Goal: Information Seeking & Learning: Learn about a topic

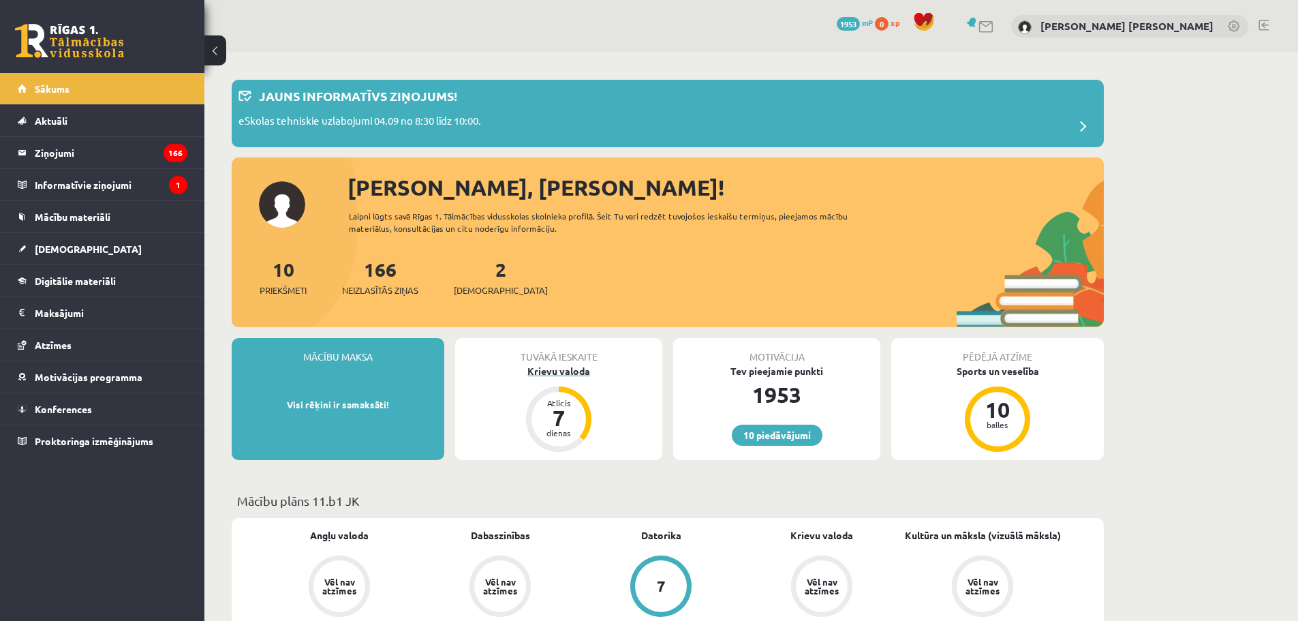
click at [542, 376] on div "Krievu valoda" at bounding box center [558, 371] width 207 height 14
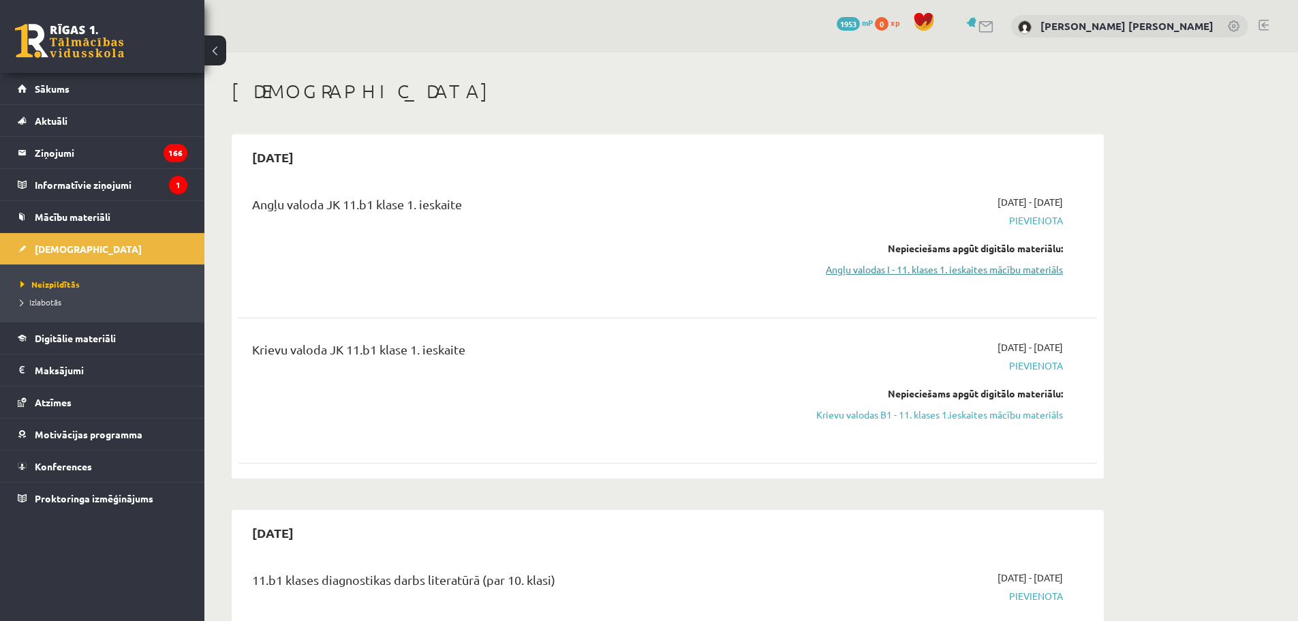
click at [1004, 268] on link "Angļu valodas I - 11. klases 1. ieskaites mācību materiāls" at bounding box center [934, 269] width 257 height 14
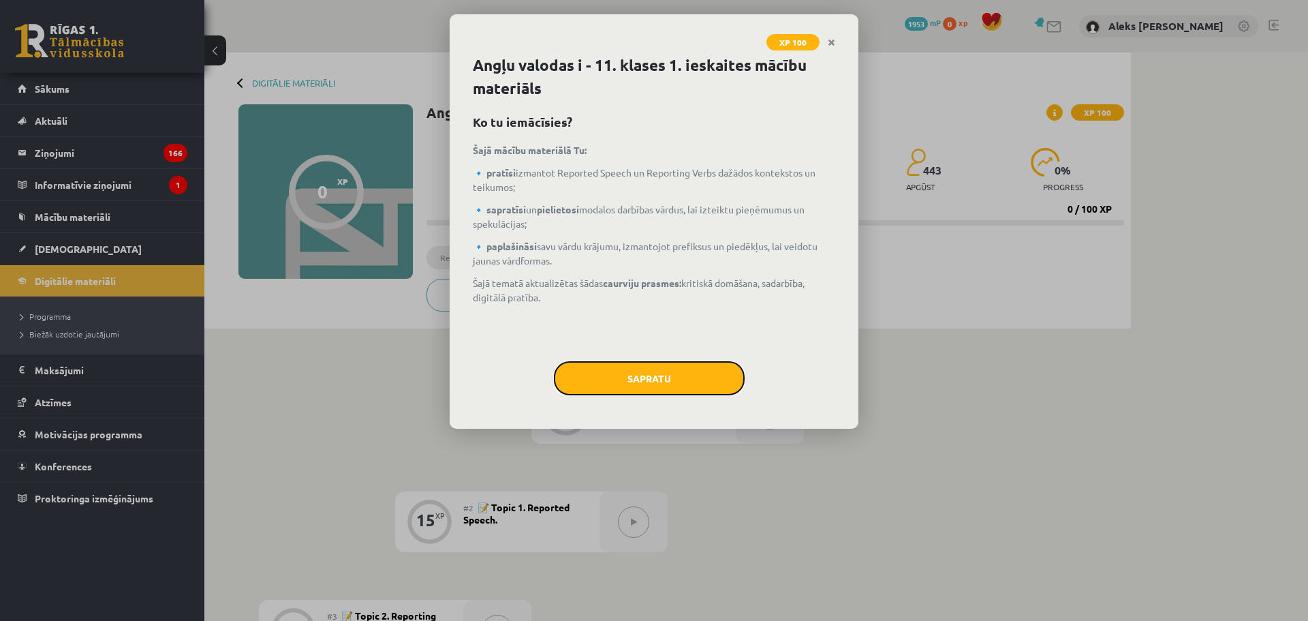
click at [687, 371] on button "Sapratu" at bounding box center [649, 378] width 191 height 34
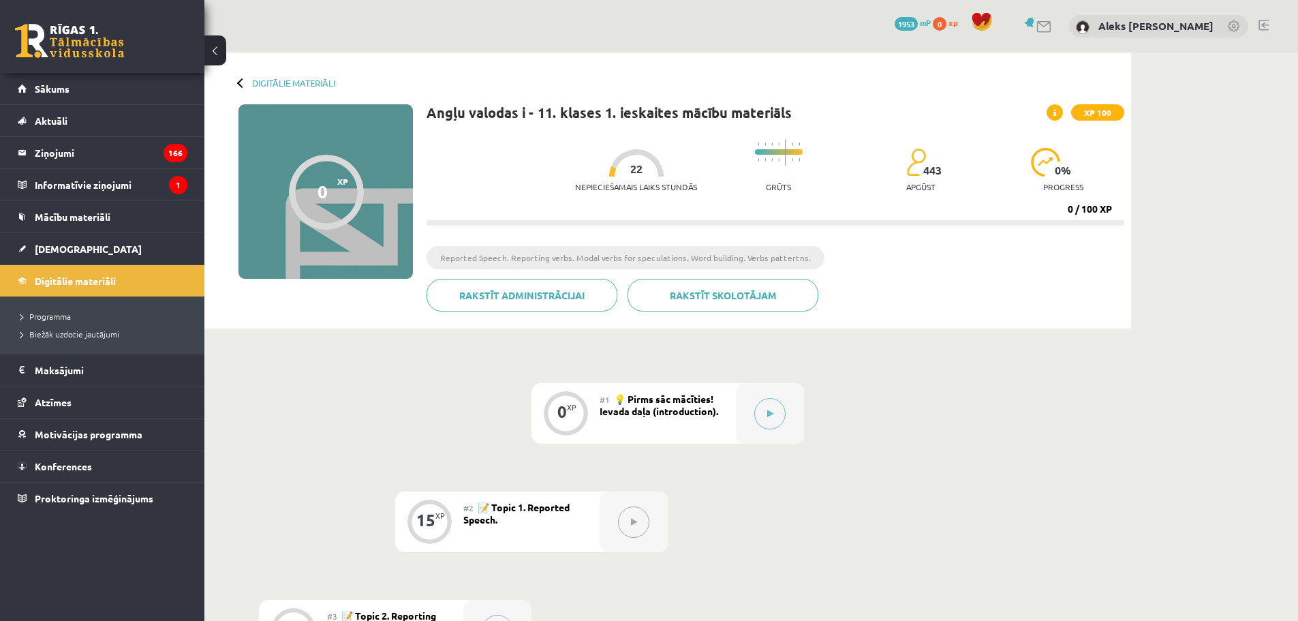
click at [713, 417] on div "#1 💡 Pirms sāc mācīties! Ievada daļa (introduction)." at bounding box center [668, 413] width 136 height 61
click at [766, 406] on button at bounding box center [769, 413] width 31 height 31
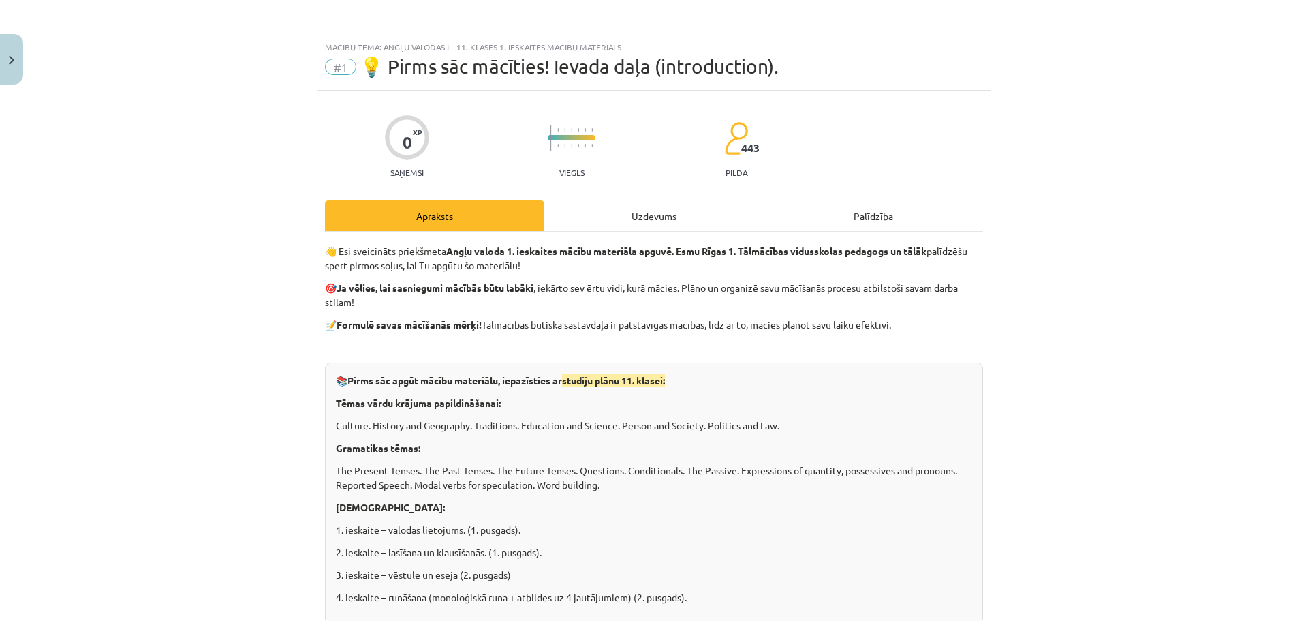
click at [717, 224] on div "Uzdevums" at bounding box center [653, 215] width 219 height 31
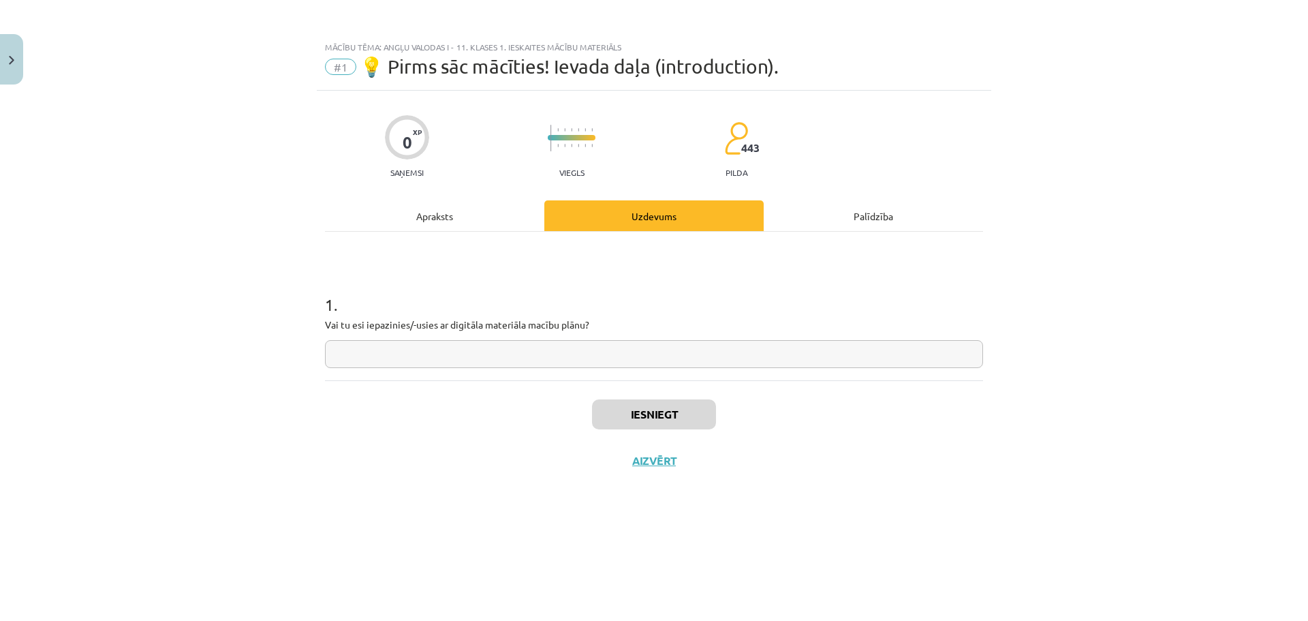
click at [430, 212] on div "Apraksts" at bounding box center [434, 215] width 219 height 31
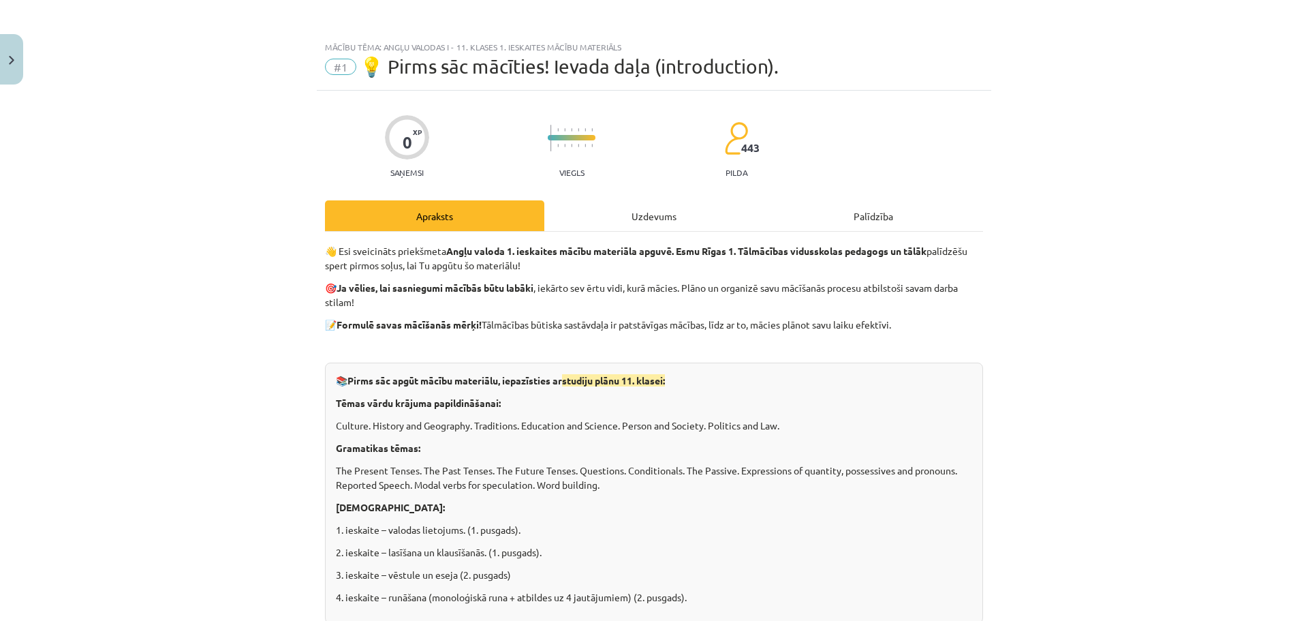
click at [601, 222] on div "Uzdevums" at bounding box center [653, 215] width 219 height 31
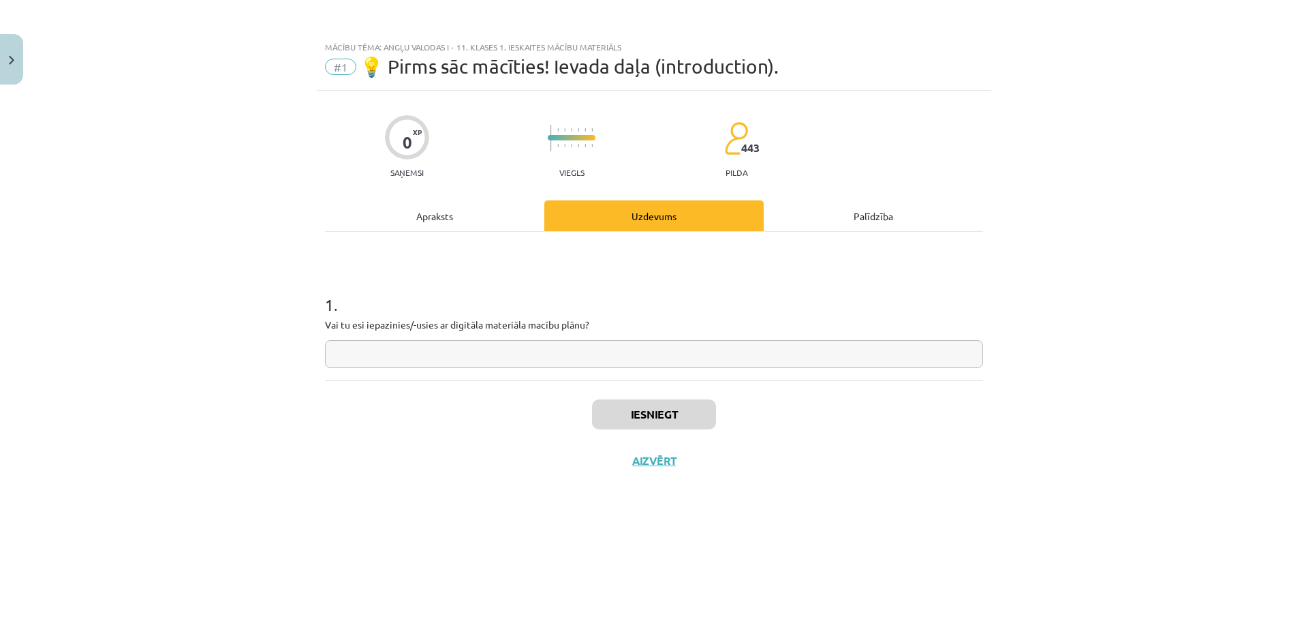
click at [535, 345] on input "text" at bounding box center [654, 354] width 658 height 28
type input "********"
click at [632, 414] on button "Iesniegt" at bounding box center [654, 414] width 124 height 30
click at [683, 469] on button "Nākamā nodarbība" at bounding box center [654, 469] width 134 height 31
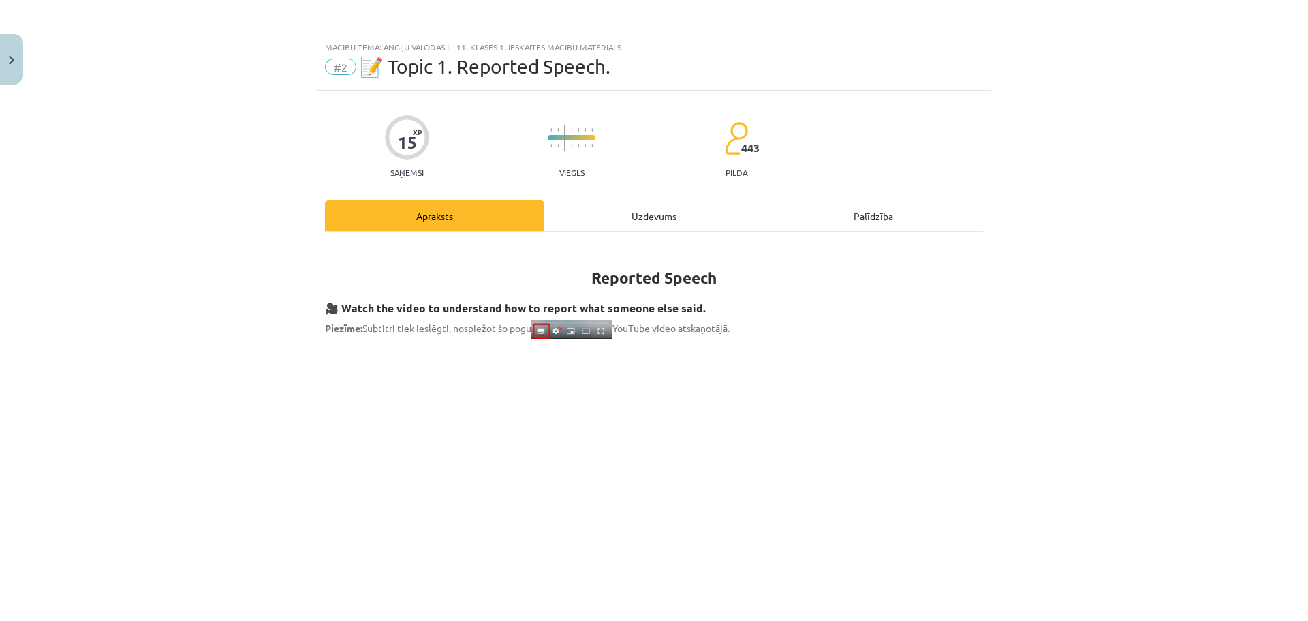
click at [663, 217] on div "Uzdevums" at bounding box center [653, 215] width 219 height 31
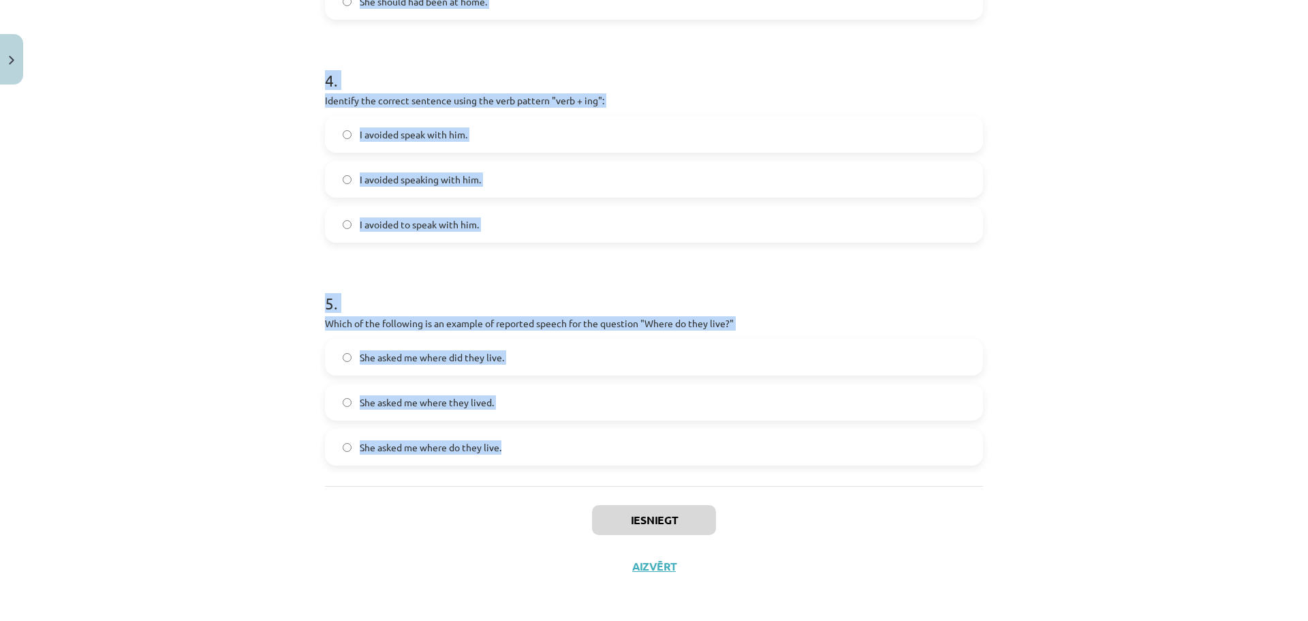
scroll to position [895, 0]
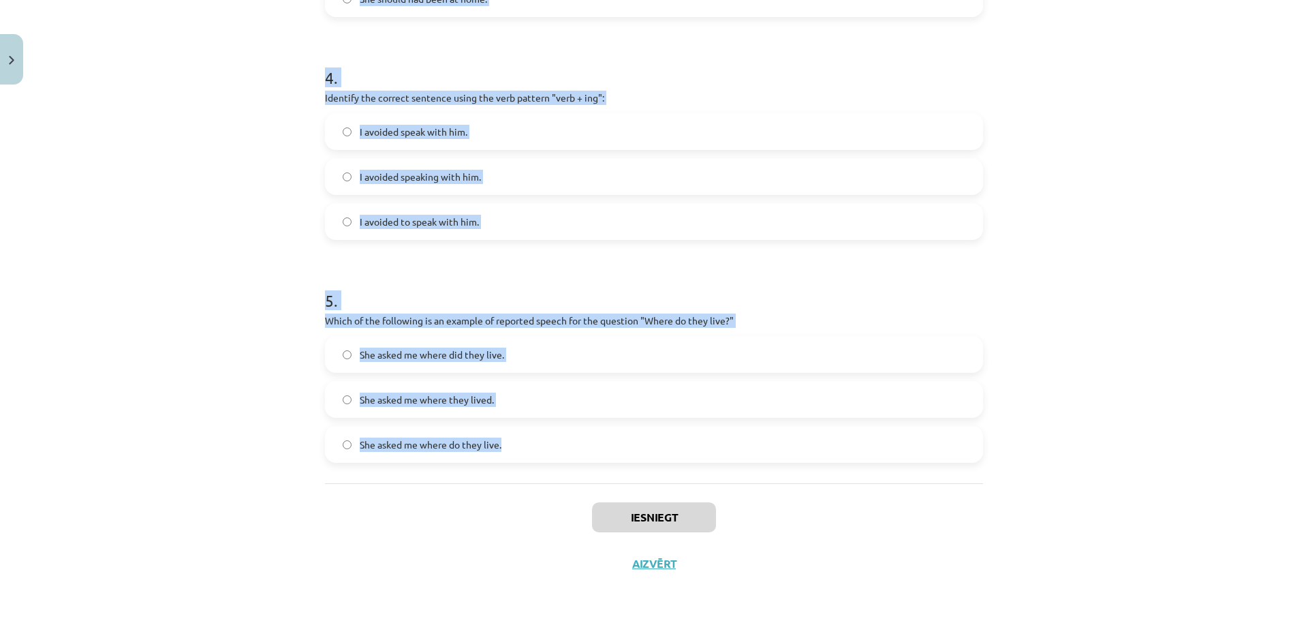
drag, startPoint x: 312, startPoint y: 280, endPoint x: 652, endPoint y: 468, distance: 388.5
copy form "Which of the following sentences correctly uses reported speech? He said that h…"
click at [100, 201] on div "Mācību tēma: Angļu valodas i - 11. klases 1. ieskaites mācību materiāls #2 📝 To…" at bounding box center [654, 310] width 1308 height 621
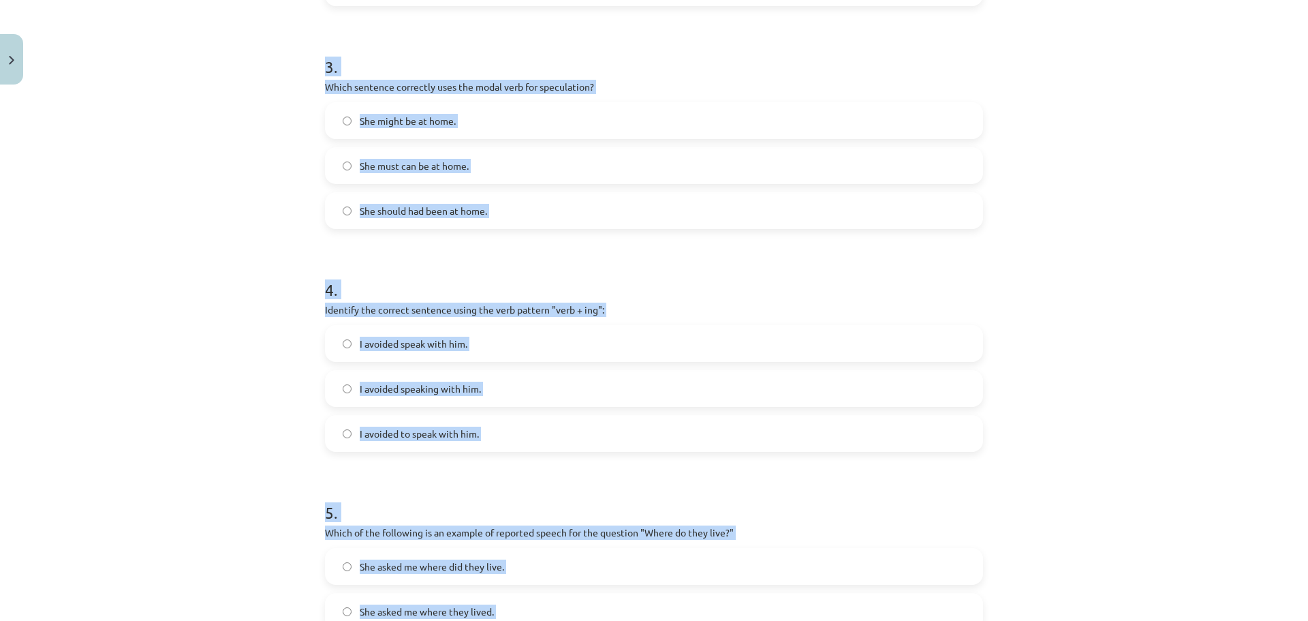
scroll to position [214, 0]
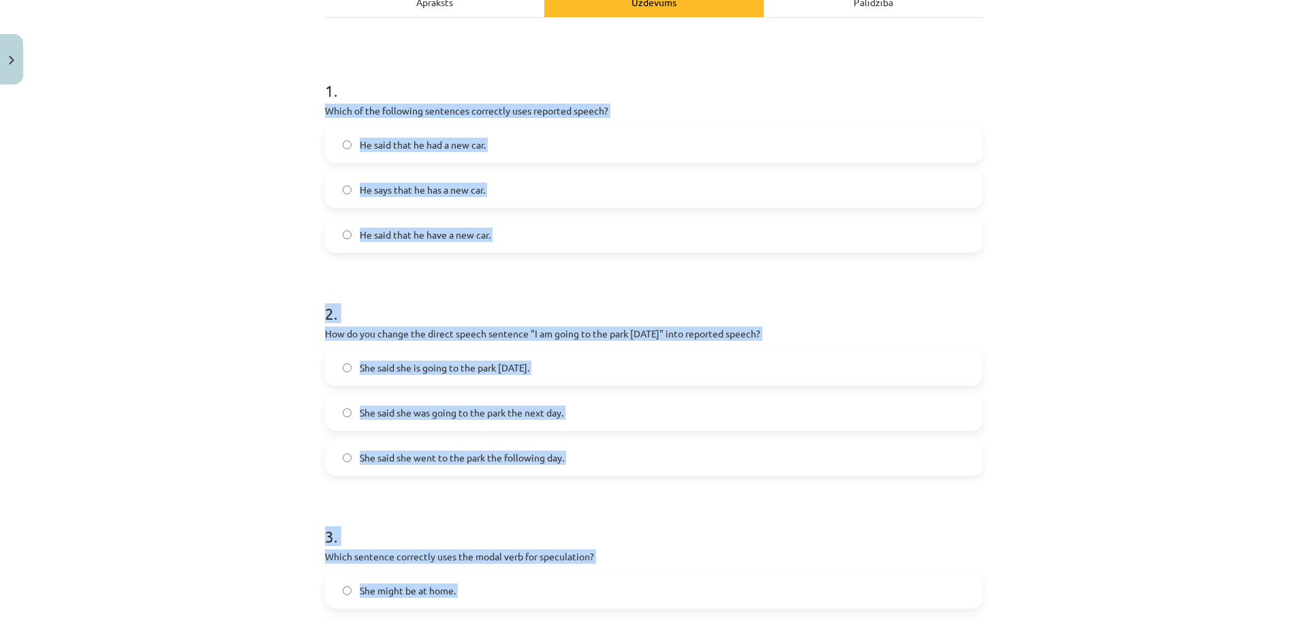
click at [1028, 155] on div "Mācību tēma: Angļu valodas i - 11. klases 1. ieskaites mācību materiāls #2 📝 To…" at bounding box center [654, 310] width 1308 height 621
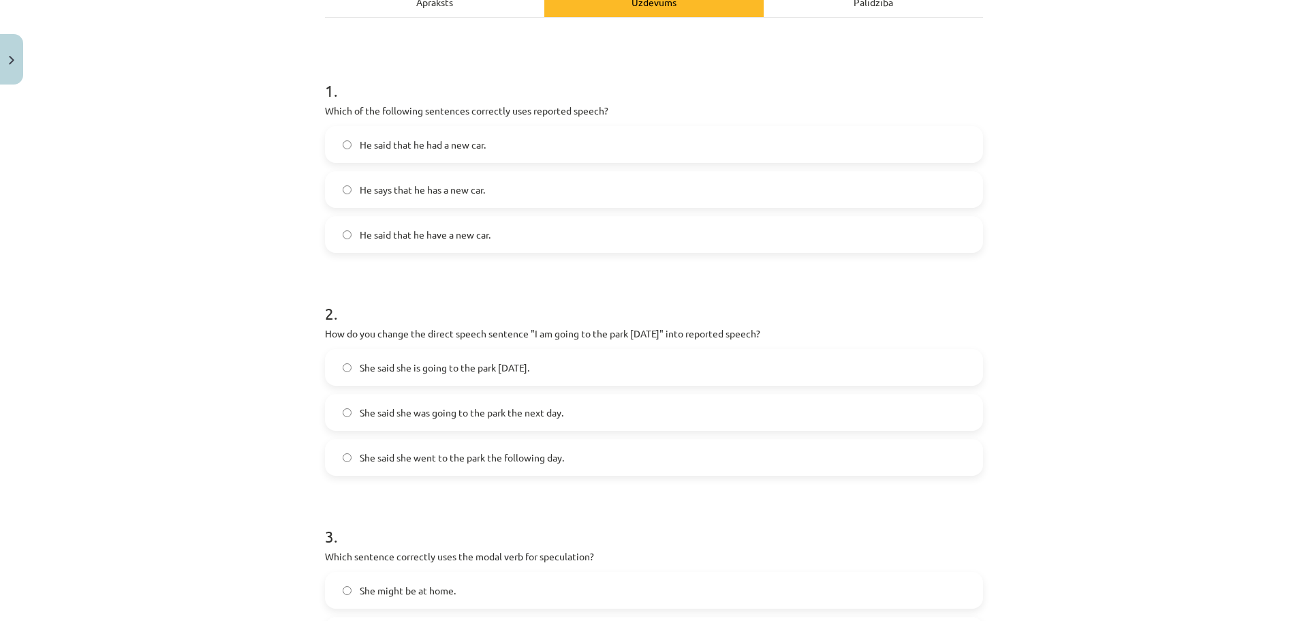
click at [546, 149] on label "He said that he had a new car." at bounding box center [653, 144] width 655 height 34
click at [587, 457] on label "She said she went to the park the following day." at bounding box center [653, 457] width 655 height 34
click at [535, 420] on label "She said she was going to the park the next day." at bounding box center [653, 412] width 655 height 34
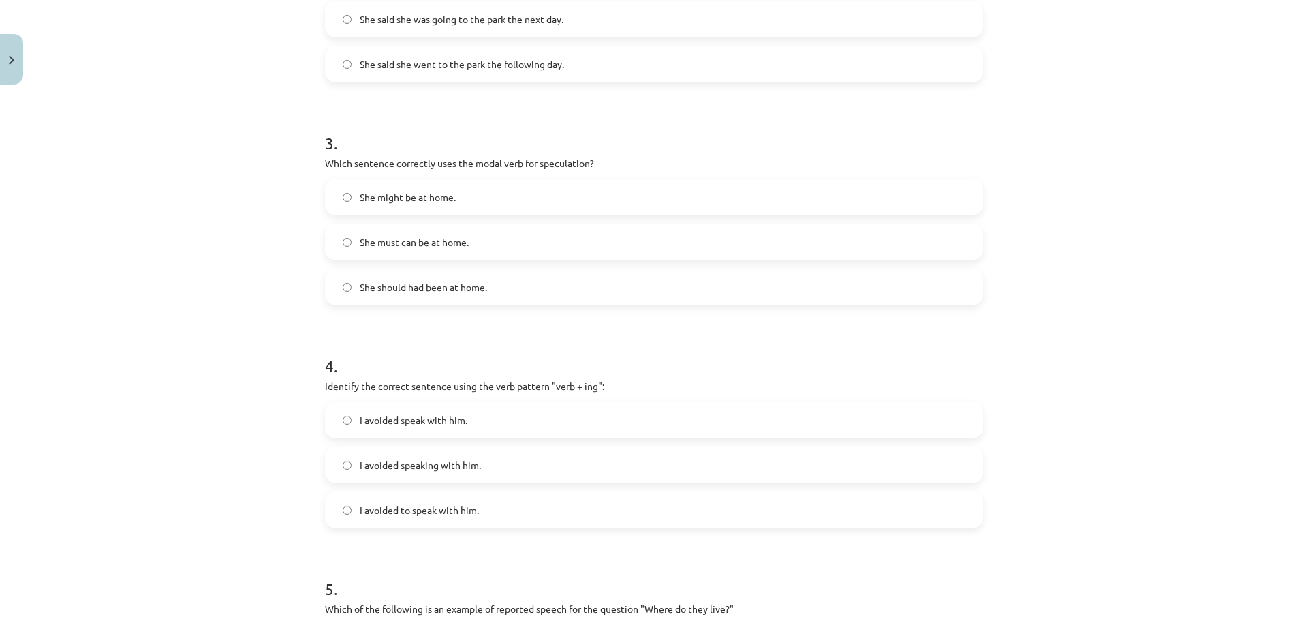
scroll to position [623, 0]
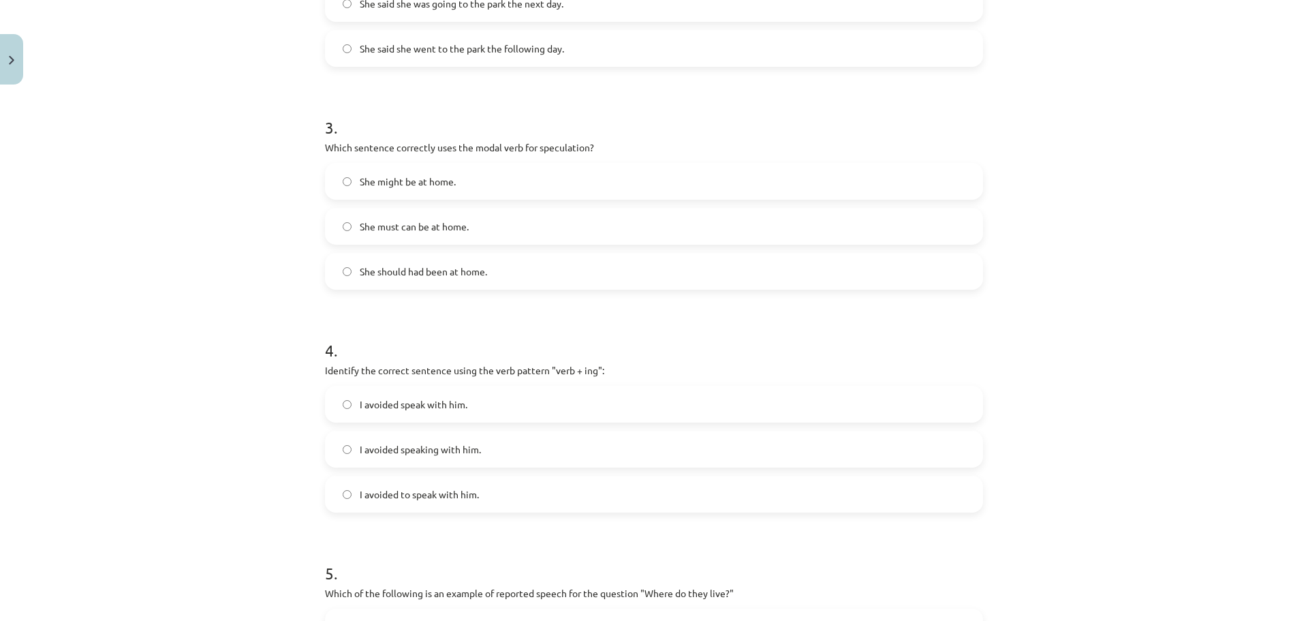
click at [424, 185] on span "She might be at home." at bounding box center [408, 181] width 96 height 14
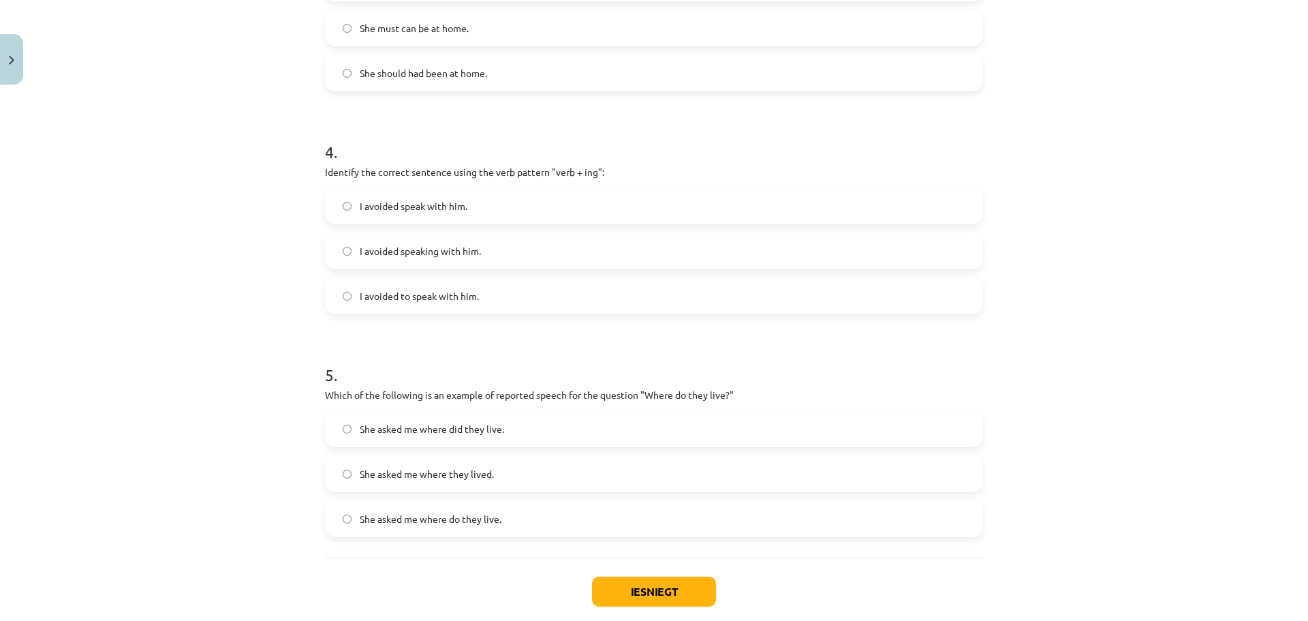
scroll to position [827, 0]
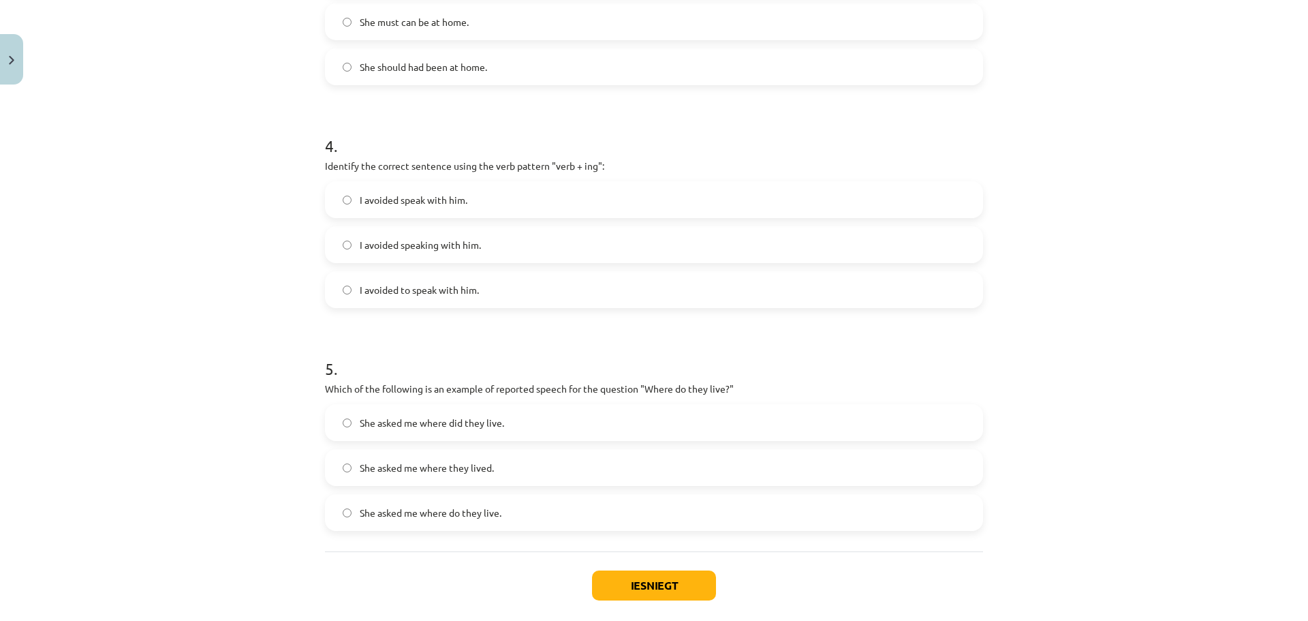
click at [461, 249] on span "I avoided speaking with him." at bounding box center [420, 245] width 121 height 14
click at [510, 472] on label "She asked me where they lived." at bounding box center [653, 467] width 655 height 34
click at [644, 594] on button "Iesniegt" at bounding box center [654, 585] width 124 height 30
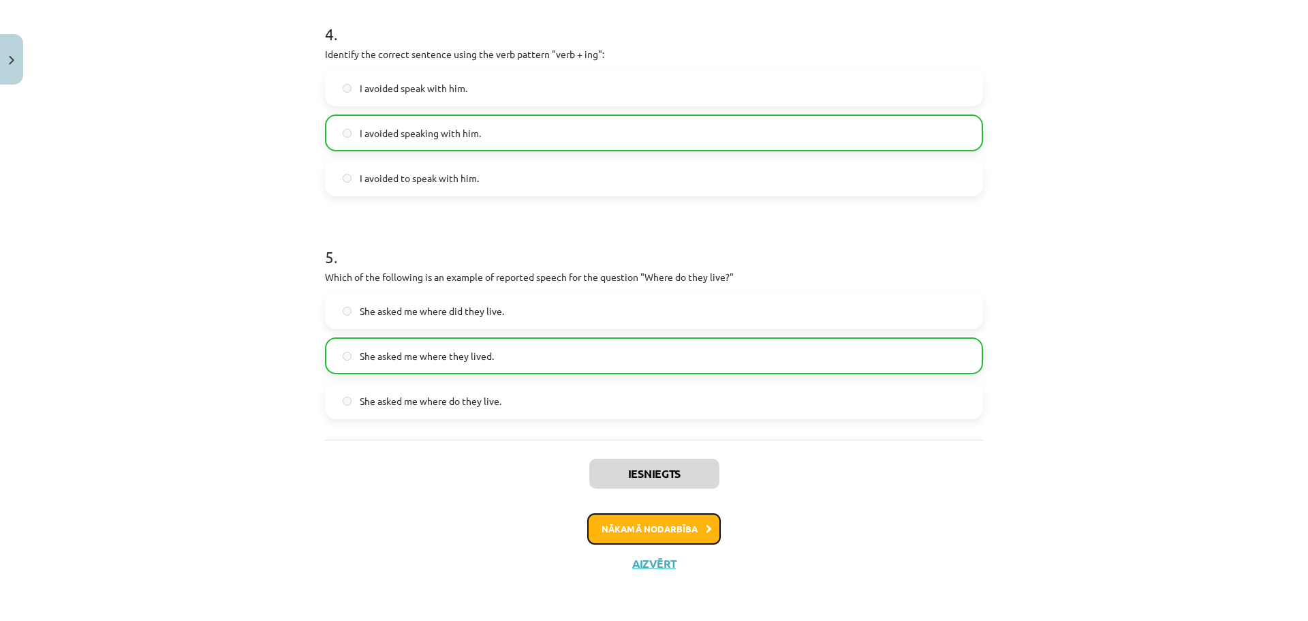
click at [670, 532] on button "Nākamā nodarbība" at bounding box center [654, 528] width 134 height 31
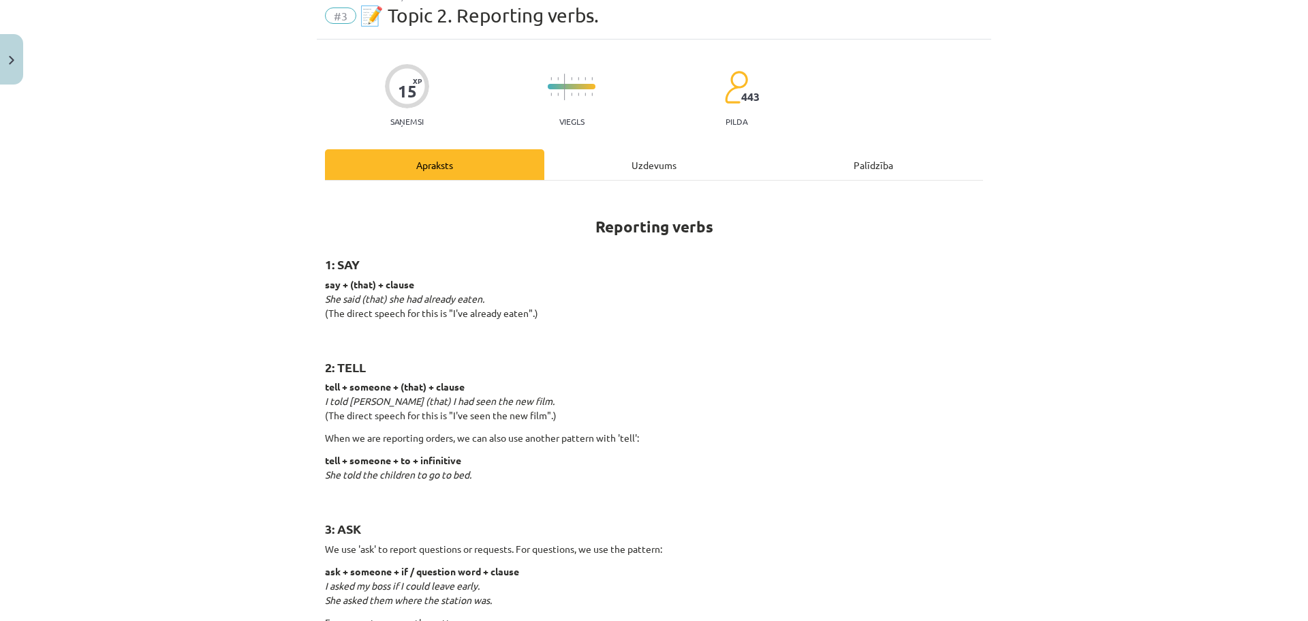
scroll to position [34, 0]
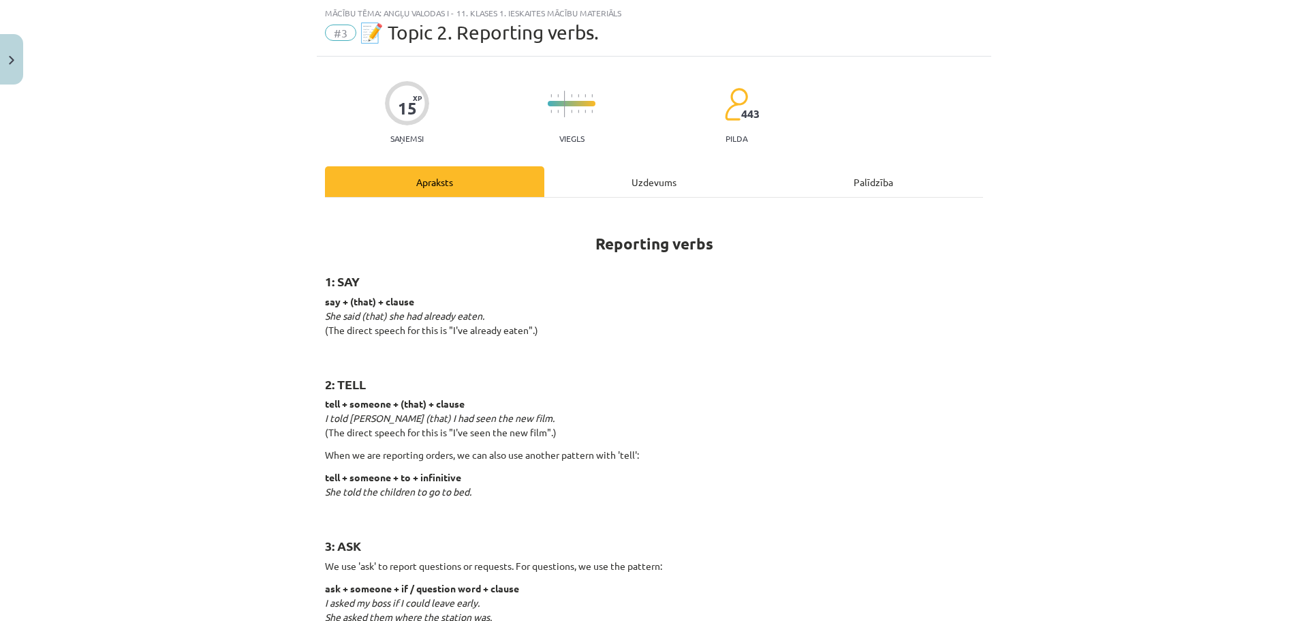
click at [651, 183] on div "Uzdevums" at bounding box center [653, 181] width 219 height 31
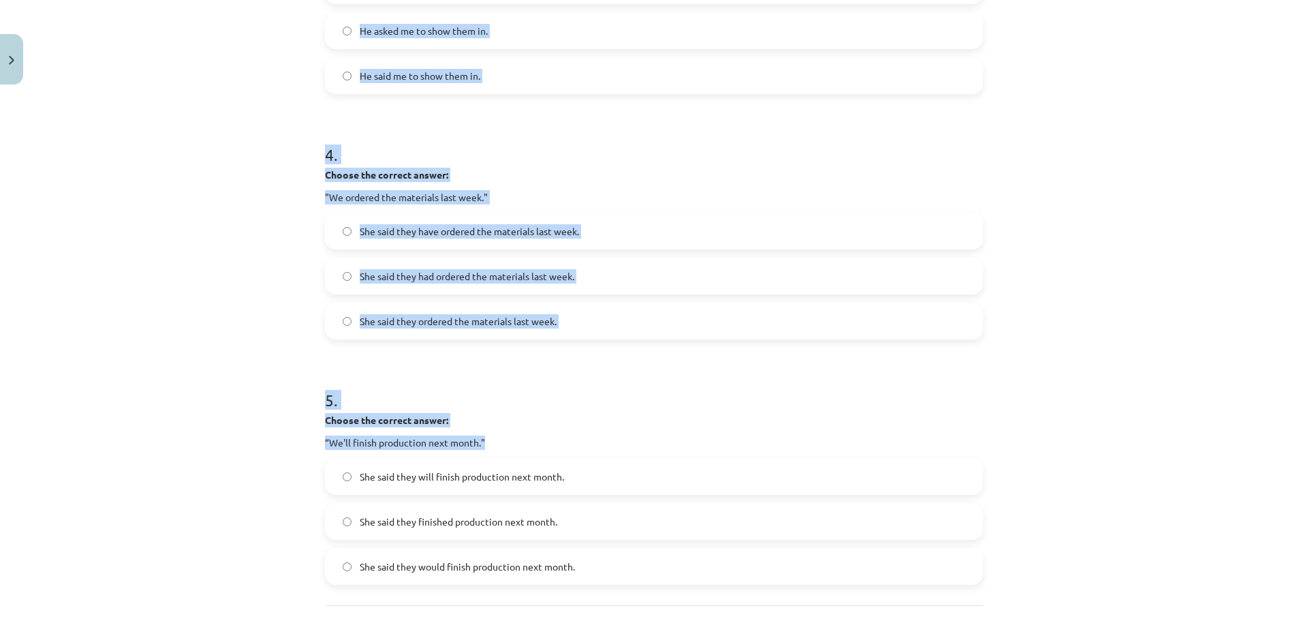
scroll to position [1008, 0]
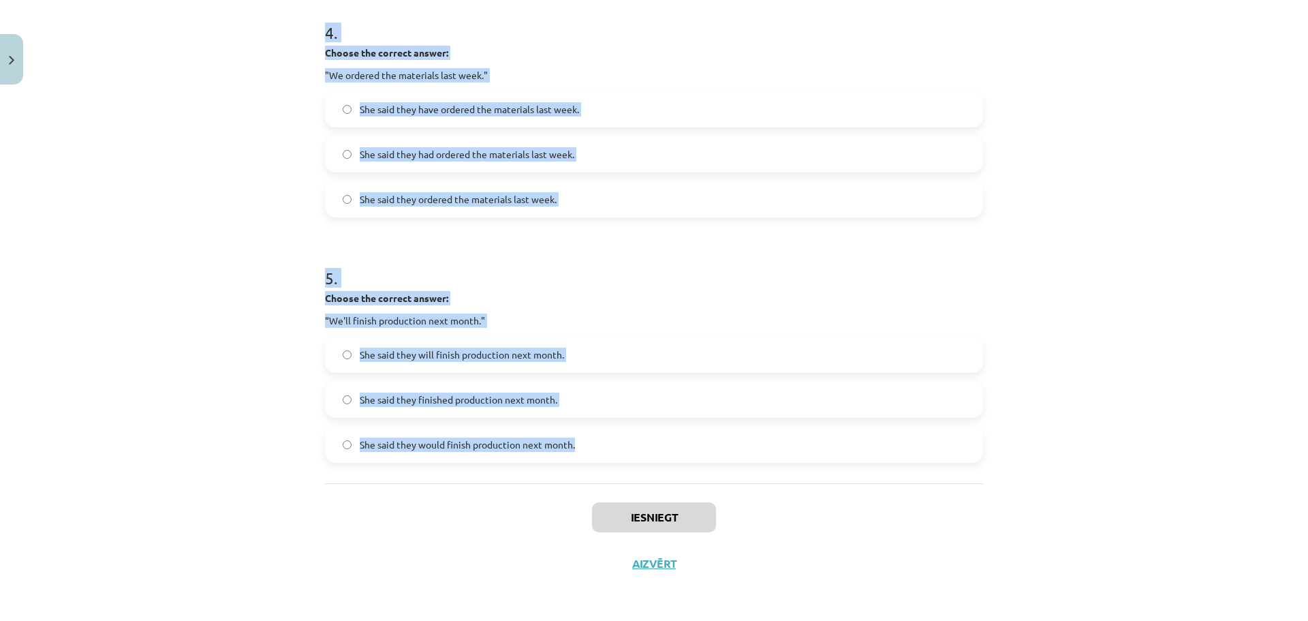
drag, startPoint x: 312, startPoint y: 273, endPoint x: 577, endPoint y: 447, distance: 317.2
copy form "1 . Choose the correct answer: "I'm ready for the meeting." He said he had been…"
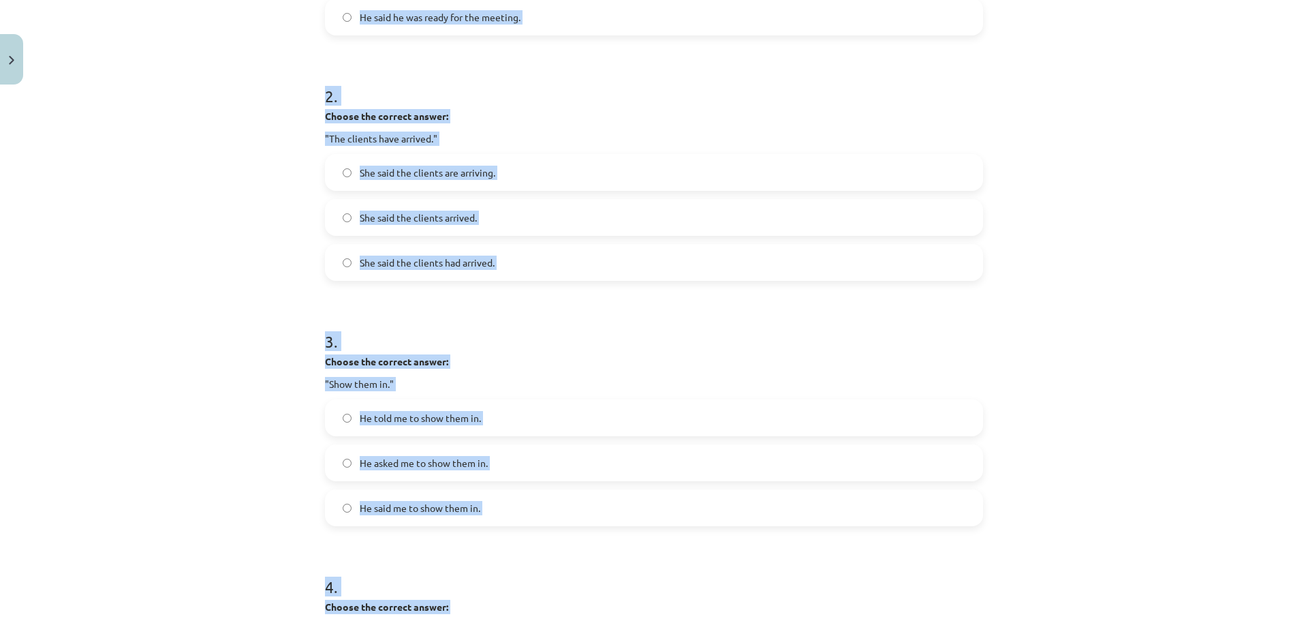
scroll to position [190, 0]
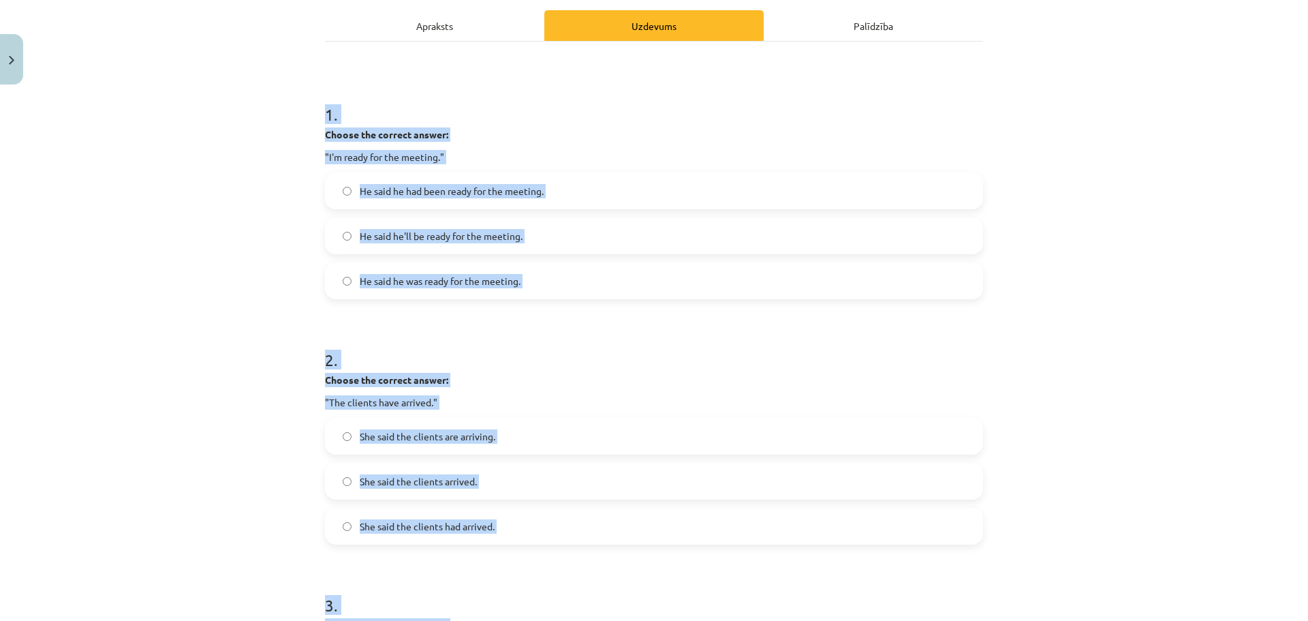
click at [498, 196] on span "He said he had been ready for the meeting." at bounding box center [452, 191] width 184 height 14
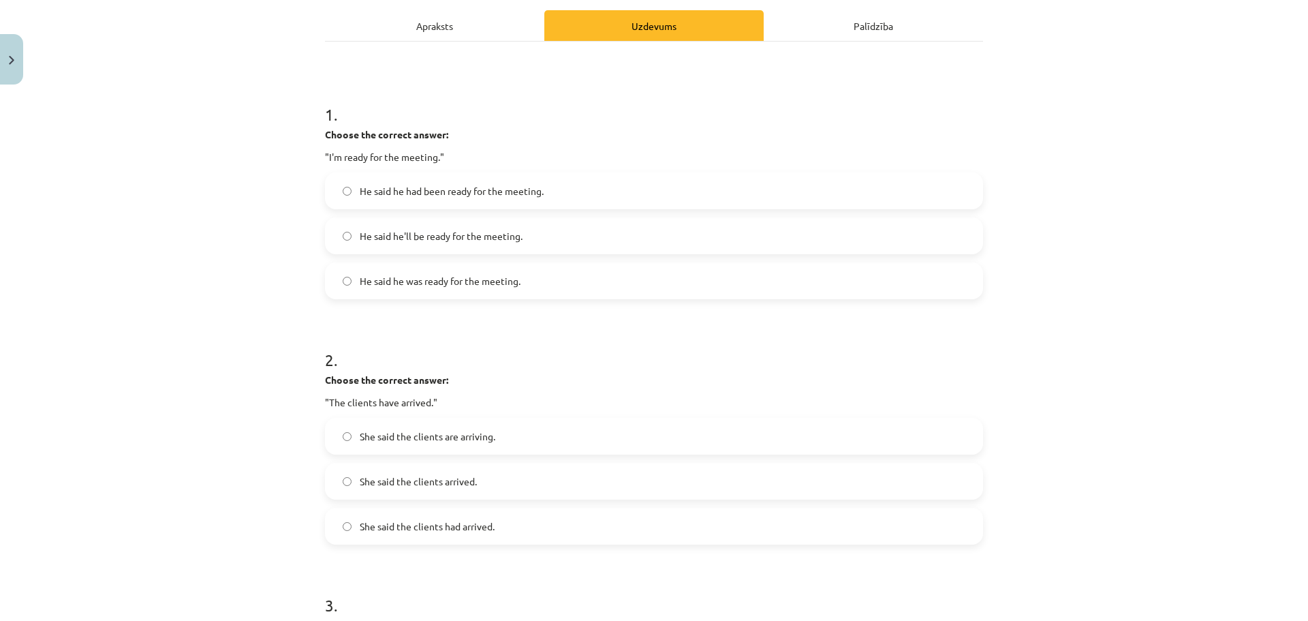
drag, startPoint x: 546, startPoint y: 290, endPoint x: 433, endPoint y: 223, distance: 131.7
click at [543, 289] on label "He said he was ready for the meeting." at bounding box center [653, 281] width 655 height 34
click at [481, 438] on span "She said the clients are arriving." at bounding box center [428, 436] width 136 height 14
click at [493, 527] on label "She said the clients had arrived." at bounding box center [653, 526] width 655 height 34
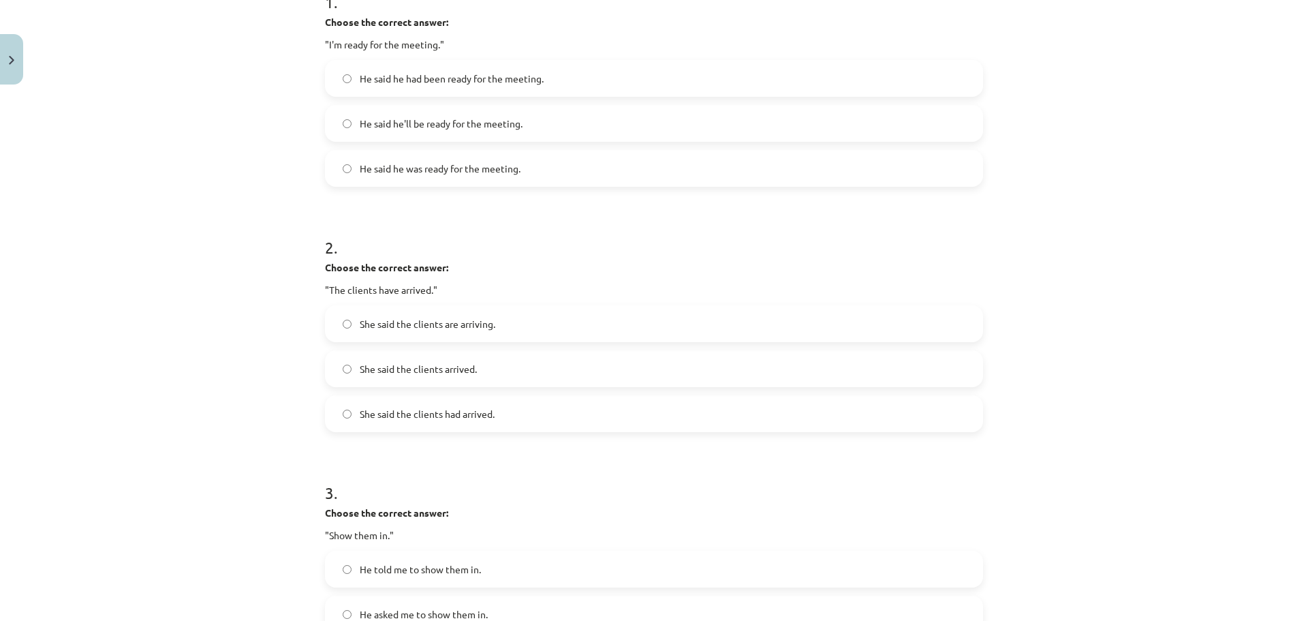
scroll to position [485, 0]
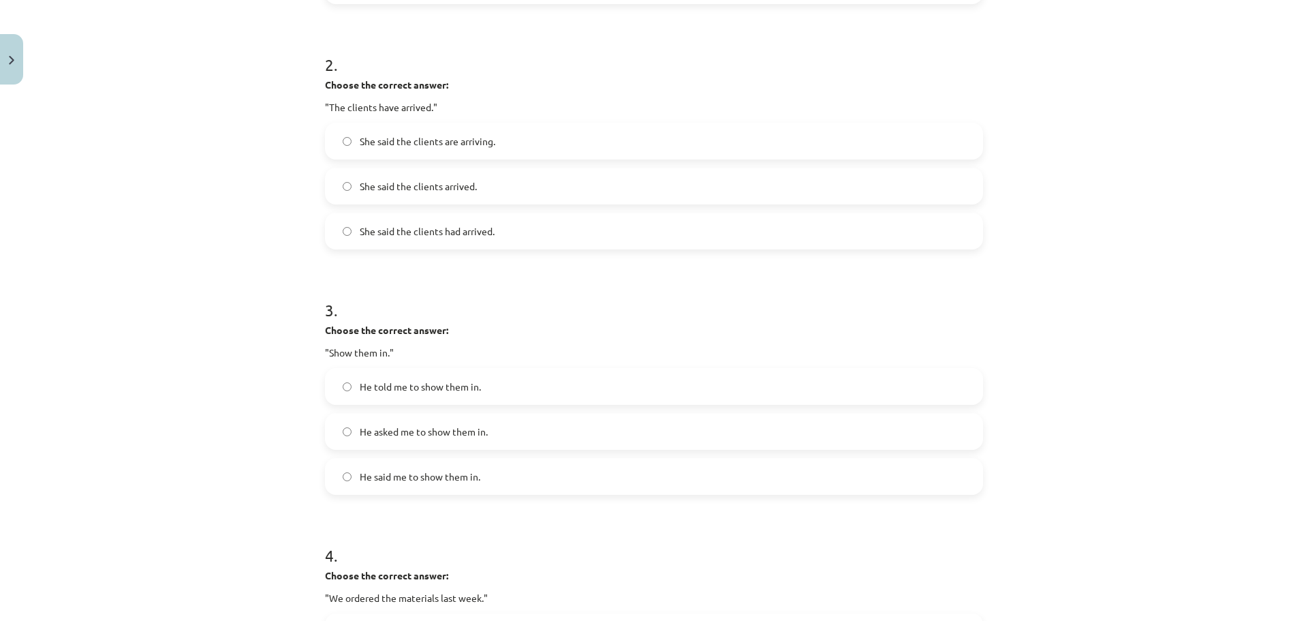
click at [429, 389] on span "He told me to show them in." at bounding box center [420, 386] width 121 height 14
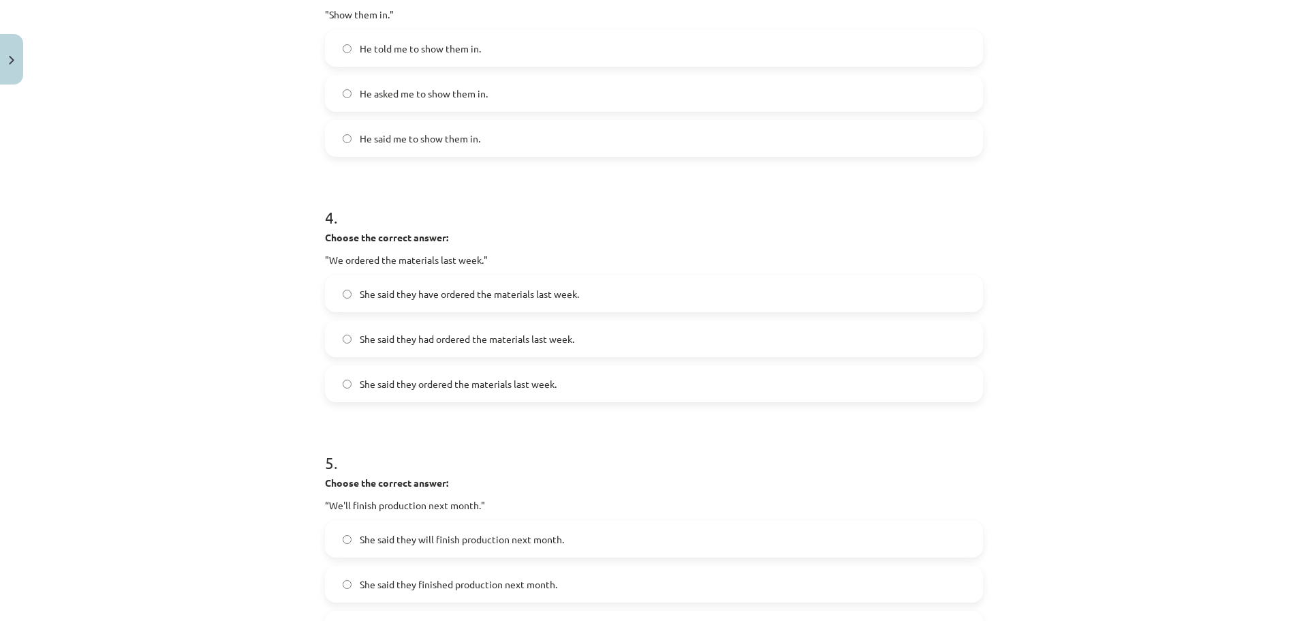
scroll to position [826, 0]
click at [481, 388] on label "She said they ordered the materials last week." at bounding box center [653, 381] width 655 height 34
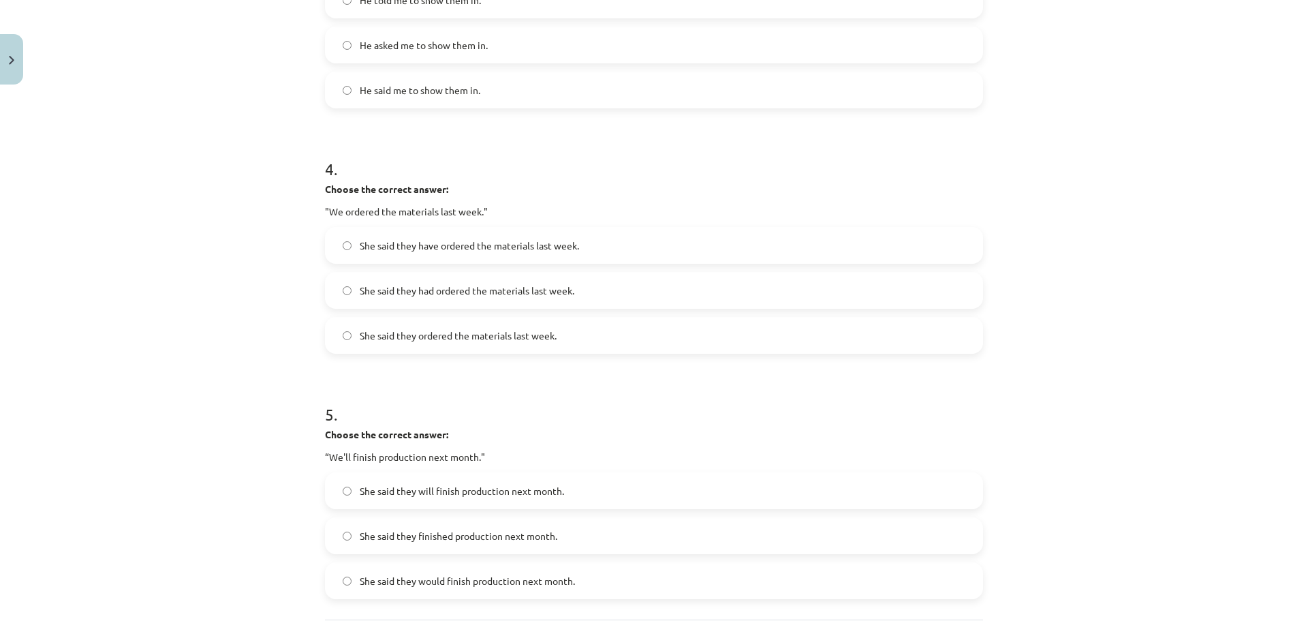
scroll to position [1008, 0]
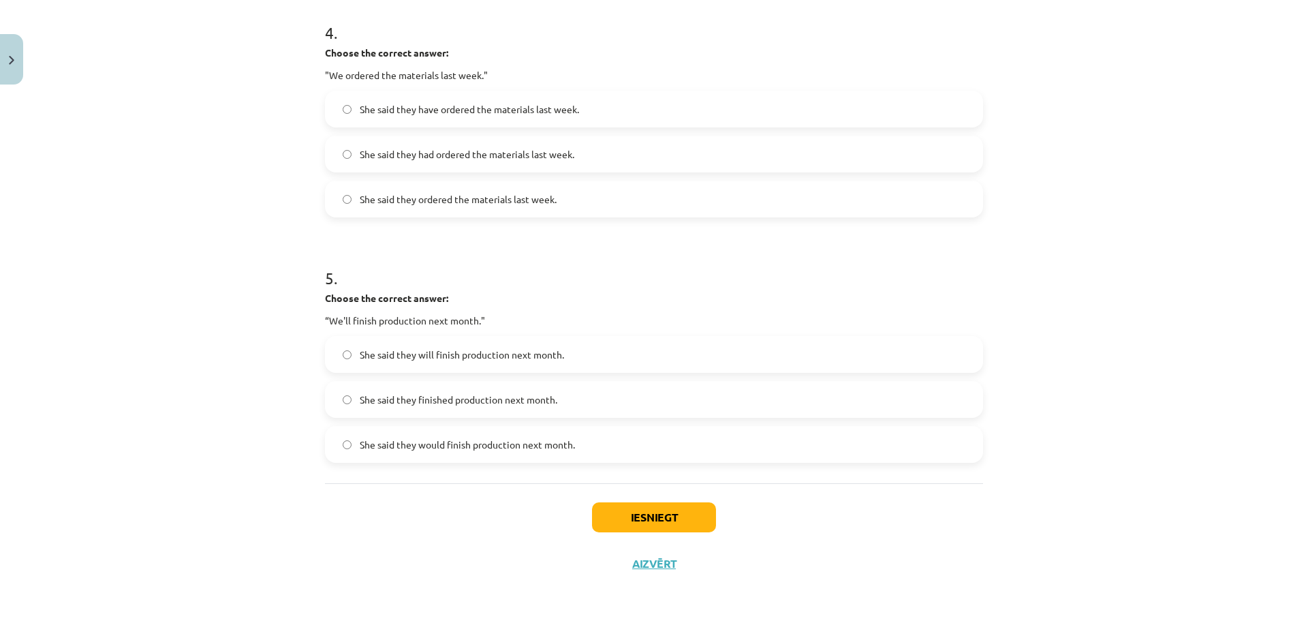
click at [482, 445] on span "She said they would finish production next month." at bounding box center [467, 444] width 215 height 14
click at [602, 516] on button "Iesniegt" at bounding box center [654, 517] width 124 height 30
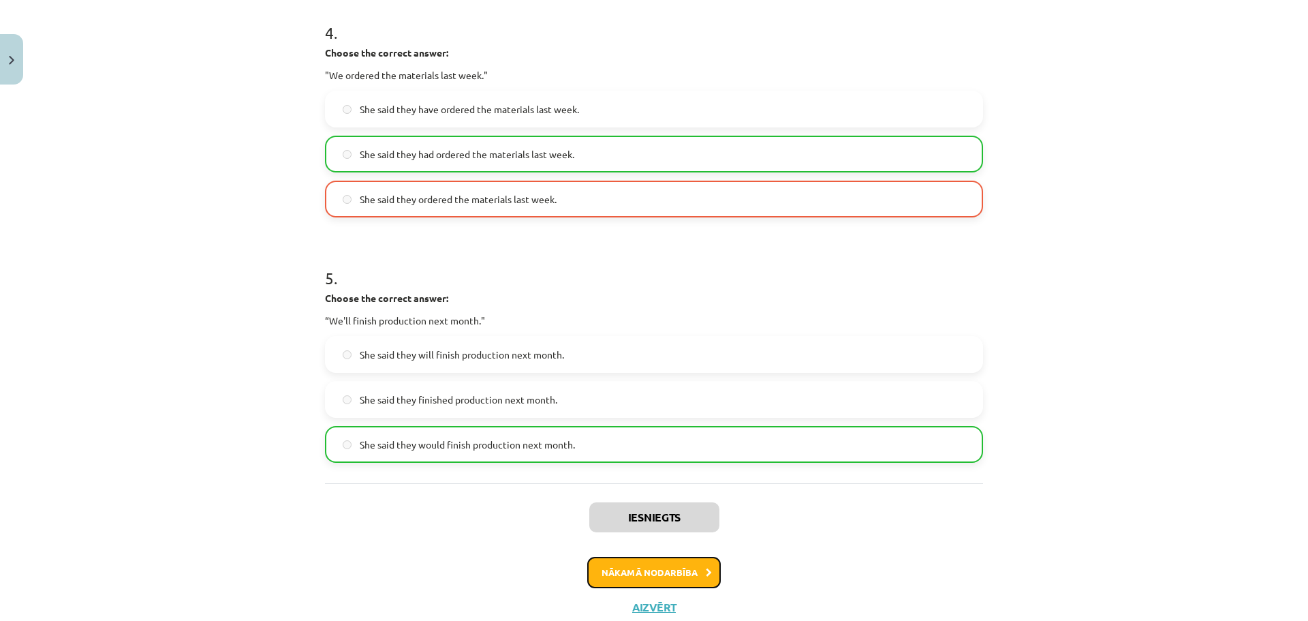
click at [659, 565] on button "Nākamā nodarbība" at bounding box center [654, 572] width 134 height 31
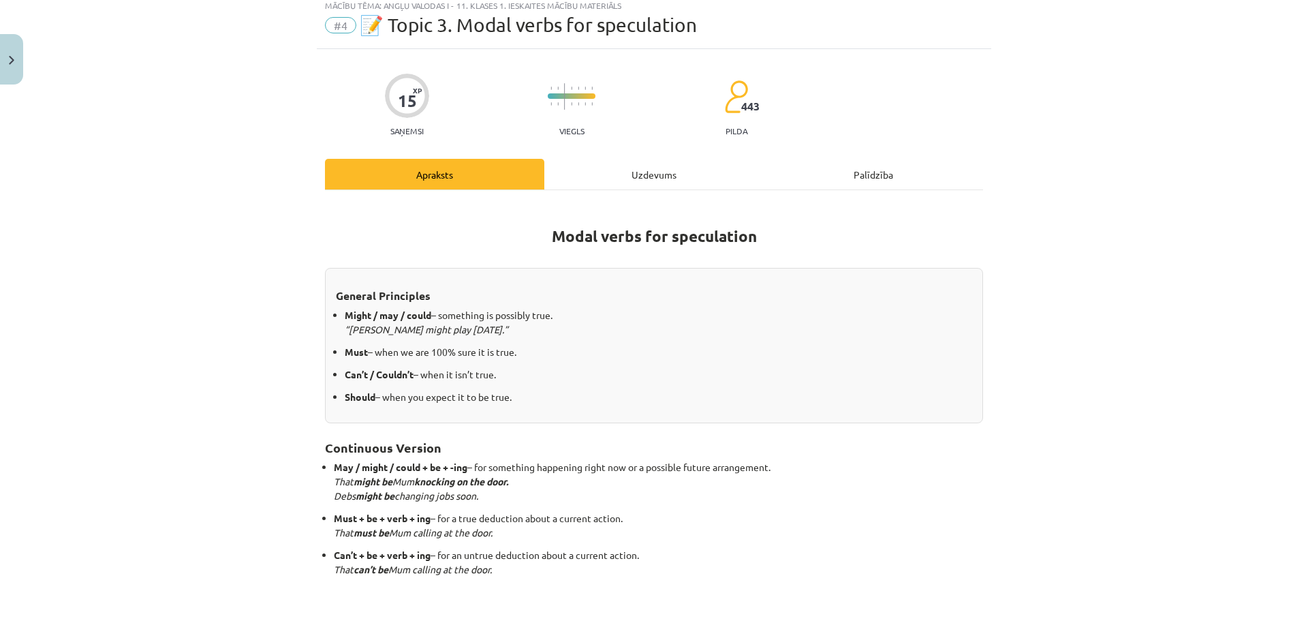
scroll to position [34, 0]
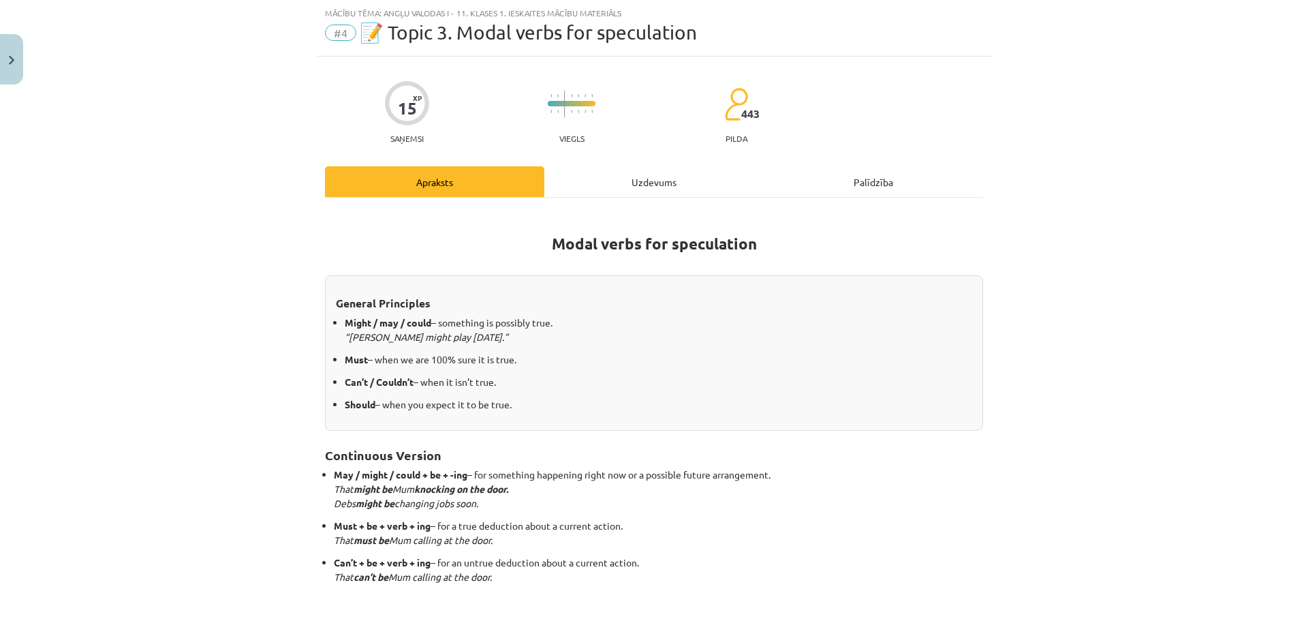
click at [602, 178] on div "Uzdevums" at bounding box center [653, 181] width 219 height 31
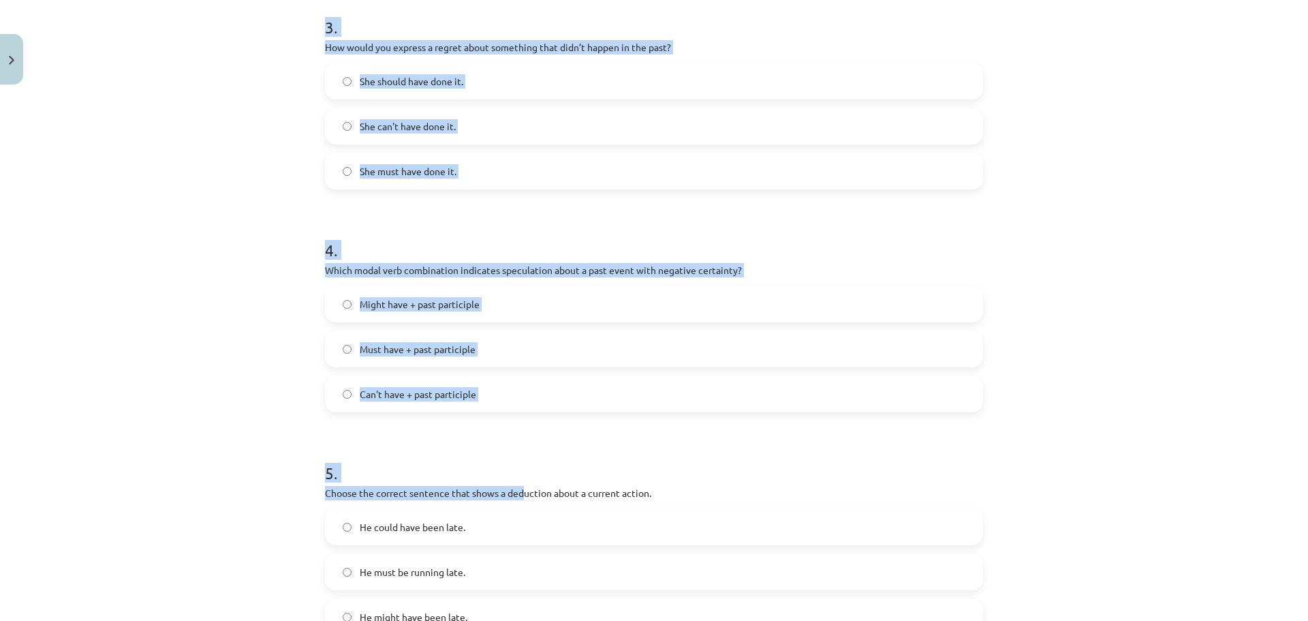
scroll to position [895, 0]
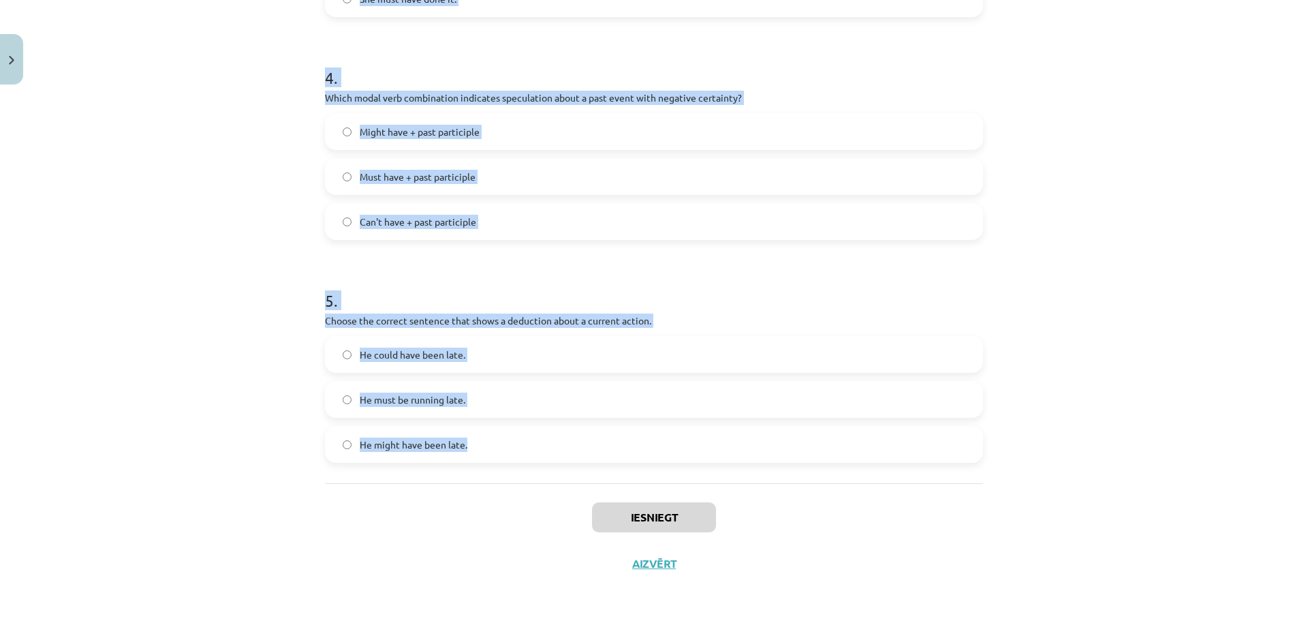
drag, startPoint x: 322, startPoint y: 275, endPoint x: 531, endPoint y: 436, distance: 263.7
copy form "1 . Which modal verb would you use to speculate about something that is possibl…"
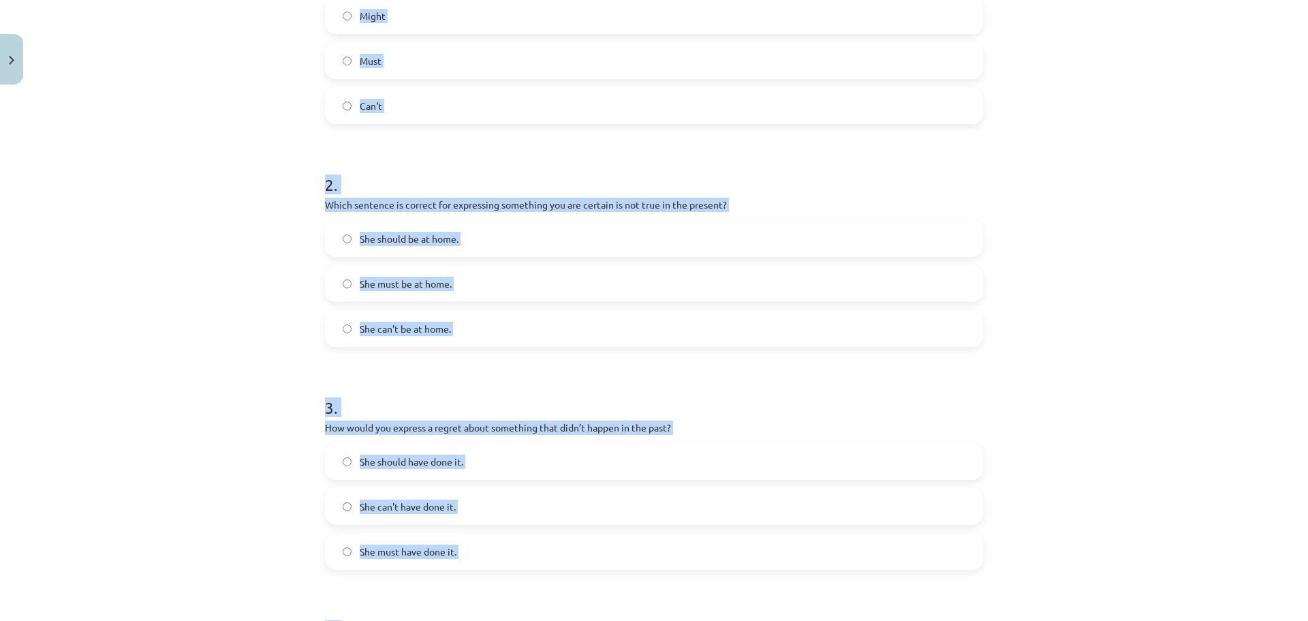
scroll to position [78, 0]
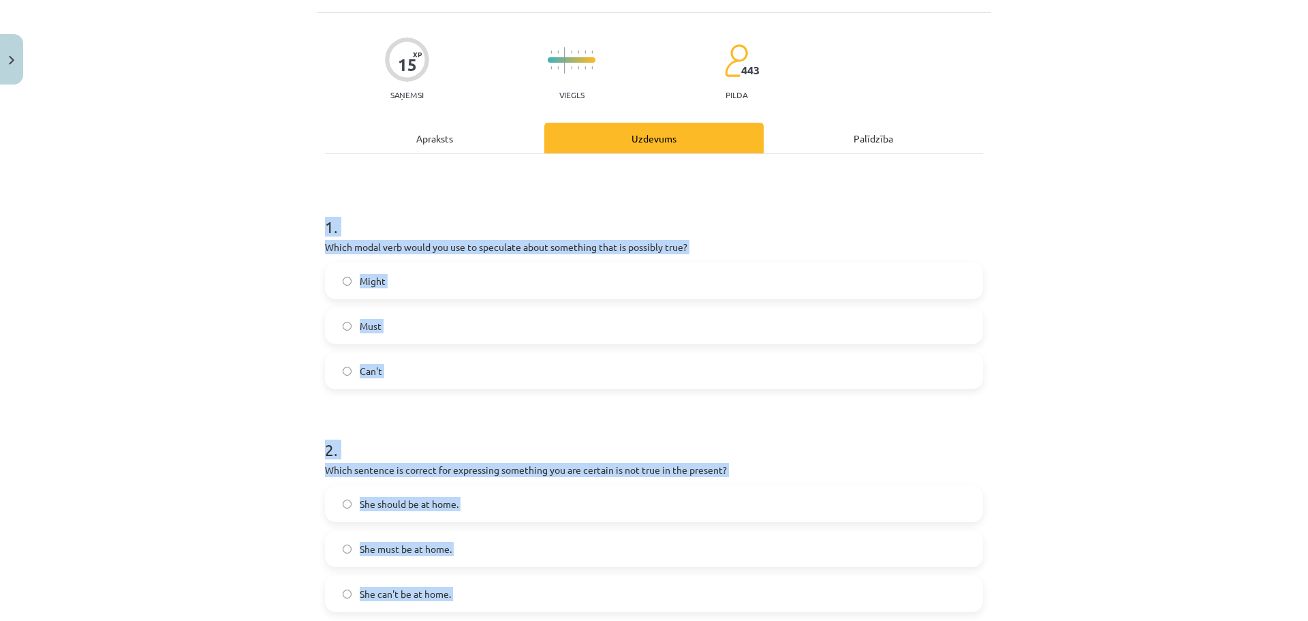
click at [350, 273] on label "Might" at bounding box center [653, 281] width 655 height 34
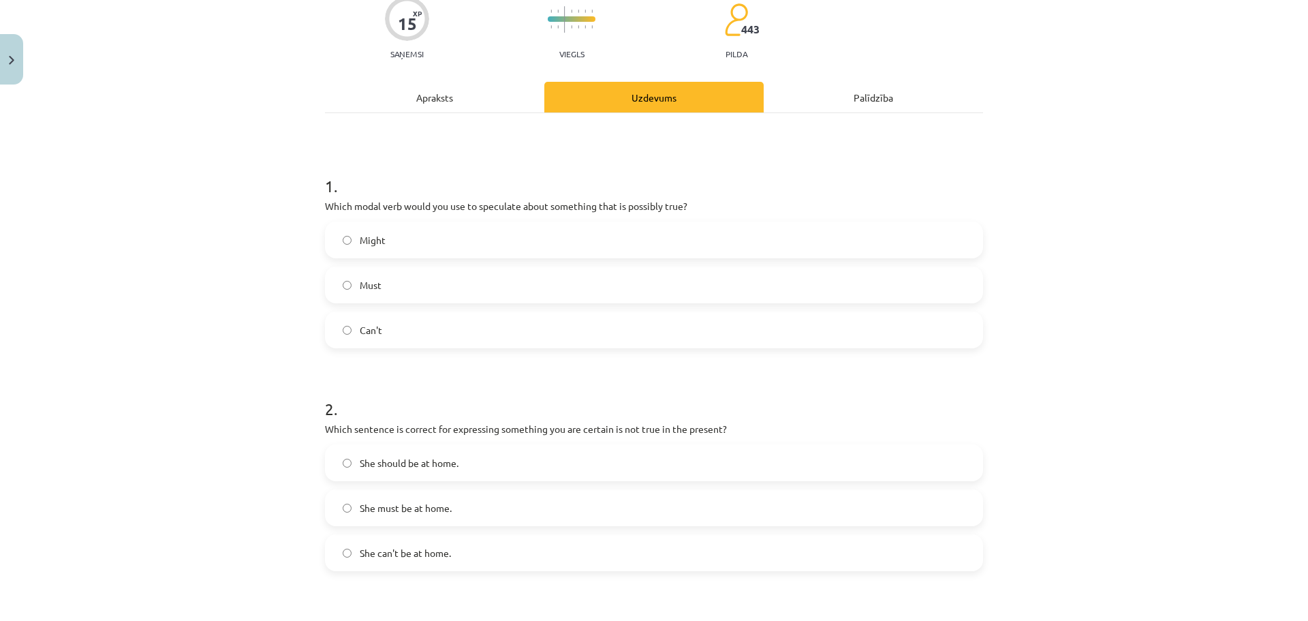
scroll to position [214, 0]
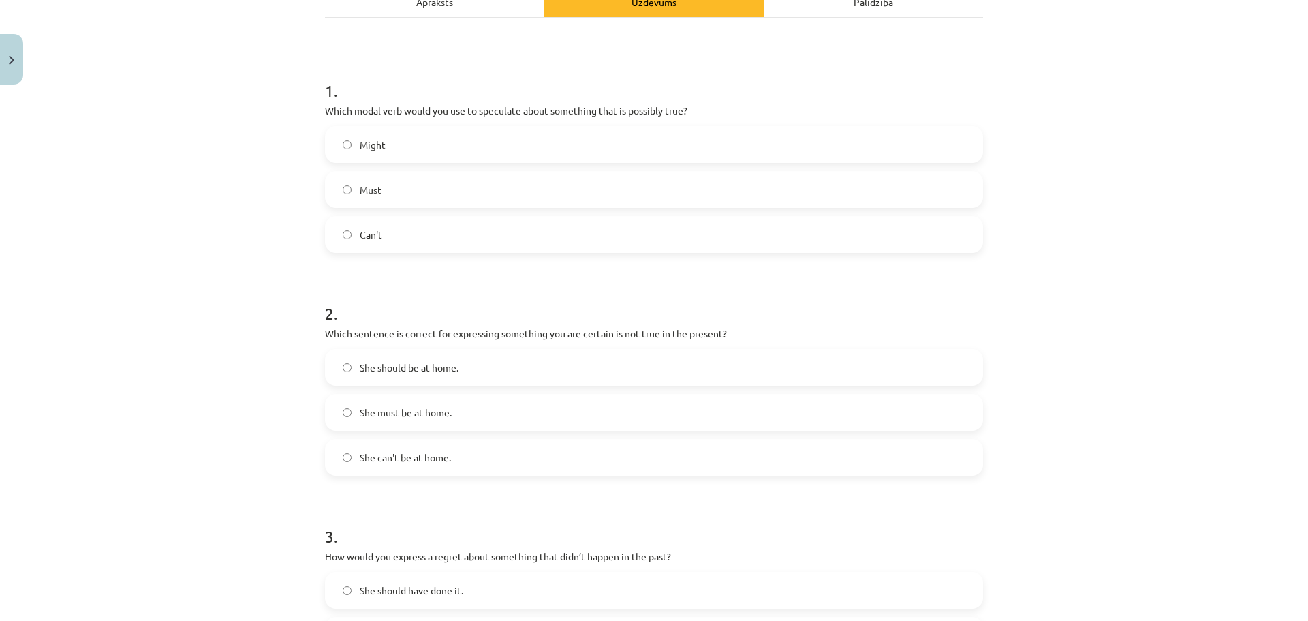
click at [484, 455] on label "She can't be at home." at bounding box center [653, 457] width 655 height 34
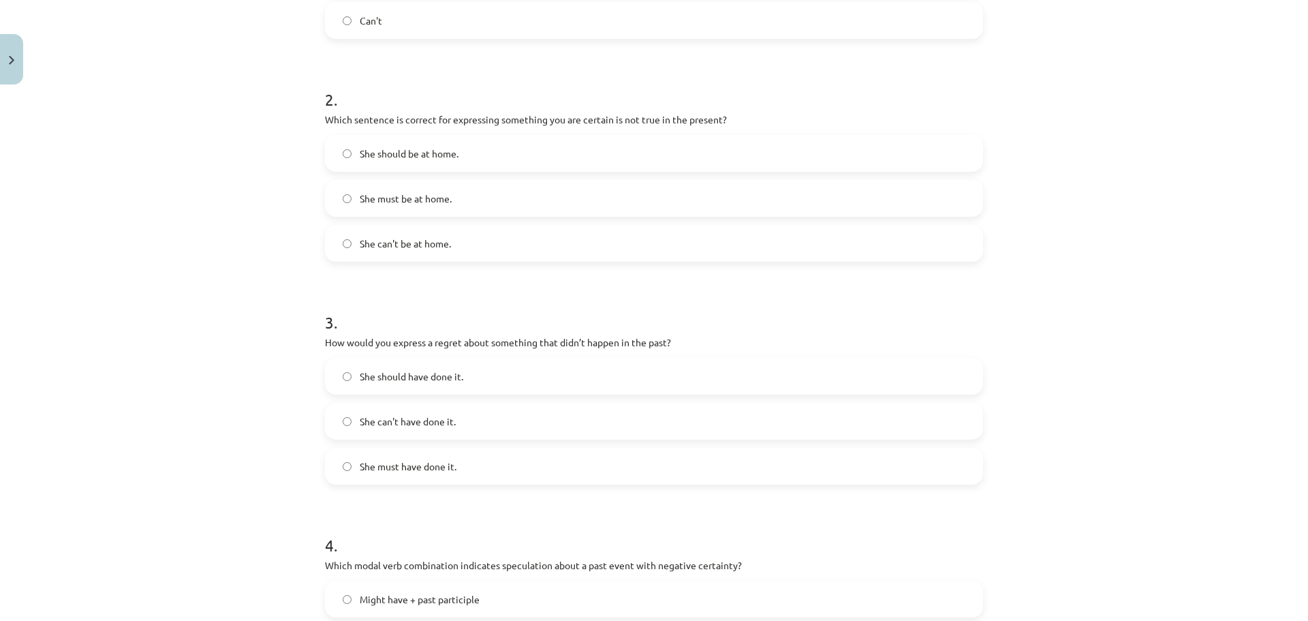
scroll to position [441, 0]
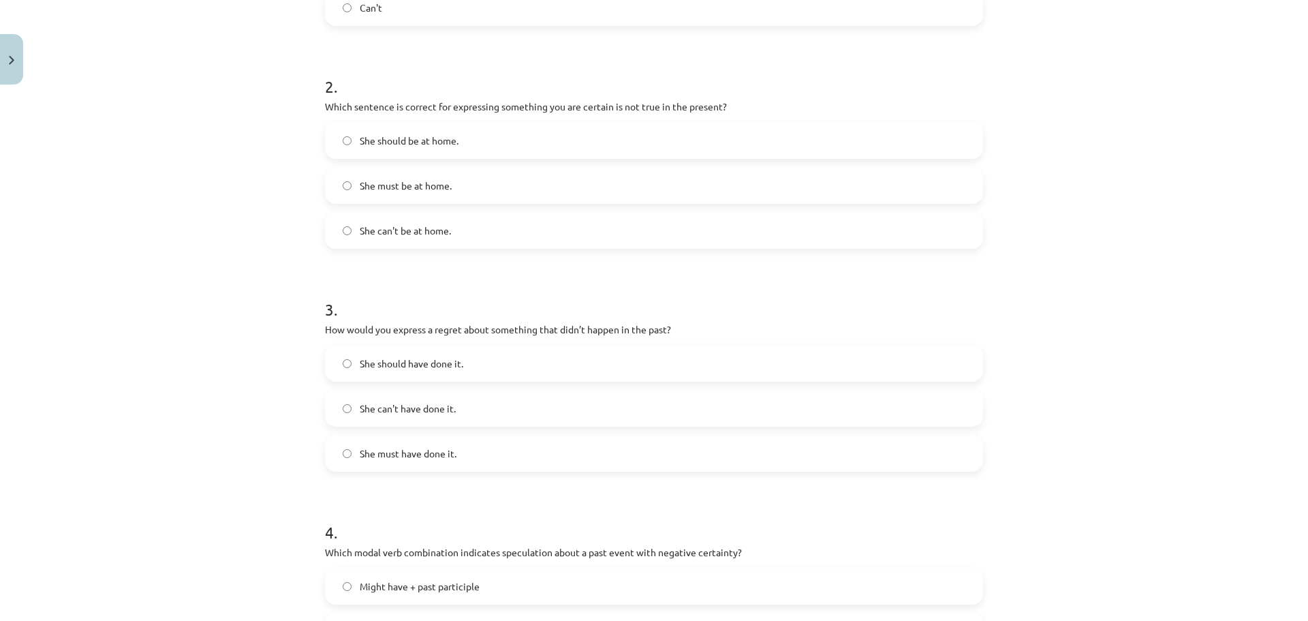
click at [414, 367] on span "She should have done it." at bounding box center [412, 363] width 104 height 14
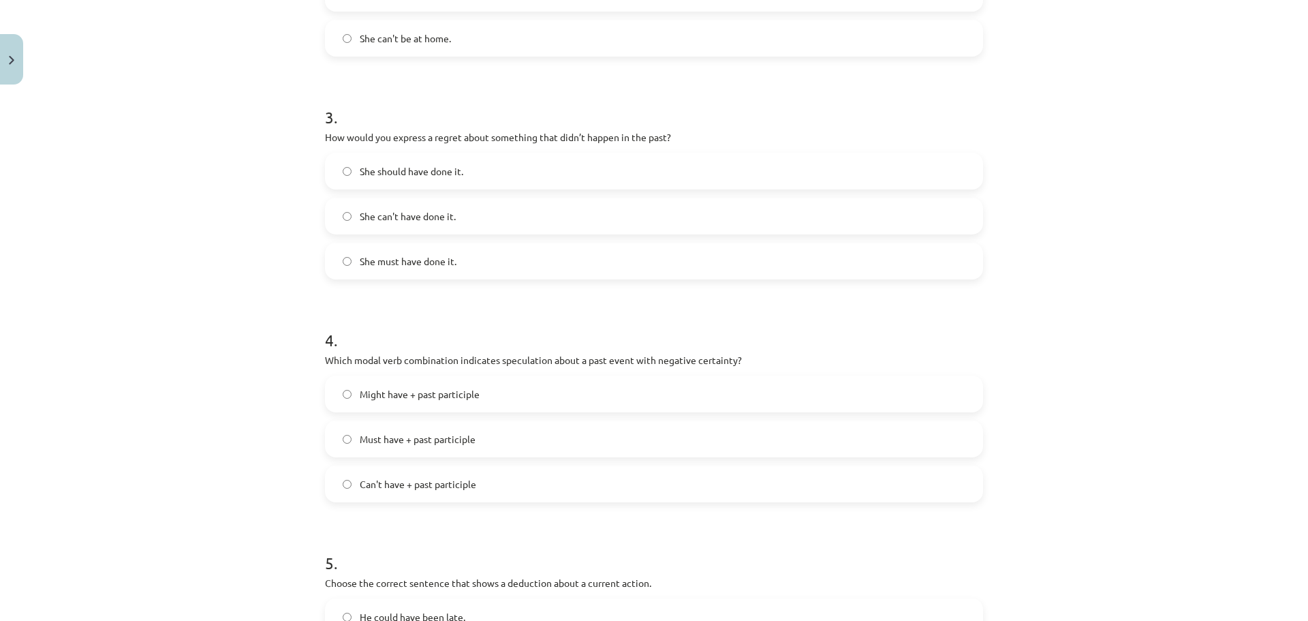
scroll to position [713, 0]
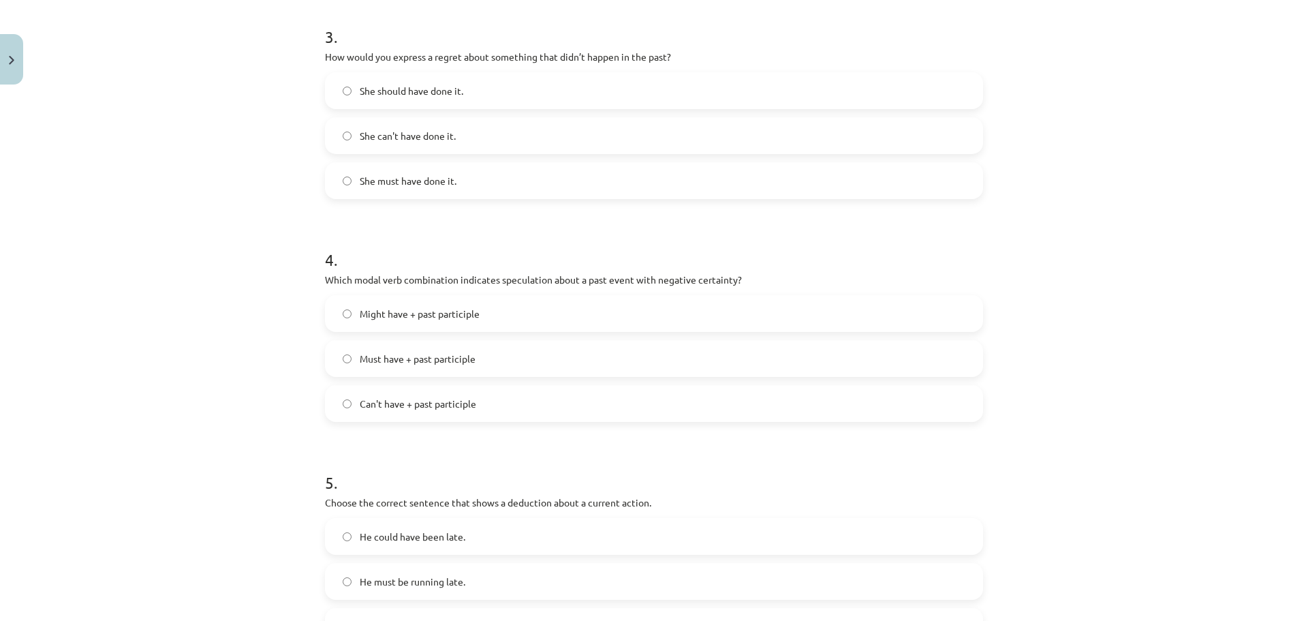
click at [413, 404] on span "Can't have + past participle" at bounding box center [418, 403] width 116 height 14
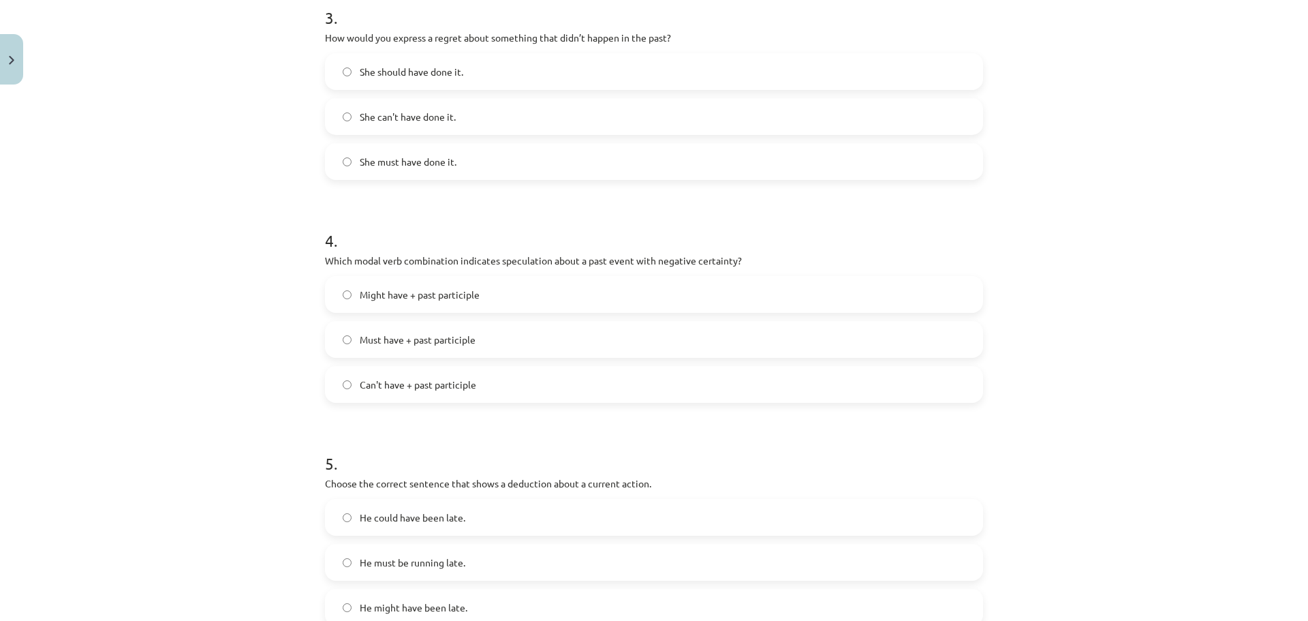
scroll to position [736, 0]
click at [420, 559] on span "He must be running late." at bounding box center [413, 558] width 106 height 14
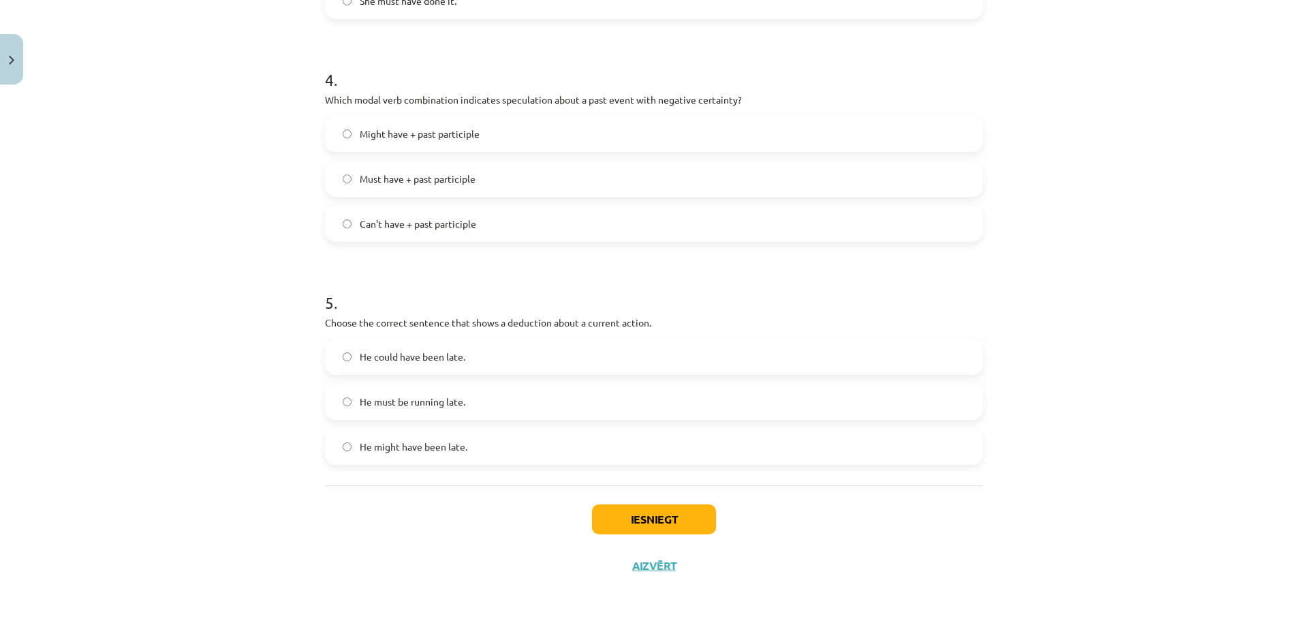
scroll to position [895, 0]
click at [672, 523] on button "Iesniegt" at bounding box center [654, 517] width 124 height 30
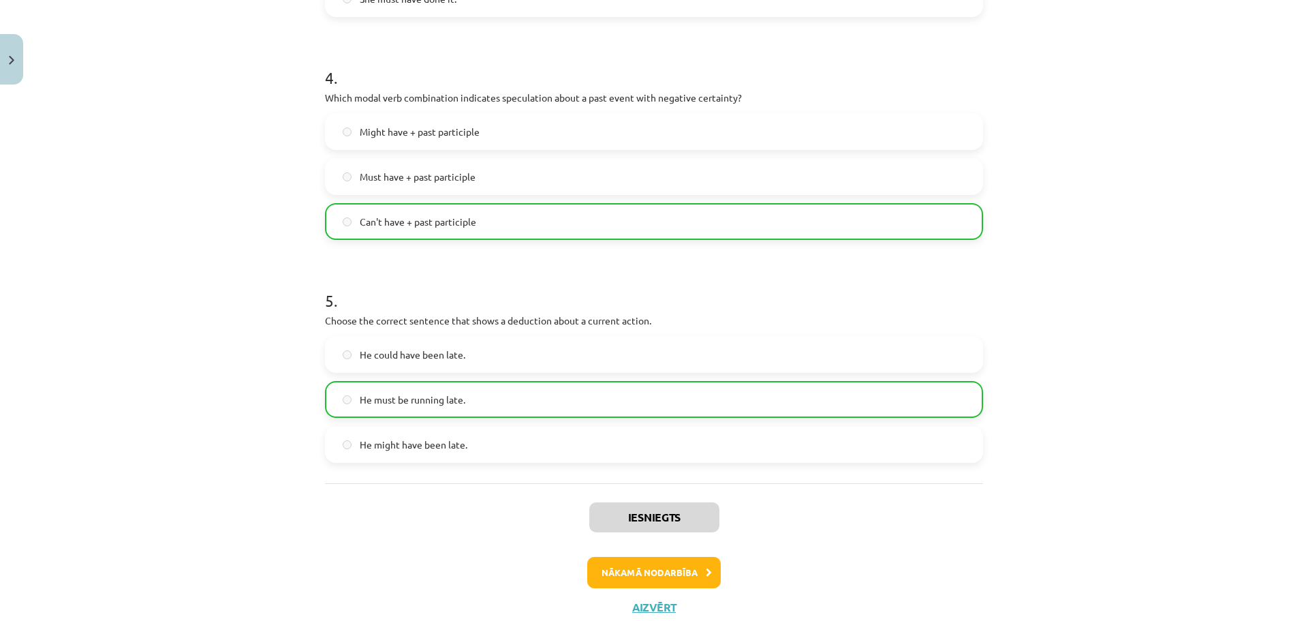
click at [716, 581] on div "Nākamā nodarbība" at bounding box center [654, 572] width 642 height 31
click at [685, 576] on button "Nākamā nodarbība" at bounding box center [654, 572] width 134 height 31
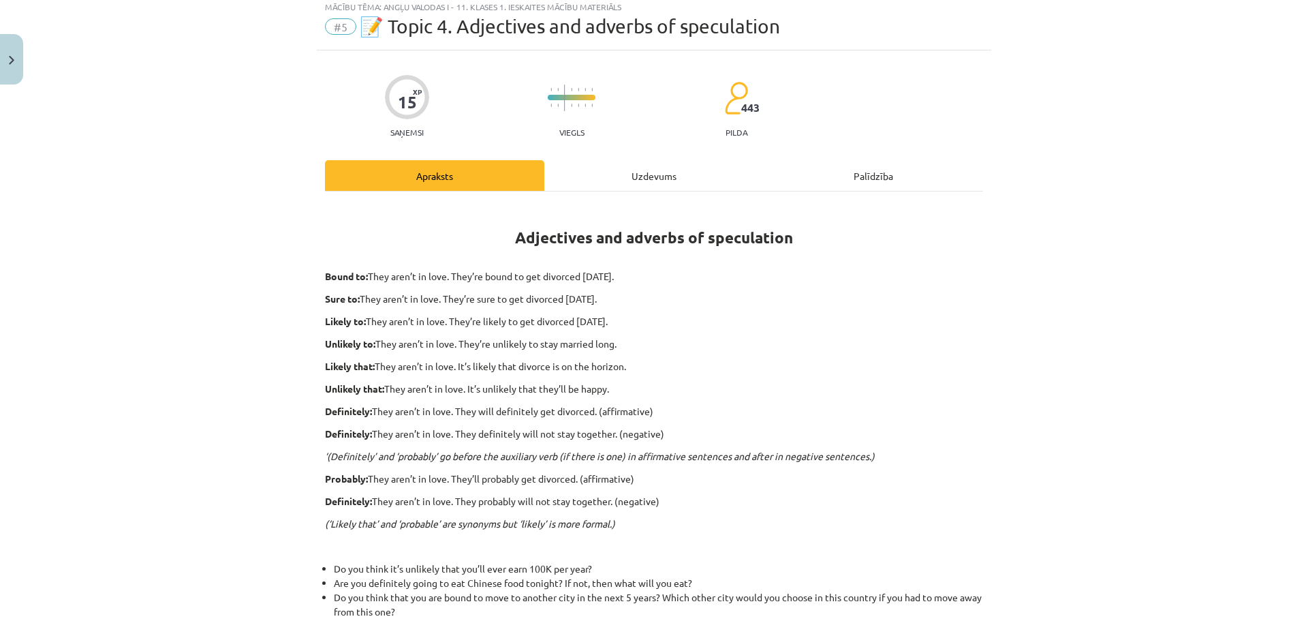
scroll to position [34, 0]
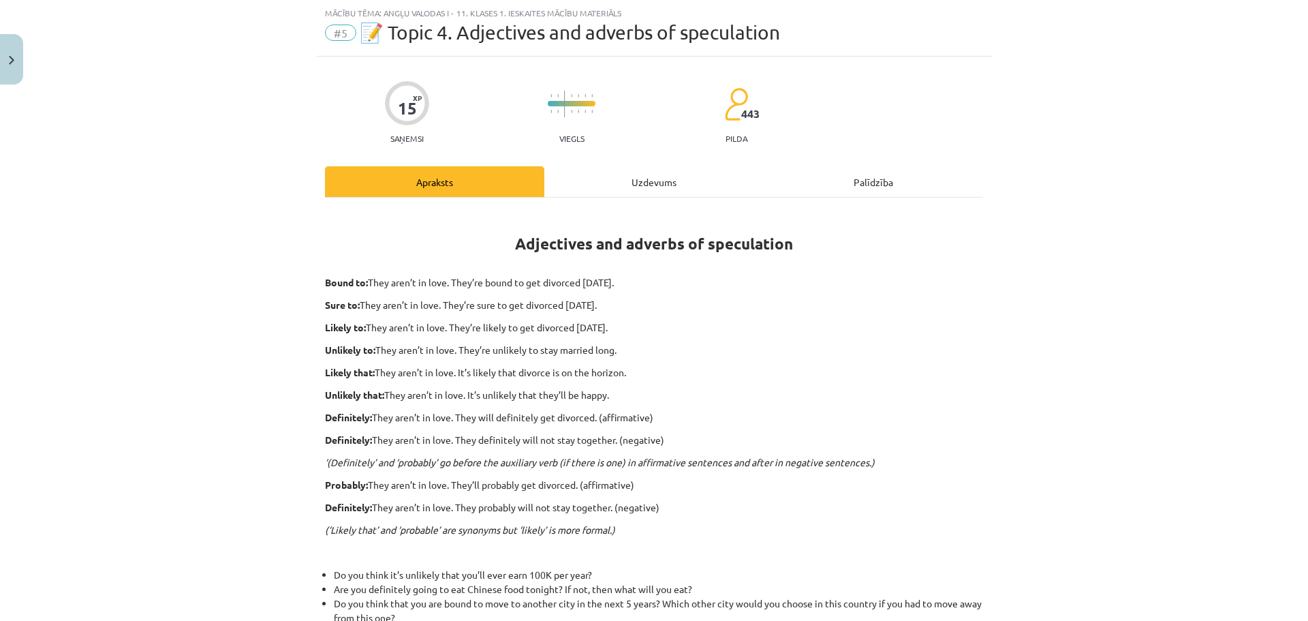
click at [607, 184] on div "Uzdevums" at bounding box center [653, 181] width 219 height 31
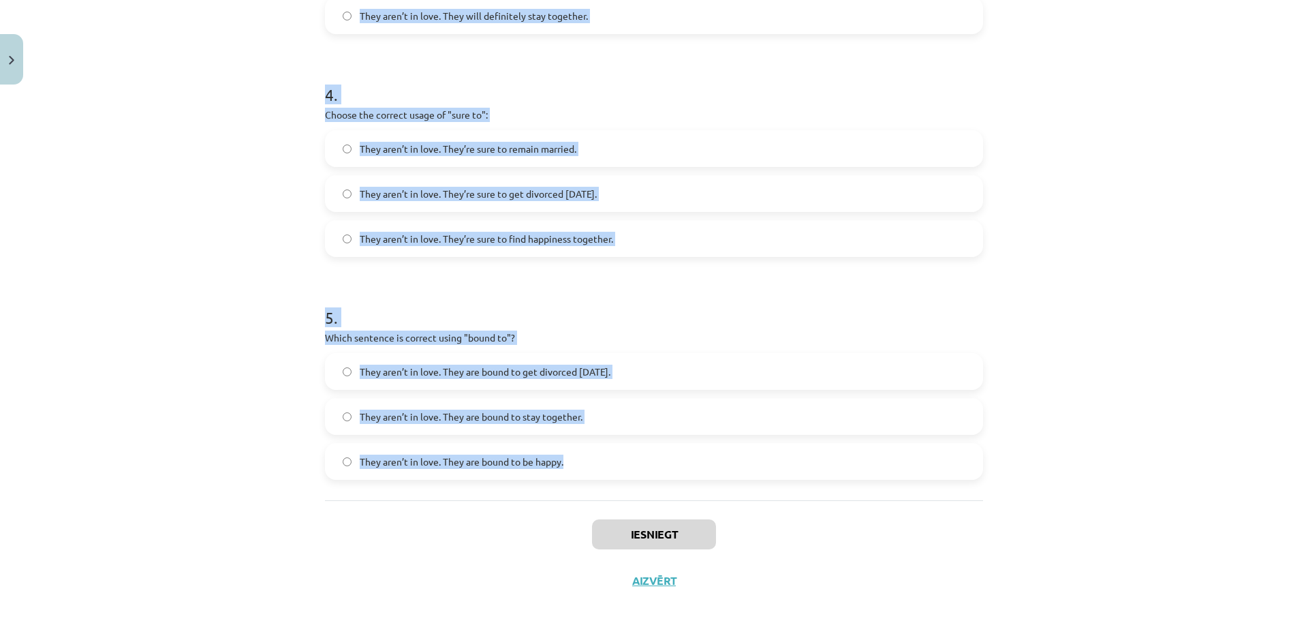
scroll to position [918, 0]
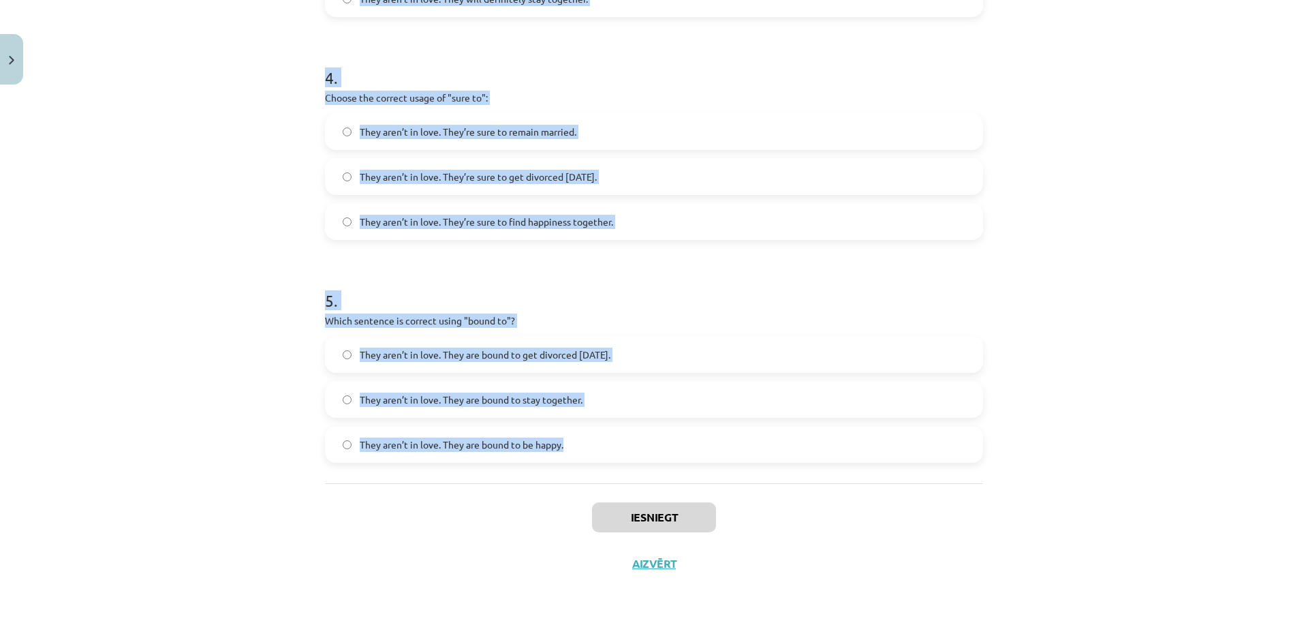
drag, startPoint x: 317, startPoint y: 266, endPoint x: 587, endPoint y: 454, distance: 328.4
copy form "1 . Choose the correct sentence using "probably" in an affirmative context: The…"
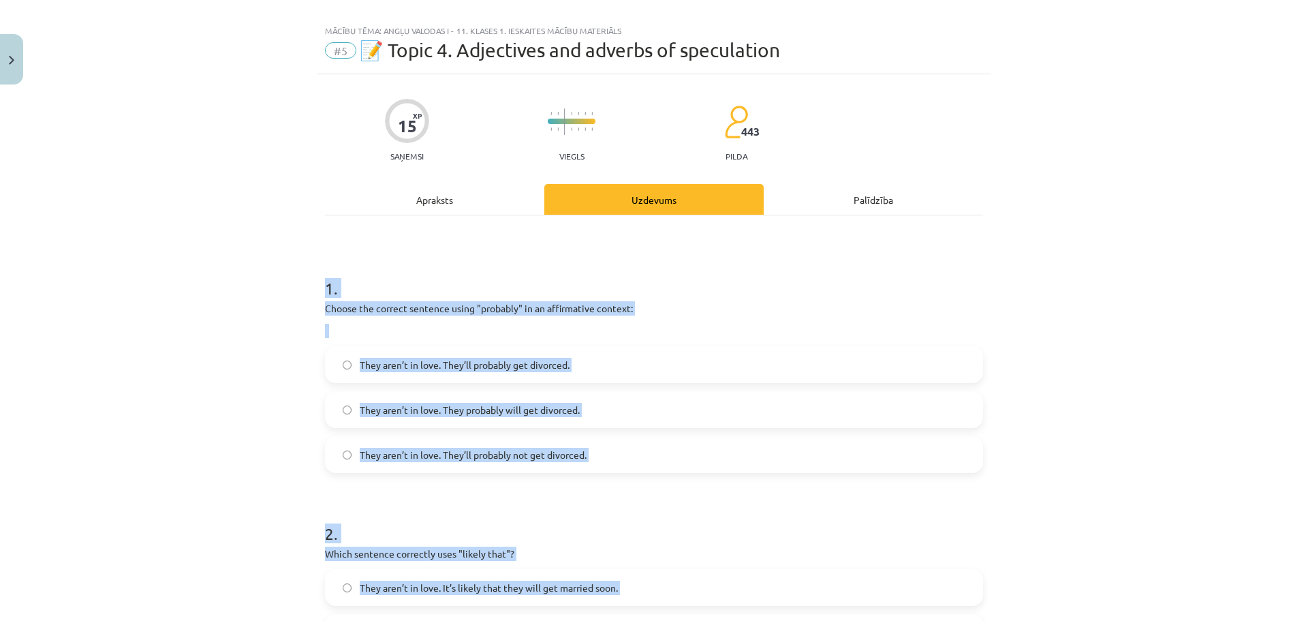
scroll to position [0, 0]
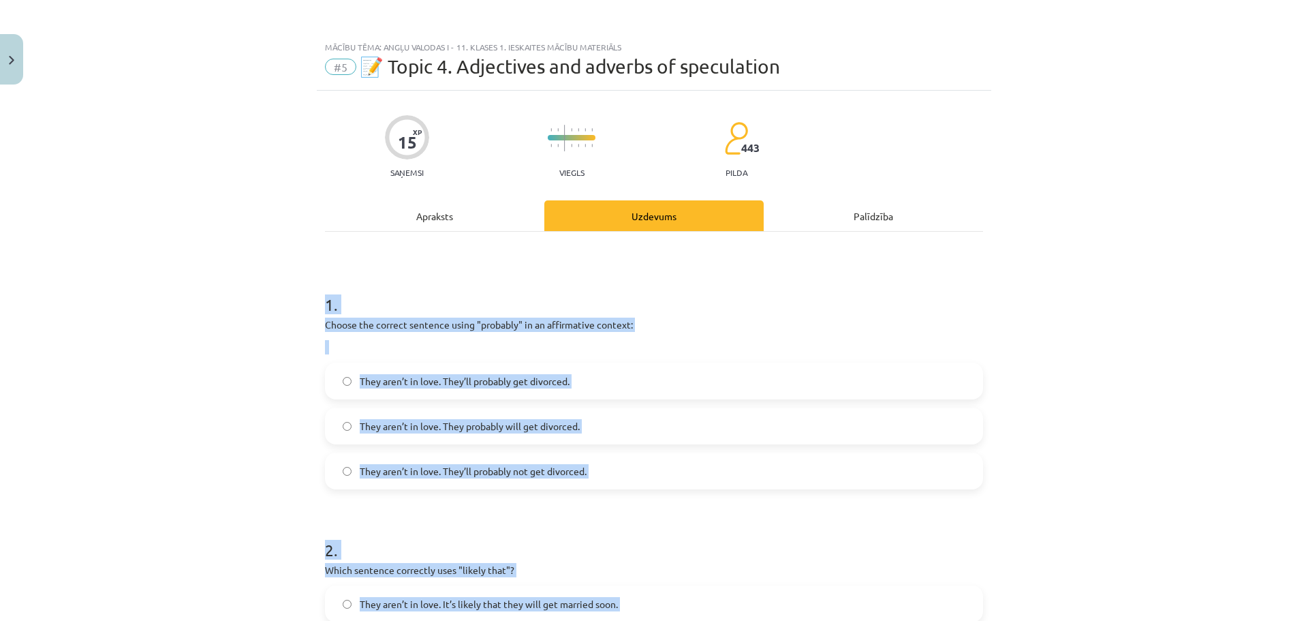
click at [479, 281] on h1 "1 ." at bounding box center [654, 292] width 658 height 42
click at [428, 279] on h1 "1 ." at bounding box center [654, 292] width 658 height 42
click at [292, 389] on div "Mācību tēma: Angļu valodas i - 11. klases 1. ieskaites mācību materiāls #5 📝 To…" at bounding box center [654, 310] width 1308 height 621
click at [576, 382] on label "They aren’t in love. They’ll probably get divorced." at bounding box center [653, 381] width 655 height 34
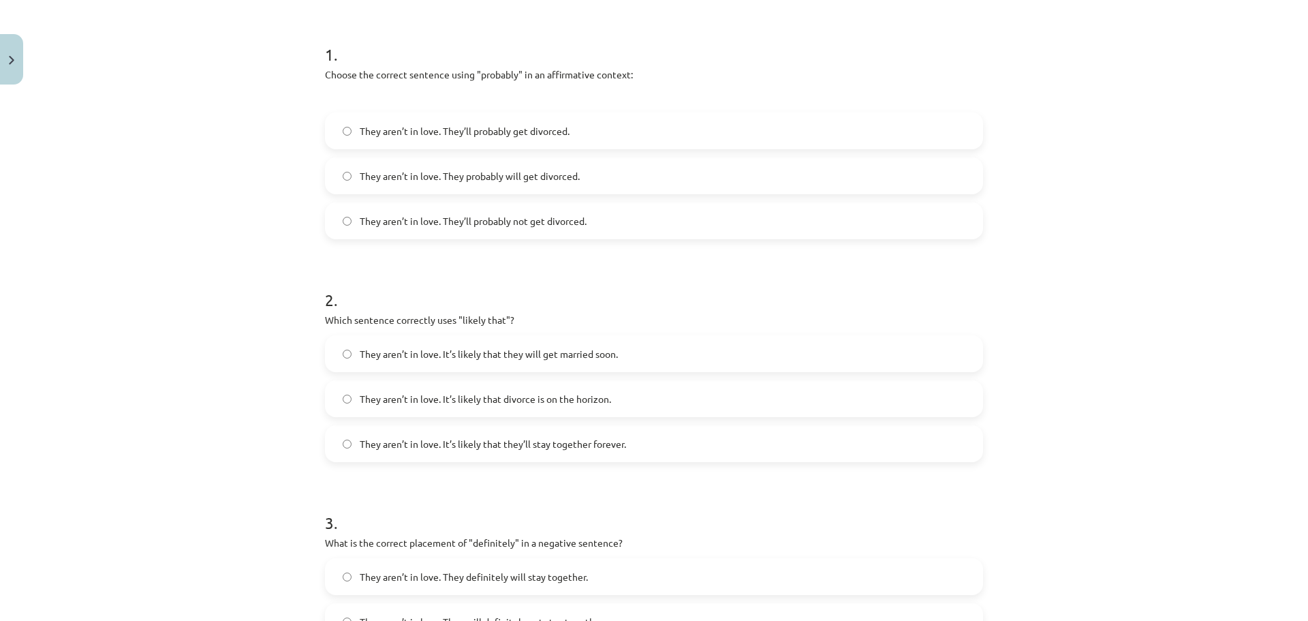
scroll to position [409, 0]
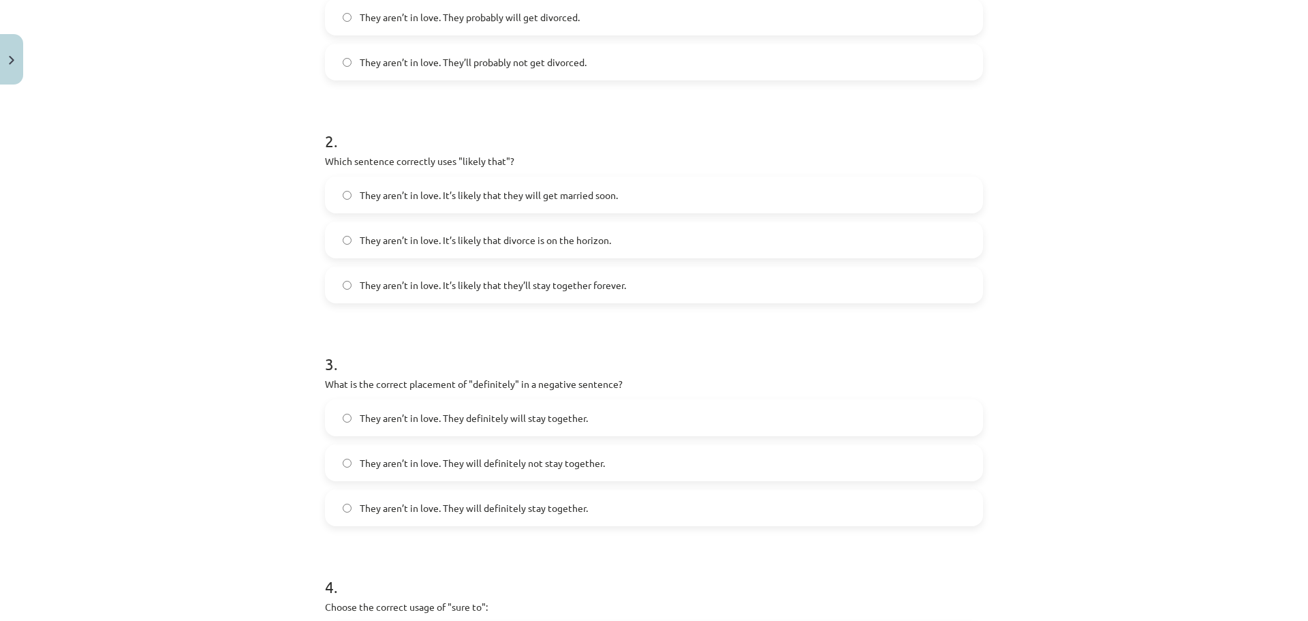
click at [559, 468] on span "They aren’t in love. They will definitely not stay together." at bounding box center [482, 463] width 245 height 14
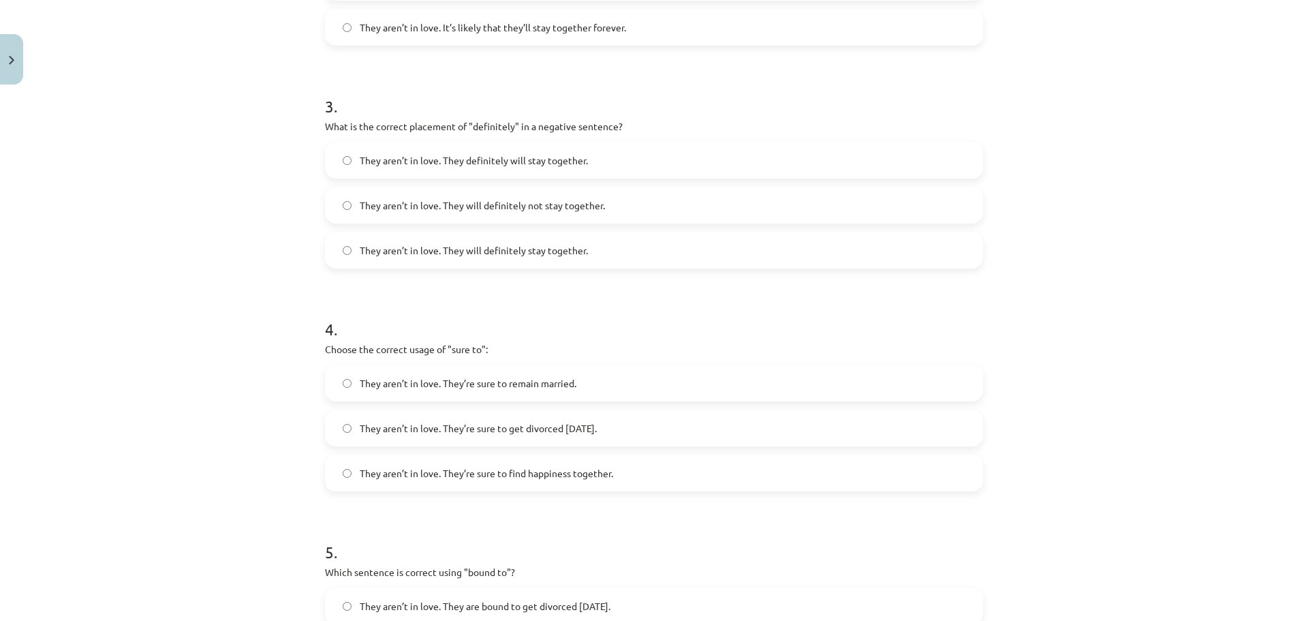
scroll to position [772, 0]
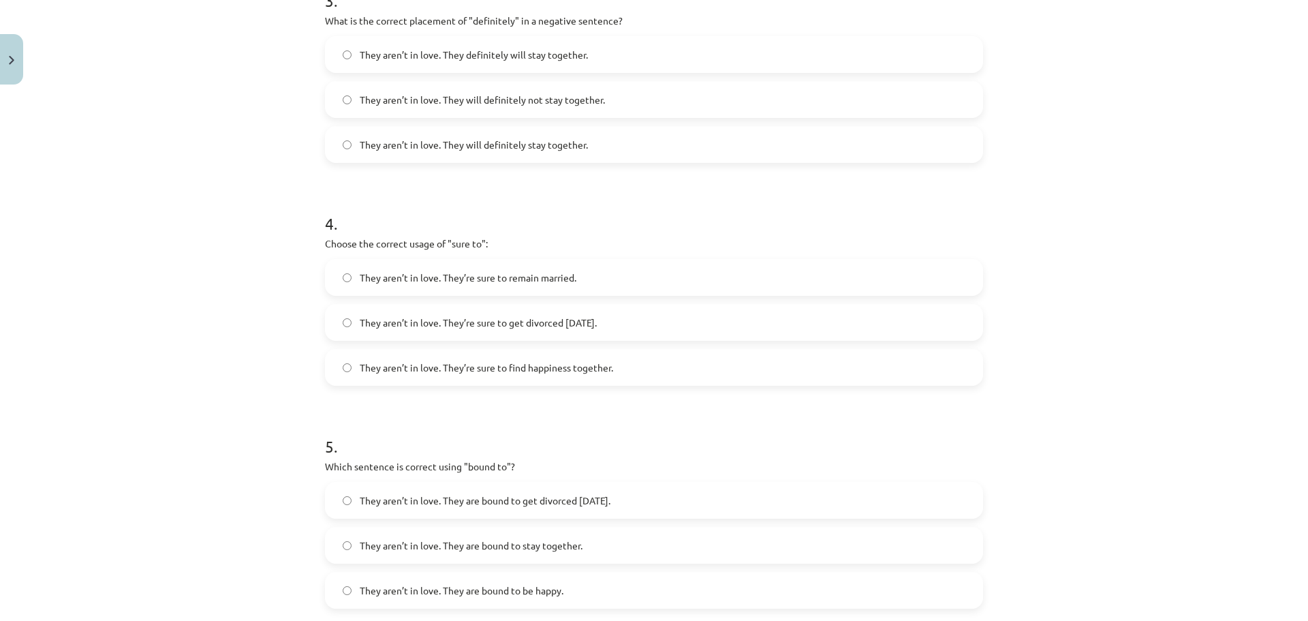
click at [531, 324] on span "They aren’t in love. They’re sure to get divorced within six months." at bounding box center [478, 322] width 237 height 14
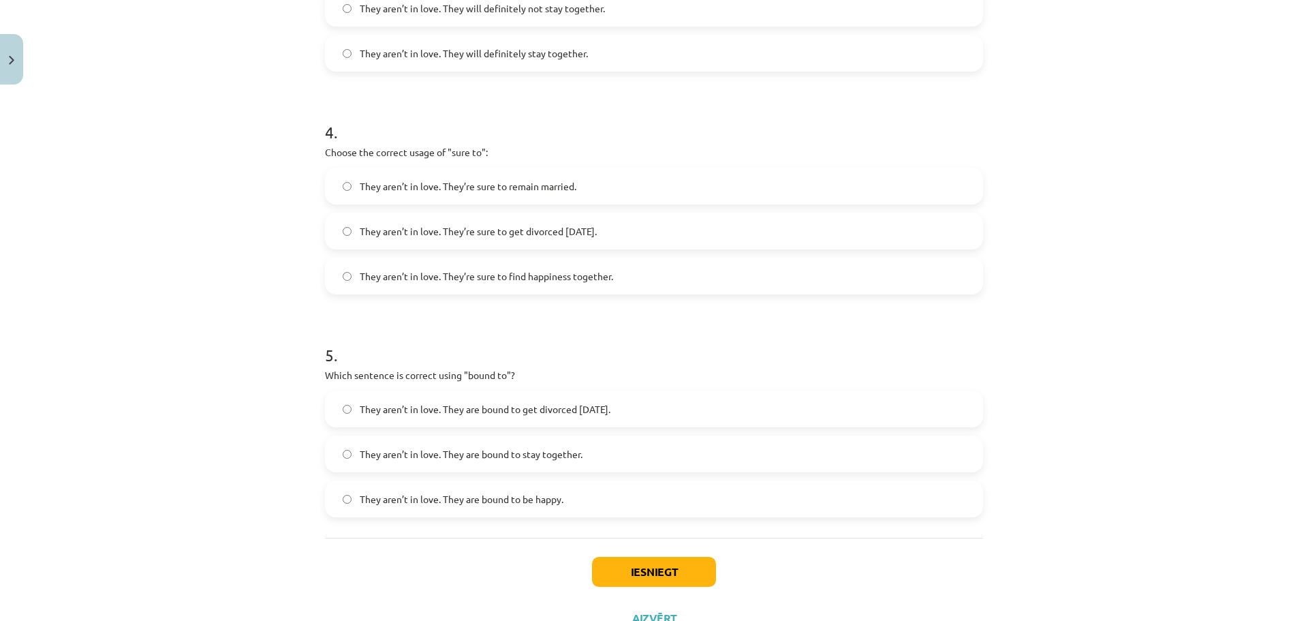
scroll to position [886, 0]
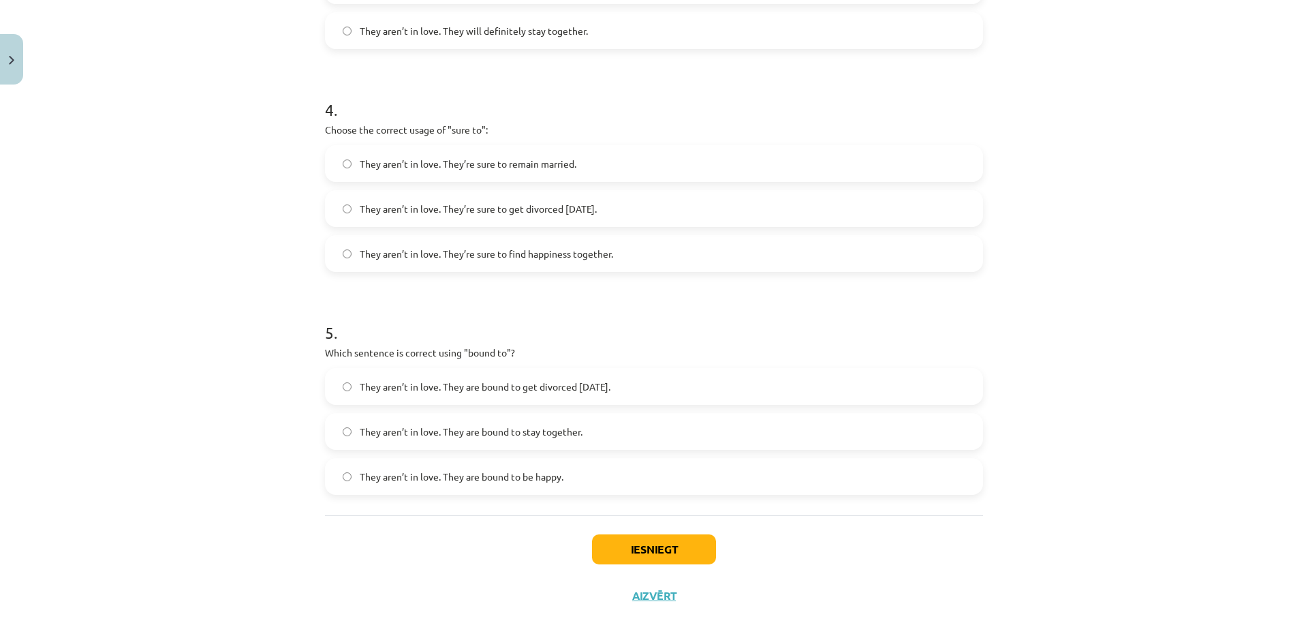
click at [496, 382] on span "They aren’t in love. They are bound to get divorced within six months." at bounding box center [485, 386] width 251 height 14
click at [611, 542] on button "Iesniegt" at bounding box center [654, 549] width 124 height 30
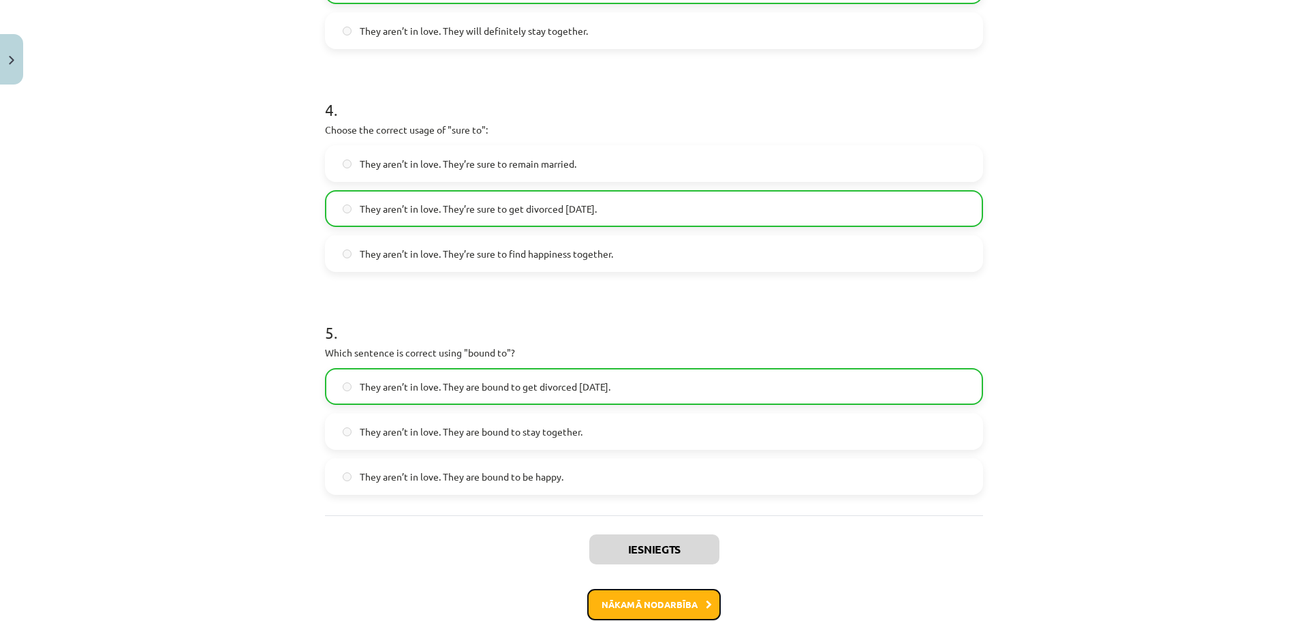
click at [680, 598] on button "Nākamā nodarbība" at bounding box center [654, 604] width 134 height 31
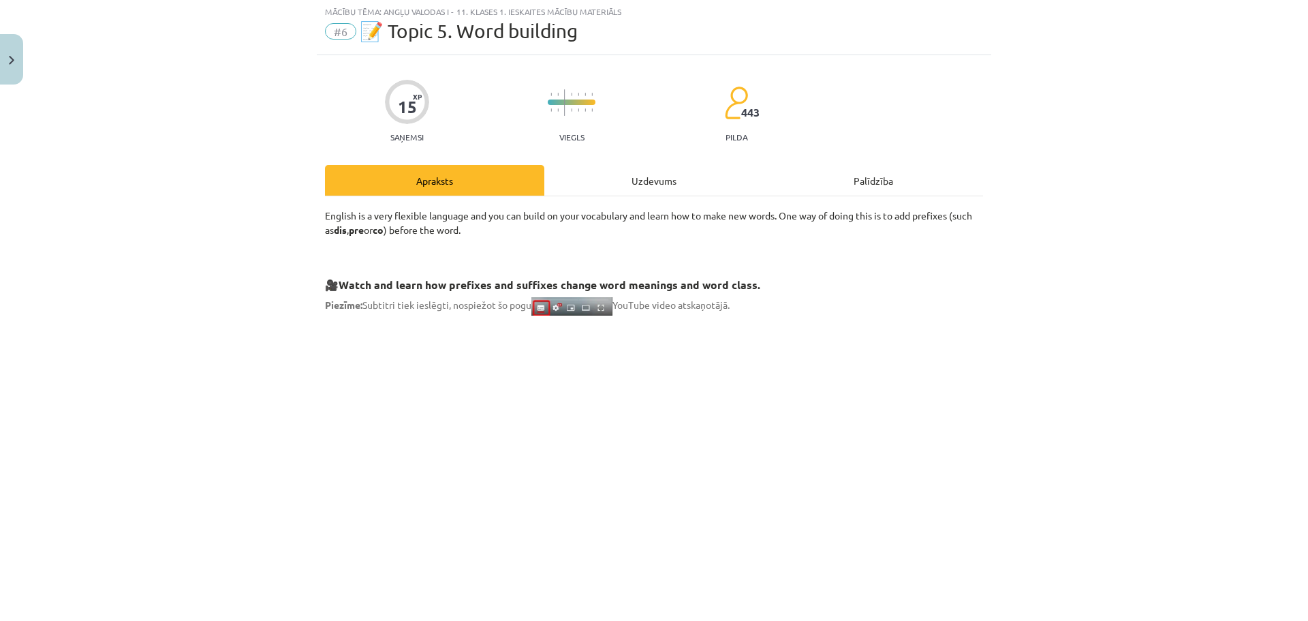
scroll to position [34, 0]
click at [677, 186] on div "Uzdevums" at bounding box center [653, 181] width 219 height 31
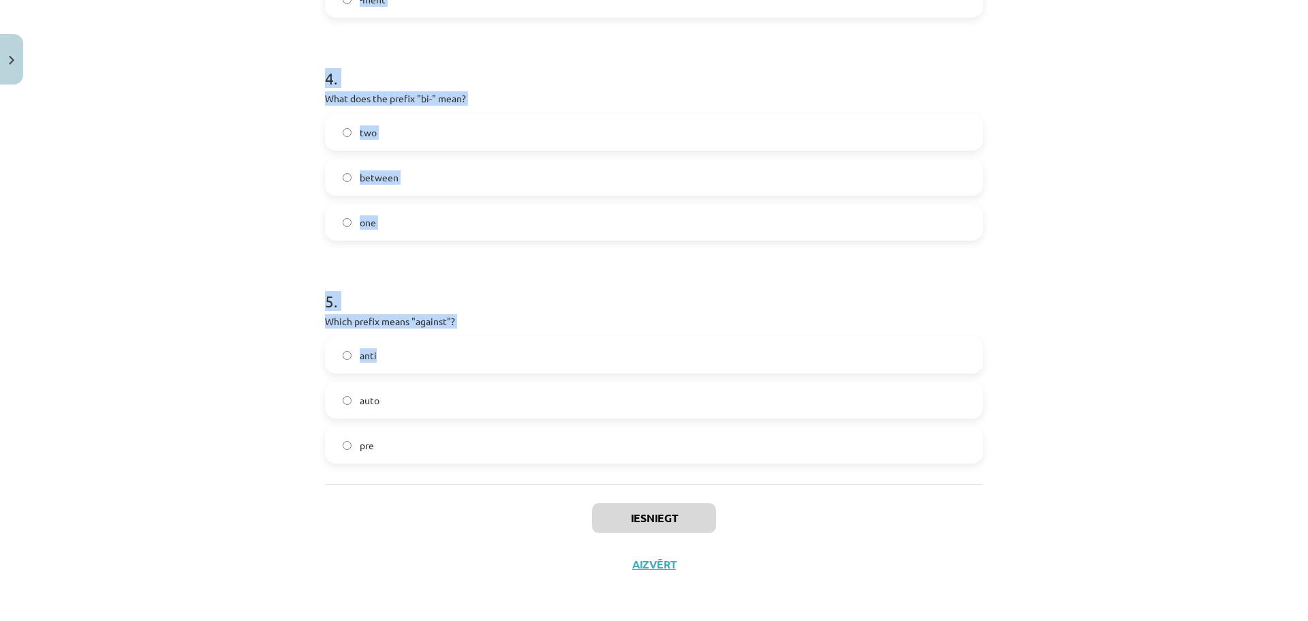
scroll to position [918, 0]
drag, startPoint x: 361, startPoint y: 275, endPoint x: 514, endPoint y: 458, distance: 238.9
click at [515, 459] on div "Mācību tēma: Angļu valodas i - 11. klases 1. ieskaites mācību materiāls #6 📝 To…" at bounding box center [654, 310] width 1308 height 621
copy form "1 . What does the prefix "sub-" mean? above under across 2 . Which of the follo…"
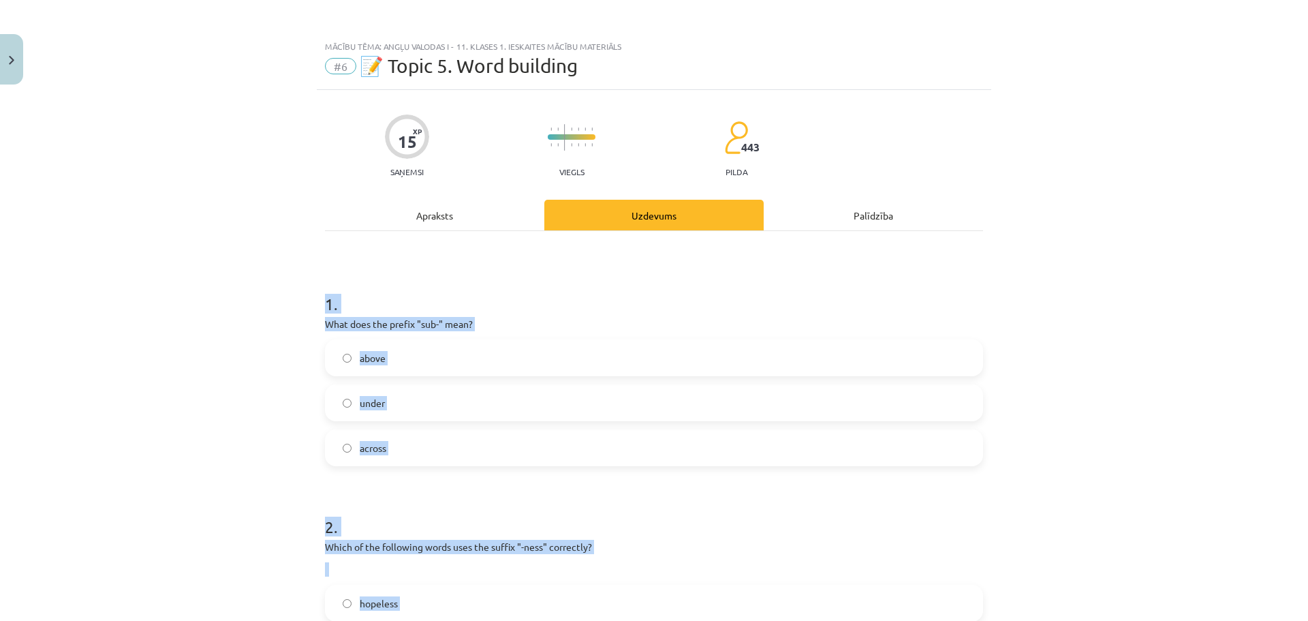
scroll to position [0, 0]
click at [373, 403] on span "under" at bounding box center [372, 403] width 25 height 14
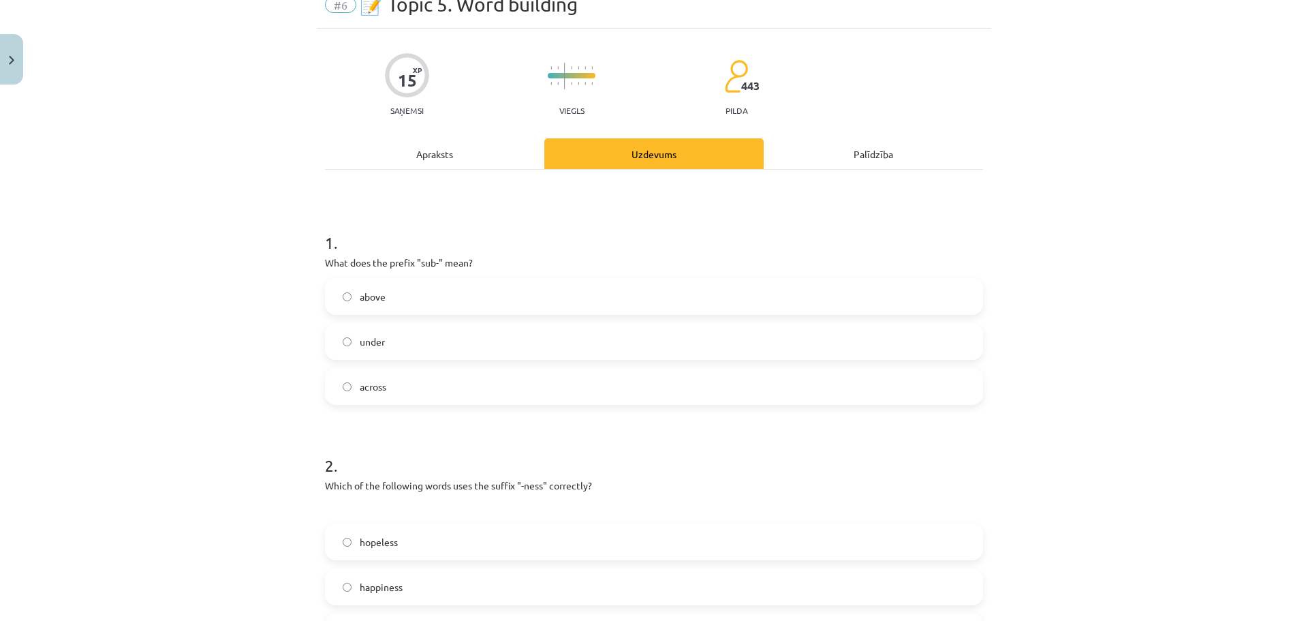
scroll to position [114, 0]
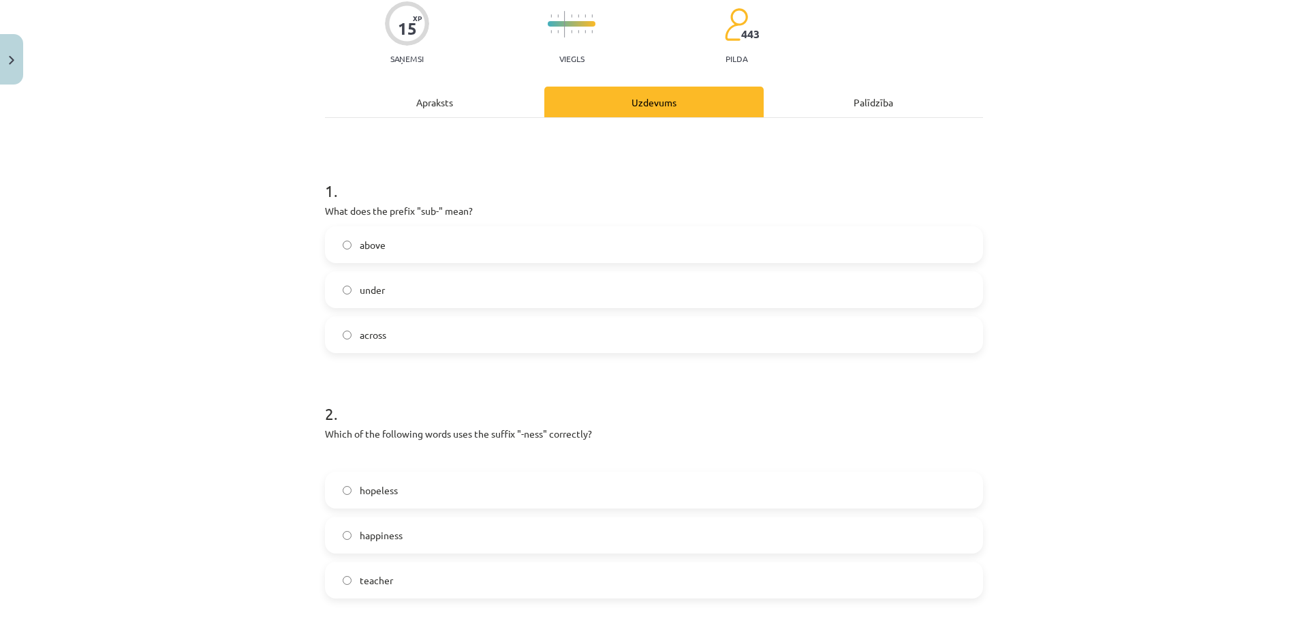
click at [392, 544] on label "happiness" at bounding box center [653, 535] width 655 height 34
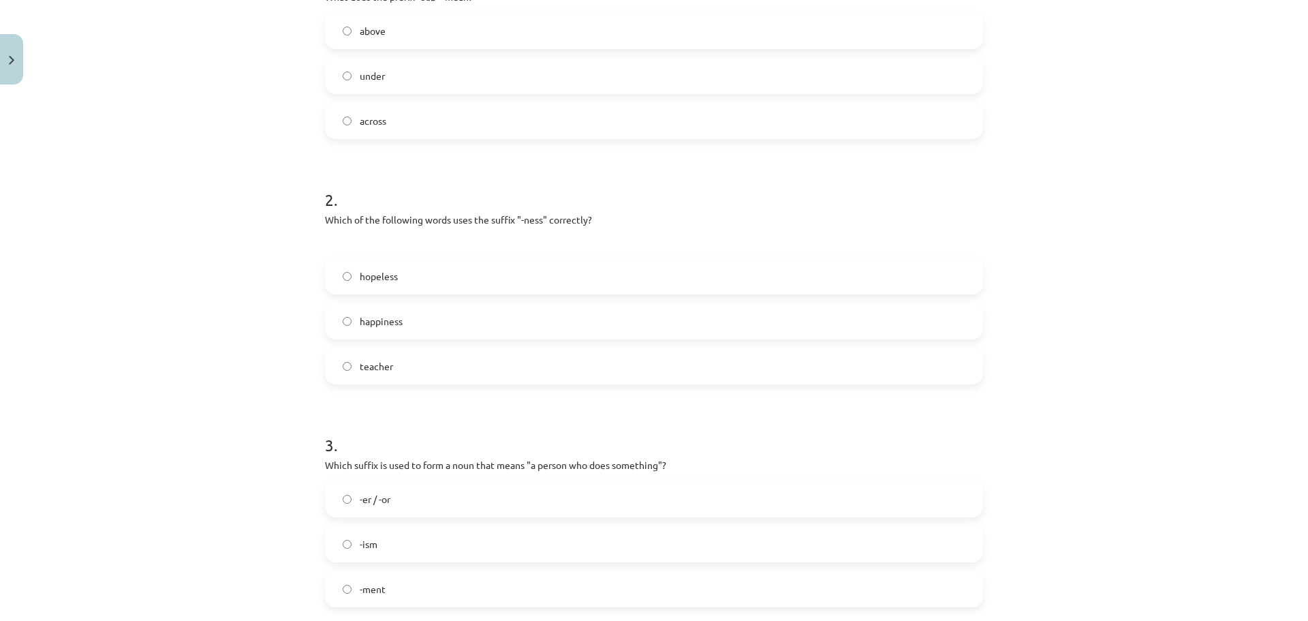
scroll to position [409, 0]
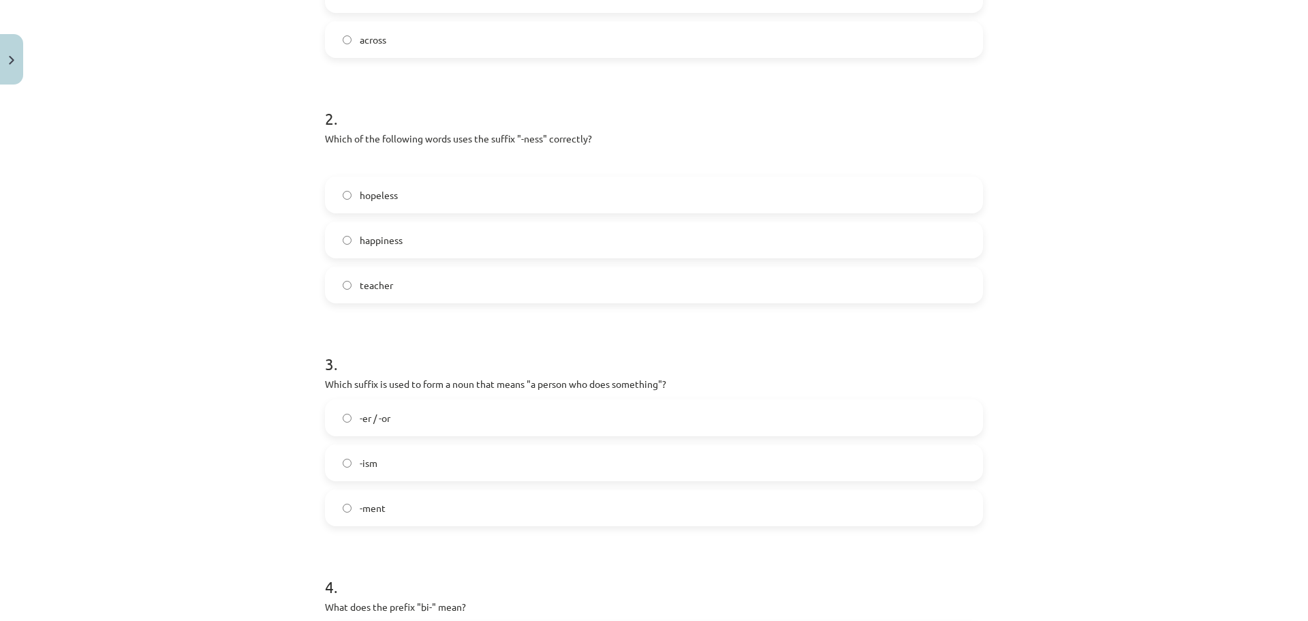
drag, startPoint x: 384, startPoint y: 425, endPoint x: 375, endPoint y: 232, distance: 193.7
click at [383, 425] on label "-er / -or" at bounding box center [653, 418] width 655 height 34
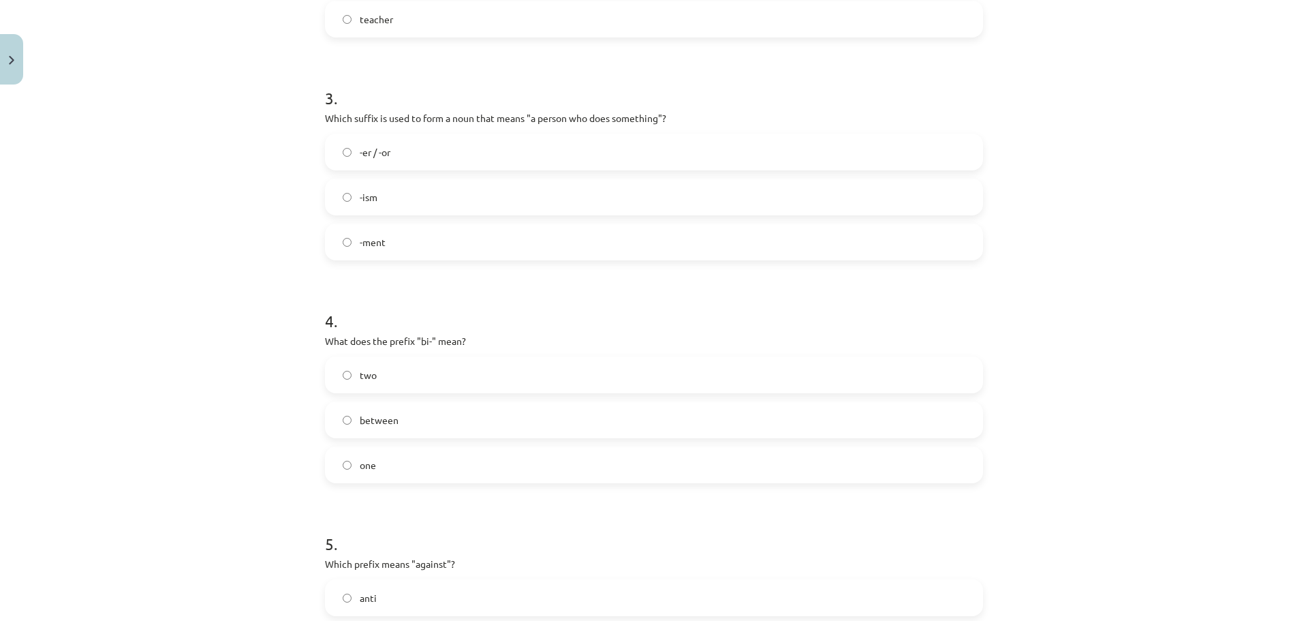
scroll to position [704, 0]
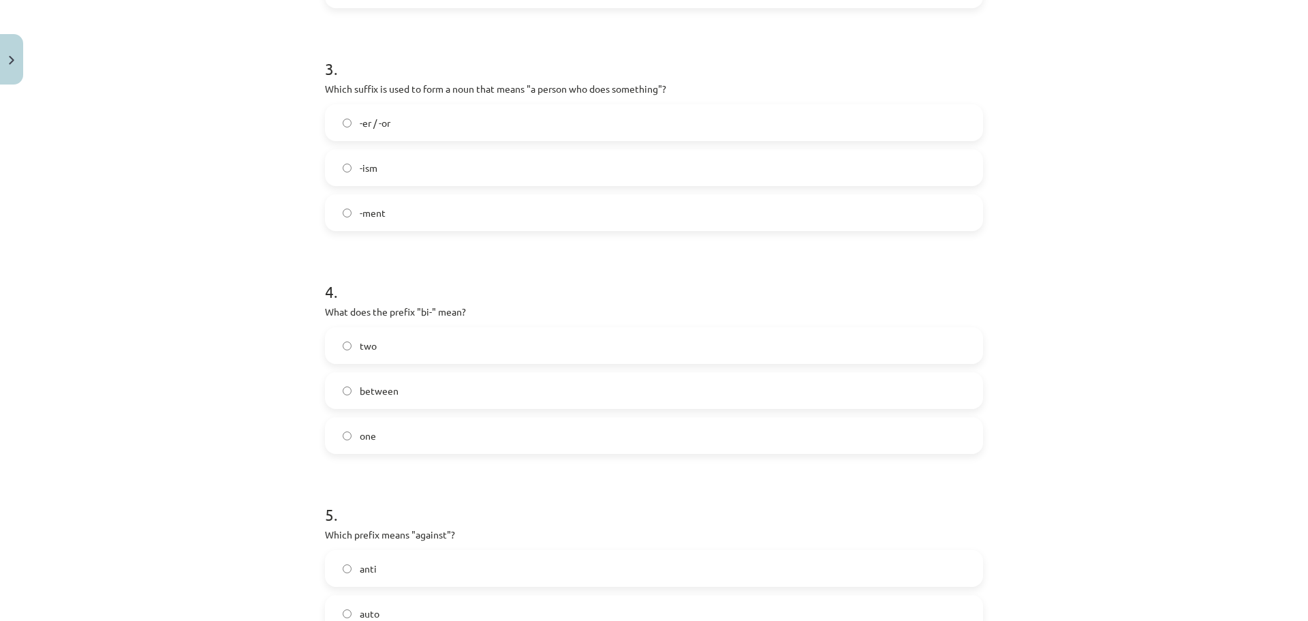
click at [368, 354] on label "two" at bounding box center [653, 345] width 655 height 34
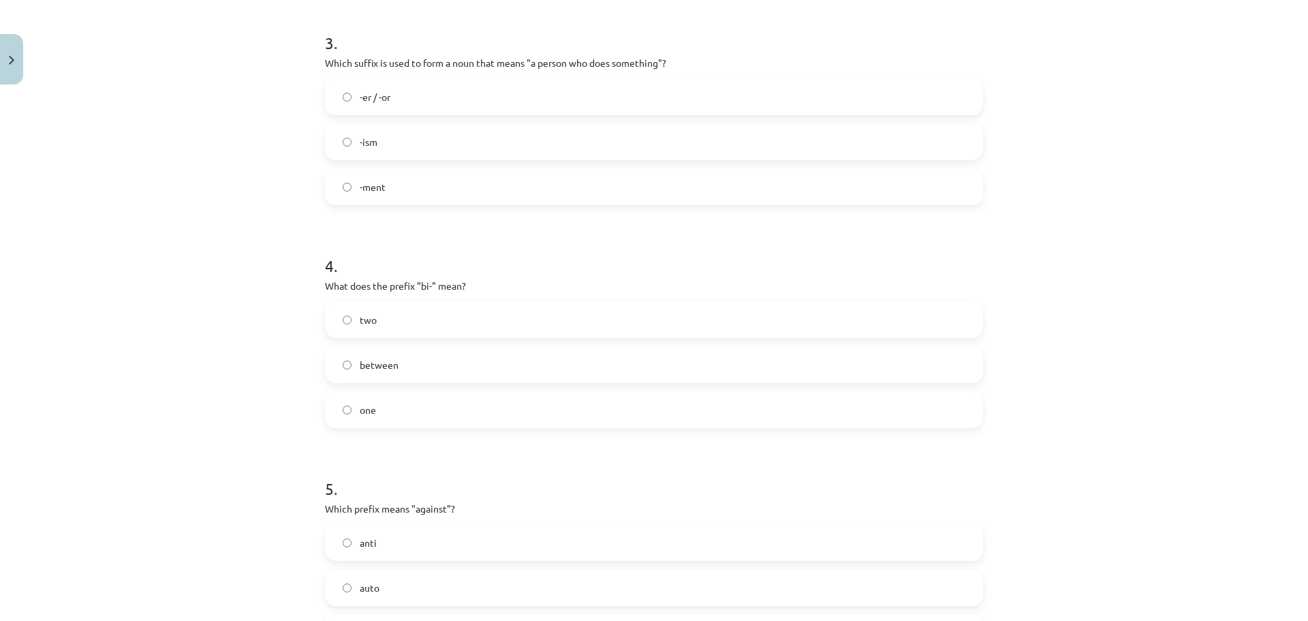
scroll to position [918, 0]
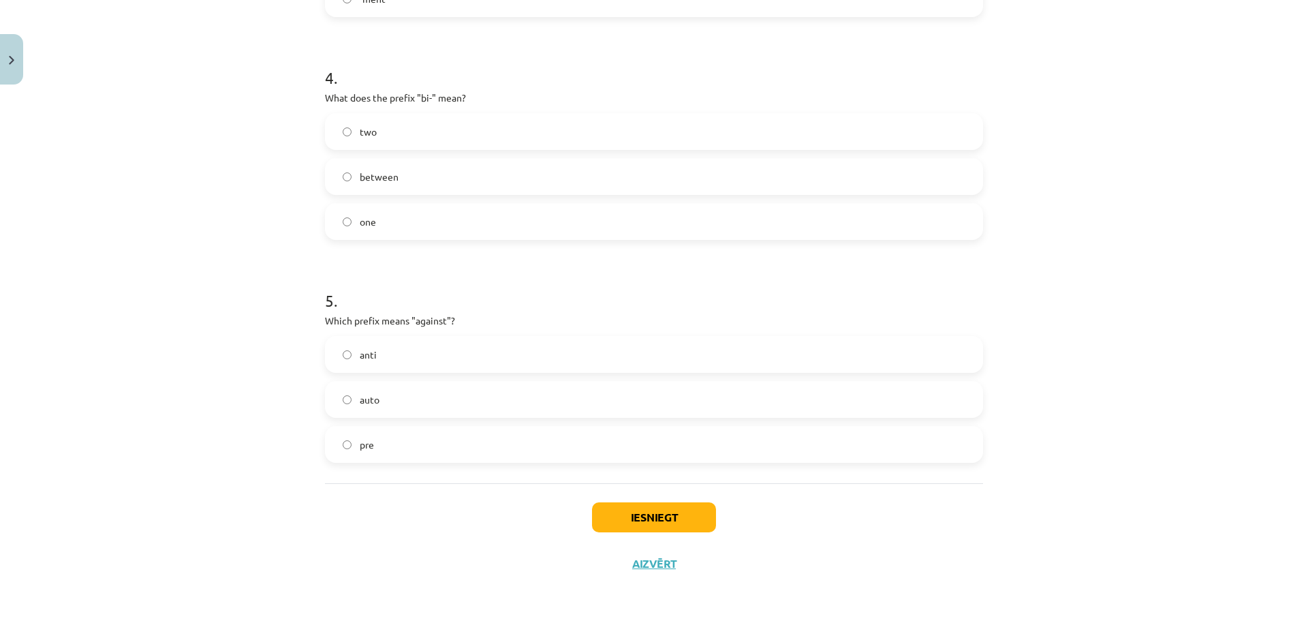
click at [382, 367] on label "anti" at bounding box center [653, 354] width 655 height 34
click at [666, 523] on button "Iesniegt" at bounding box center [654, 517] width 124 height 30
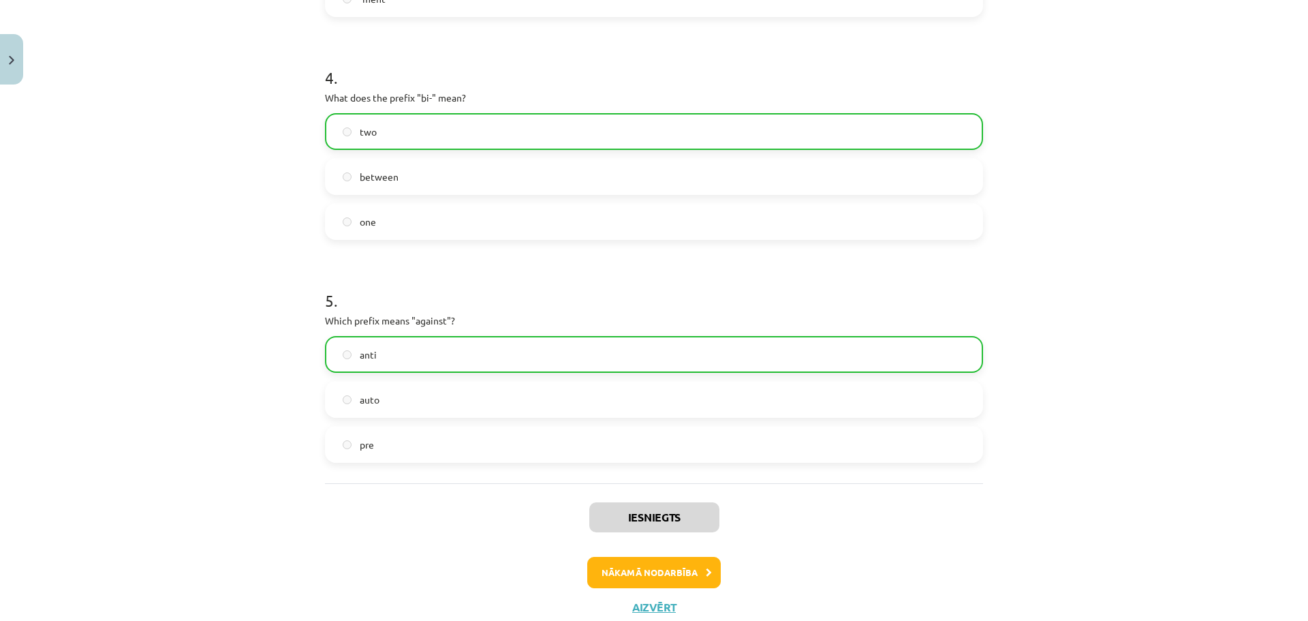
click at [697, 616] on div "Iesniegts Nākamā nodarbība Aizvērt" at bounding box center [654, 552] width 658 height 139
click at [686, 579] on button "Nākamā nodarbība" at bounding box center [654, 572] width 134 height 31
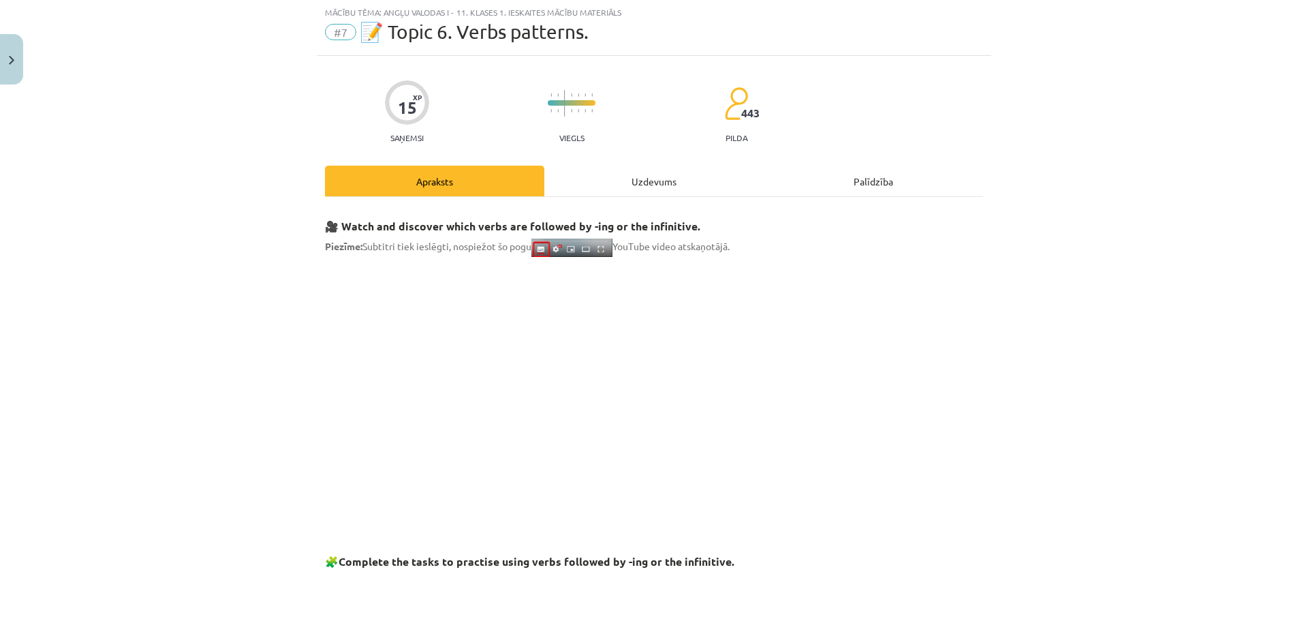
scroll to position [34, 0]
click at [621, 176] on div "Uzdevums" at bounding box center [653, 181] width 219 height 31
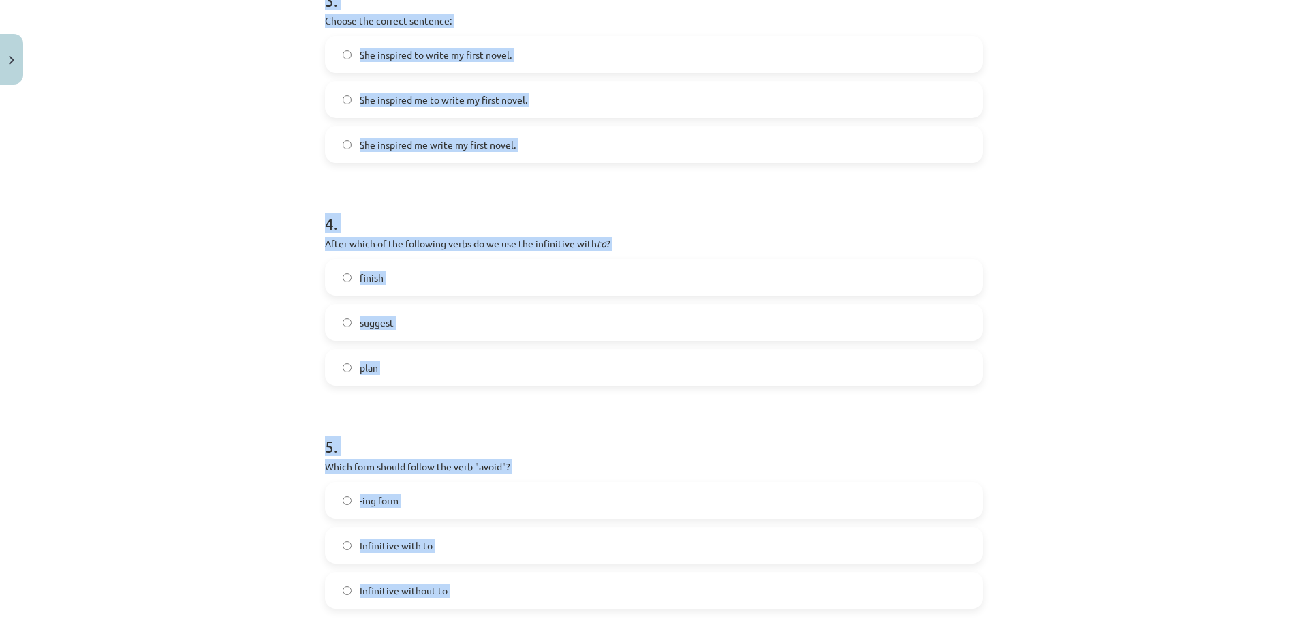
scroll to position [895, 0]
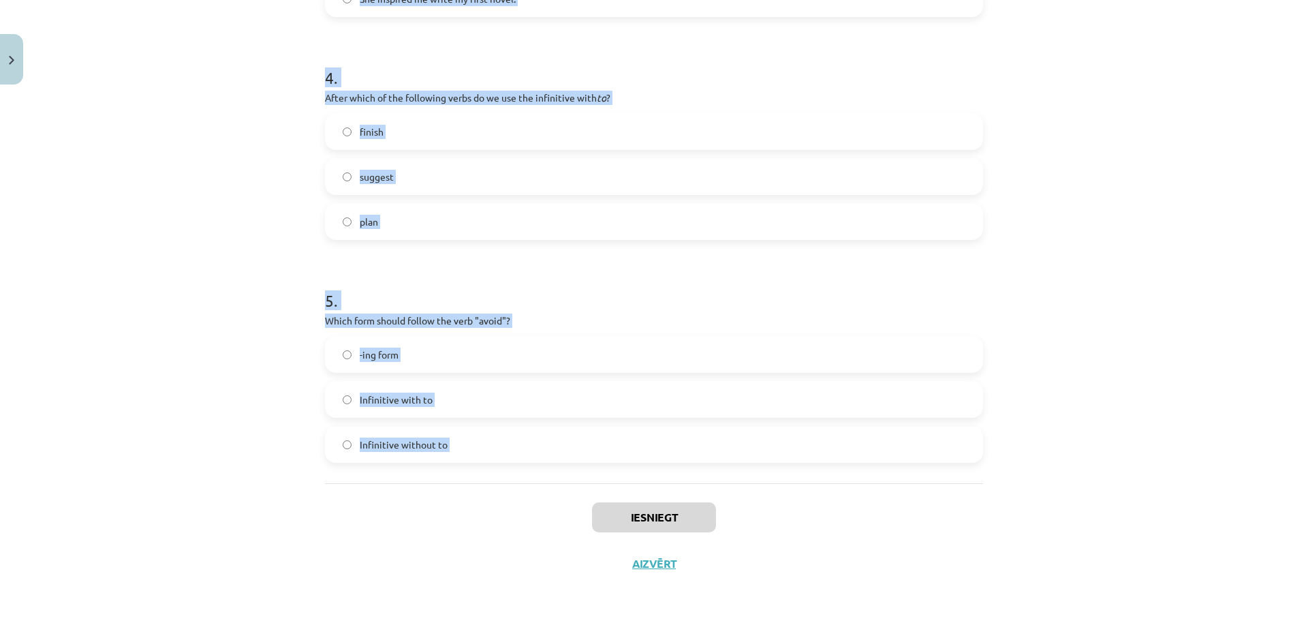
click at [587, 520] on div "Mācību tēma: Angļu valodas i - 11. klases 1. ieskaites mācību materiāls #7 📝 To…" at bounding box center [654, 310] width 1308 height 621
copy form "1 . What is the difference in meaning between "stop talking" and "stop to talk"…"
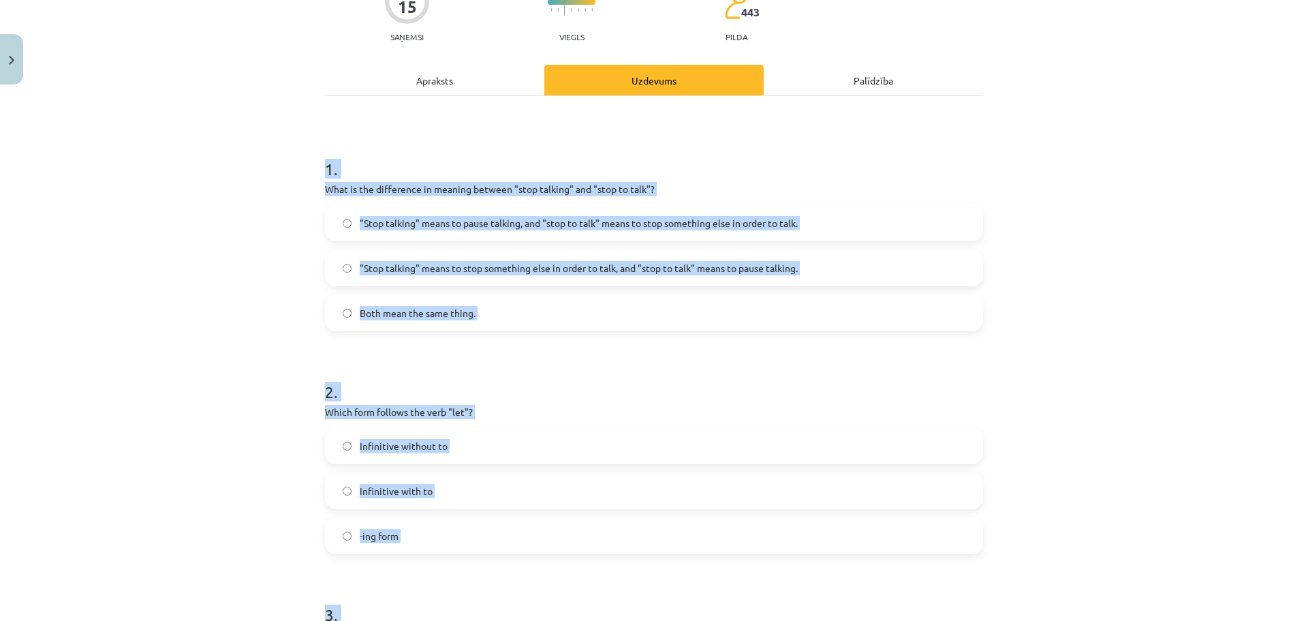
scroll to position [100, 0]
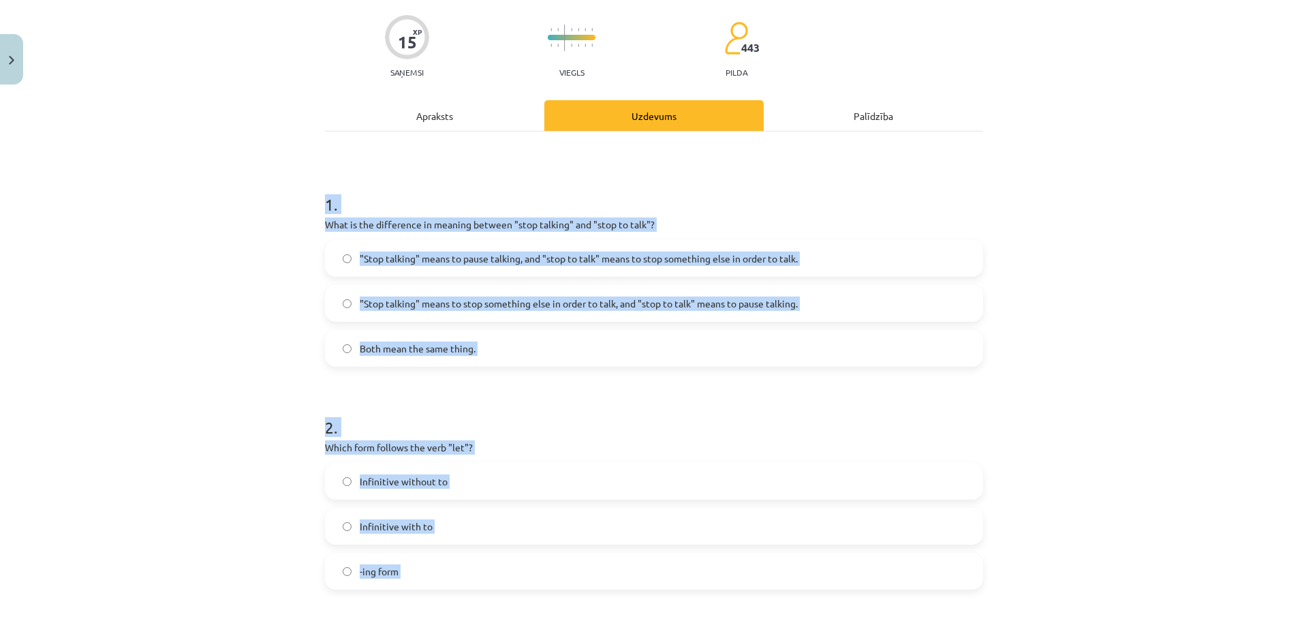
click at [446, 259] on span ""Stop talking" means to pause talking, and "stop to talk" means to stop somethi…" at bounding box center [579, 258] width 438 height 14
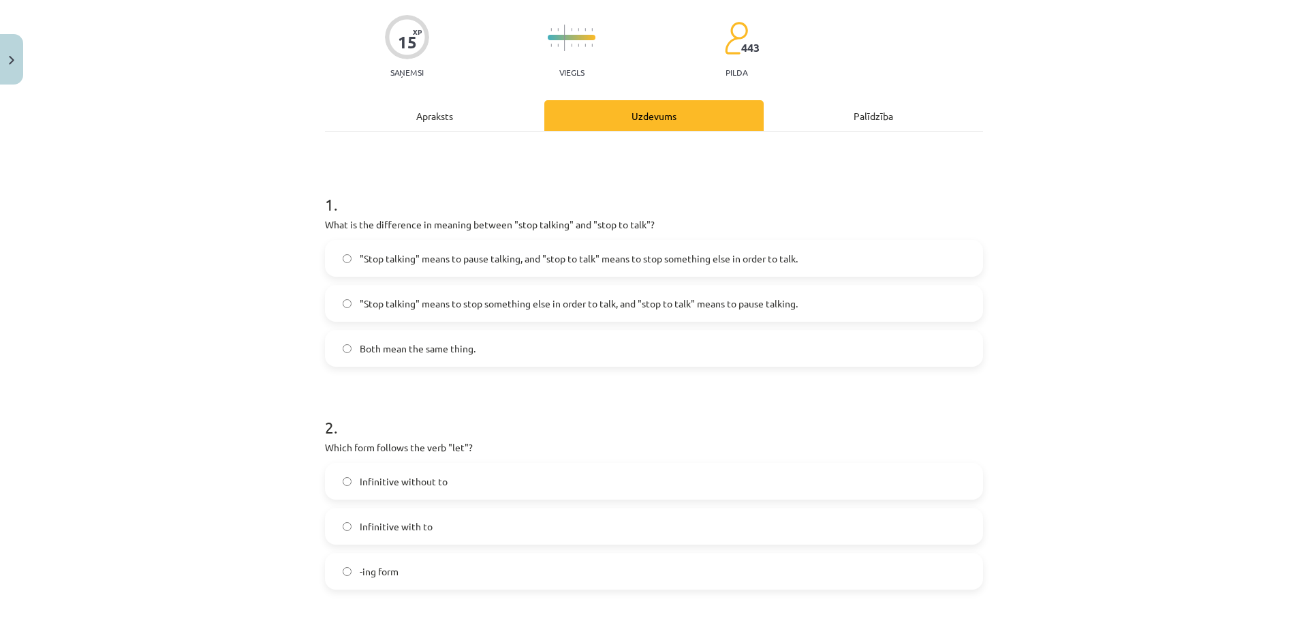
click at [429, 484] on span "Infinitive without to" at bounding box center [404, 481] width 88 height 14
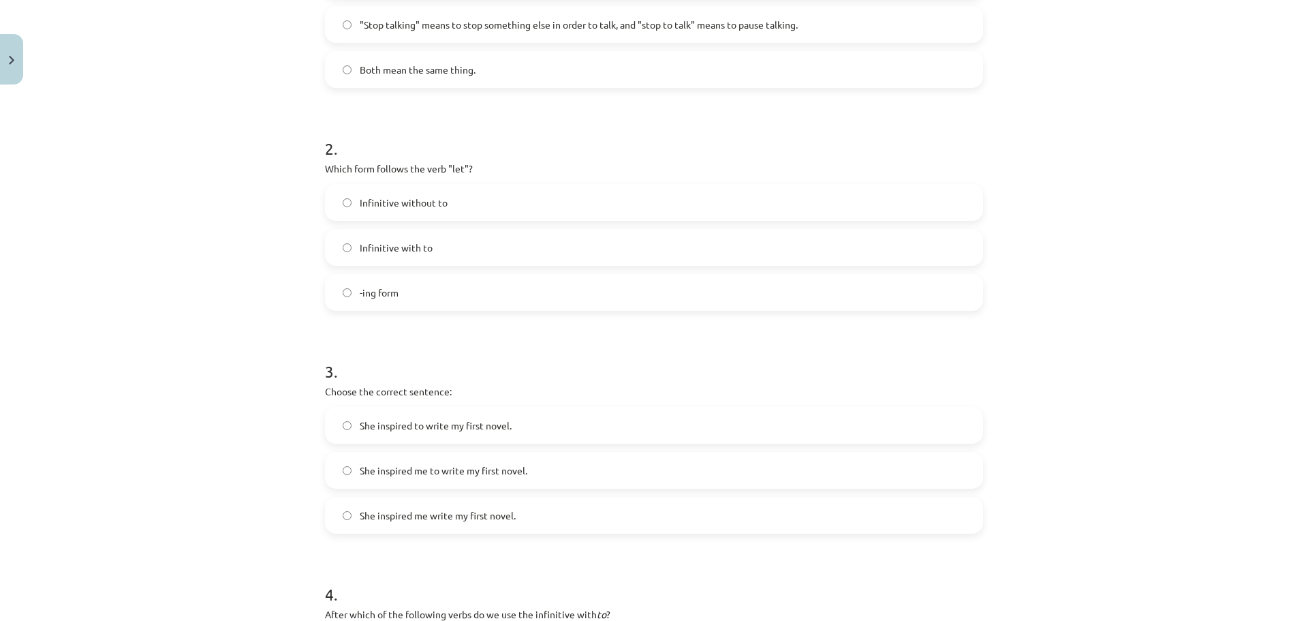
scroll to position [396, 0]
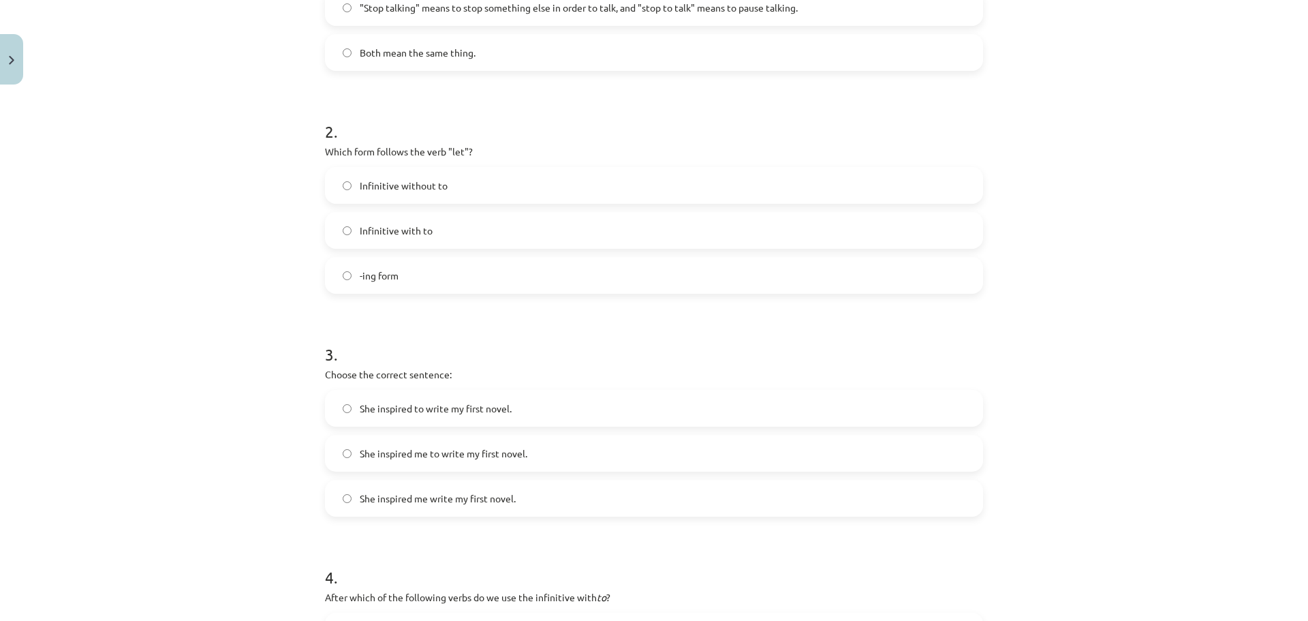
click at [481, 450] on span "She inspired me to write my first novel." at bounding box center [444, 453] width 168 height 14
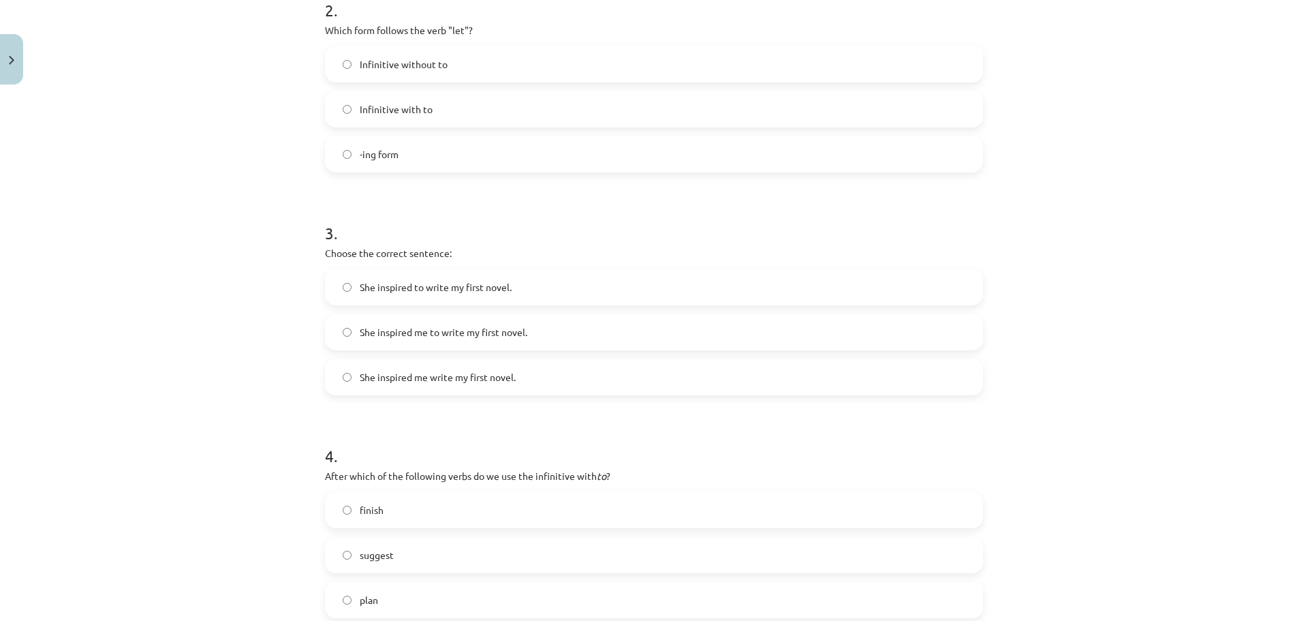
scroll to position [555, 0]
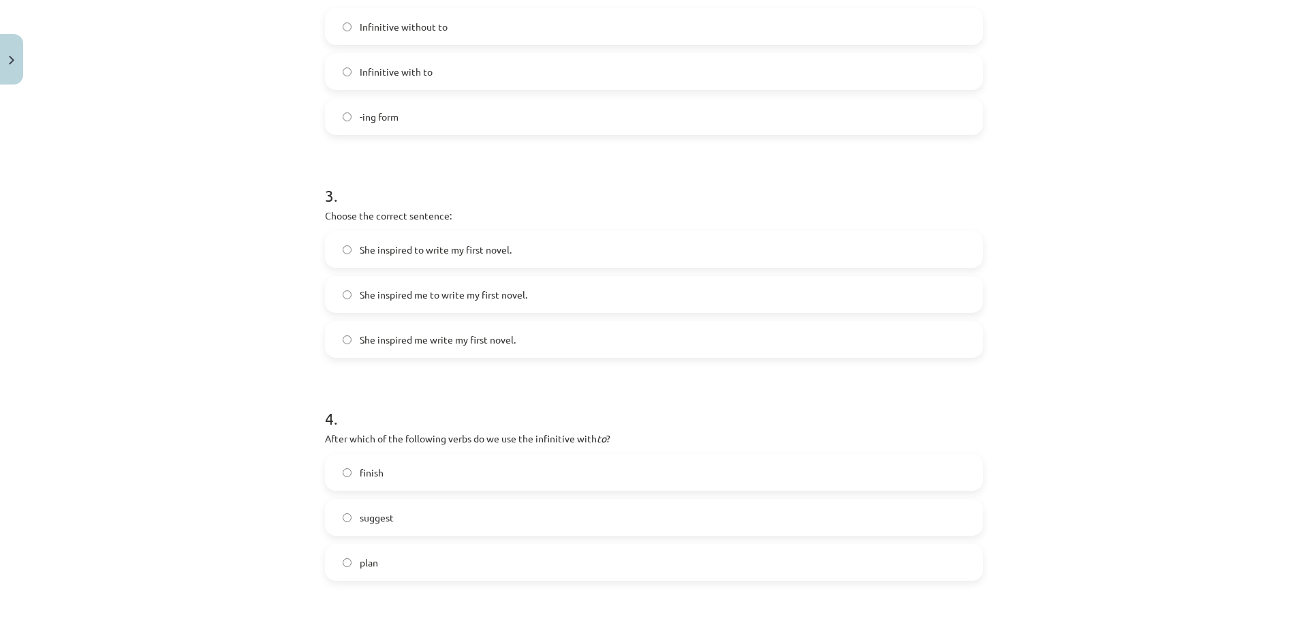
click at [357, 570] on label "plan" at bounding box center [653, 562] width 655 height 34
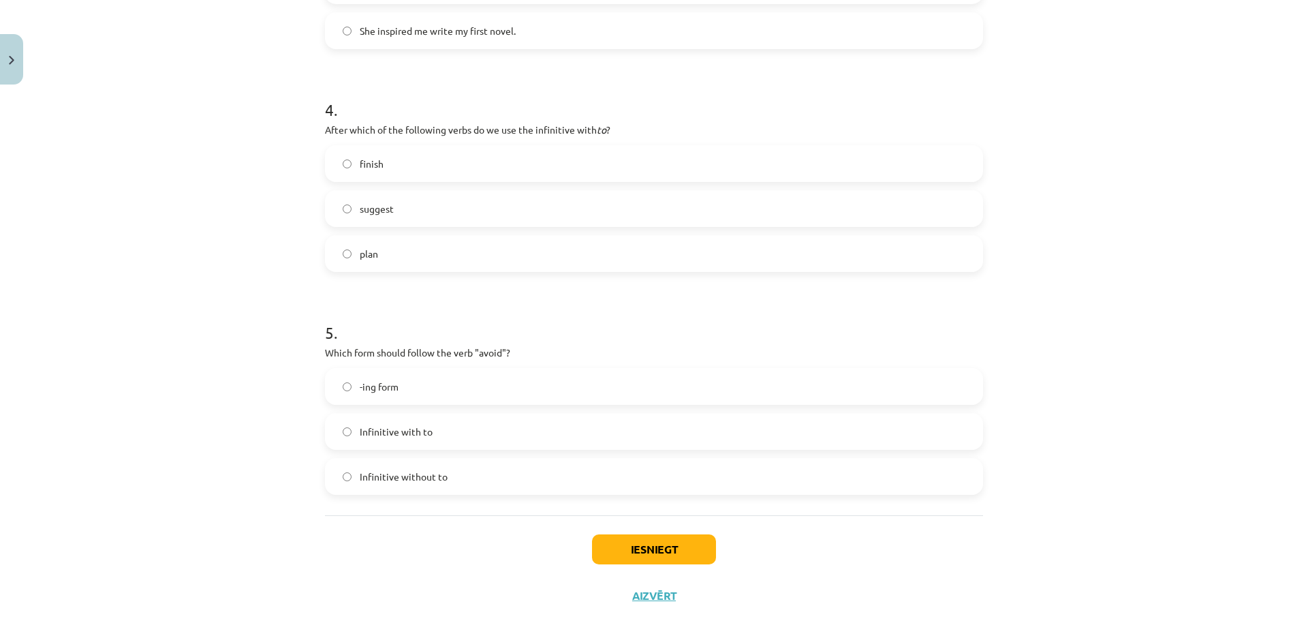
scroll to position [895, 0]
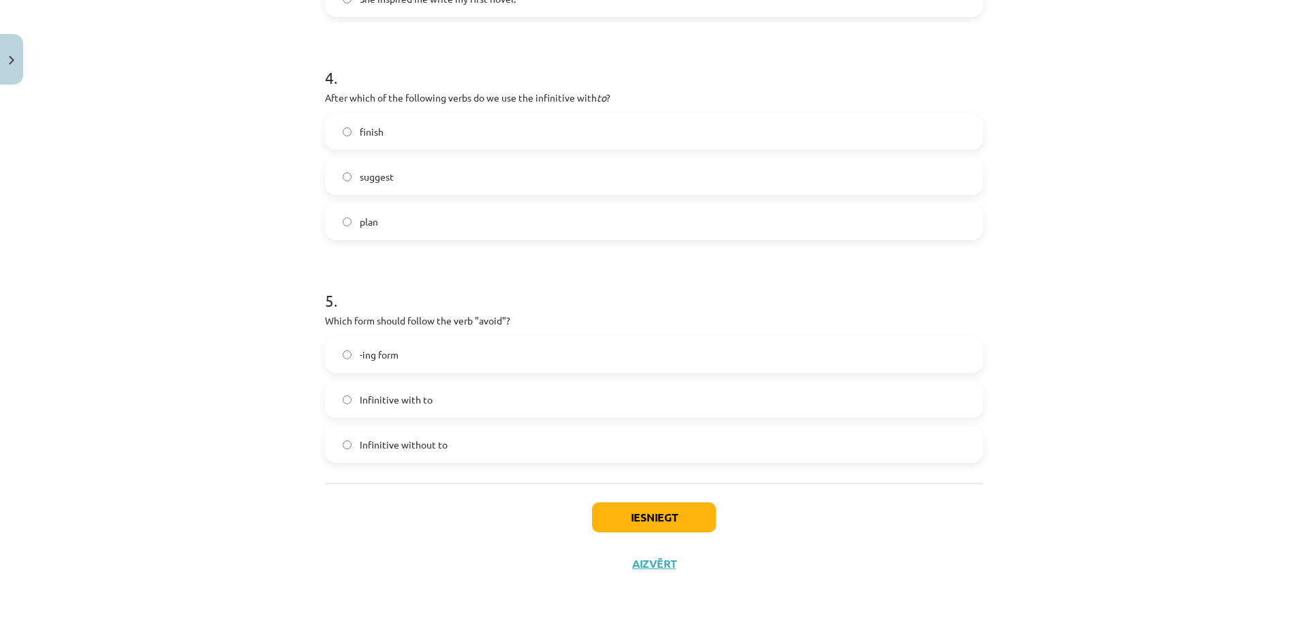
click at [379, 354] on span "-ing form" at bounding box center [379, 354] width 39 height 14
click at [649, 520] on button "Iesniegt" at bounding box center [654, 517] width 124 height 30
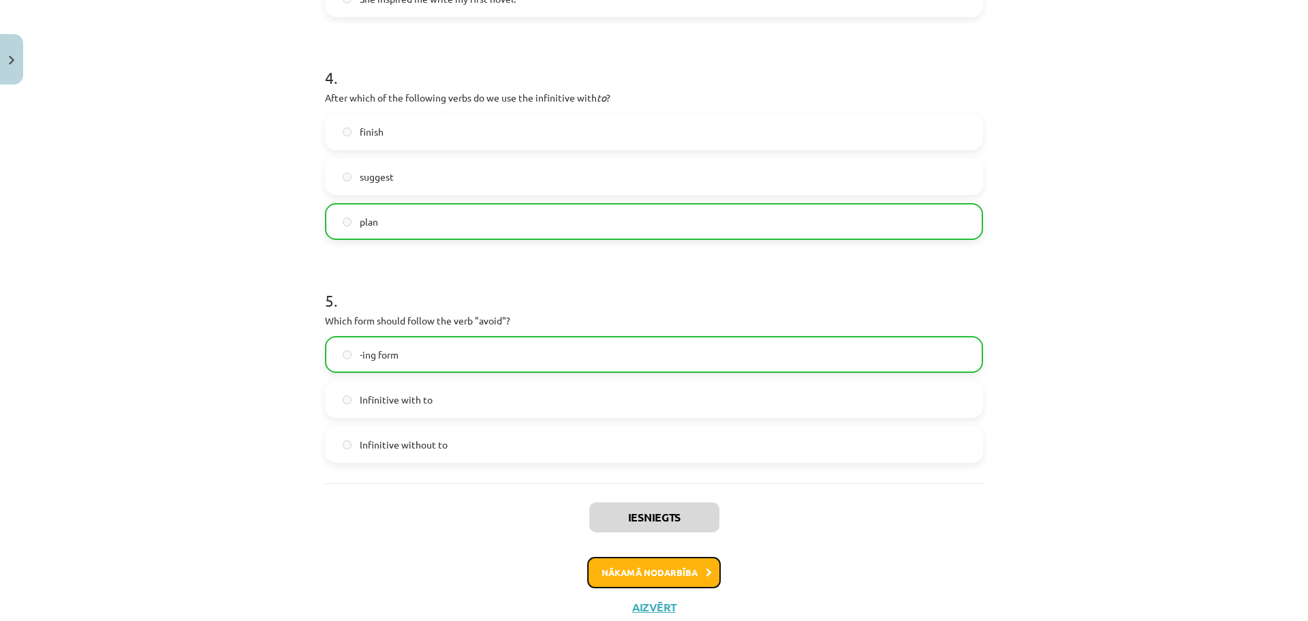
click at [683, 574] on button "Nākamā nodarbība" at bounding box center [654, 572] width 134 height 31
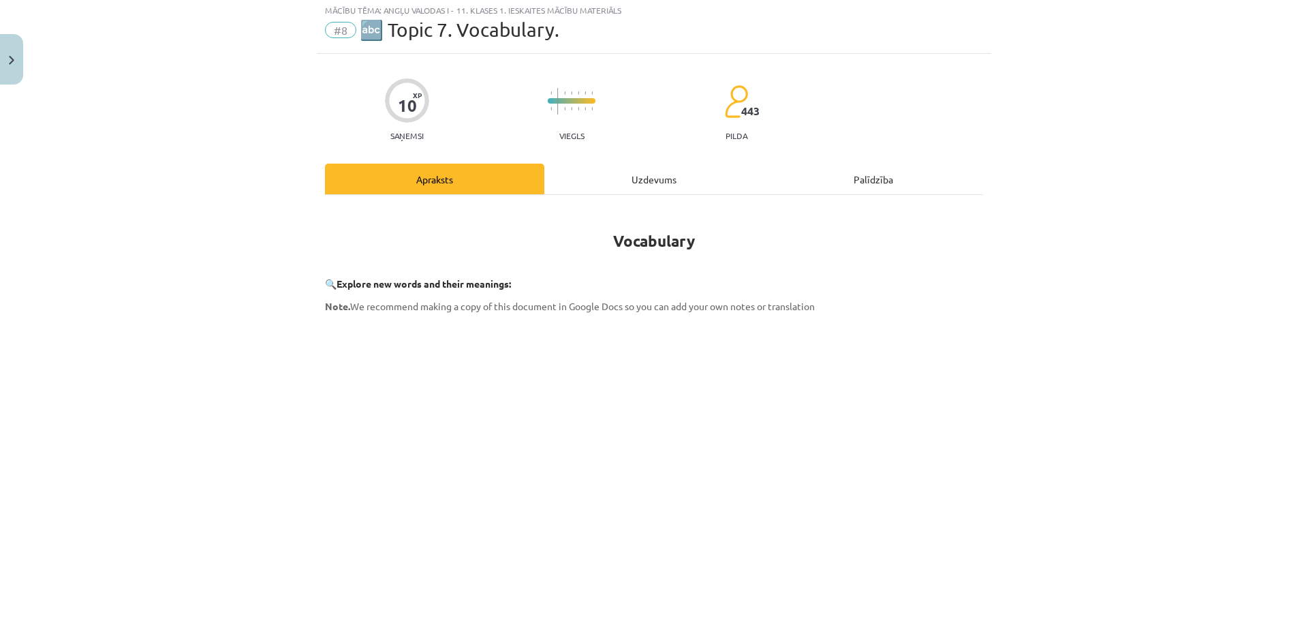
scroll to position [34, 0]
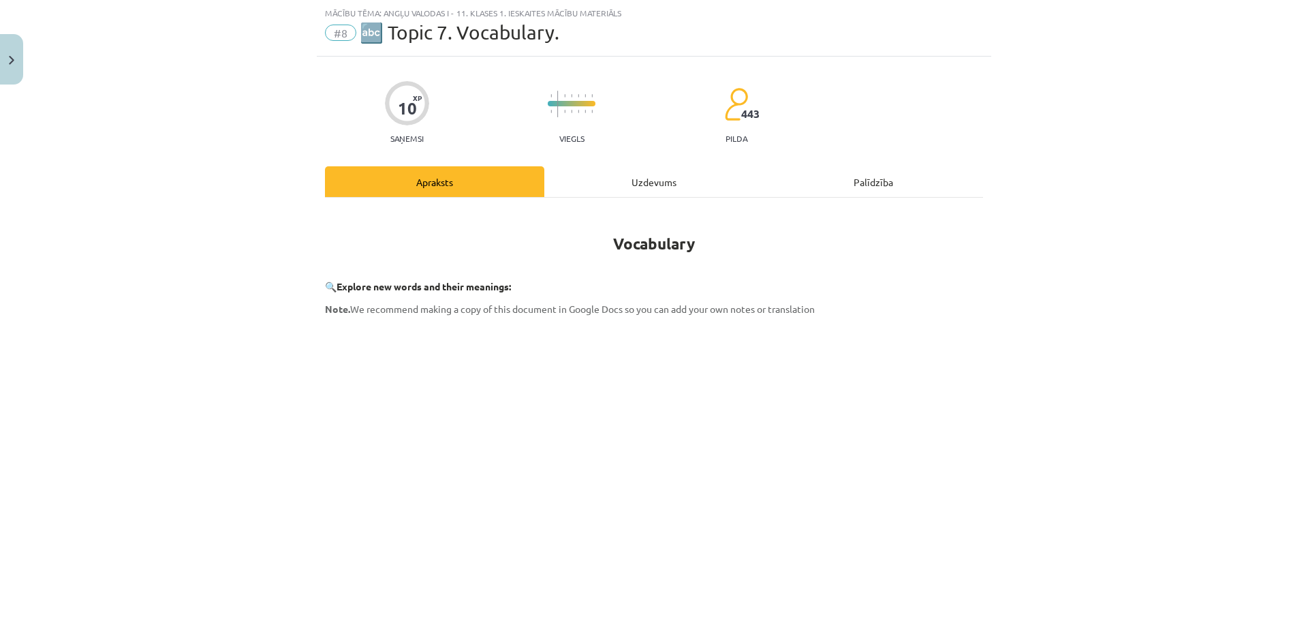
click at [621, 184] on div "Uzdevums" at bounding box center [653, 181] width 219 height 31
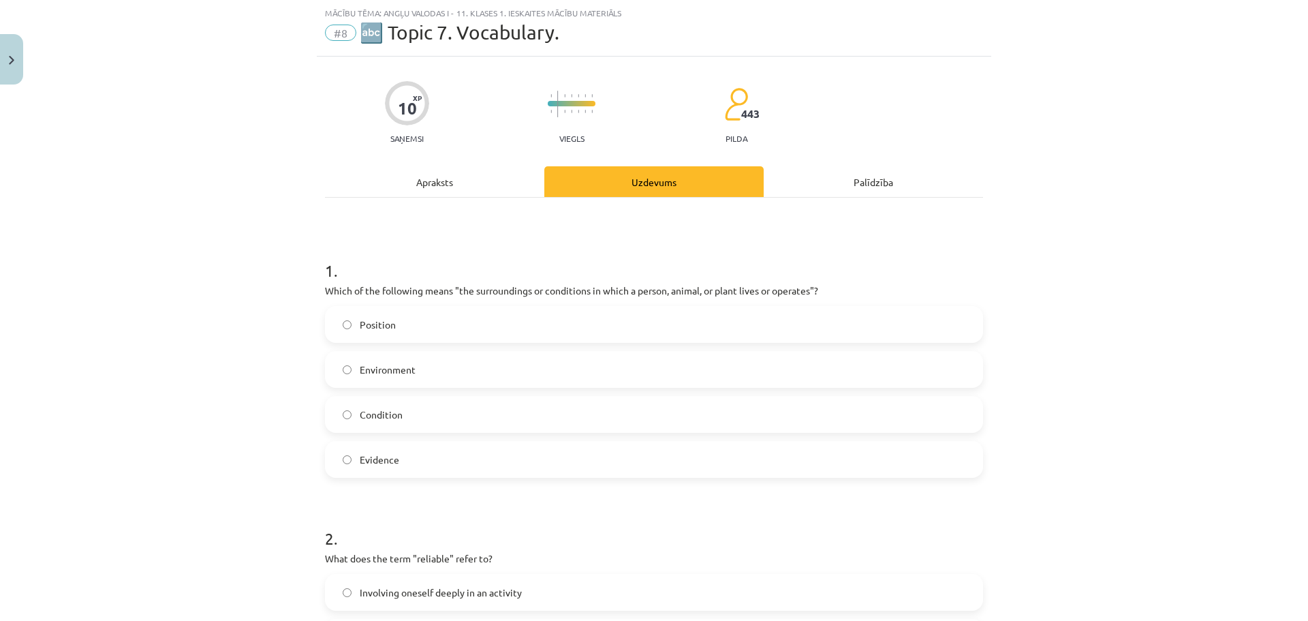
click at [476, 176] on div "Apraksts" at bounding box center [434, 181] width 219 height 31
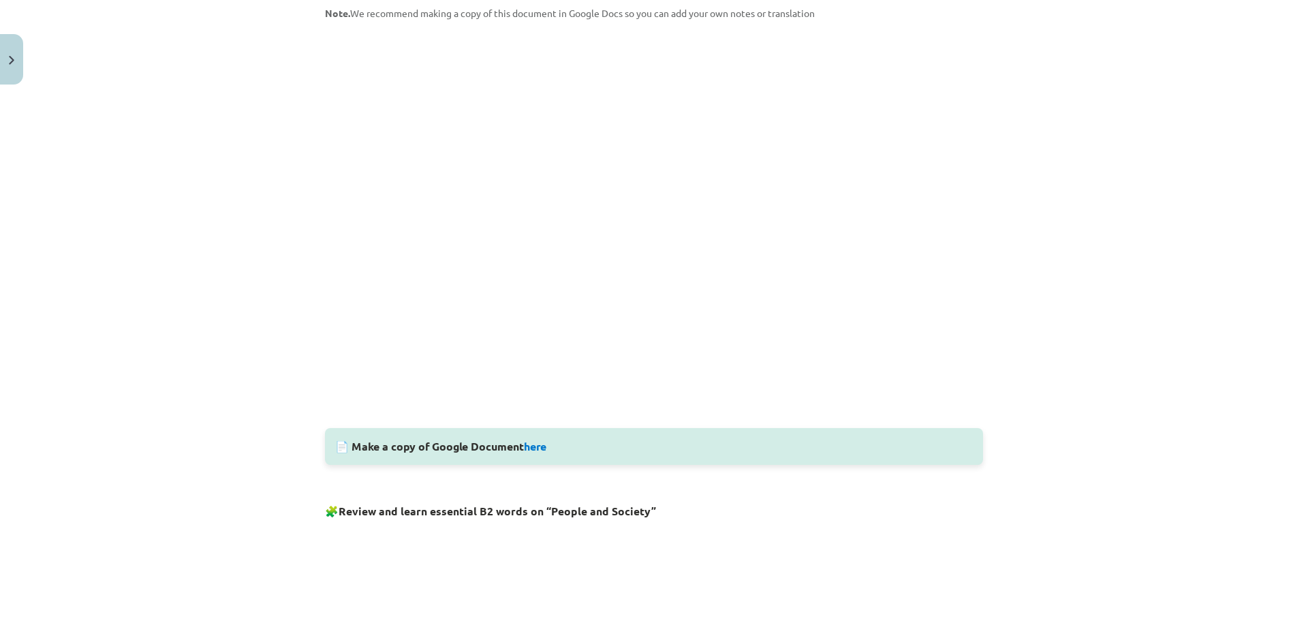
scroll to position [341, 0]
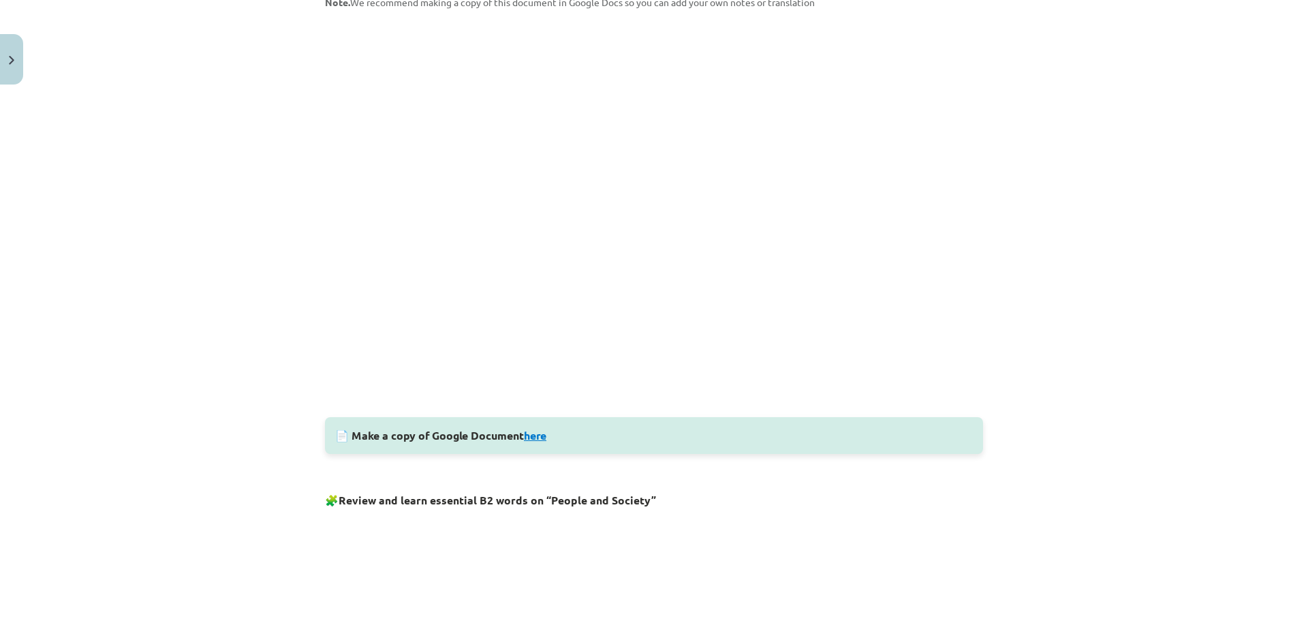
click at [532, 437] on link "here" at bounding box center [535, 435] width 22 height 14
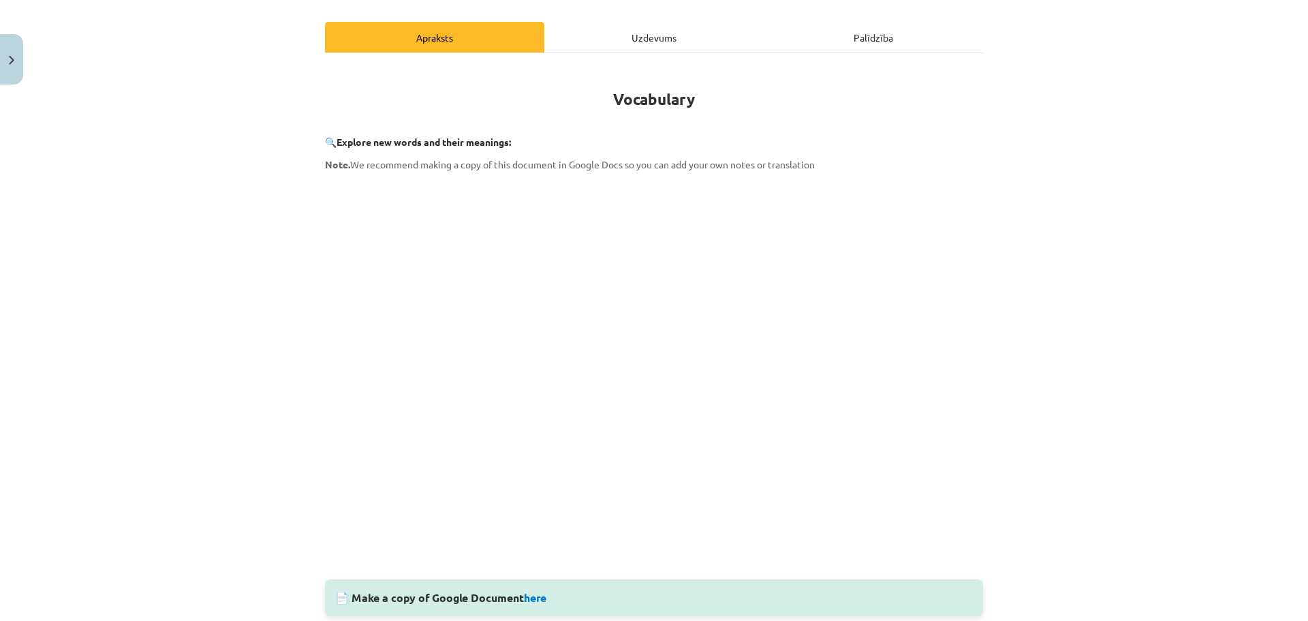
scroll to position [0, 0]
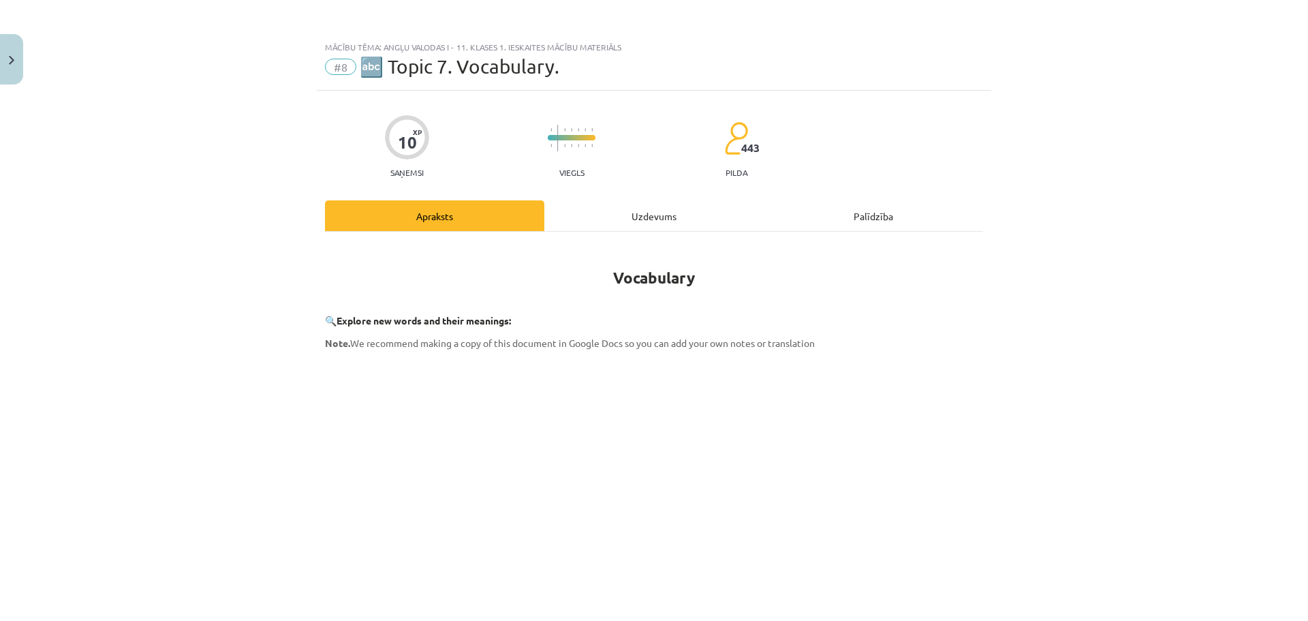
click at [647, 211] on div "Uzdevums" at bounding box center [653, 215] width 219 height 31
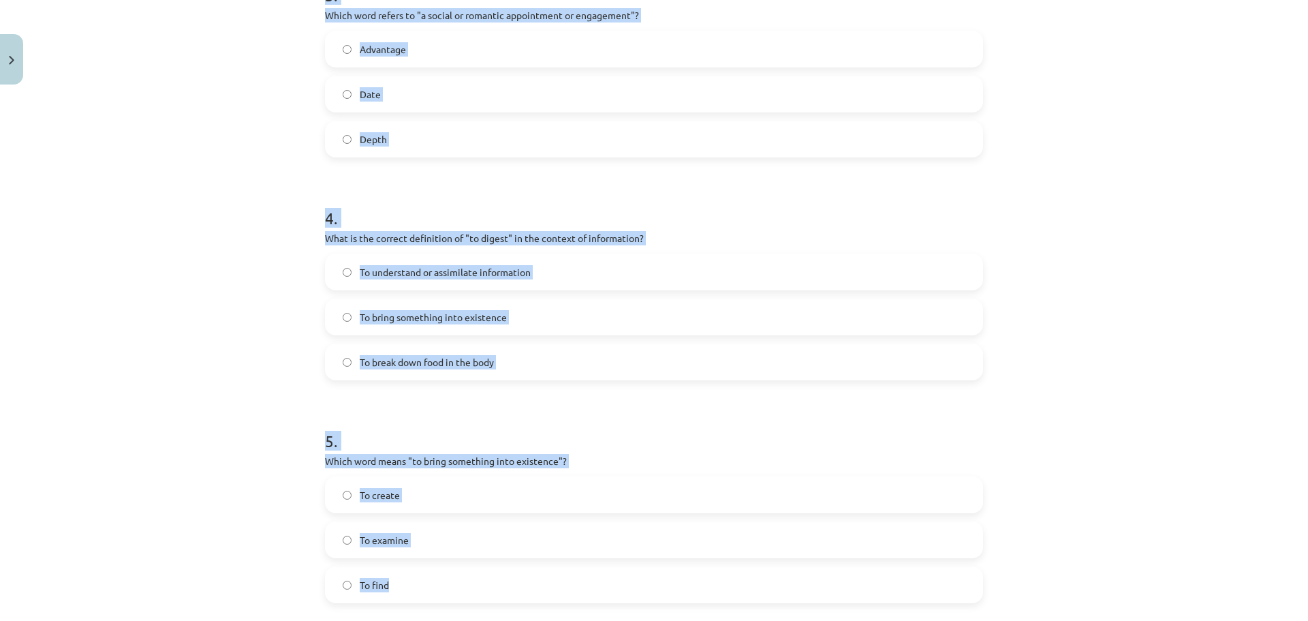
scroll to position [940, 0]
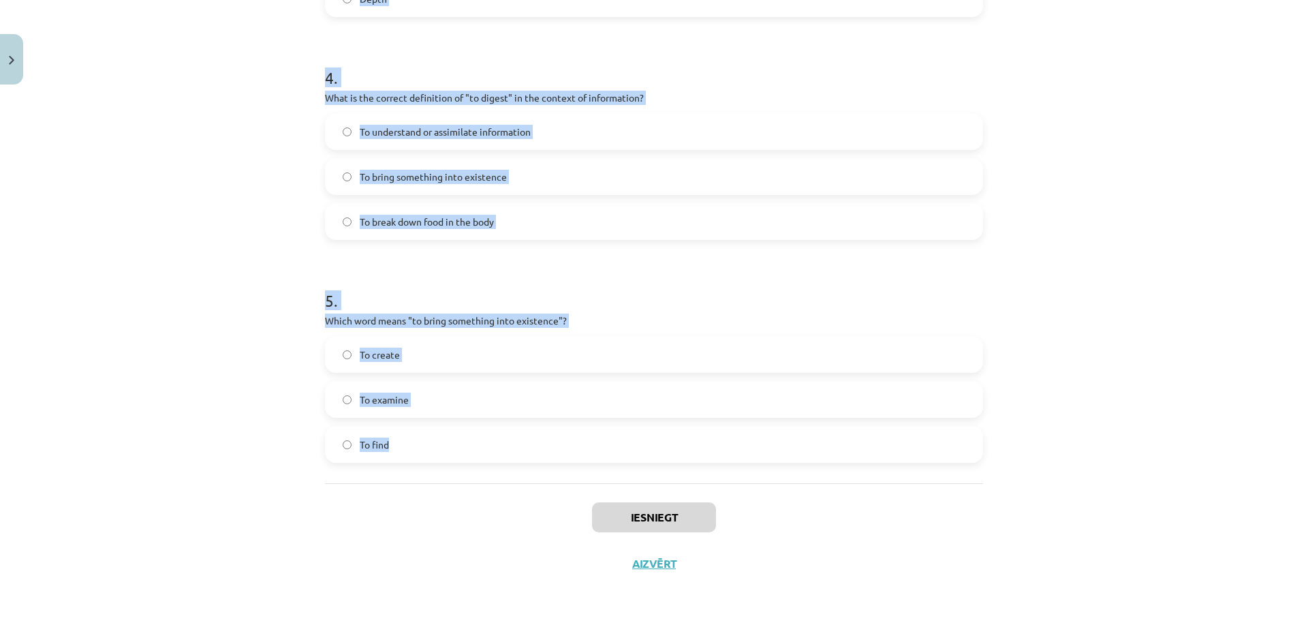
drag, startPoint x: 342, startPoint y: 279, endPoint x: 570, endPoint y: 478, distance: 302.2
click at [570, 478] on div "Mācību tēma: Angļu valodas i - 11. klases 1. ieskaites mācību materiāls #8 🔤 To…" at bounding box center [654, 310] width 1308 height 621
copy form "1 . Which of the following means "the surroundings or conditions in which a per…"
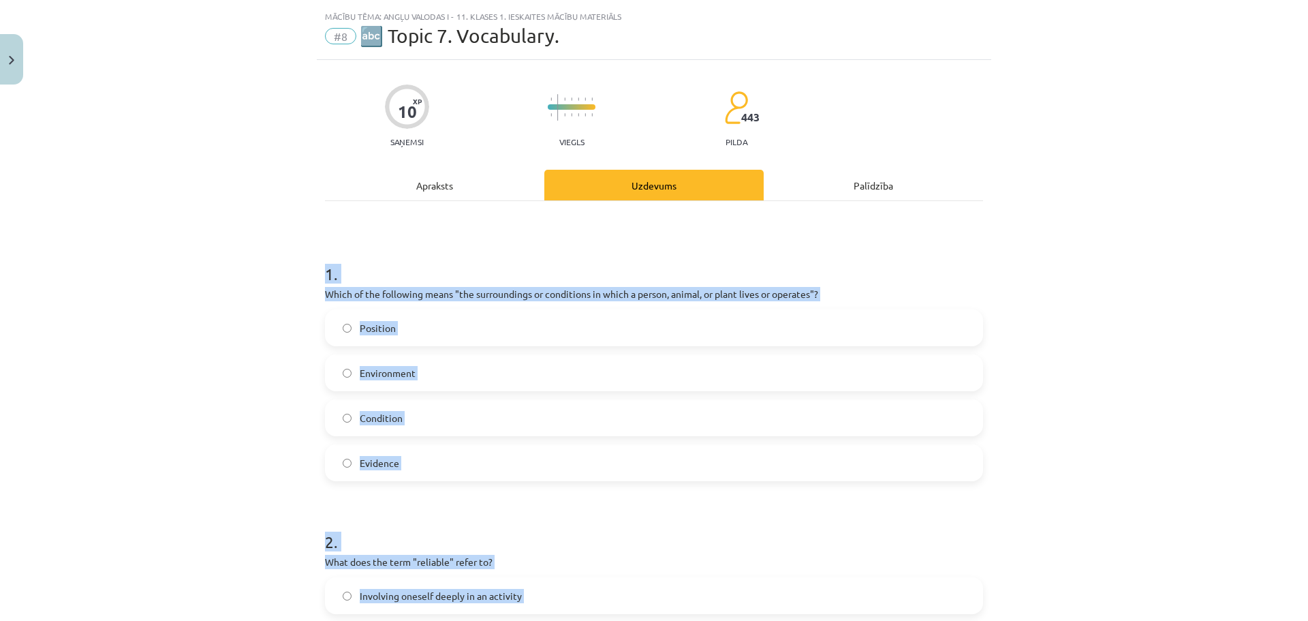
scroll to position [0, 0]
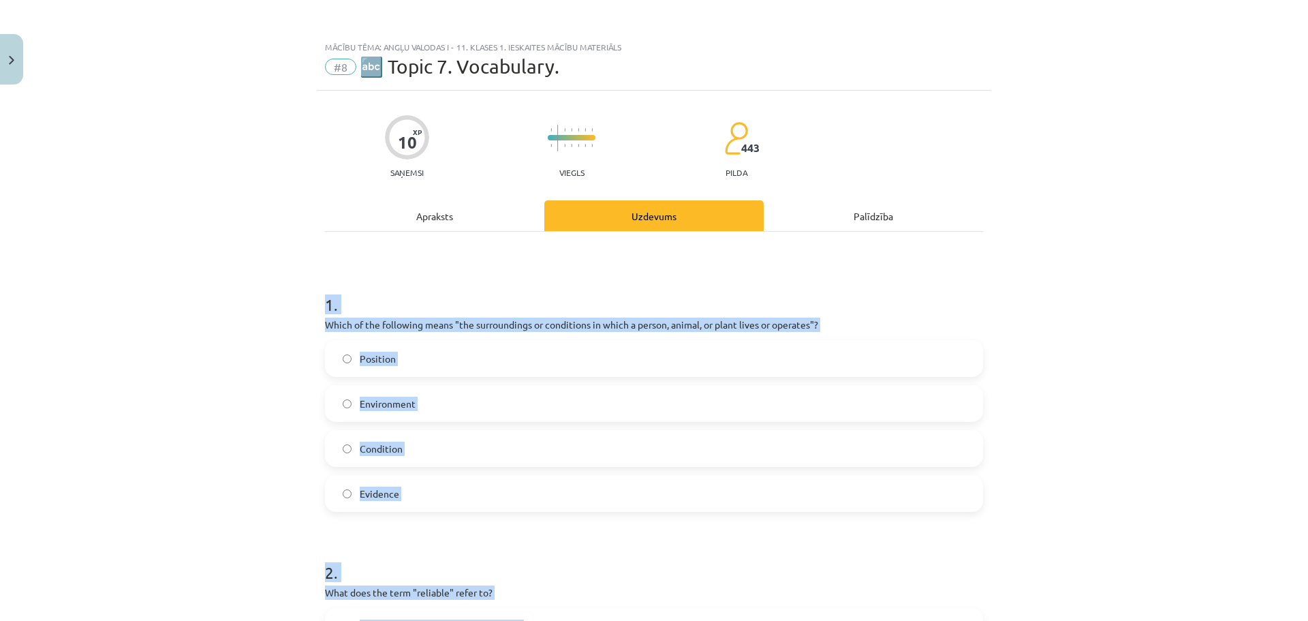
click at [434, 405] on label "Environment" at bounding box center [653, 403] width 655 height 34
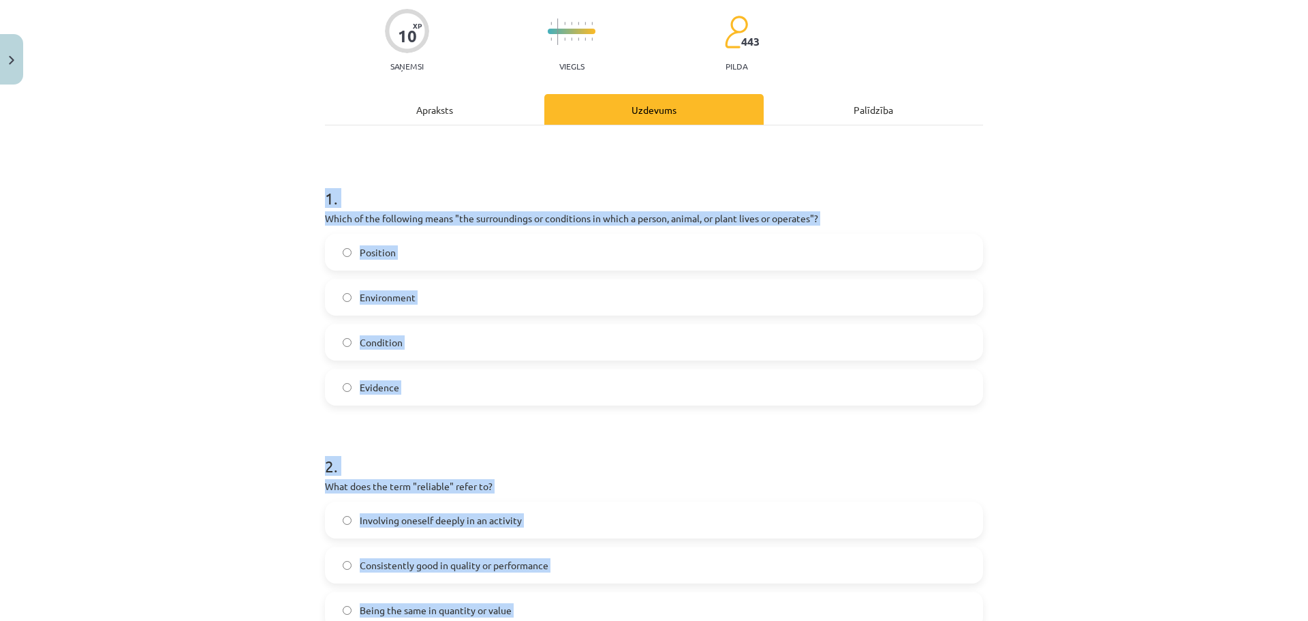
scroll to position [114, 0]
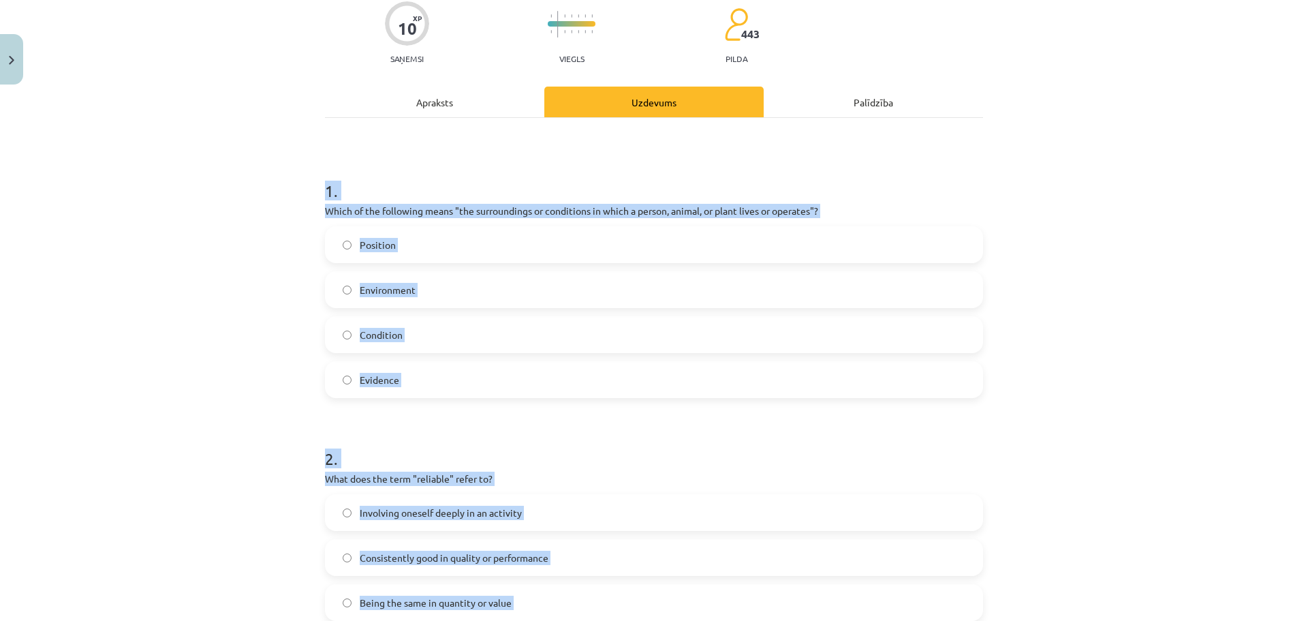
click at [498, 559] on span "Consistently good in quality or performance" at bounding box center [454, 557] width 189 height 14
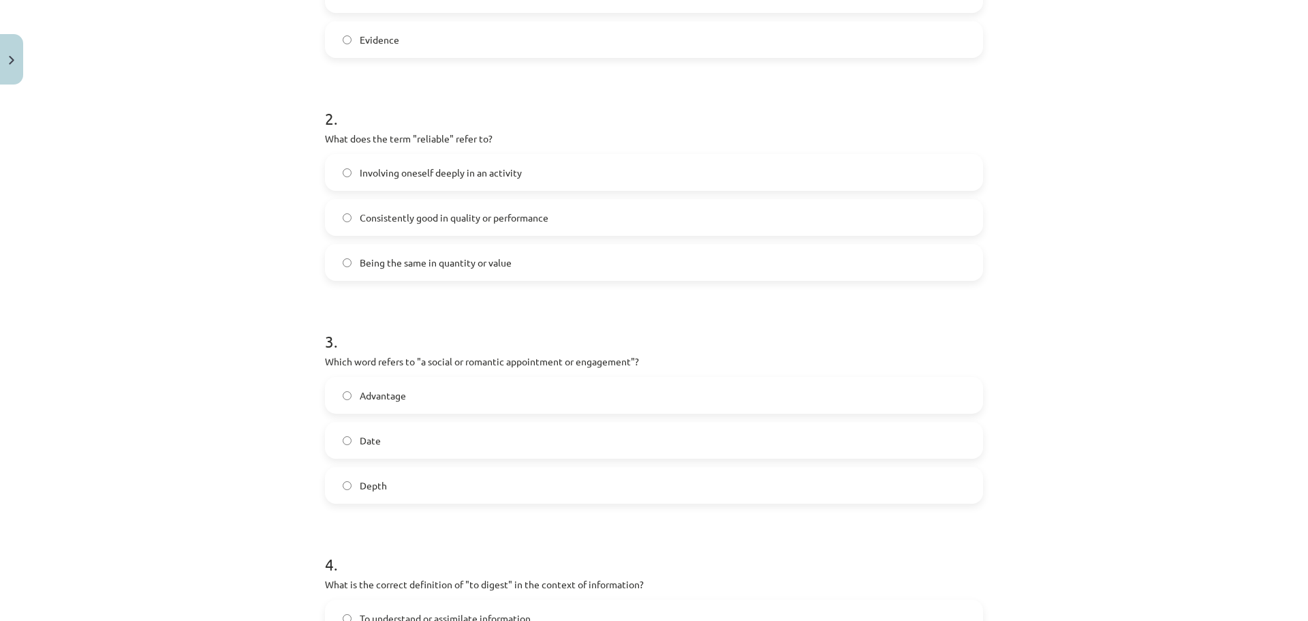
scroll to position [454, 0]
click at [390, 441] on label "Date" at bounding box center [653, 439] width 655 height 34
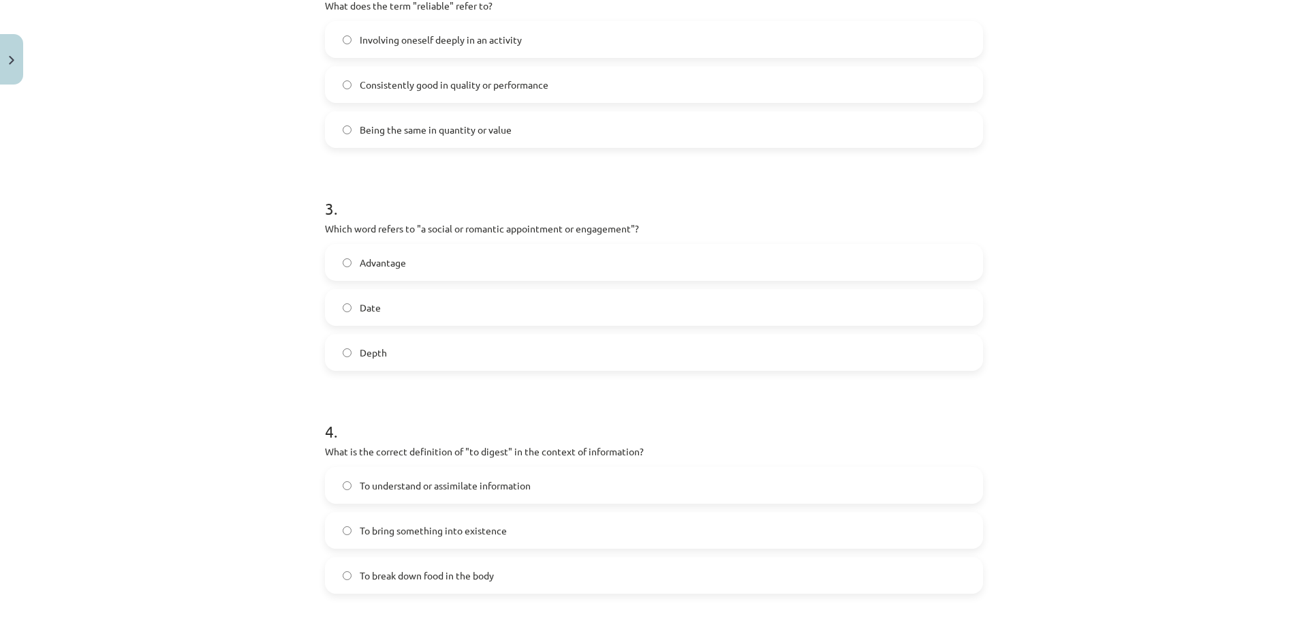
scroll to position [613, 0]
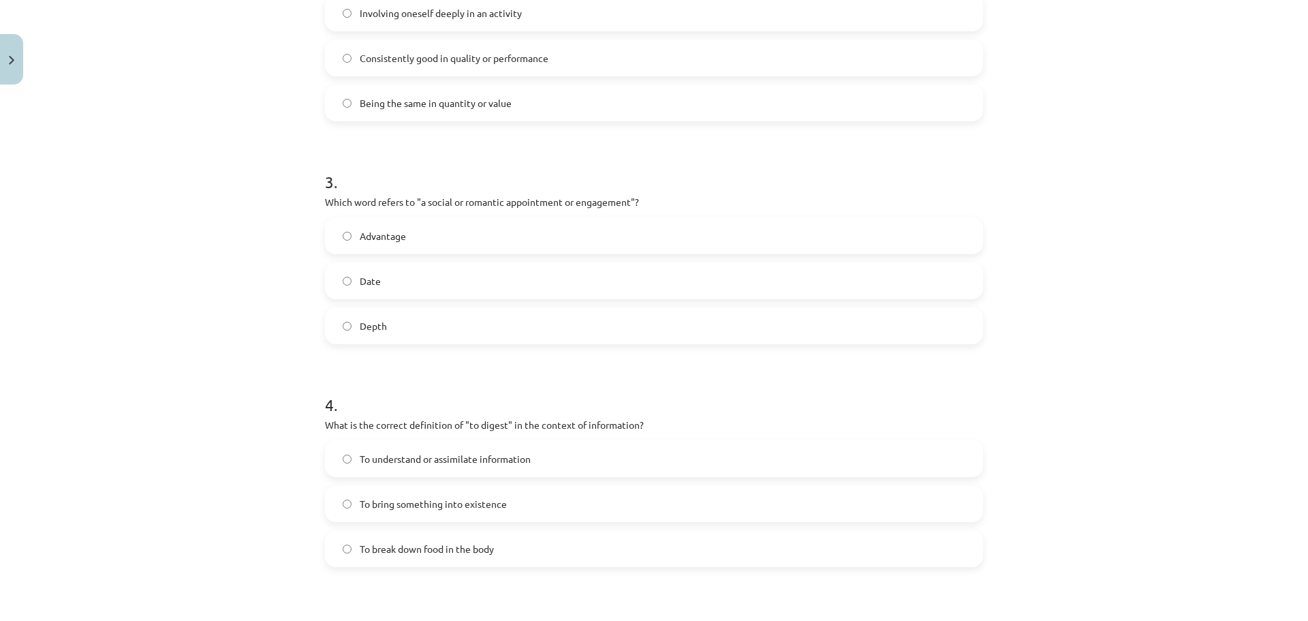
click at [443, 463] on span "To understand or assimilate information" at bounding box center [445, 459] width 171 height 14
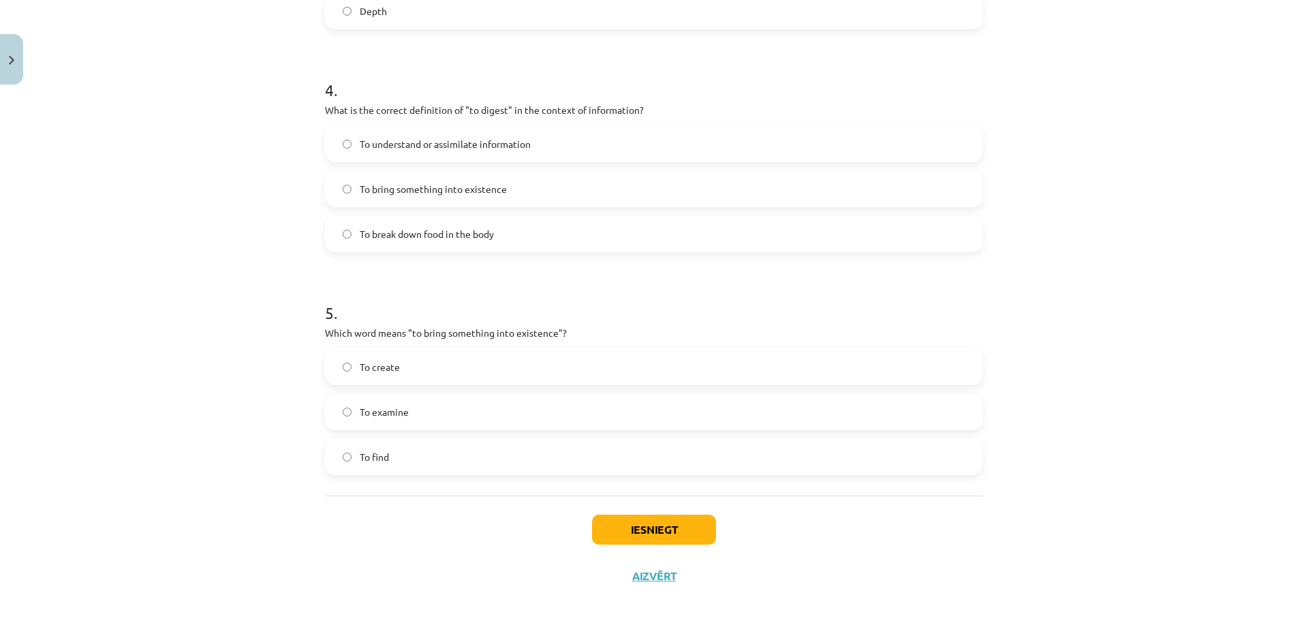
scroll to position [931, 0]
click at [401, 365] on label "To create" at bounding box center [653, 363] width 655 height 34
click at [610, 523] on button "Iesniegt" at bounding box center [654, 526] width 124 height 30
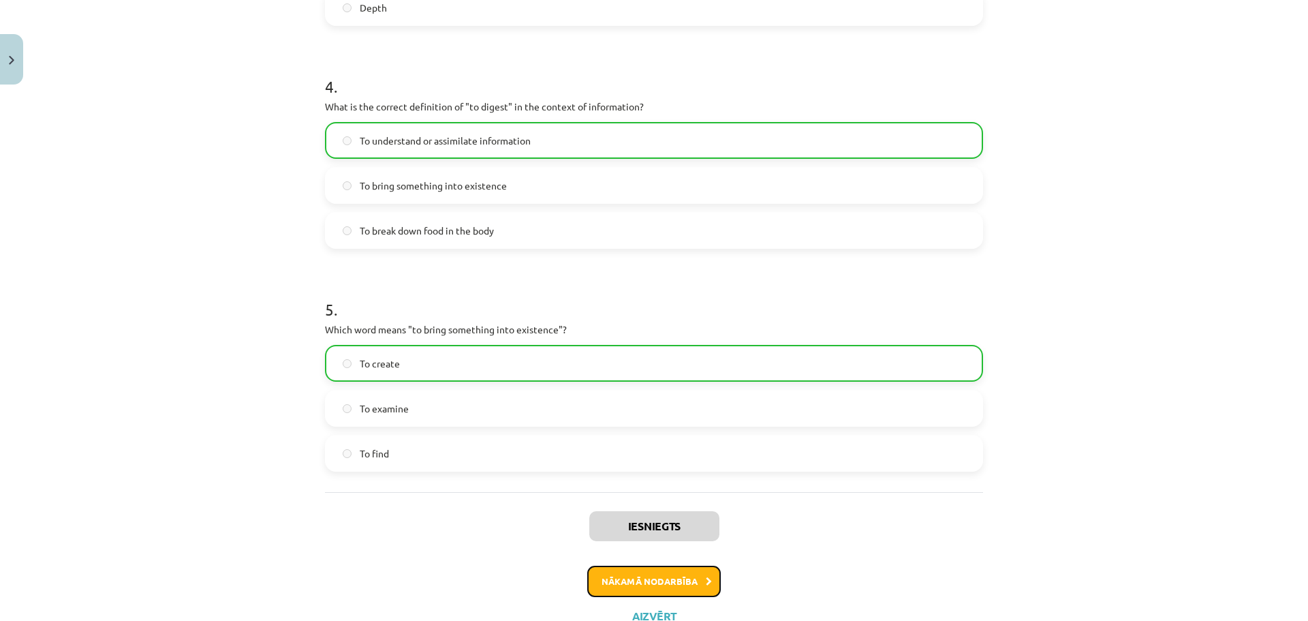
click at [645, 577] on button "Nākamā nodarbība" at bounding box center [654, 580] width 134 height 31
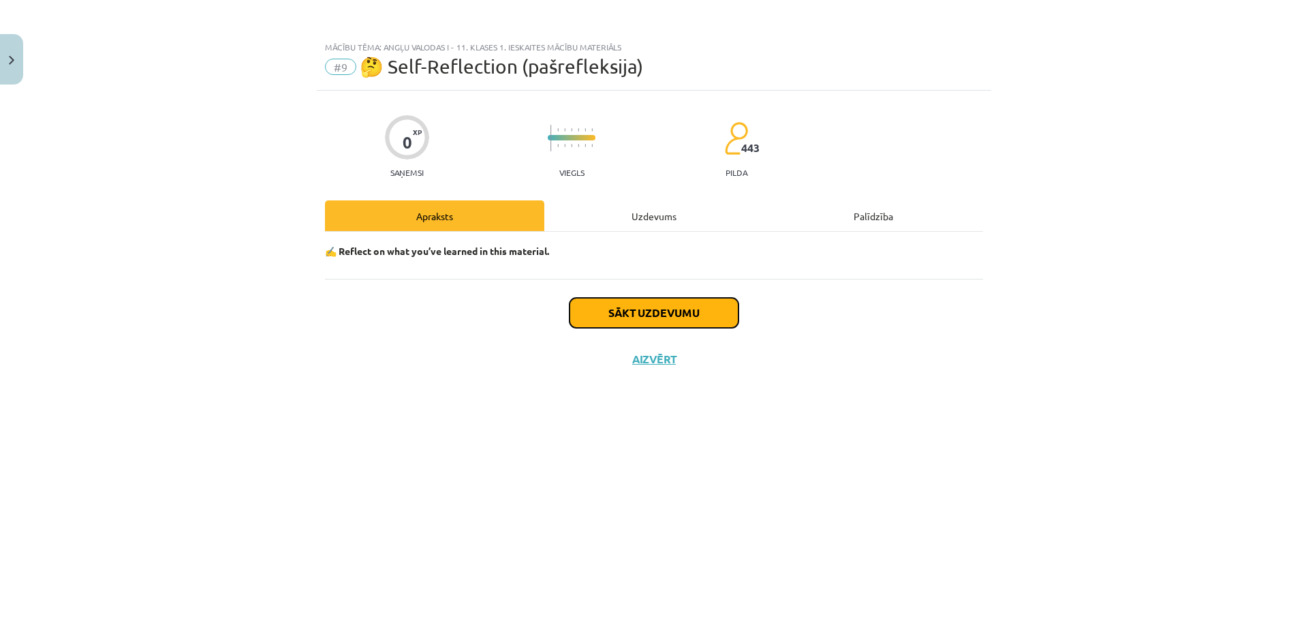
click at [651, 316] on button "Sākt uzdevumu" at bounding box center [654, 313] width 169 height 30
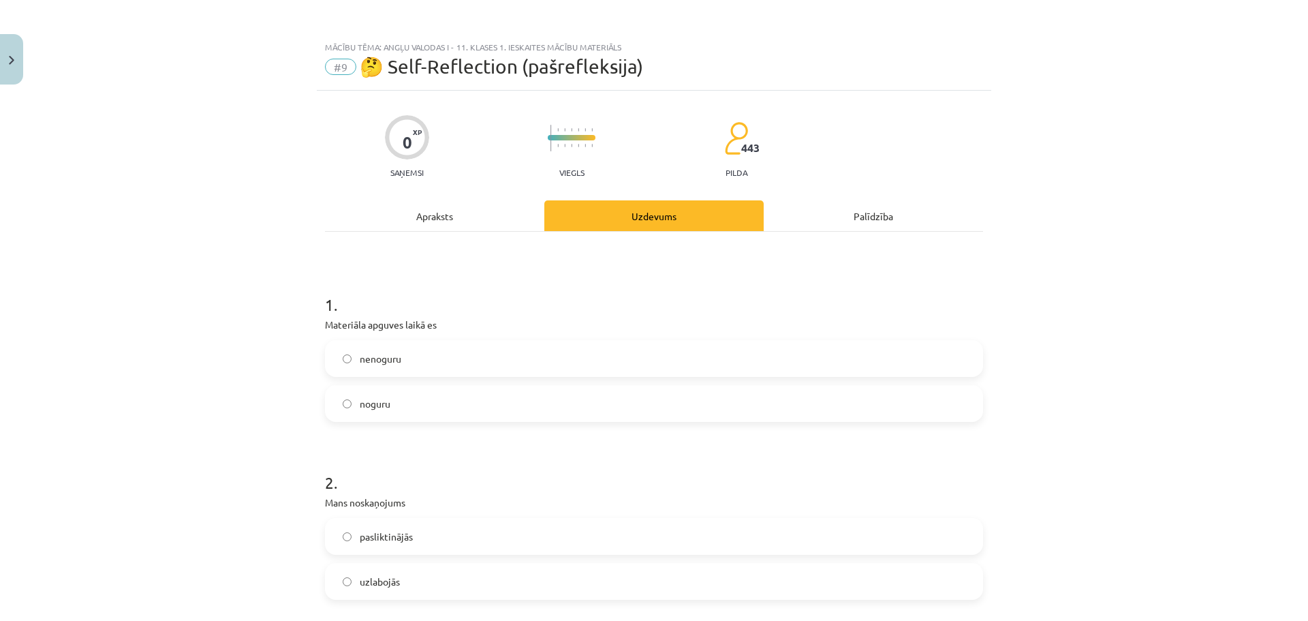
click at [402, 413] on label "noguru" at bounding box center [653, 403] width 655 height 34
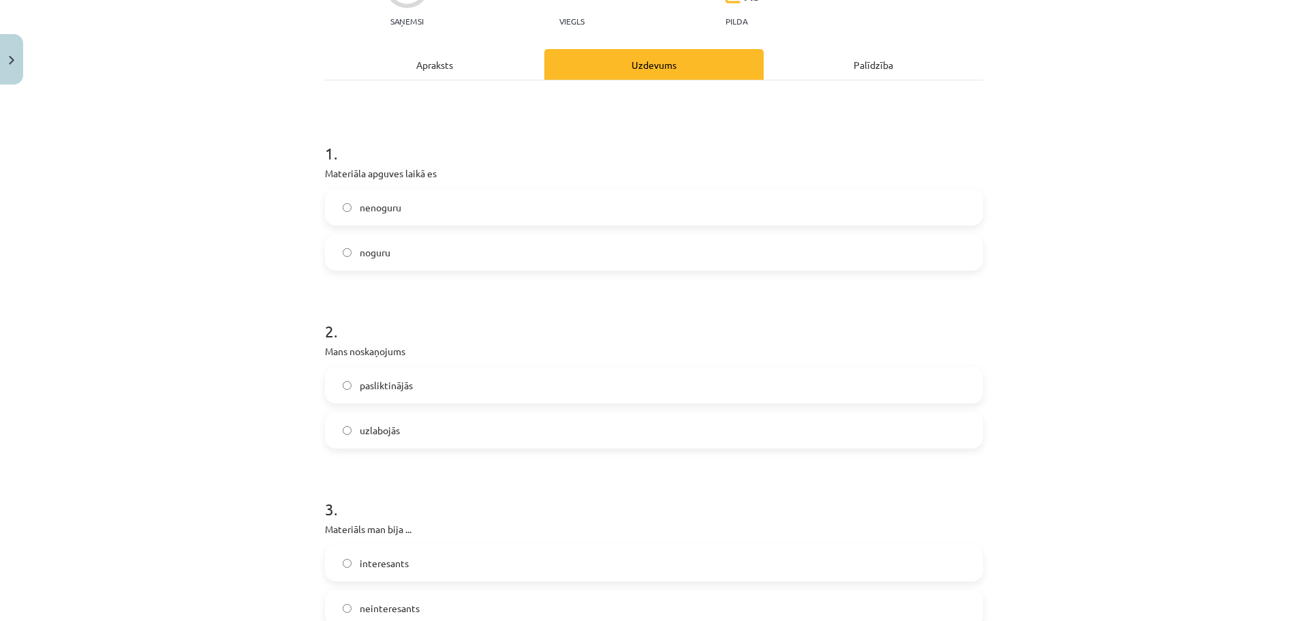
scroll to position [159, 0]
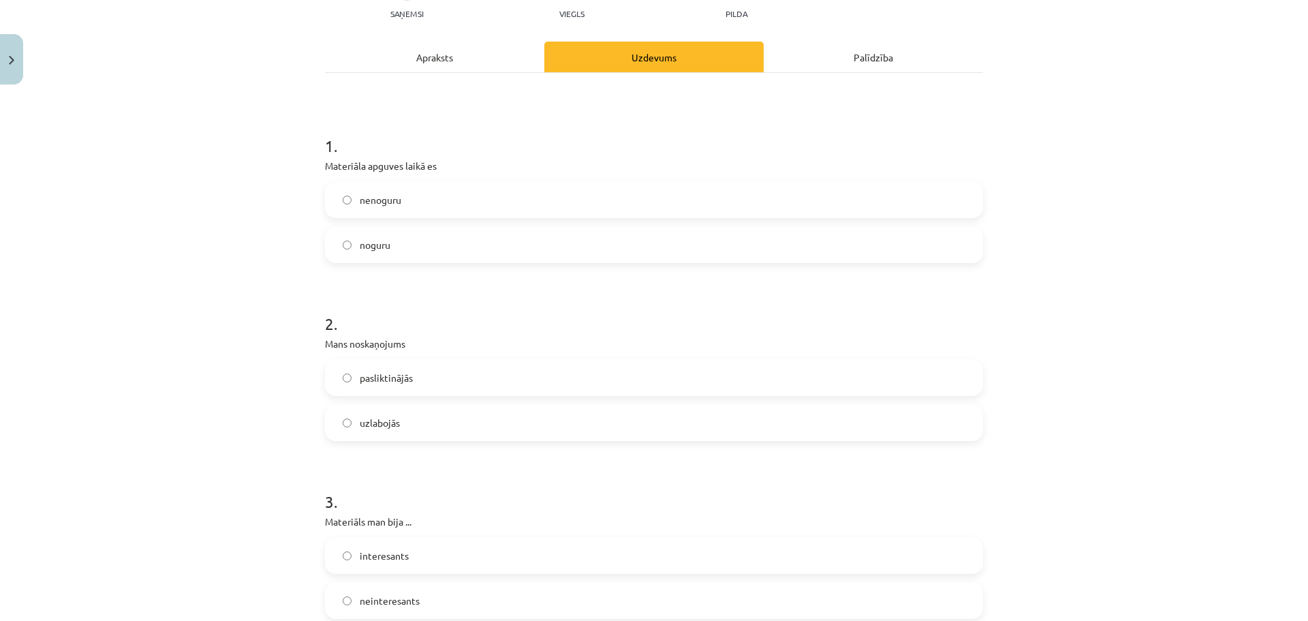
click at [406, 382] on span "pasliktinājās" at bounding box center [386, 378] width 53 height 14
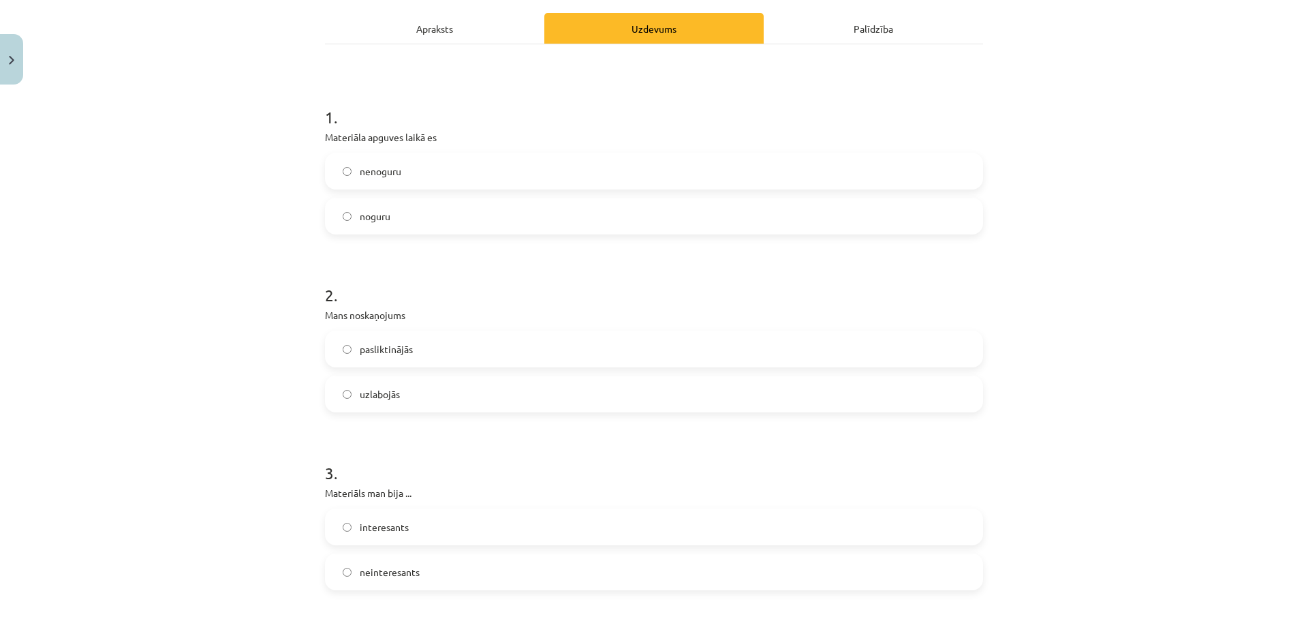
scroll to position [250, 0]
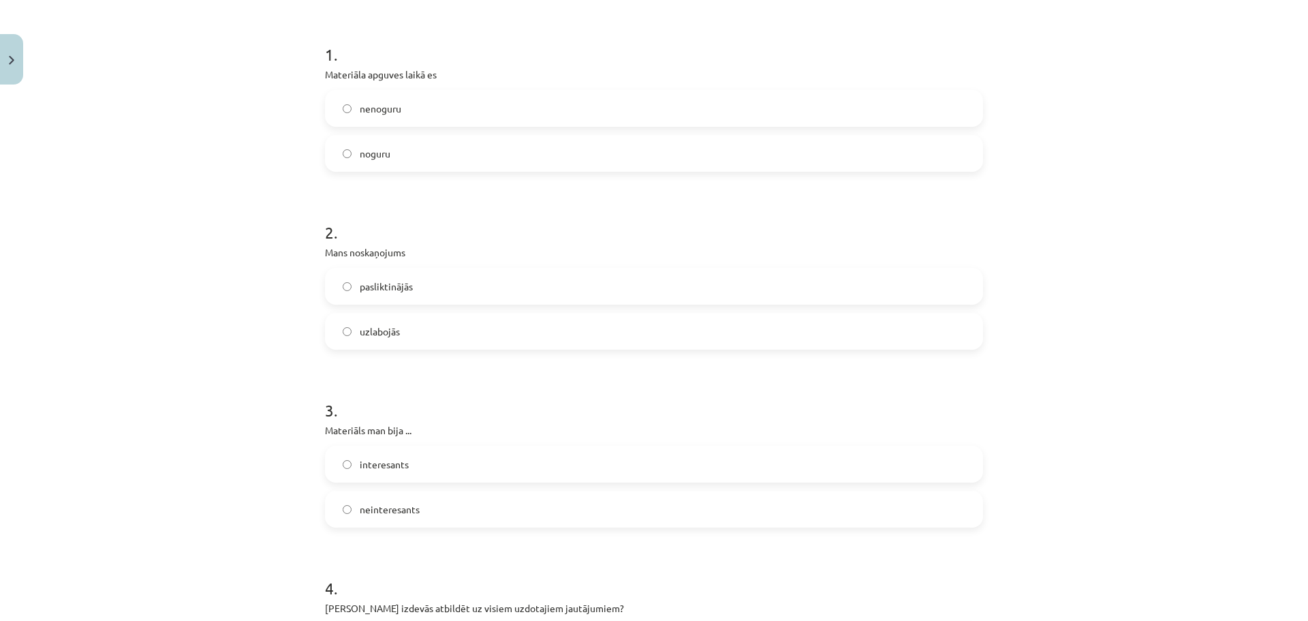
click at [403, 453] on label "interesants" at bounding box center [653, 464] width 655 height 34
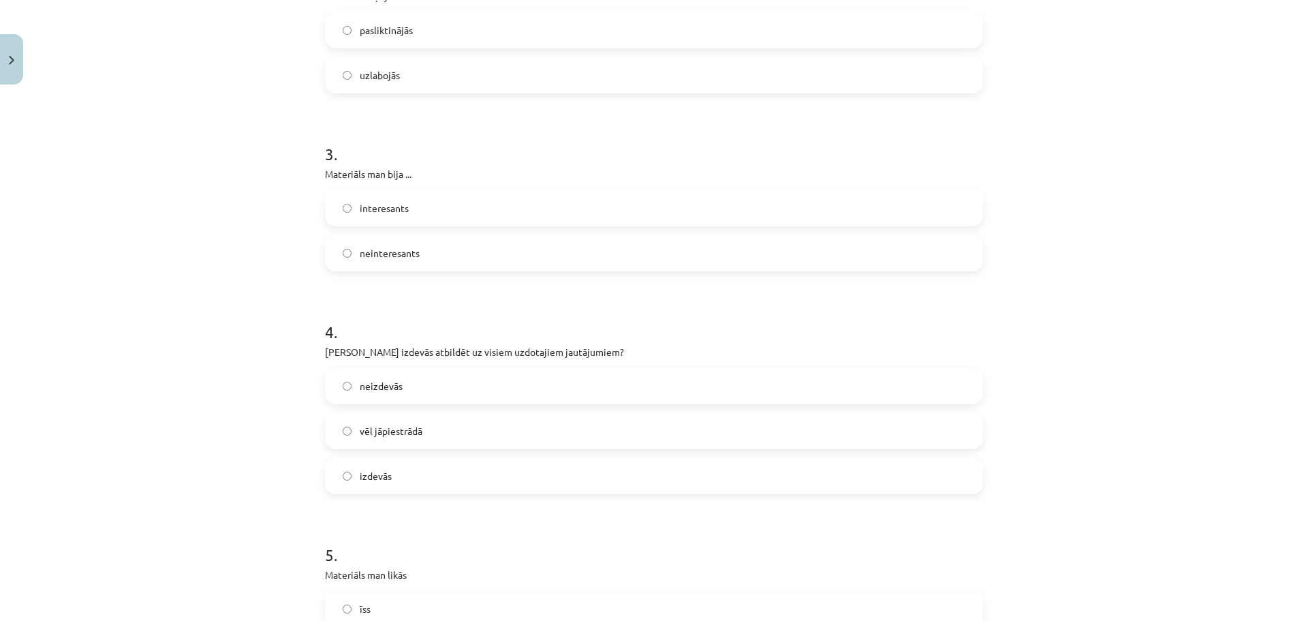
scroll to position [613, 0]
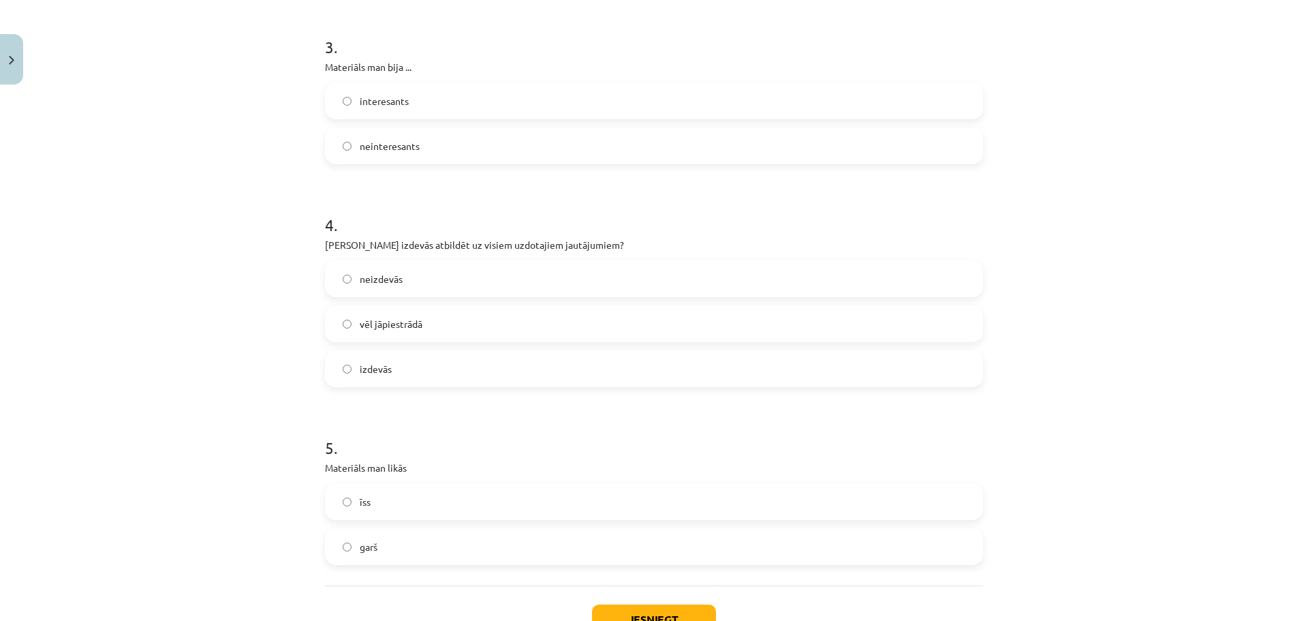
click at [411, 321] on span "vēl jāpiestrādā" at bounding box center [391, 324] width 63 height 14
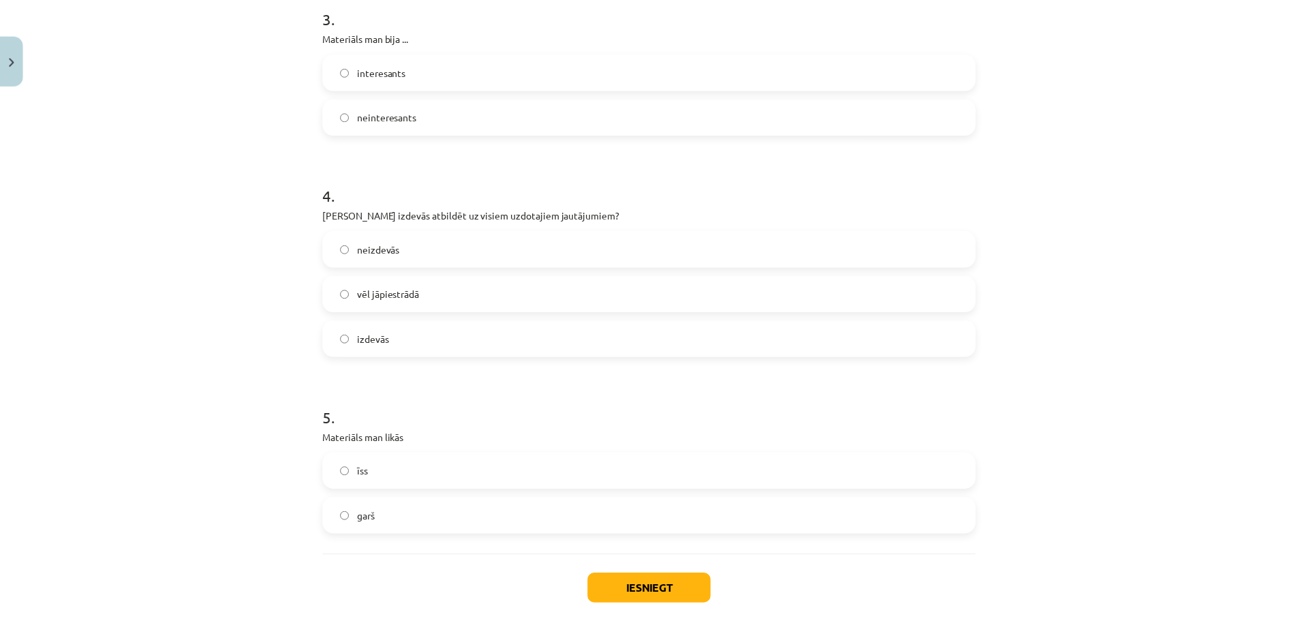
scroll to position [715, 0]
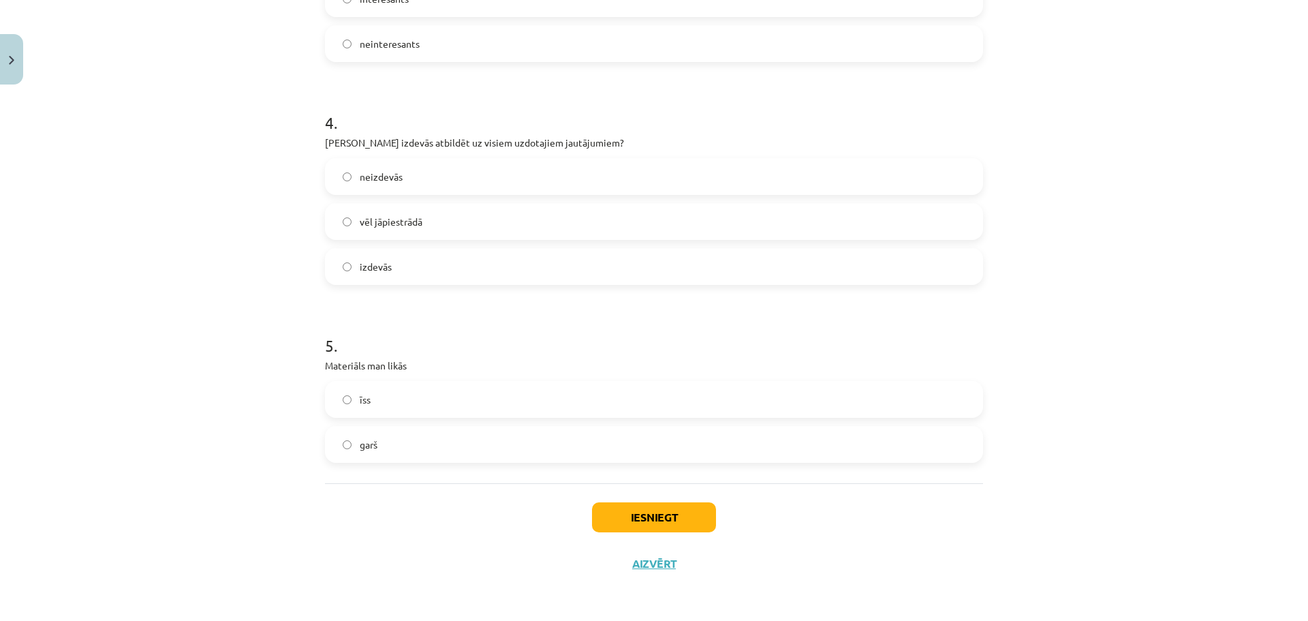
click at [396, 437] on label "garš" at bounding box center [653, 444] width 655 height 34
click at [604, 514] on button "Iesniegt" at bounding box center [654, 517] width 124 height 30
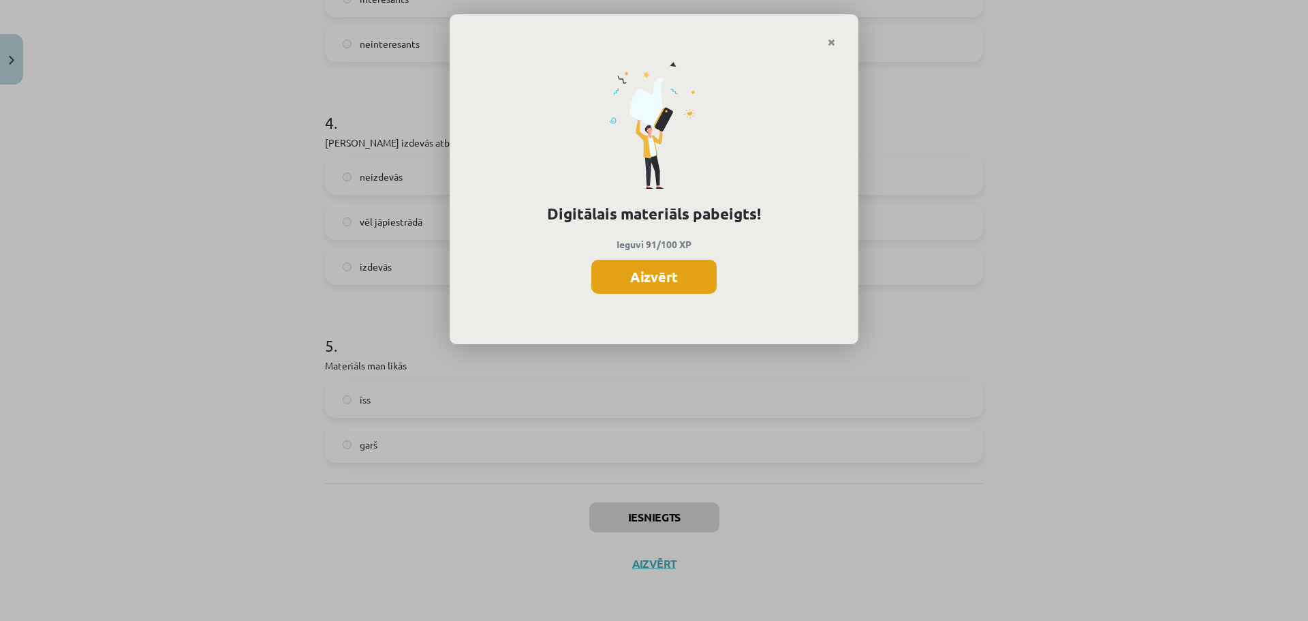
click at [655, 263] on button "Aizvērt" at bounding box center [653, 277] width 125 height 34
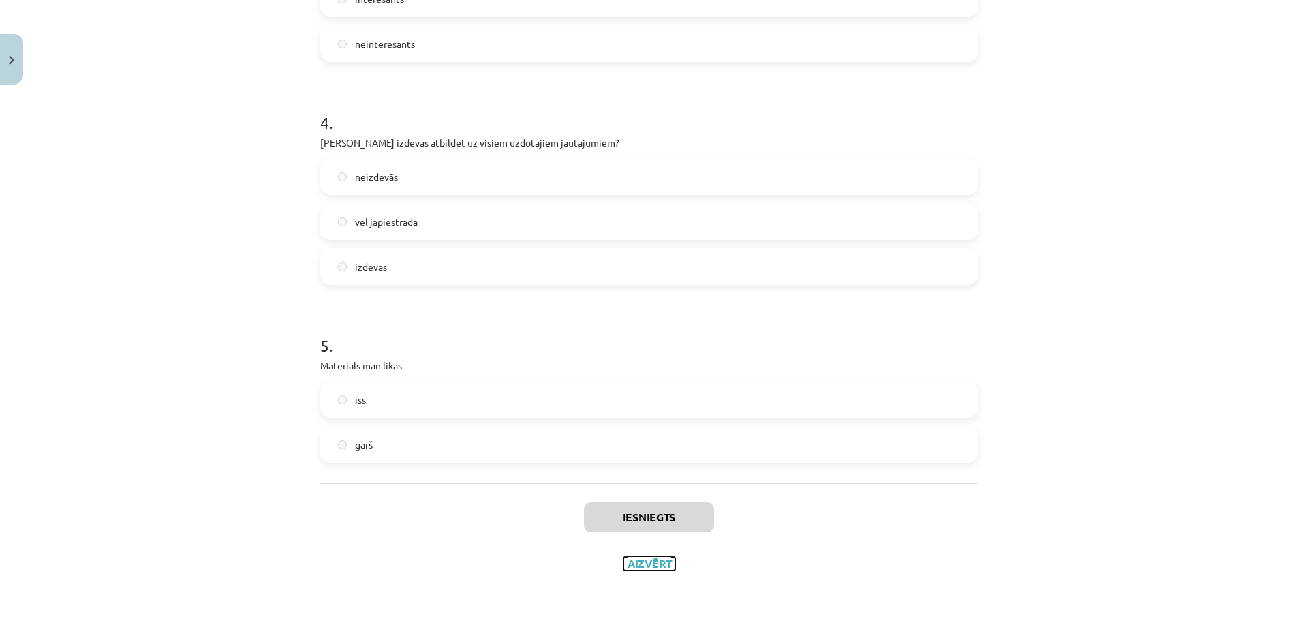
click at [632, 560] on button "Aizvērt" at bounding box center [649, 564] width 52 height 14
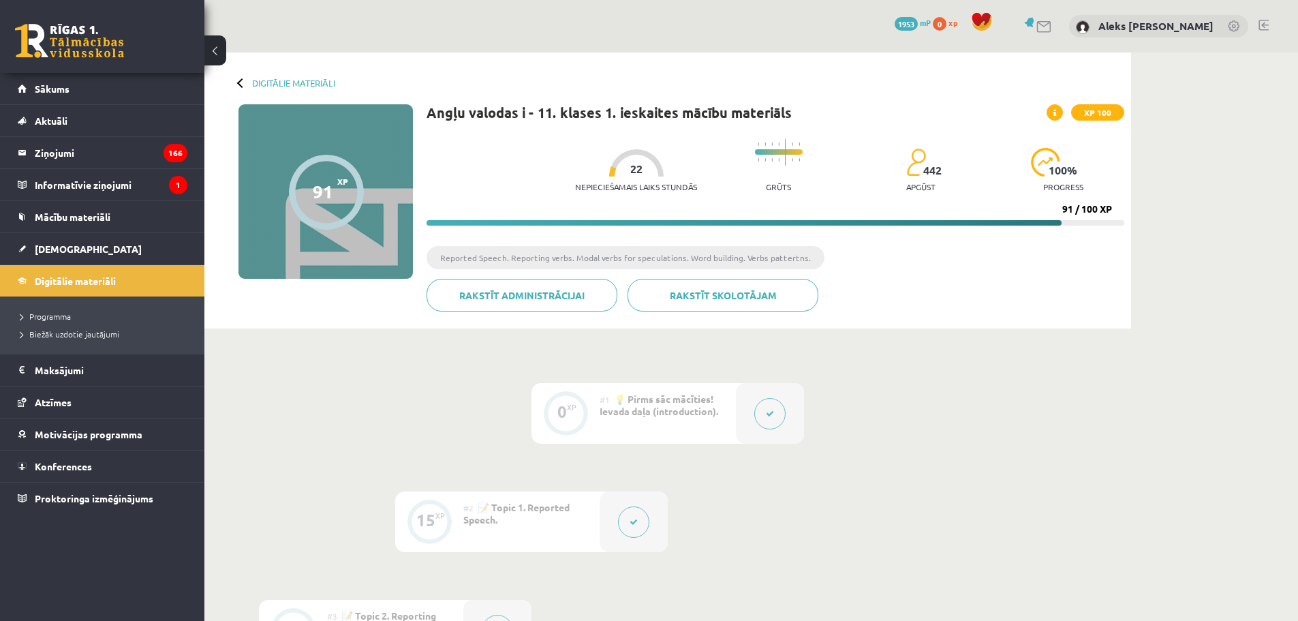
click at [99, 38] on link at bounding box center [69, 41] width 109 height 34
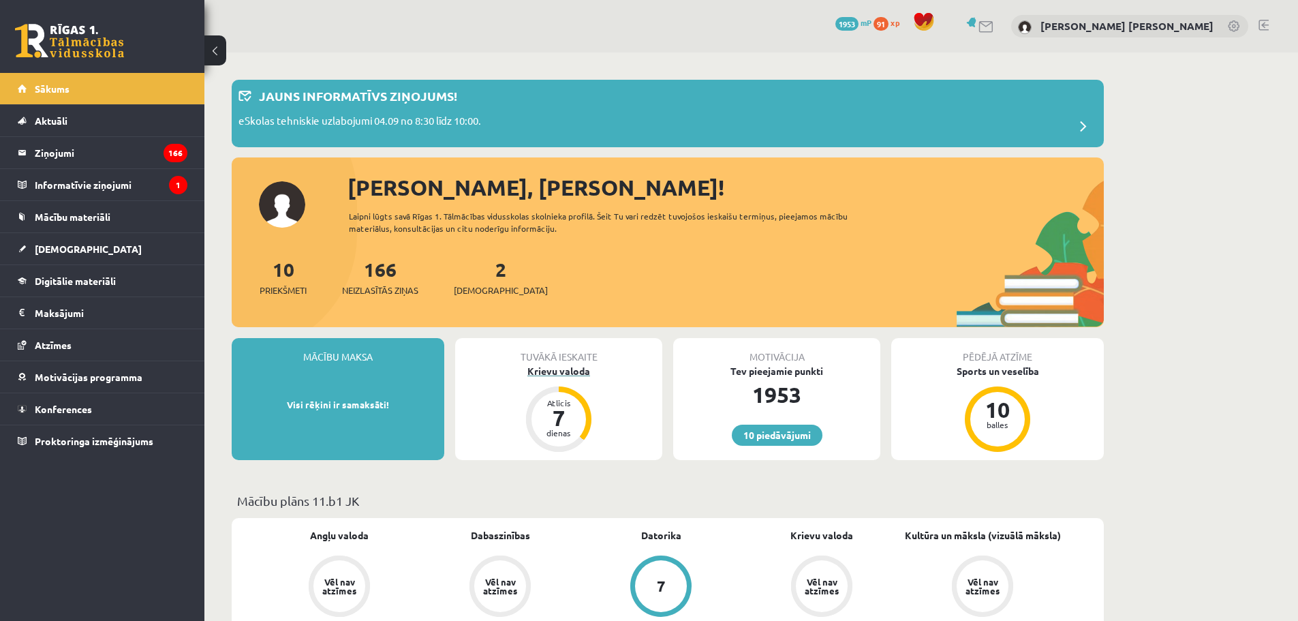
click at [572, 373] on div "Krievu valoda" at bounding box center [558, 371] width 207 height 14
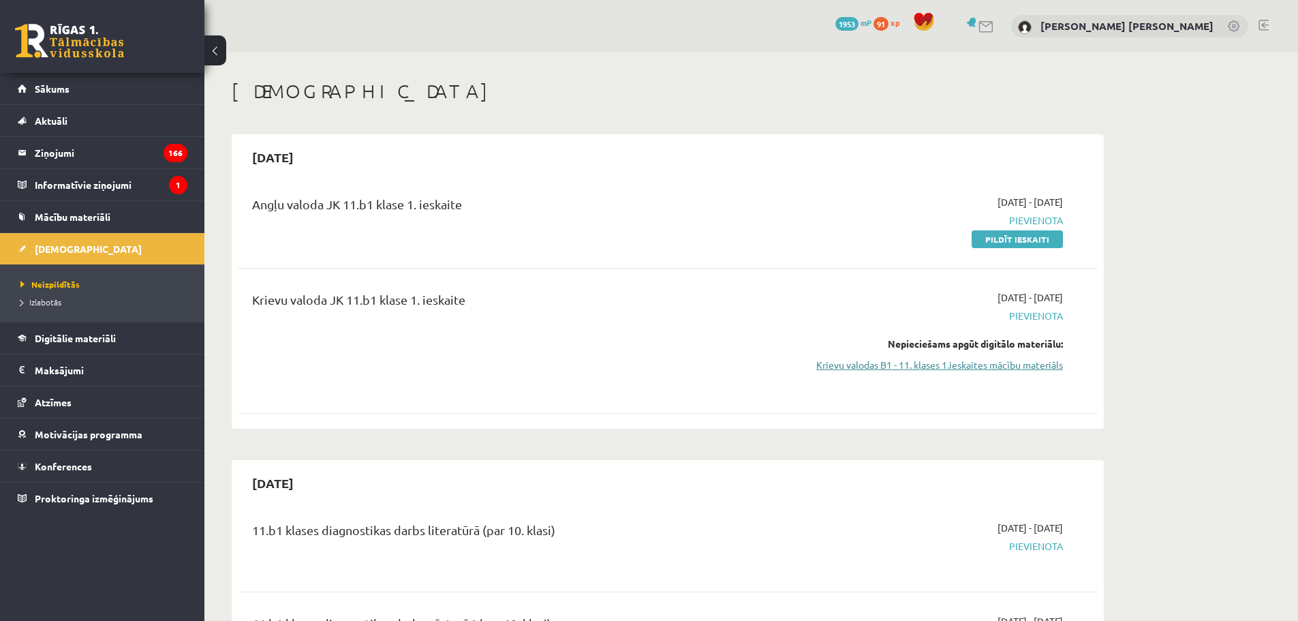
click at [1044, 364] on link "Krievu valodas B1 - 11. klases 1.ieskaites mācību materiāls" at bounding box center [934, 365] width 257 height 14
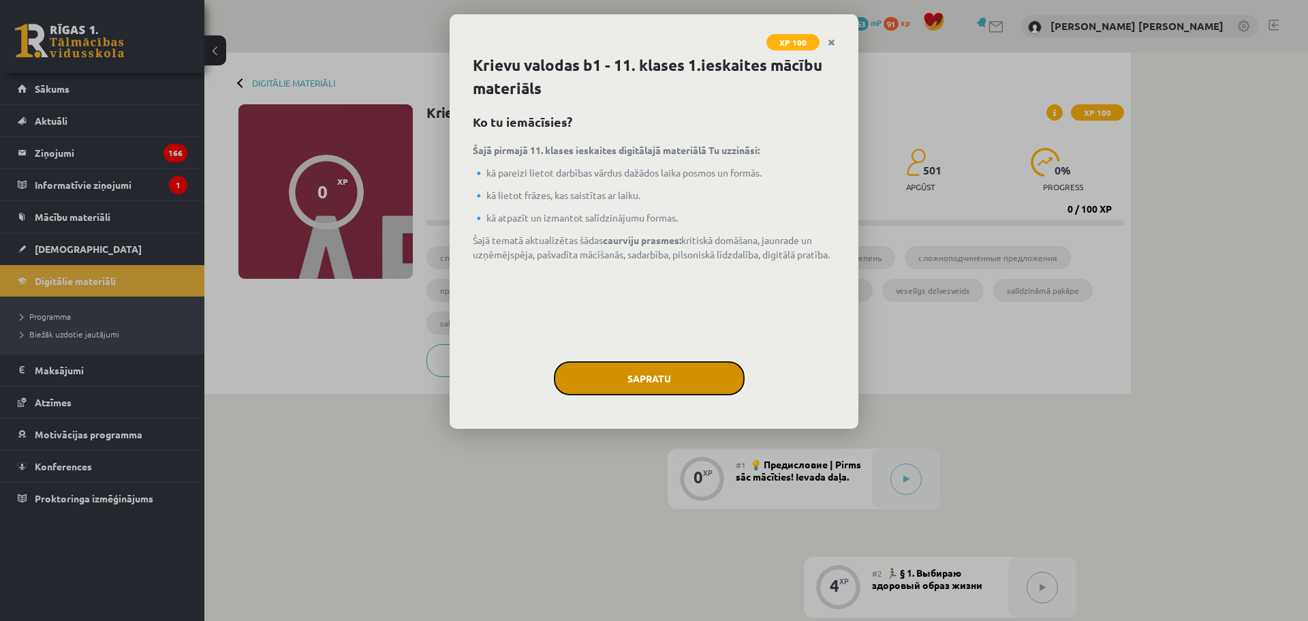
click at [687, 368] on button "Sapratu" at bounding box center [649, 378] width 191 height 34
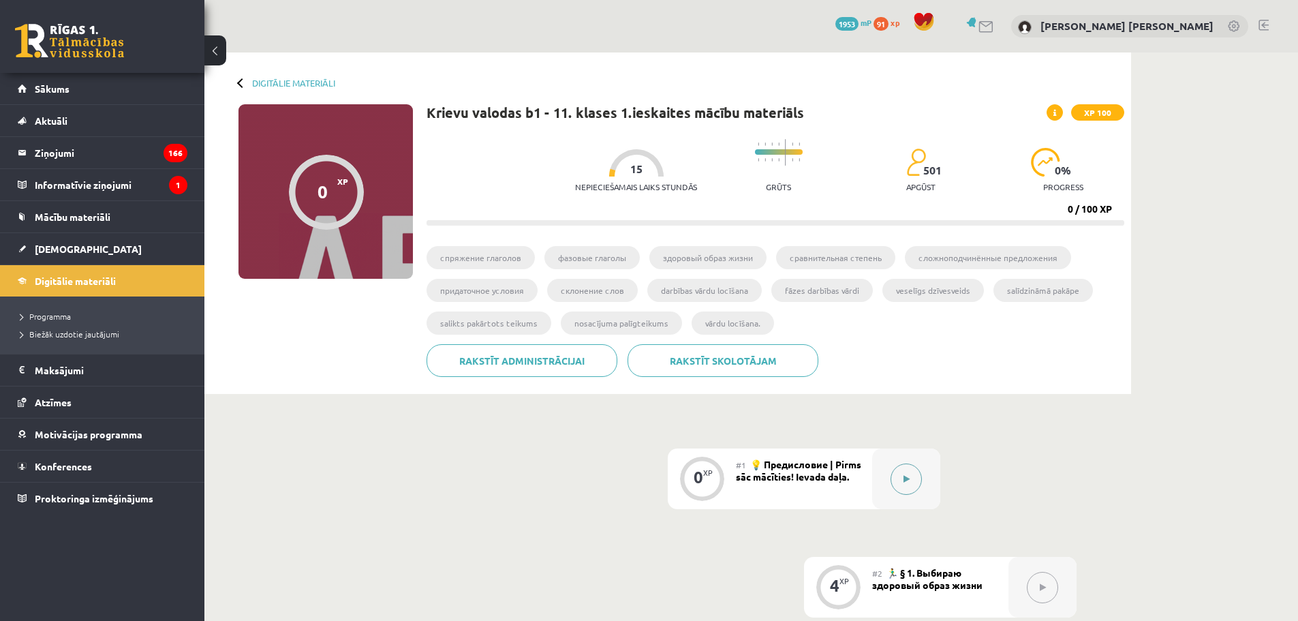
click at [880, 472] on div at bounding box center [906, 478] width 68 height 61
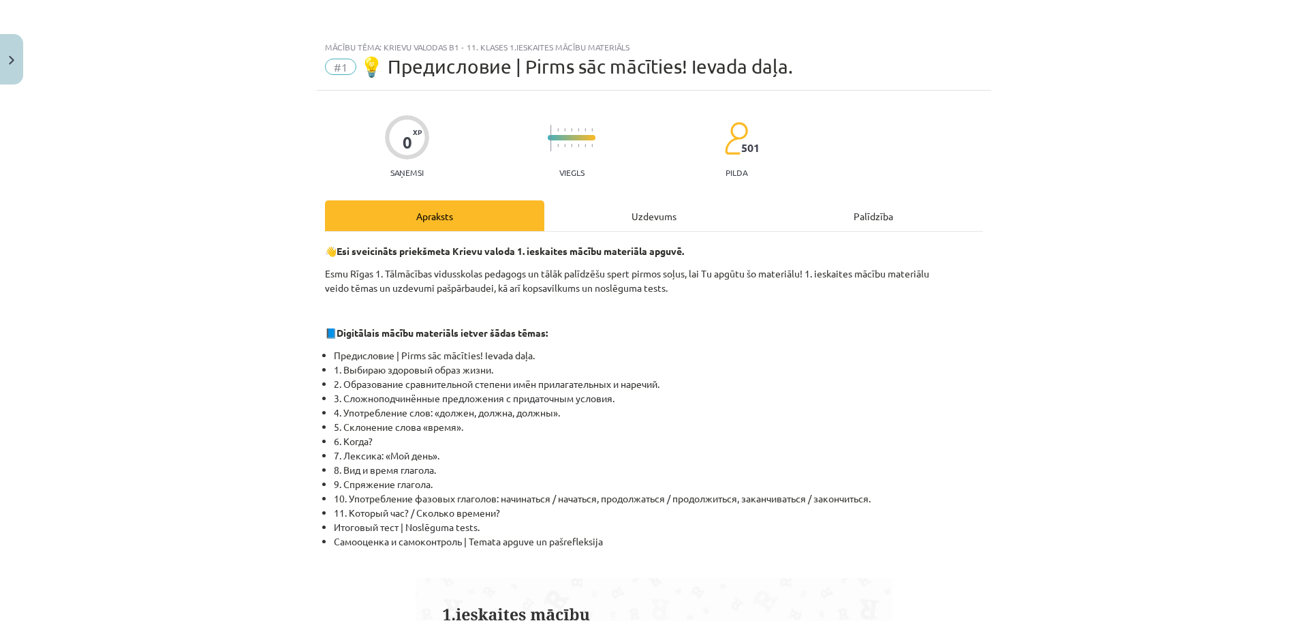
click at [610, 213] on div "Uzdevums" at bounding box center [653, 215] width 219 height 31
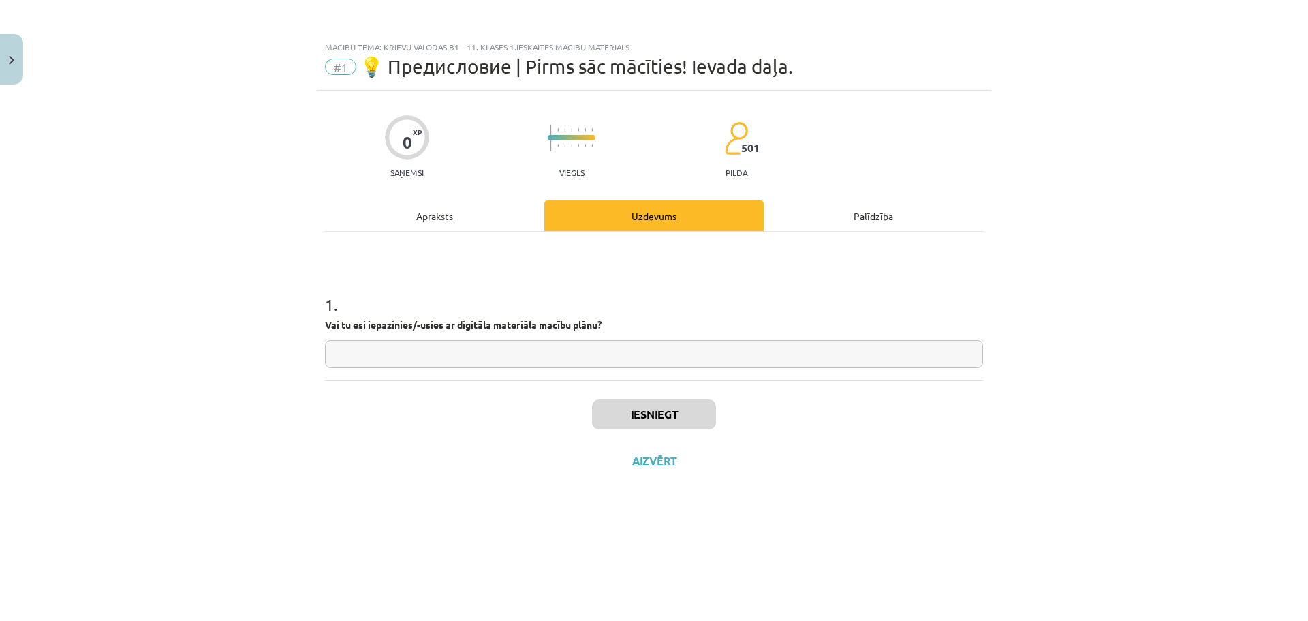
click at [404, 361] on input "text" at bounding box center [654, 354] width 658 height 28
type input "*******"
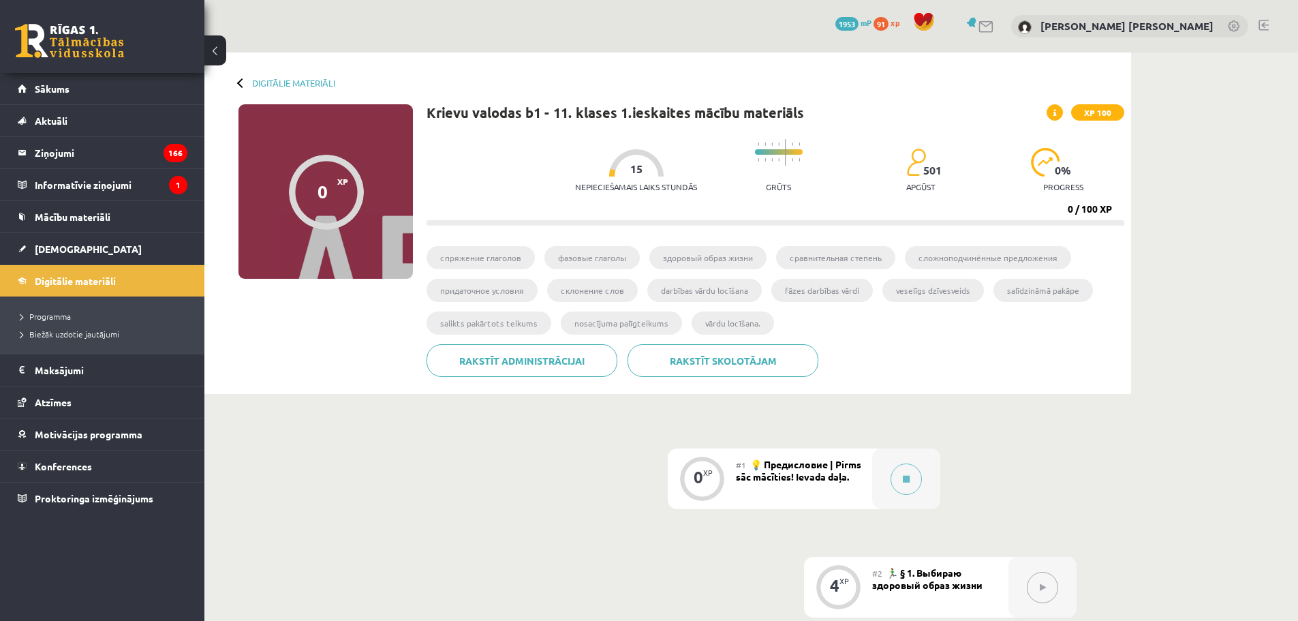
click at [791, 464] on span "💡 Предисловие | Pirms sāc mācīties! Ievada daļa." at bounding box center [798, 470] width 125 height 25
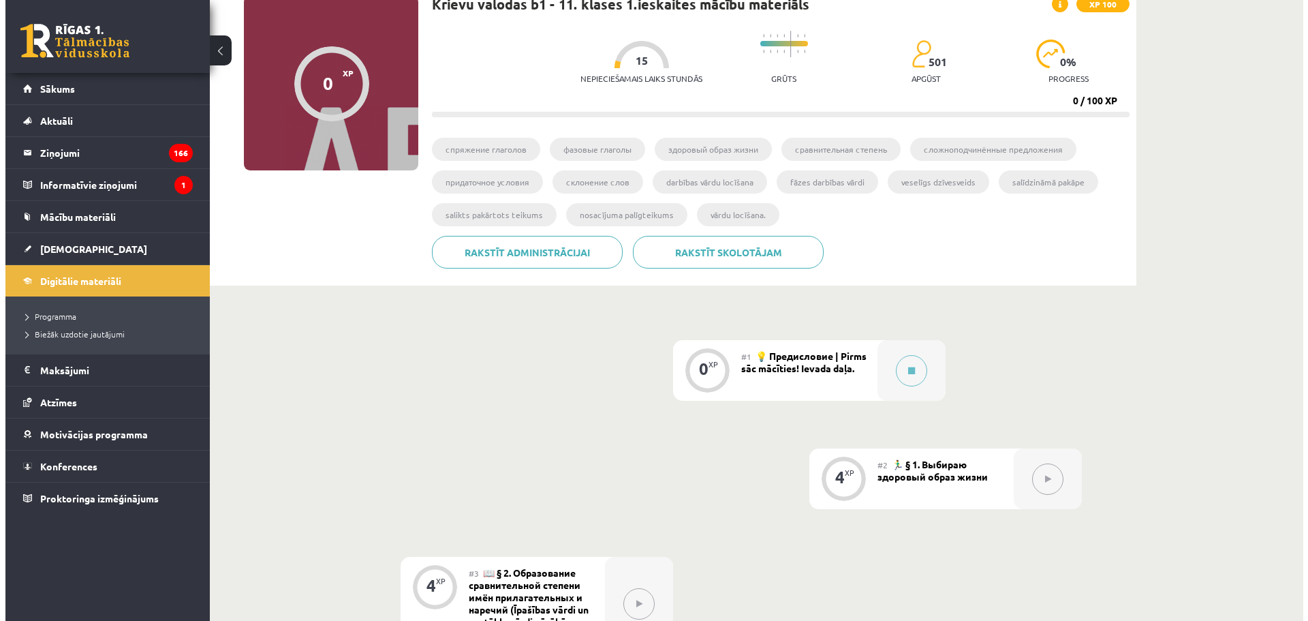
scroll to position [159, 0]
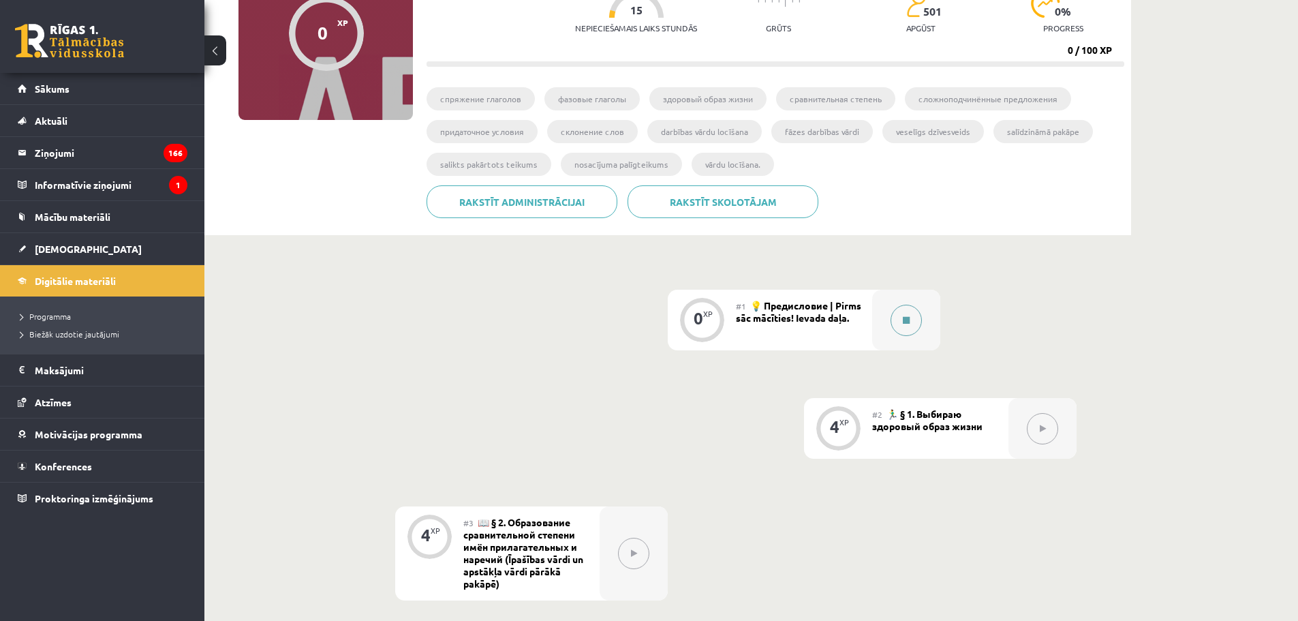
click at [883, 336] on div at bounding box center [906, 320] width 68 height 61
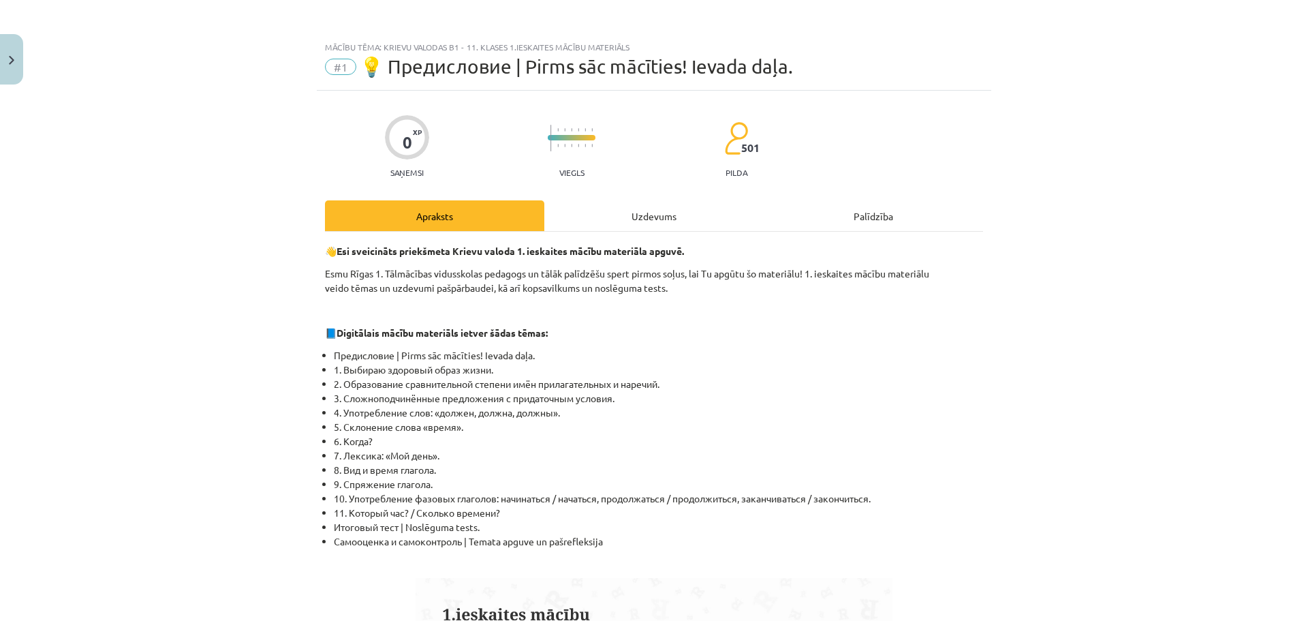
click at [726, 219] on div "Uzdevums" at bounding box center [653, 215] width 219 height 31
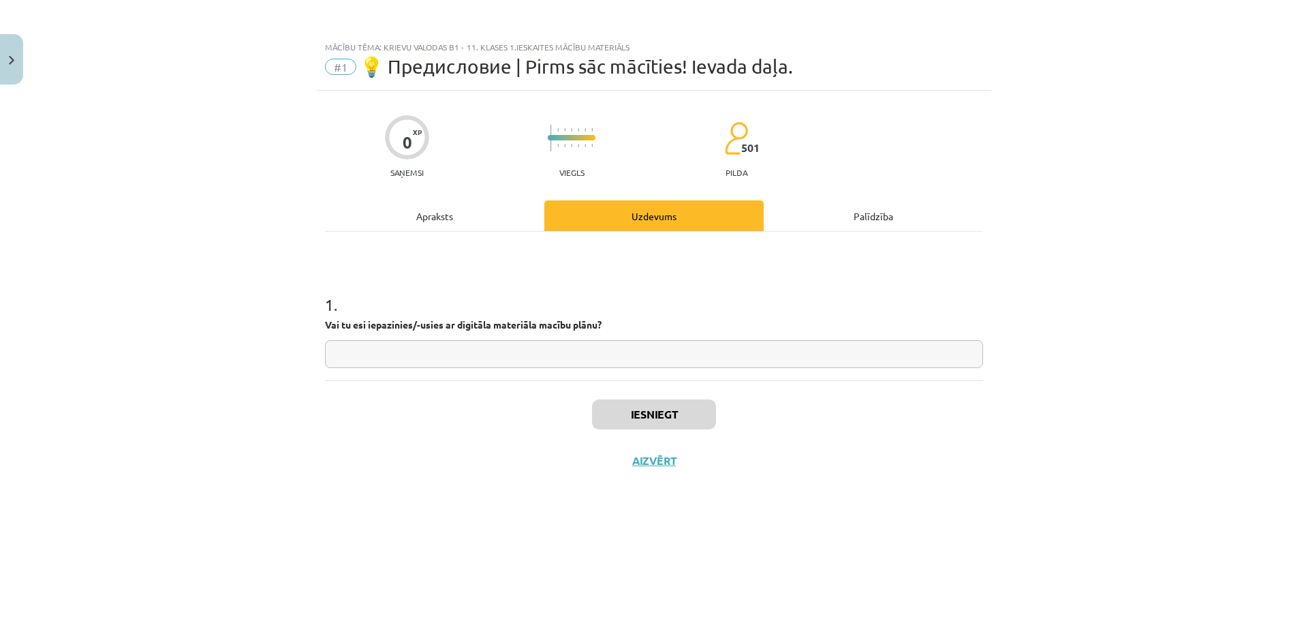
click at [556, 338] on div "1 . Vai tu esi iepazinies/-usies ar digitāla materiāla macību plānu?" at bounding box center [654, 319] width 658 height 97
click at [532, 361] on input "text" at bounding box center [654, 354] width 658 height 28
type input "*******"
click at [686, 411] on button "Iesniegt" at bounding box center [654, 414] width 124 height 30
click at [679, 467] on button "Nākamā nodarbība" at bounding box center [654, 469] width 134 height 31
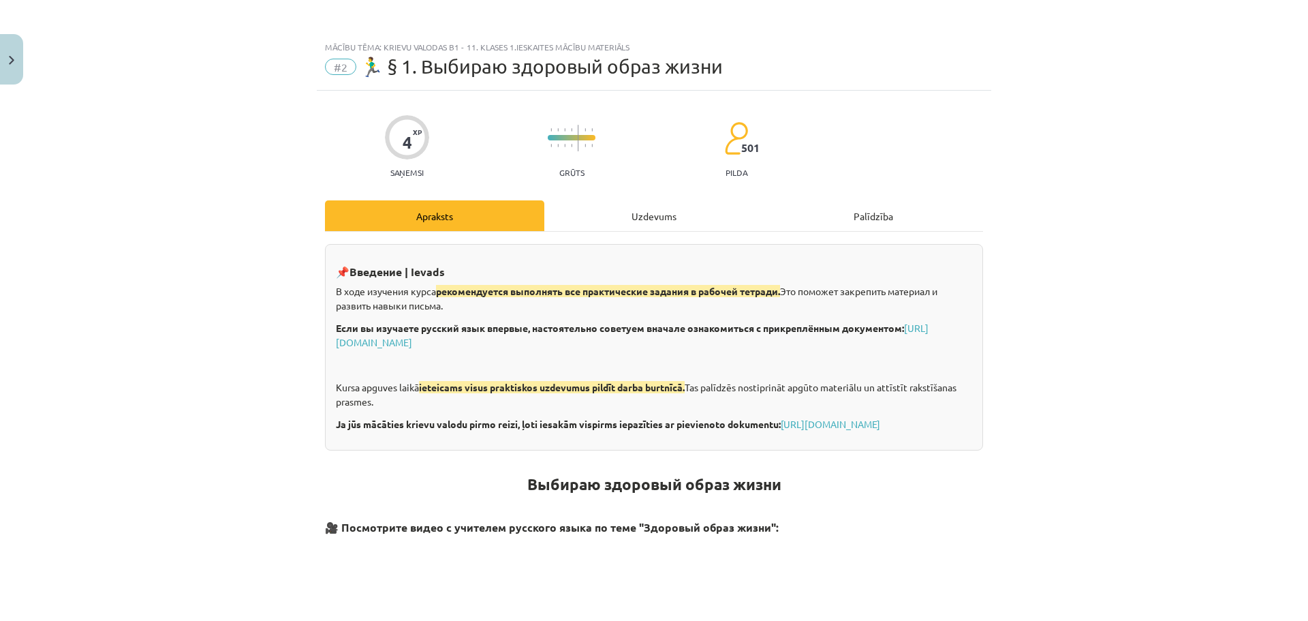
click at [657, 220] on div "Uzdevums" at bounding box center [653, 215] width 219 height 31
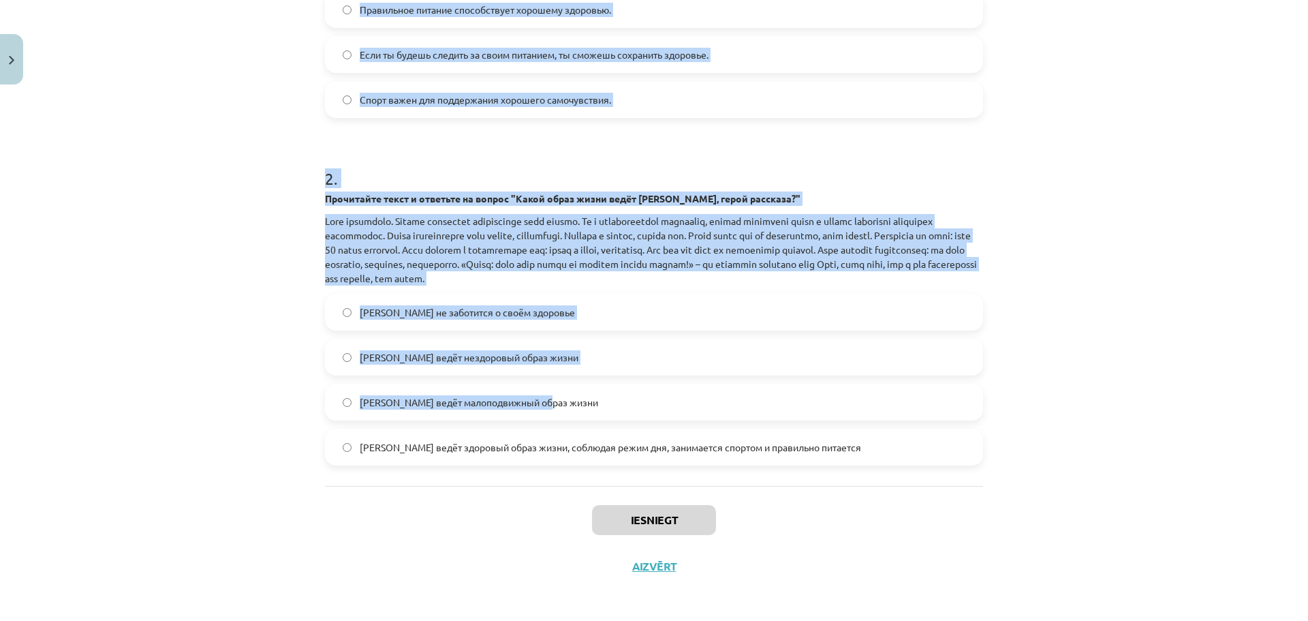
scroll to position [396, 0]
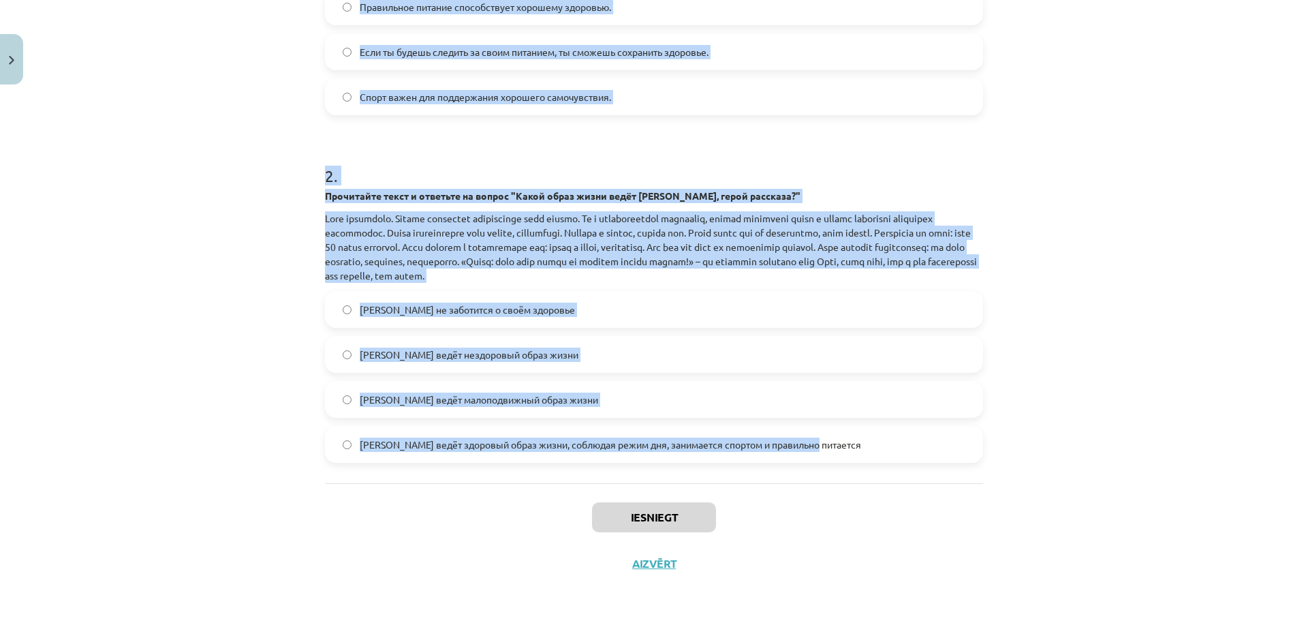
drag, startPoint x: 308, startPoint y: 264, endPoint x: 857, endPoint y: 464, distance: 584.5
click at [857, 464] on div "Mācību tēma: Krievu valodas b1 - 11. klases 1.ieskaites mācību materiāls #2 🏃‍♂…" at bounding box center [654, 310] width 1308 height 621
copy form "1 . Какое из следующих утверждений является примером сложноподчиненного предлож…"
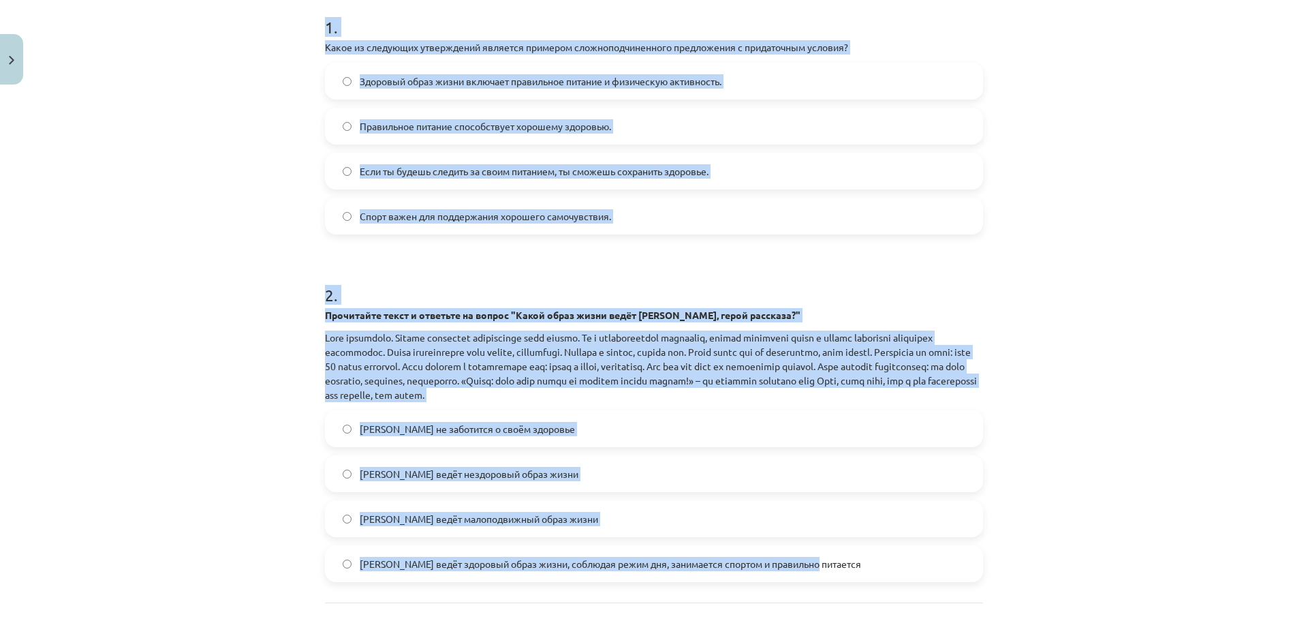
scroll to position [192, 0]
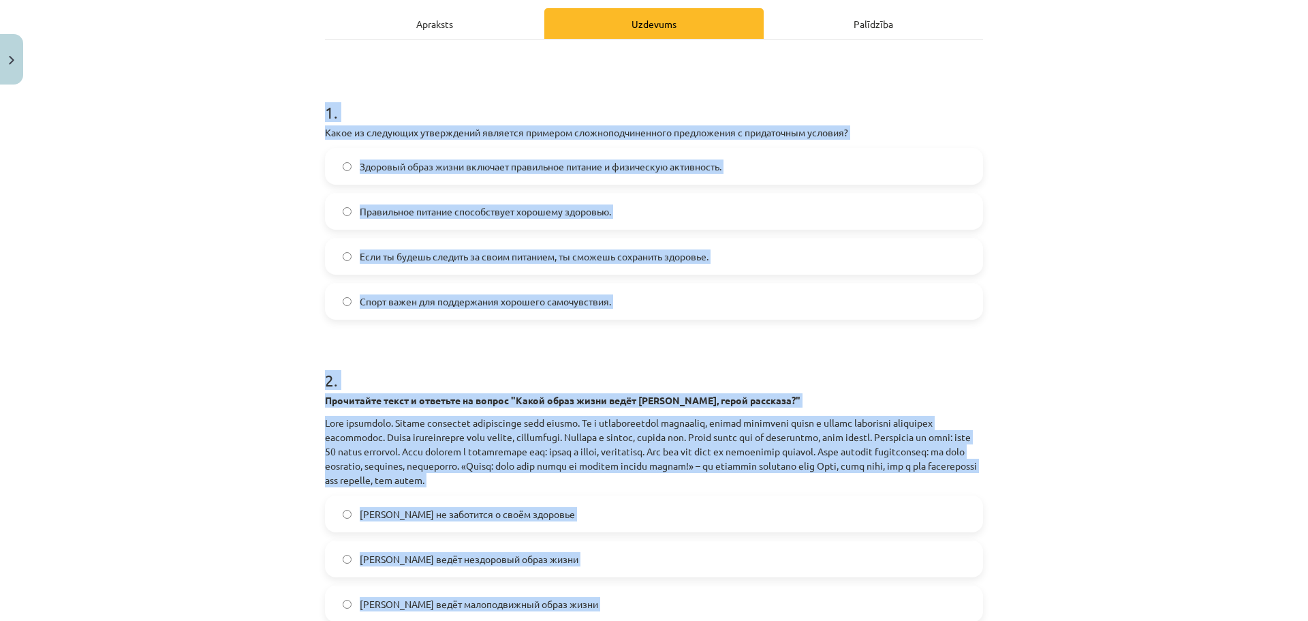
click at [477, 253] on span "Если ты будешь следить за своим питанием, ты сможешь сохранить здоровье." at bounding box center [534, 256] width 349 height 14
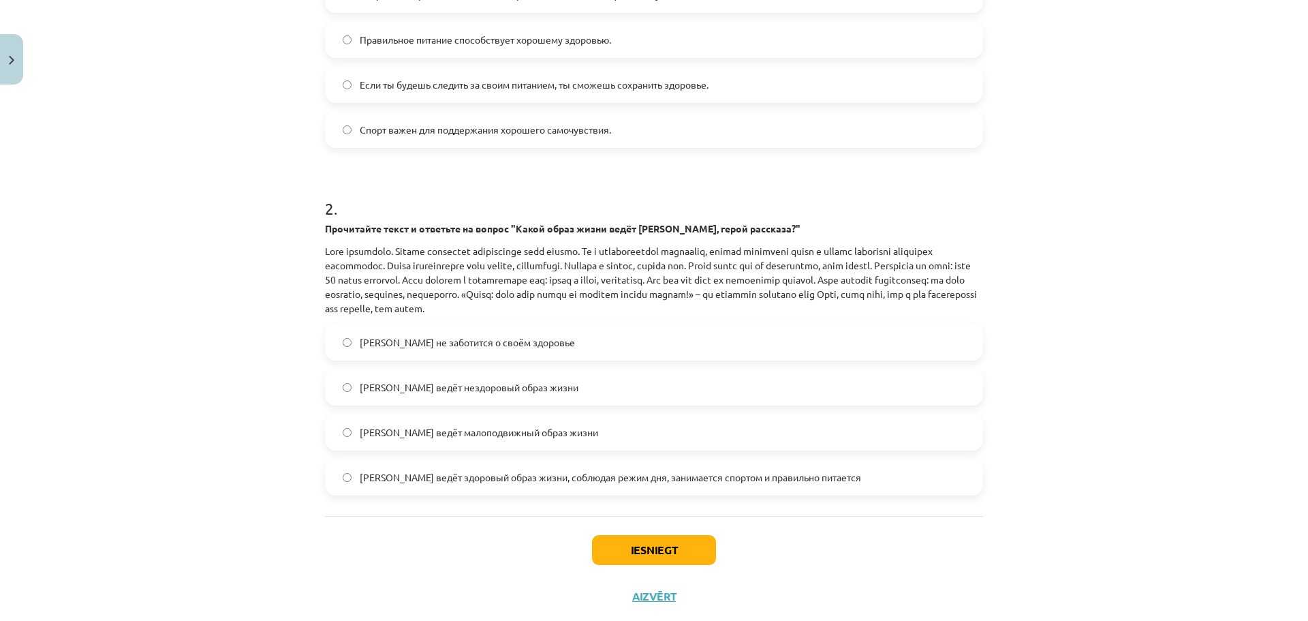
scroll to position [374, 0]
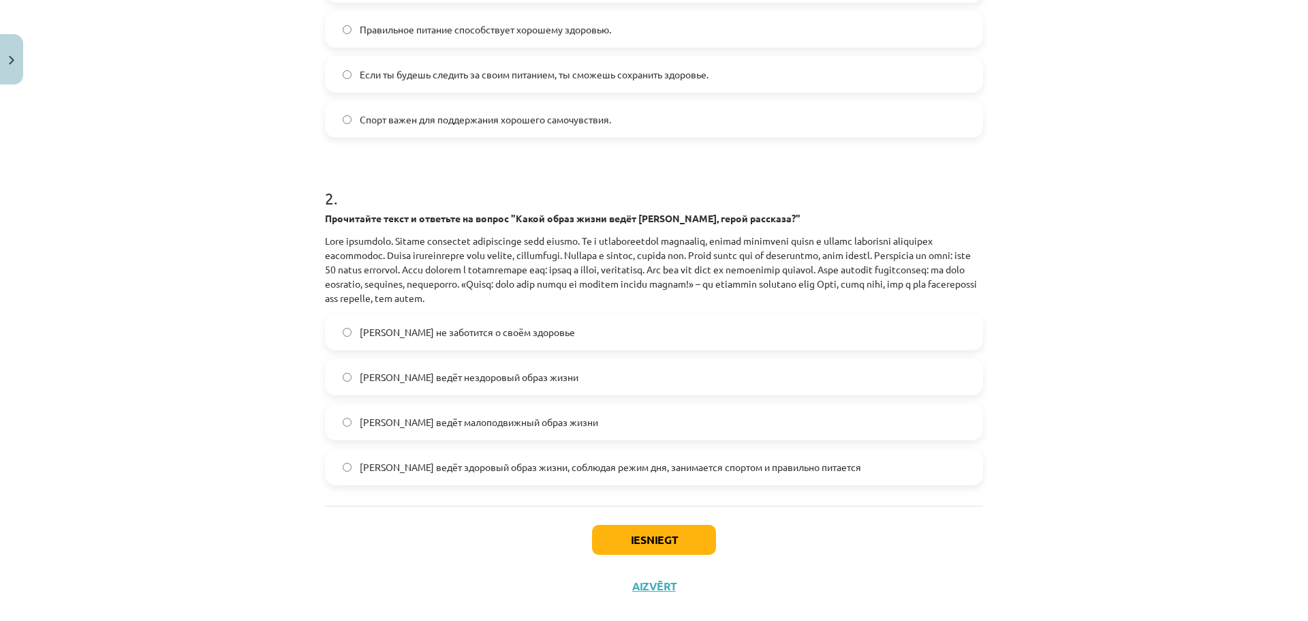
click at [498, 463] on span "Олег ведёт здоровый образ жизни, соблюдая режим дня, занимается спортом и прави…" at bounding box center [610, 467] width 501 height 14
click at [646, 538] on button "Iesniegt" at bounding box center [654, 540] width 124 height 30
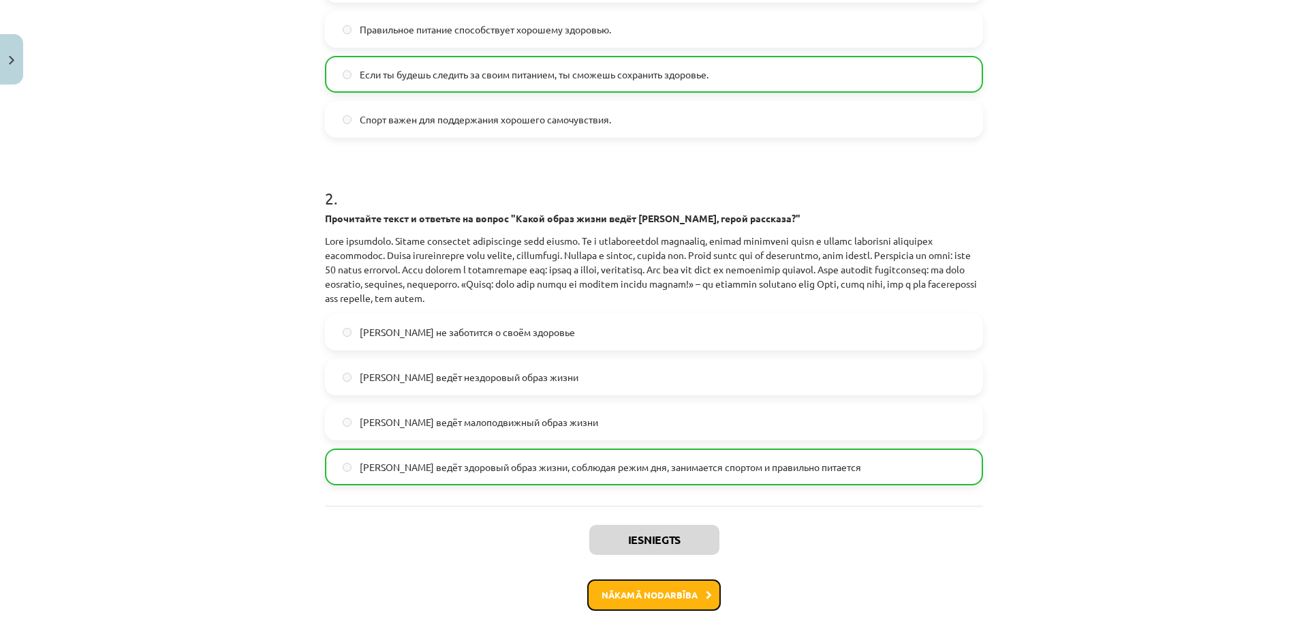
click at [663, 606] on button "Nākamā nodarbība" at bounding box center [654, 594] width 134 height 31
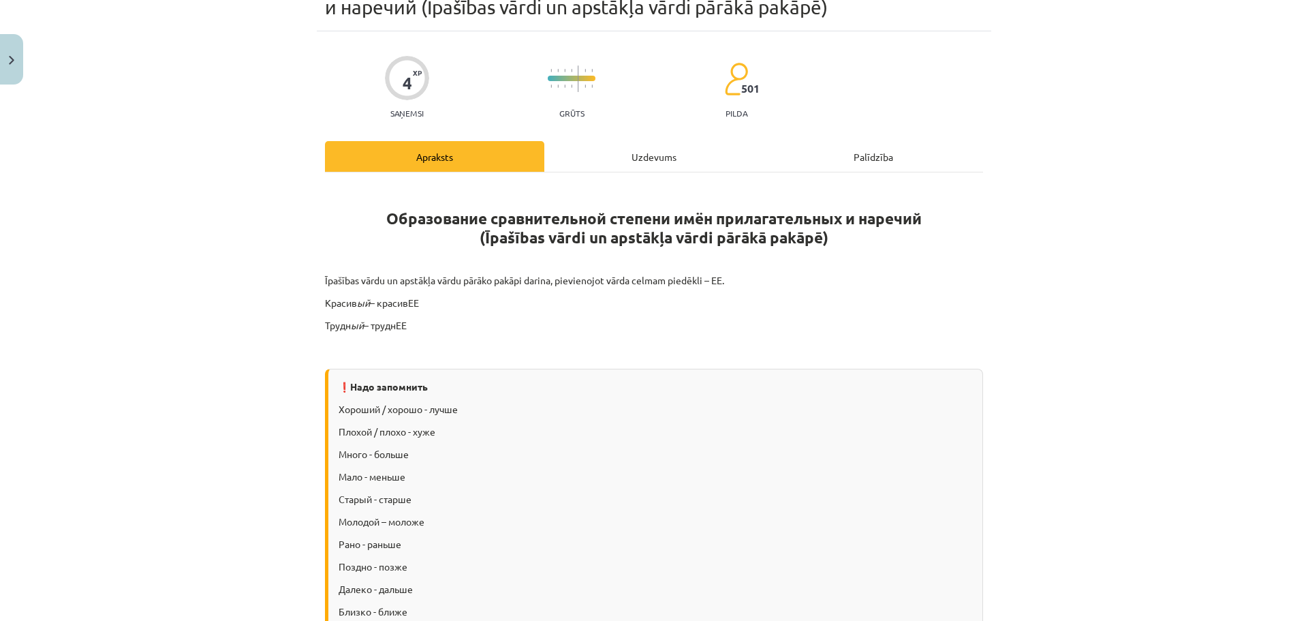
scroll to position [34, 0]
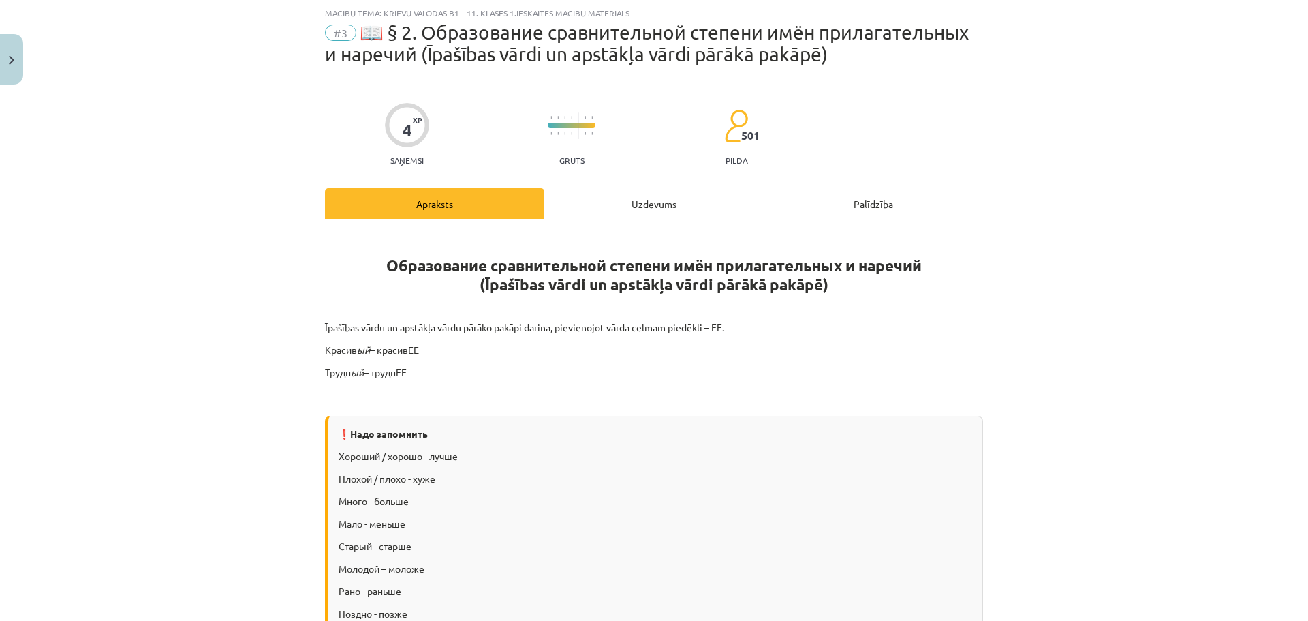
click at [605, 192] on div "Uzdevums" at bounding box center [653, 203] width 219 height 31
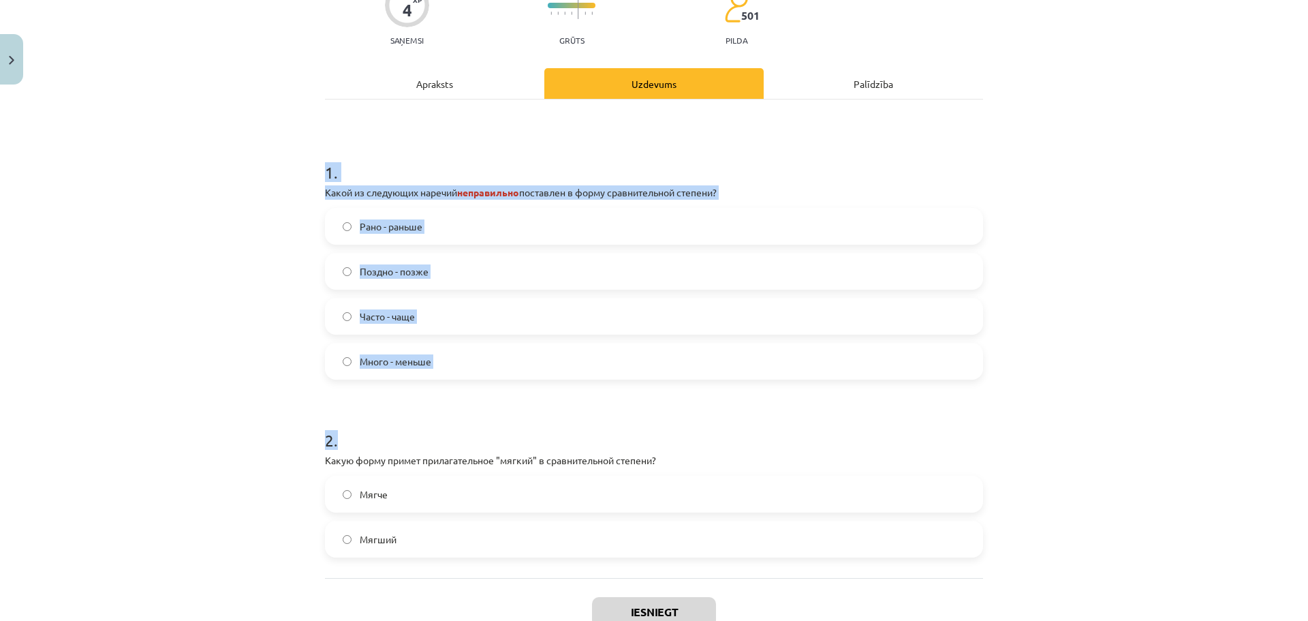
scroll to position [249, 0]
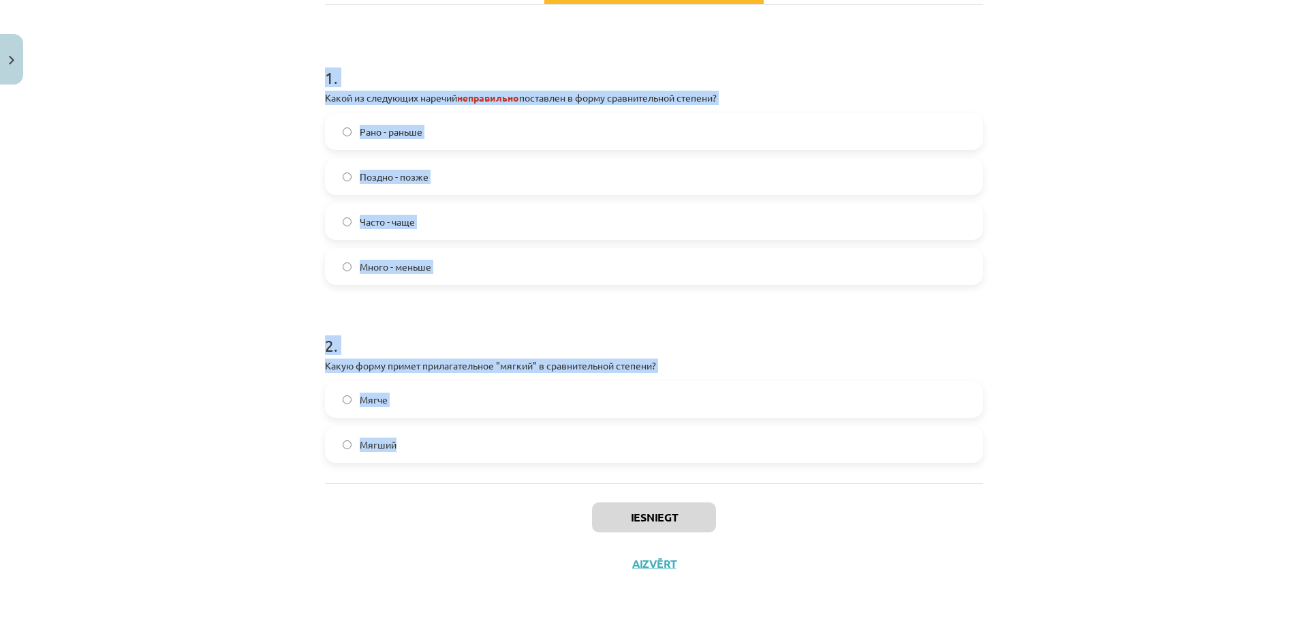
drag, startPoint x: 385, startPoint y: 317, endPoint x: 576, endPoint y: 438, distance: 226.2
click at [576, 438] on div "4 XP Saņemsi Grūts 501 pilda Apraksts Uzdevums Palīdzība 1 . Какой из следующих…" at bounding box center [654, 225] width 674 height 723
copy form "1 . Какой из следующих наречий неправильно поставлен в форму сравнительной степ…"
click at [443, 266] on label "Много - меньше" at bounding box center [653, 266] width 655 height 34
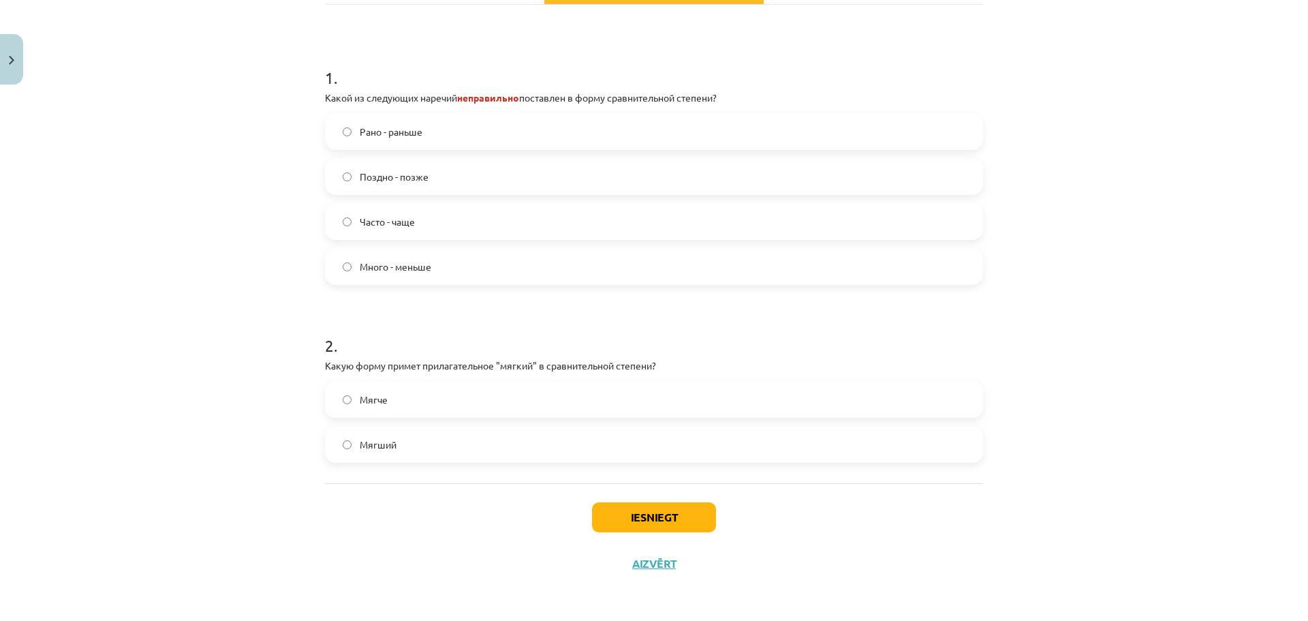
click at [403, 393] on label "Мягче" at bounding box center [653, 399] width 655 height 34
click at [646, 509] on button "Iesniegt" at bounding box center [654, 517] width 124 height 30
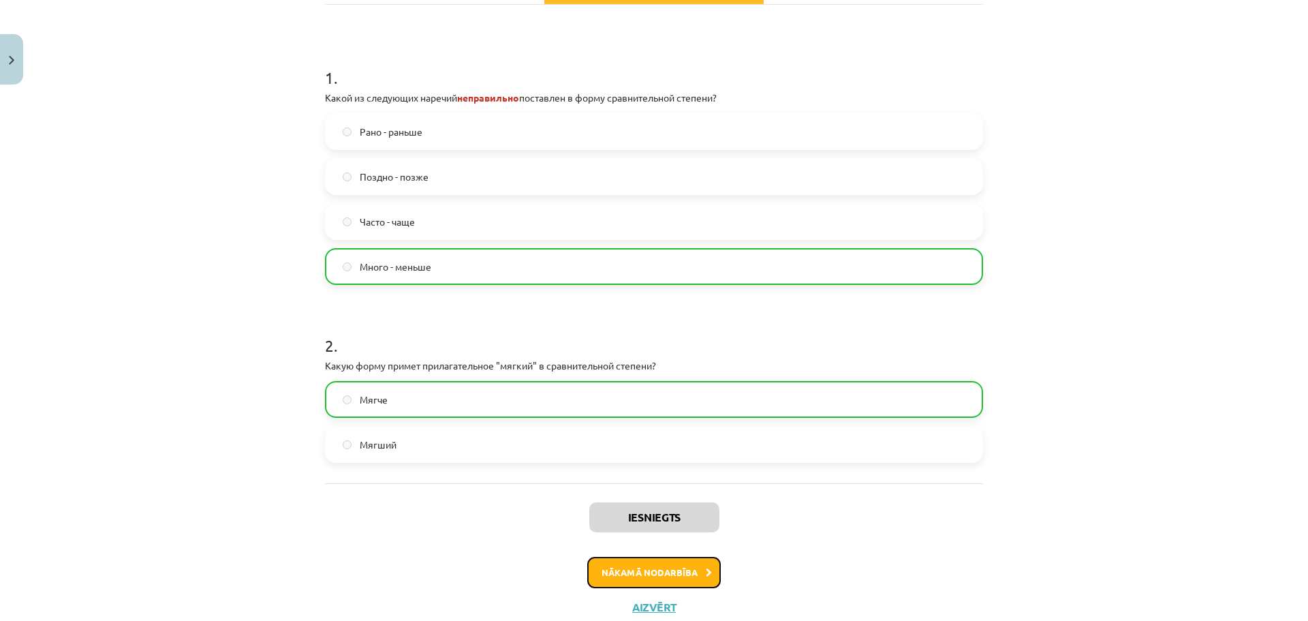
click at [659, 567] on button "Nākamā nodarbība" at bounding box center [654, 572] width 134 height 31
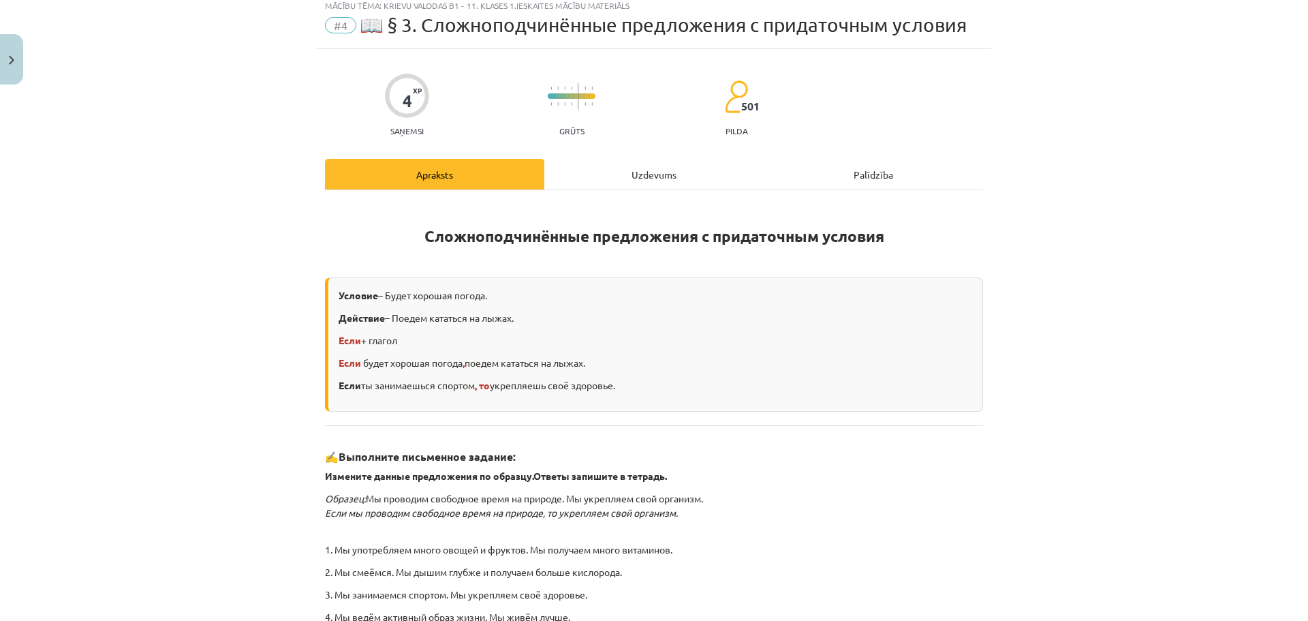
scroll to position [34, 0]
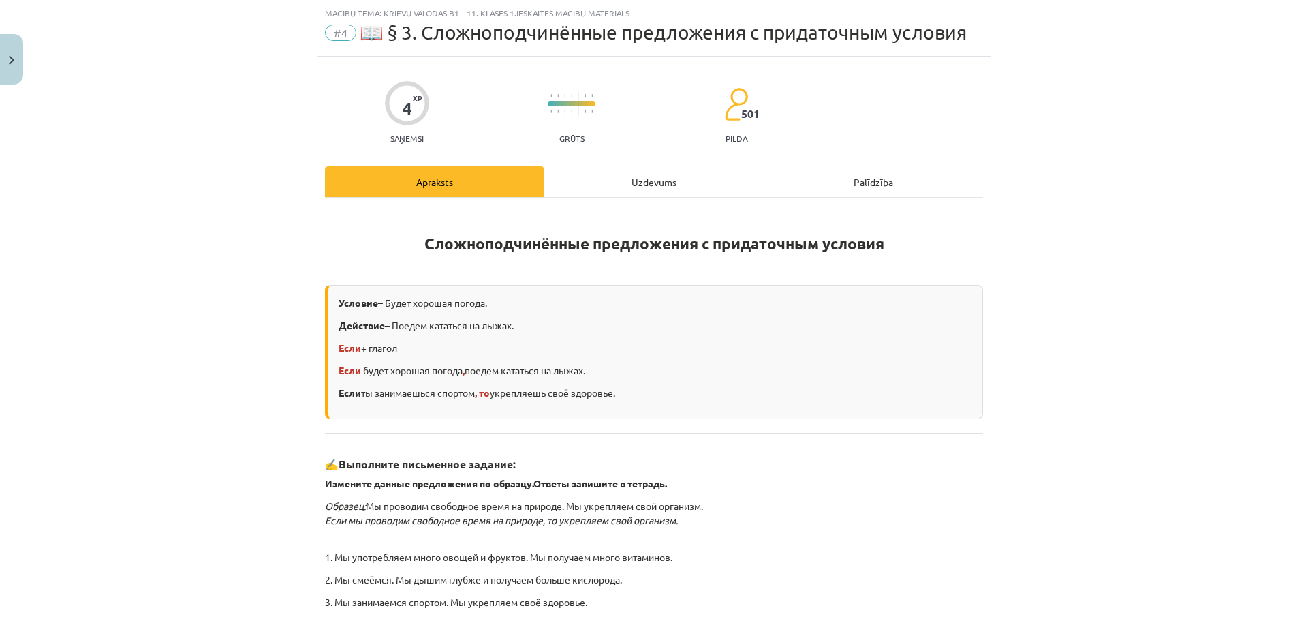
click at [625, 192] on div "Uzdevums" at bounding box center [653, 181] width 219 height 31
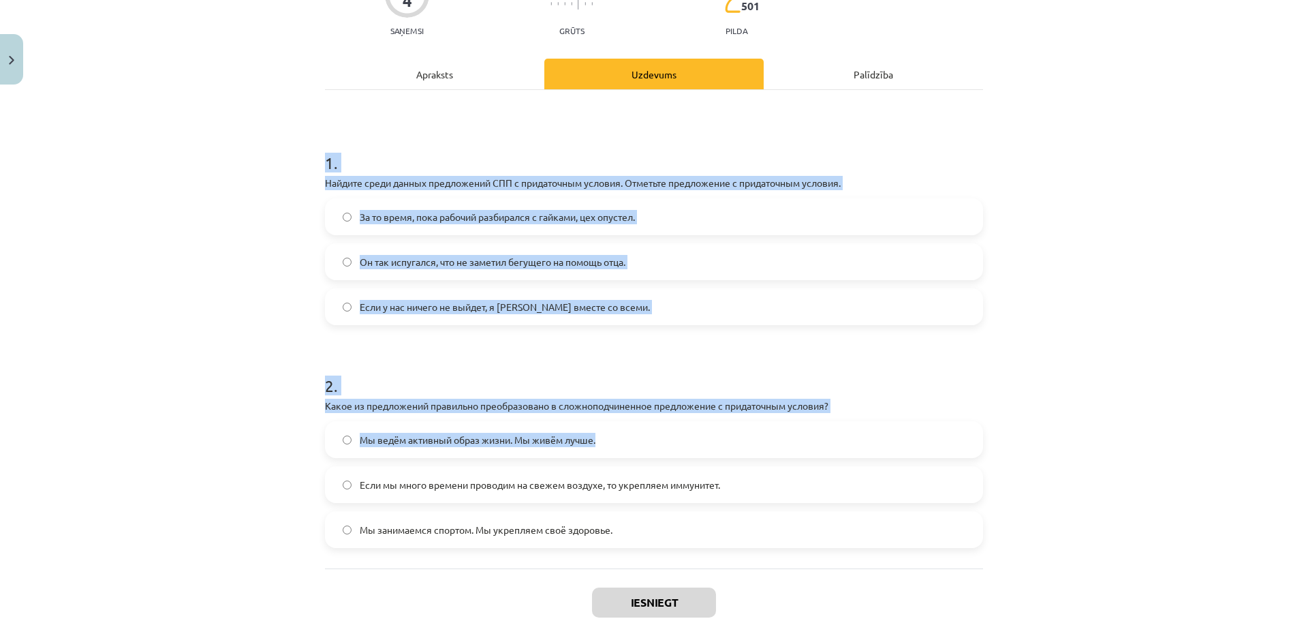
scroll to position [227, 0]
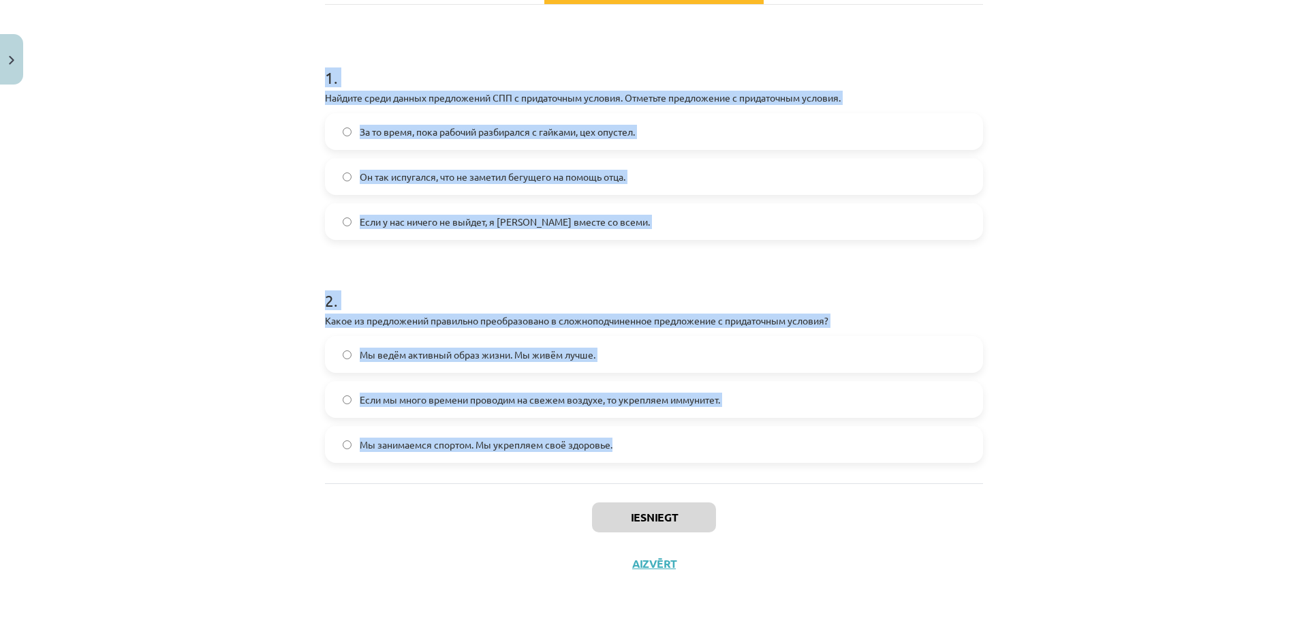
drag, startPoint x: 320, startPoint y: 270, endPoint x: 643, endPoint y: 437, distance: 363.8
click at [643, 437] on form "1 . Найдите среди данных предложений СПП с придаточным условия. Отметьте предло…" at bounding box center [654, 253] width 658 height 418
copy form "1 . Найдите среди данных предложений СПП с придаточным условия. Отметьте предло…"
click at [437, 227] on span "Если у нас ничего не выйдет, я уеду вместе со всеми." at bounding box center [505, 222] width 290 height 14
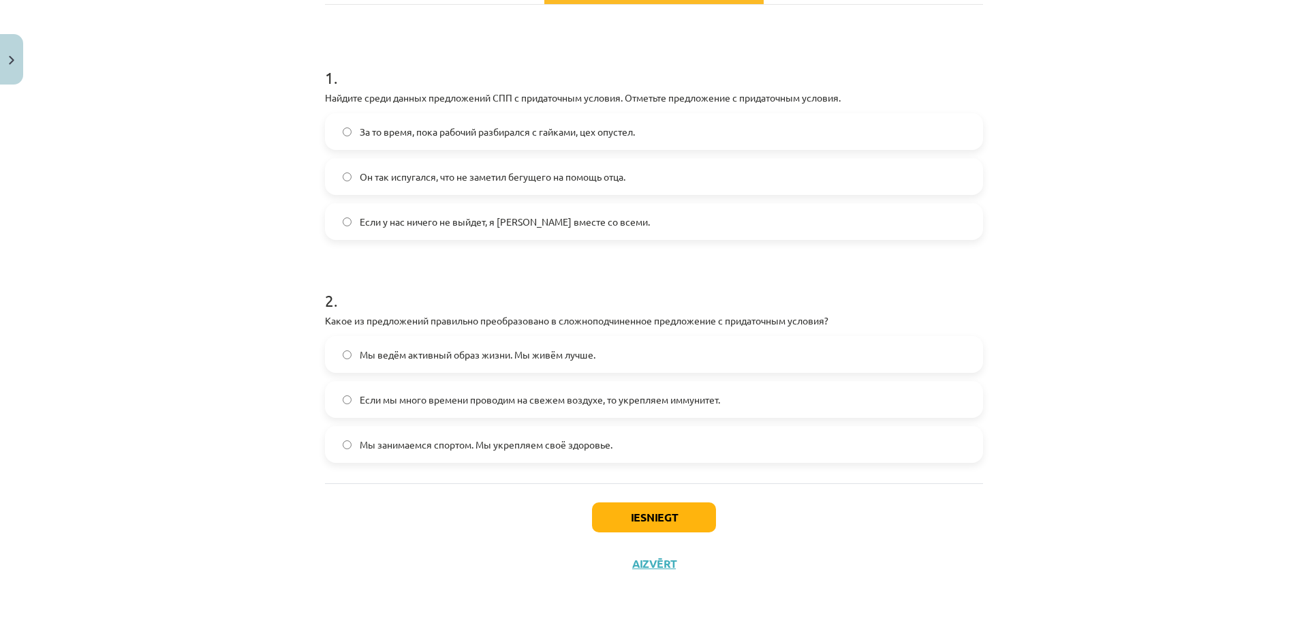
click at [438, 354] on span "Мы ведём активный образ жизни. Мы живём лучше." at bounding box center [478, 354] width 236 height 14
click at [474, 398] on span "Если мы много времени проводим на свежем воздухе, то укрепляем иммунитет." at bounding box center [540, 399] width 360 height 14
click at [636, 510] on button "Iesniegt" at bounding box center [654, 517] width 124 height 30
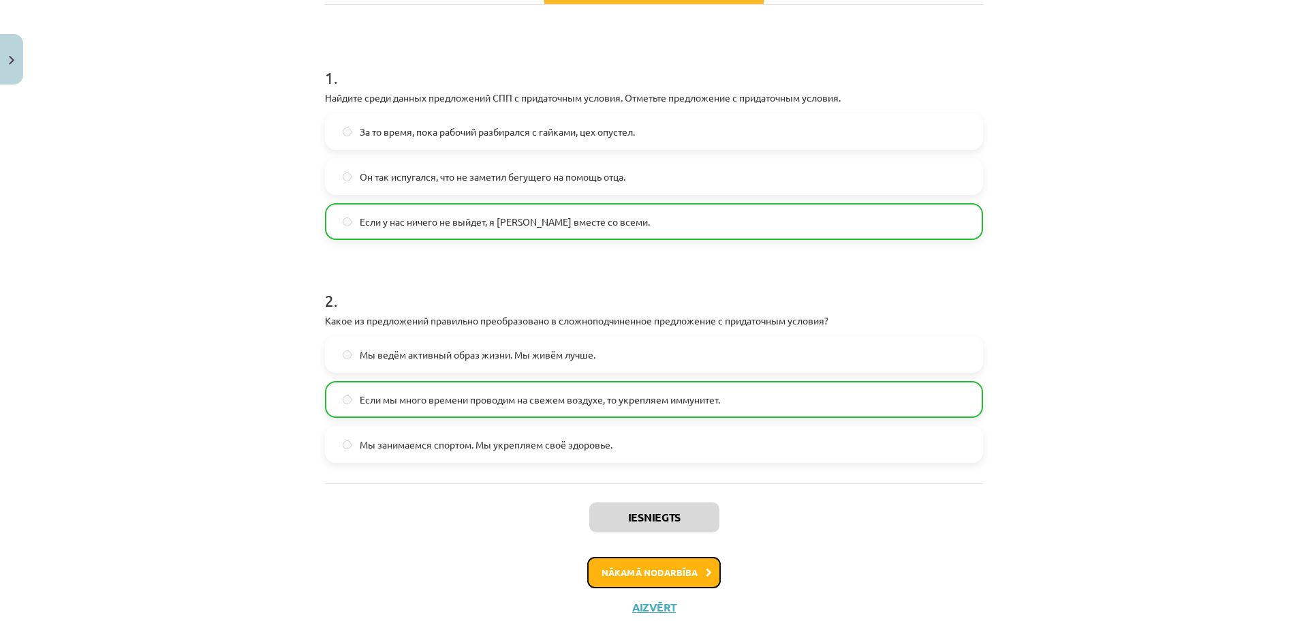
click at [651, 563] on button "Nākamā nodarbība" at bounding box center [654, 572] width 134 height 31
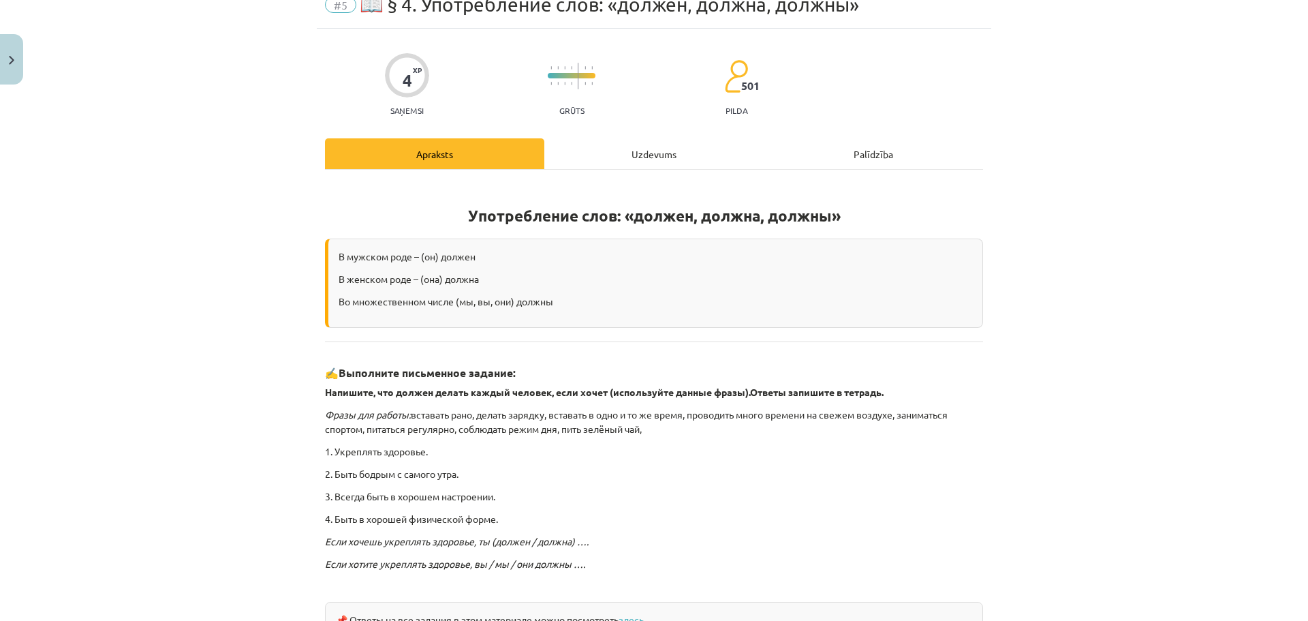
scroll to position [34, 0]
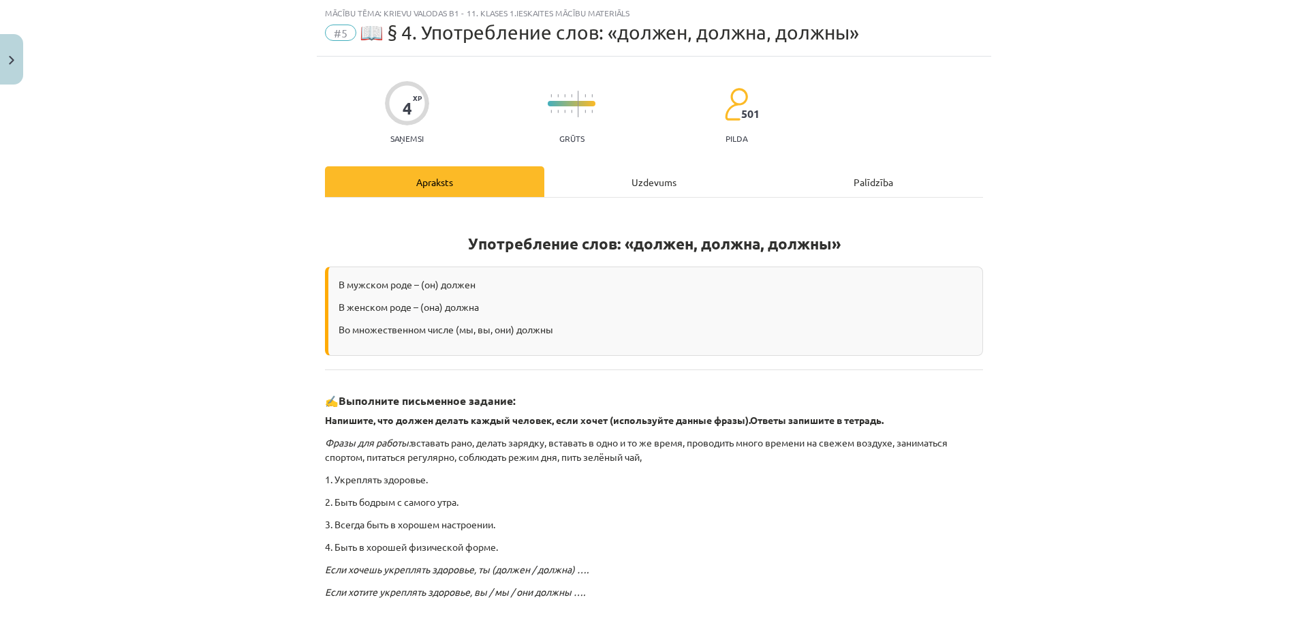
click at [665, 184] on div "Uzdevums" at bounding box center [653, 181] width 219 height 31
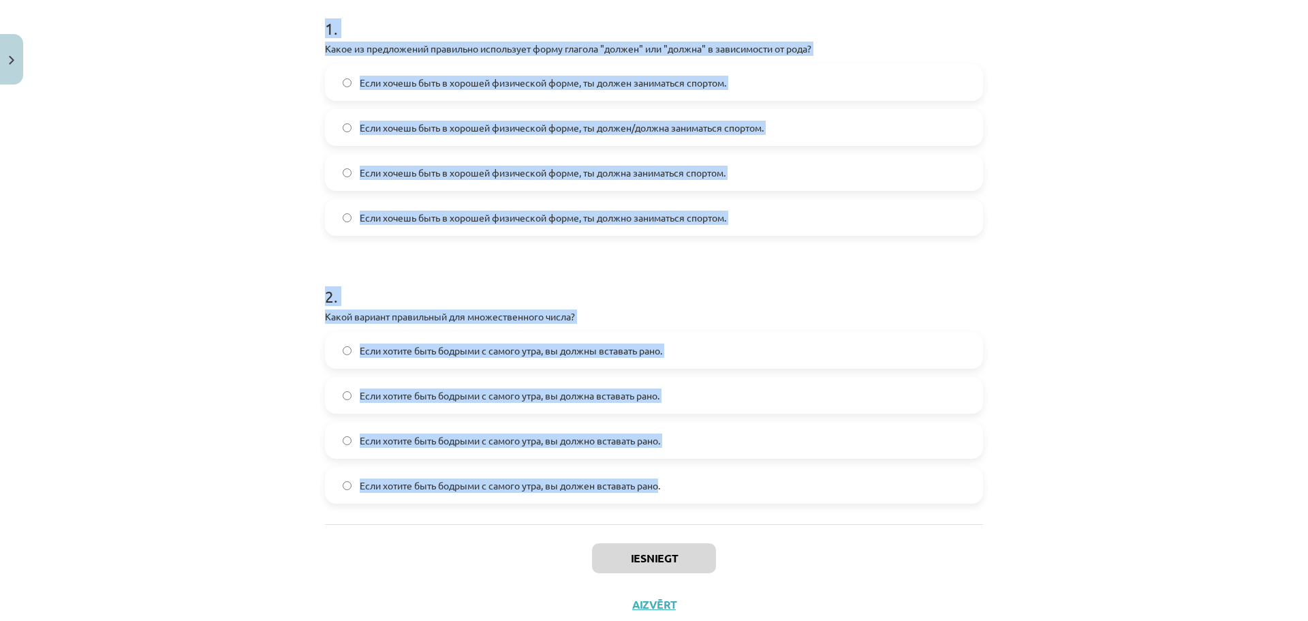
scroll to position [317, 0]
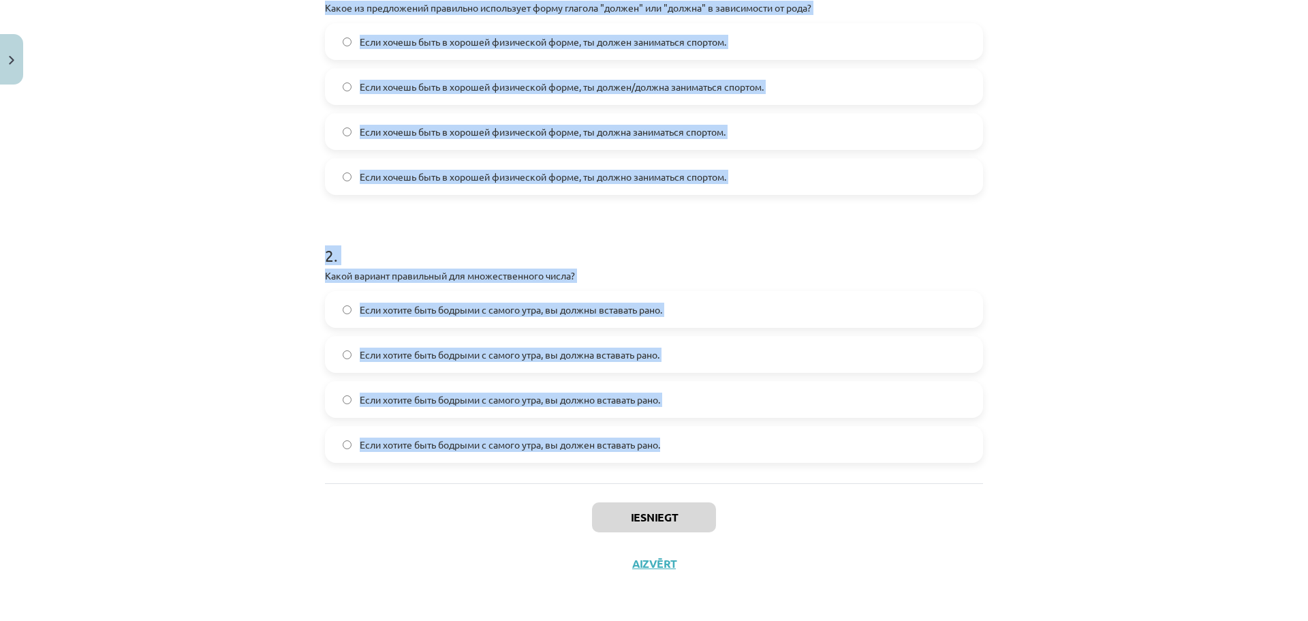
drag, startPoint x: 311, startPoint y: 273, endPoint x: 689, endPoint y: 459, distance: 421.1
click at [689, 459] on div "4 XP Saņemsi Grūts 501 pilda Apraksts Uzdevums Palīdzība 1 . Какое из предложен…" at bounding box center [654, 180] width 674 height 813
copy form "1 . Какое из предложений правильно использует форму глагола "должен" или "должн…"
click at [608, 91] on span "Если хочешь быть в хорошей физической форме, ты должен/должна заниматься спорто…" at bounding box center [562, 87] width 404 height 14
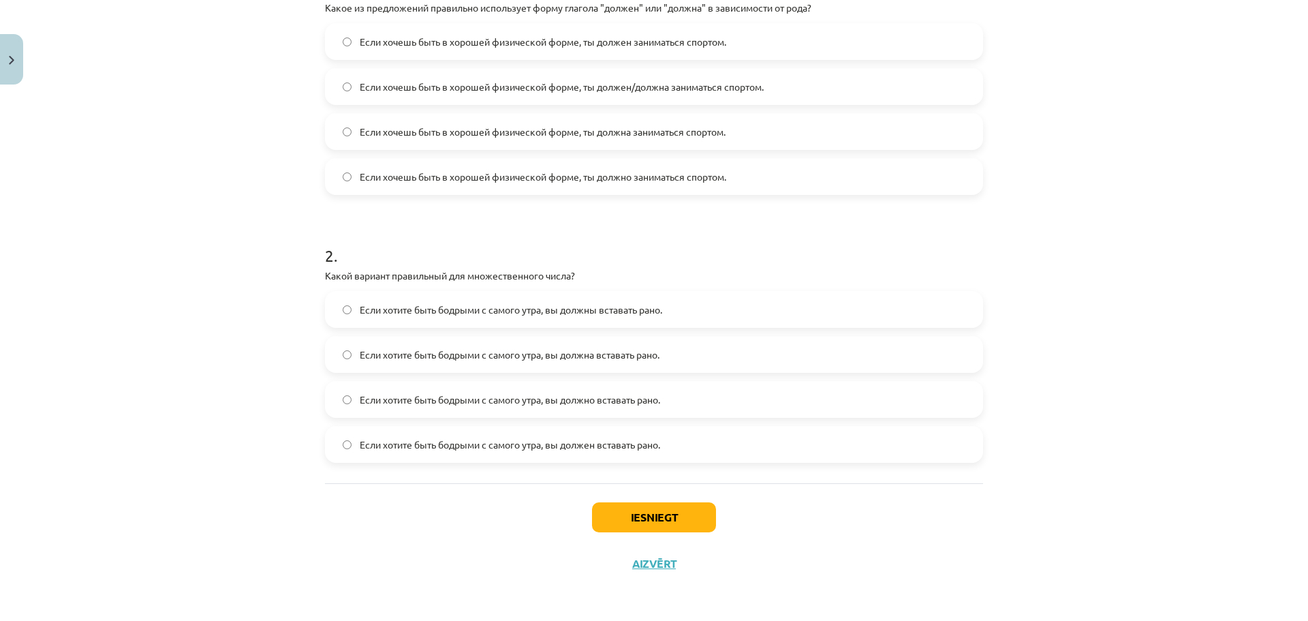
click at [645, 306] on span "Если хотите быть бодрыми с самого утра, вы должны вставать рано." at bounding box center [511, 309] width 302 height 14
click at [654, 515] on button "Iesniegt" at bounding box center [654, 517] width 124 height 30
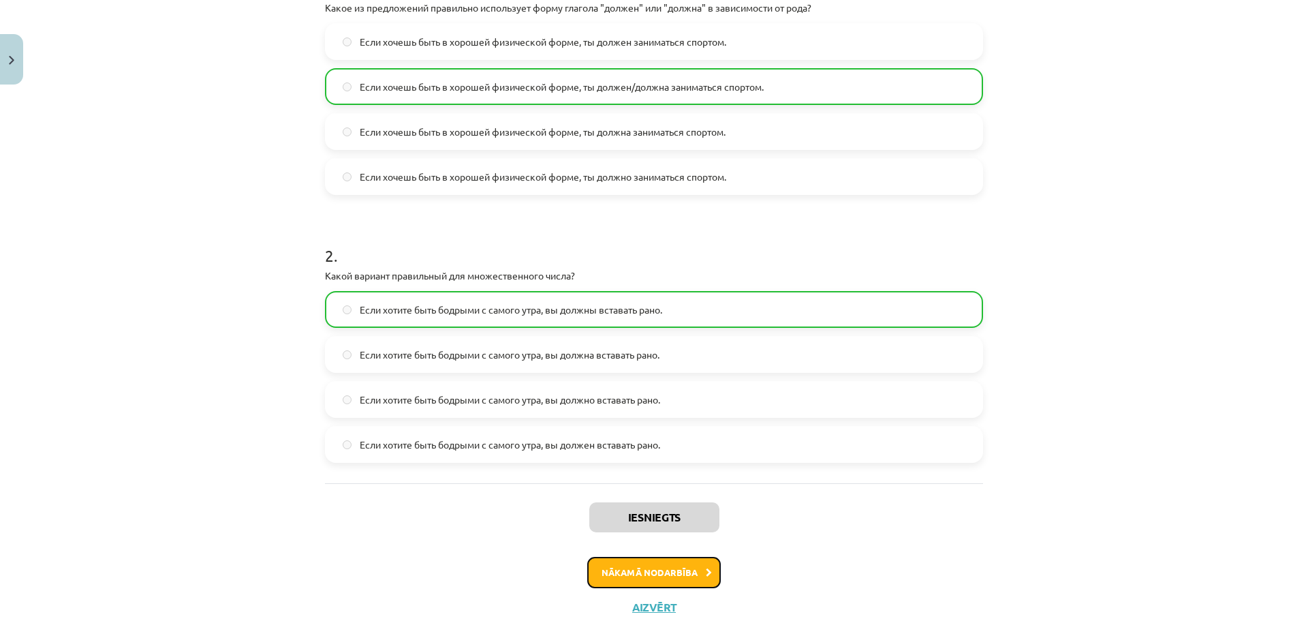
click at [641, 563] on button "Nākamā nodarbība" at bounding box center [654, 572] width 134 height 31
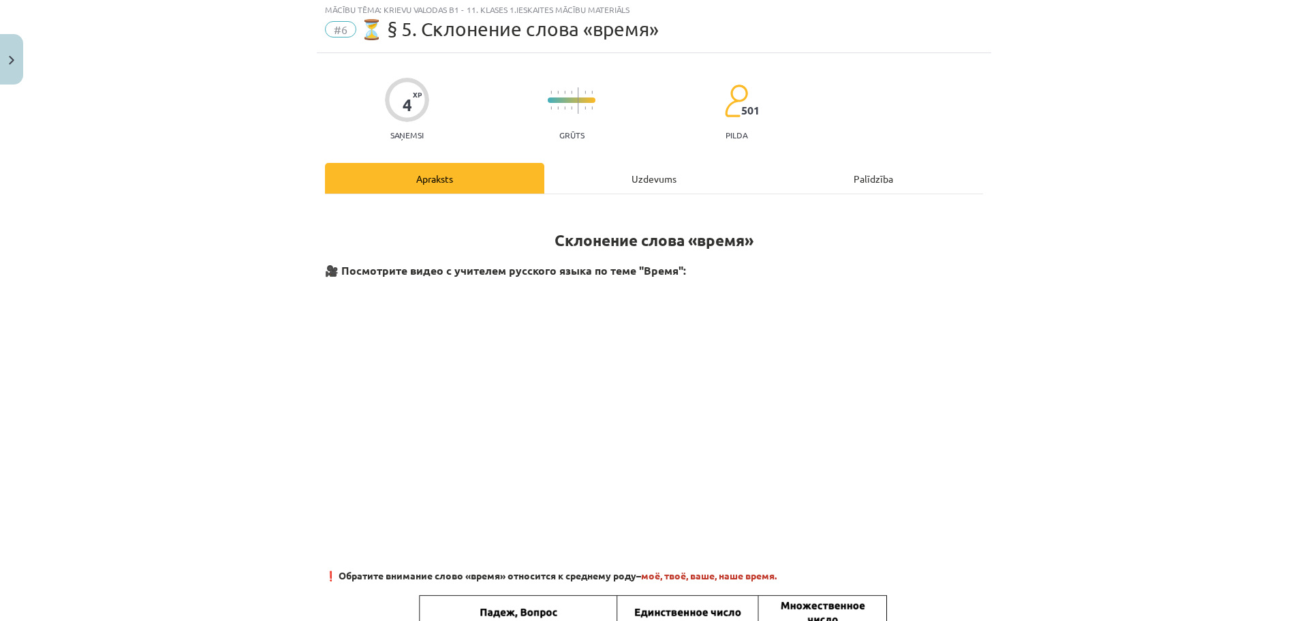
scroll to position [34, 0]
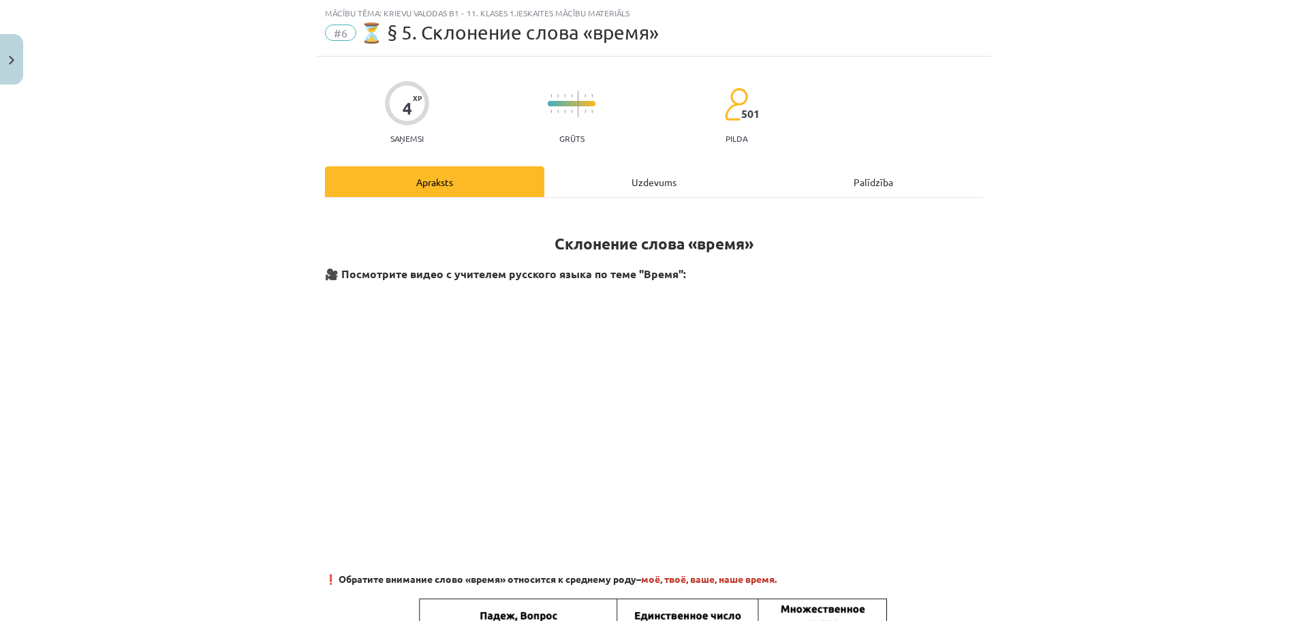
click at [625, 176] on div "Uzdevums" at bounding box center [653, 181] width 219 height 31
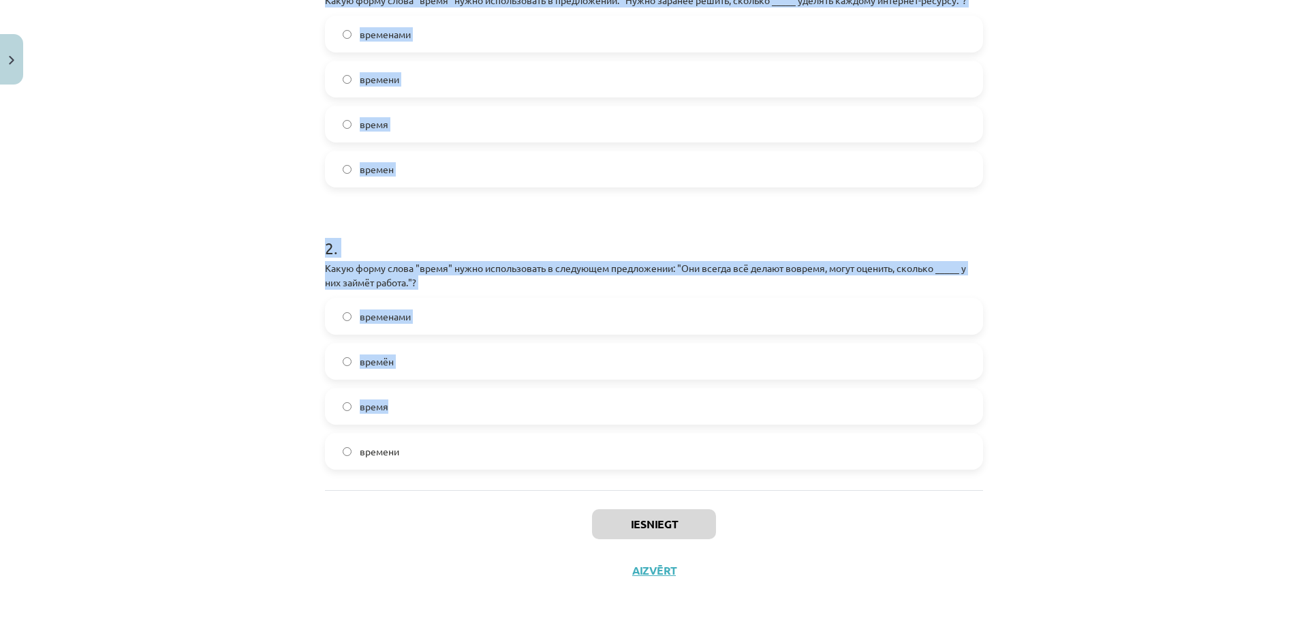
scroll to position [331, 0]
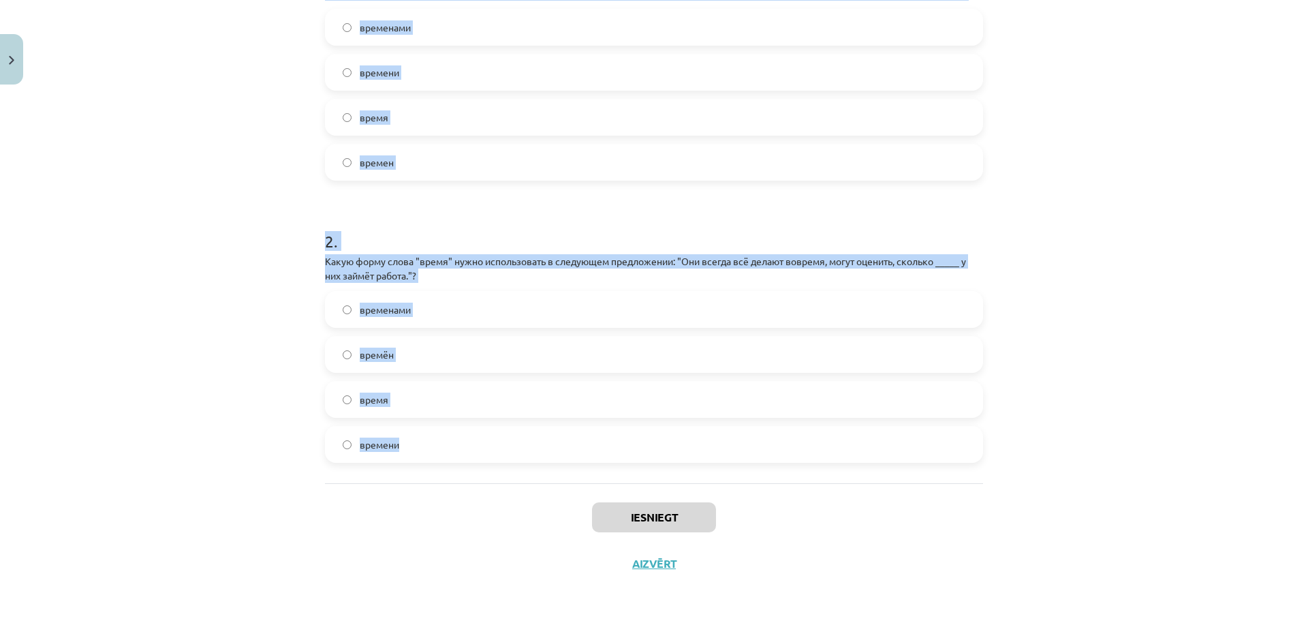
drag, startPoint x: 320, startPoint y: 270, endPoint x: 602, endPoint y: 435, distance: 326.1
click at [604, 438] on form "1 . Какую форму слова "время" нужно использовать в предложении: "Нужно заранее …" at bounding box center [654, 201] width 658 height 523
copy form "1 . Какую форму слова "время" нужно использовать в предложении: "Нужно заранее …"
click at [1166, 276] on div "Mācību tēma: Krievu valodas b1 - 11. klases 1.ieskaites mācību materiāls #6 ⏳ §…" at bounding box center [654, 310] width 1308 height 621
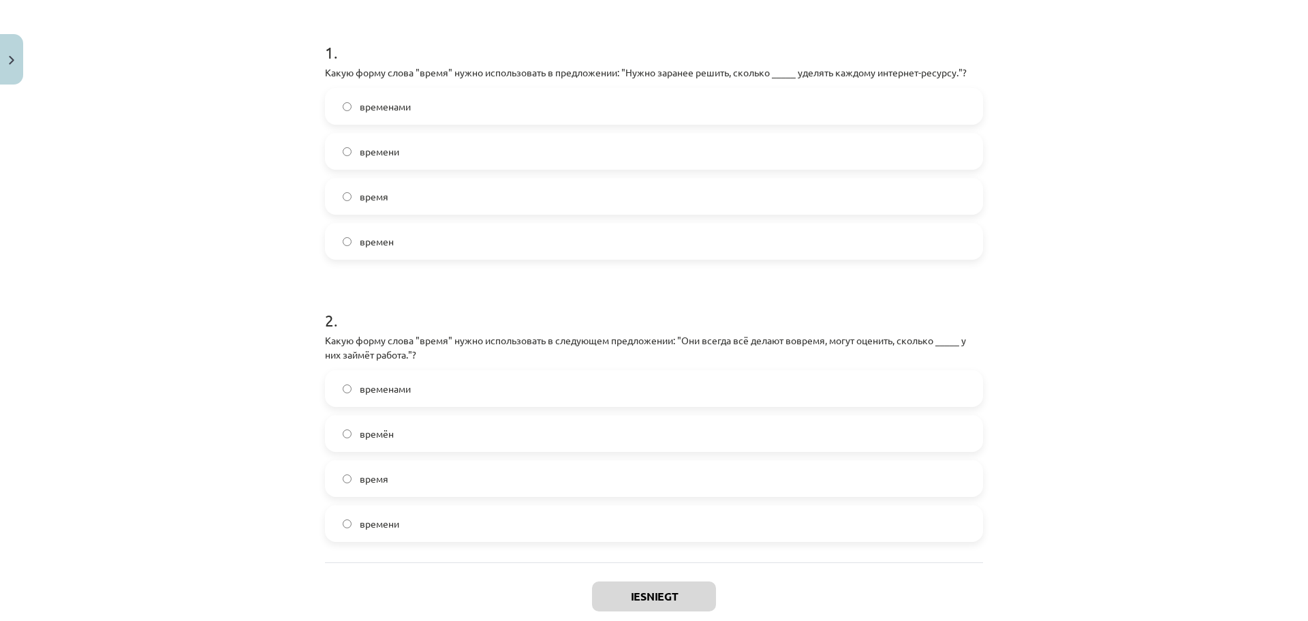
scroll to position [240, 0]
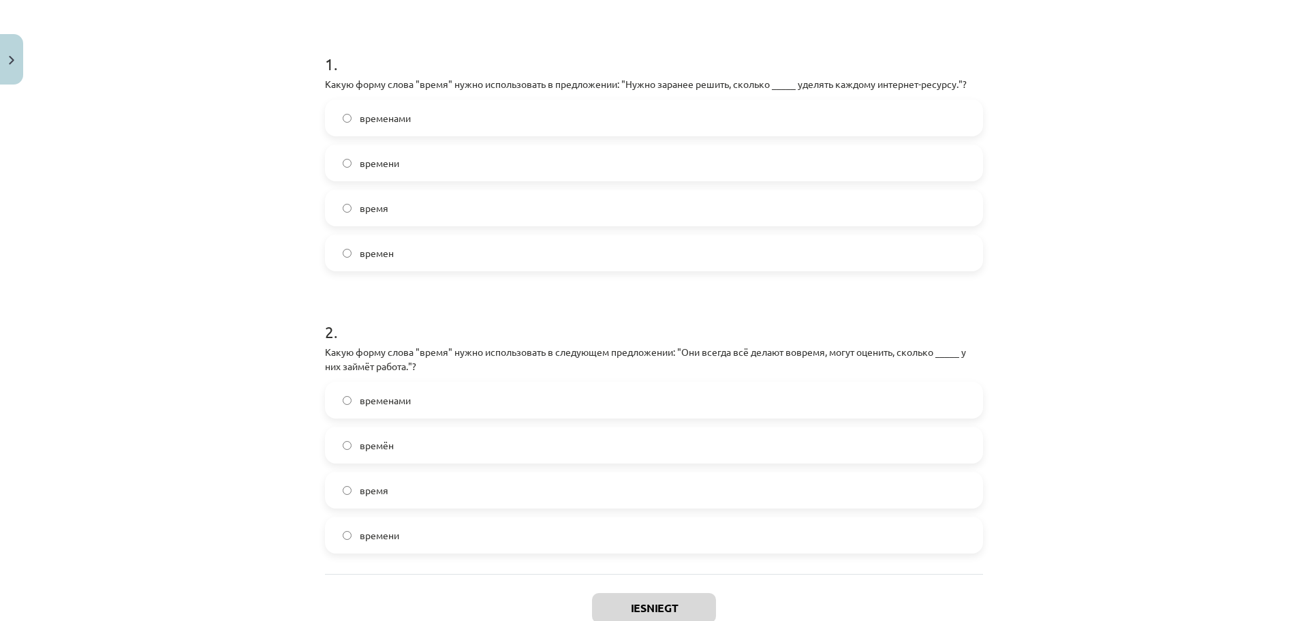
click at [411, 166] on label "времени" at bounding box center [653, 163] width 655 height 34
click at [400, 530] on label "времени" at bounding box center [653, 535] width 655 height 34
click at [617, 602] on button "Iesniegt" at bounding box center [654, 608] width 124 height 30
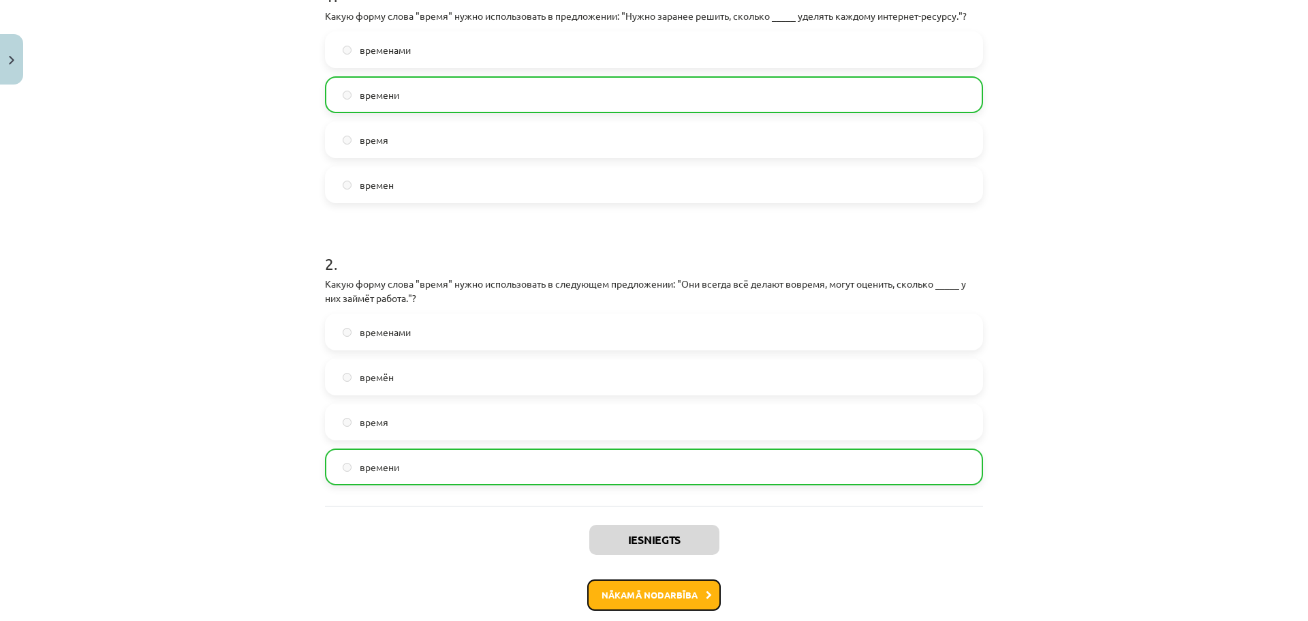
click at [676, 588] on button "Nākamā nodarbība" at bounding box center [654, 594] width 134 height 31
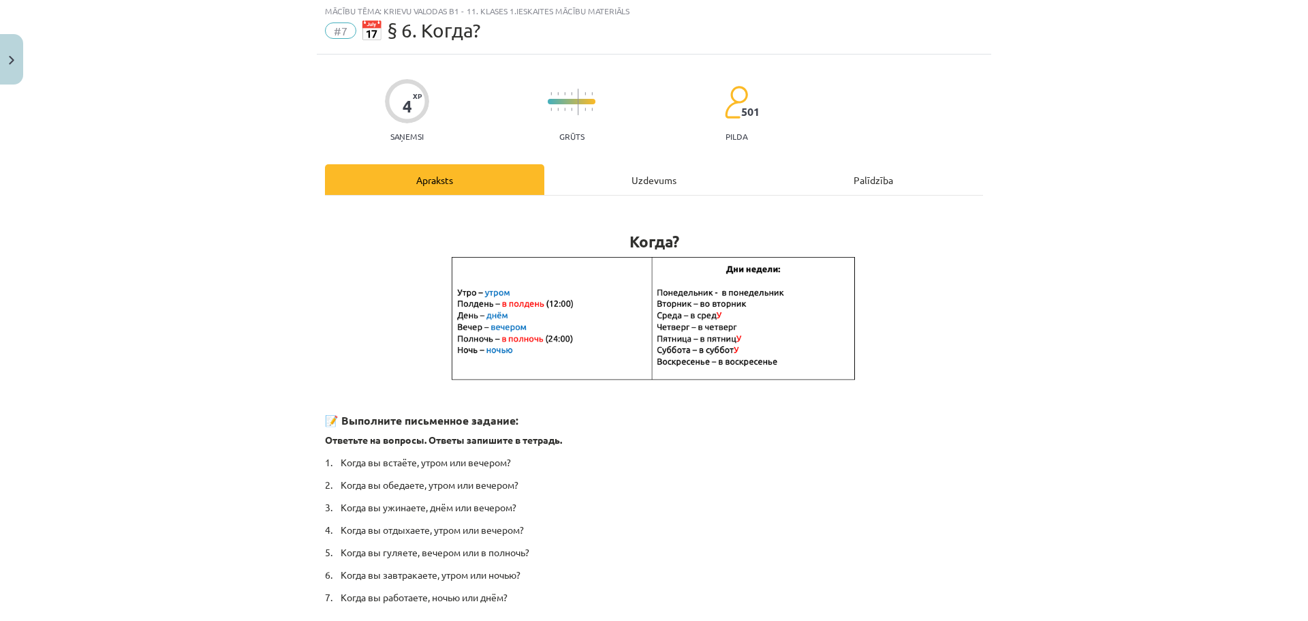
scroll to position [34, 0]
click at [619, 189] on div "Uzdevums" at bounding box center [653, 181] width 219 height 31
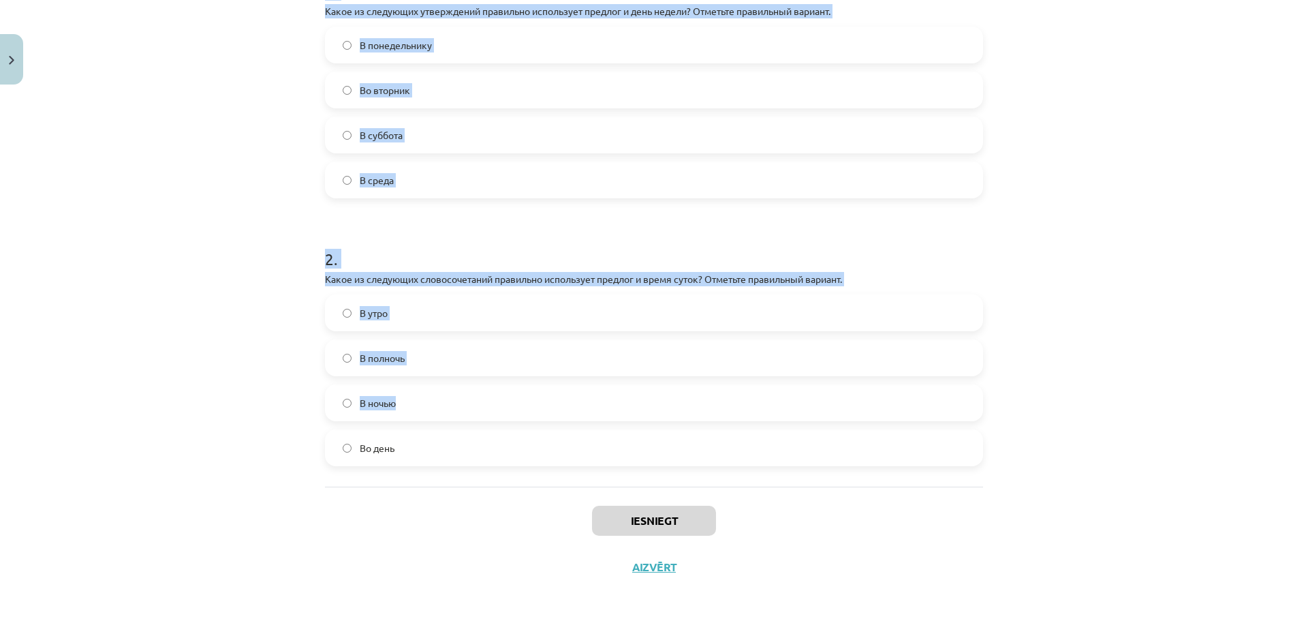
scroll to position [317, 0]
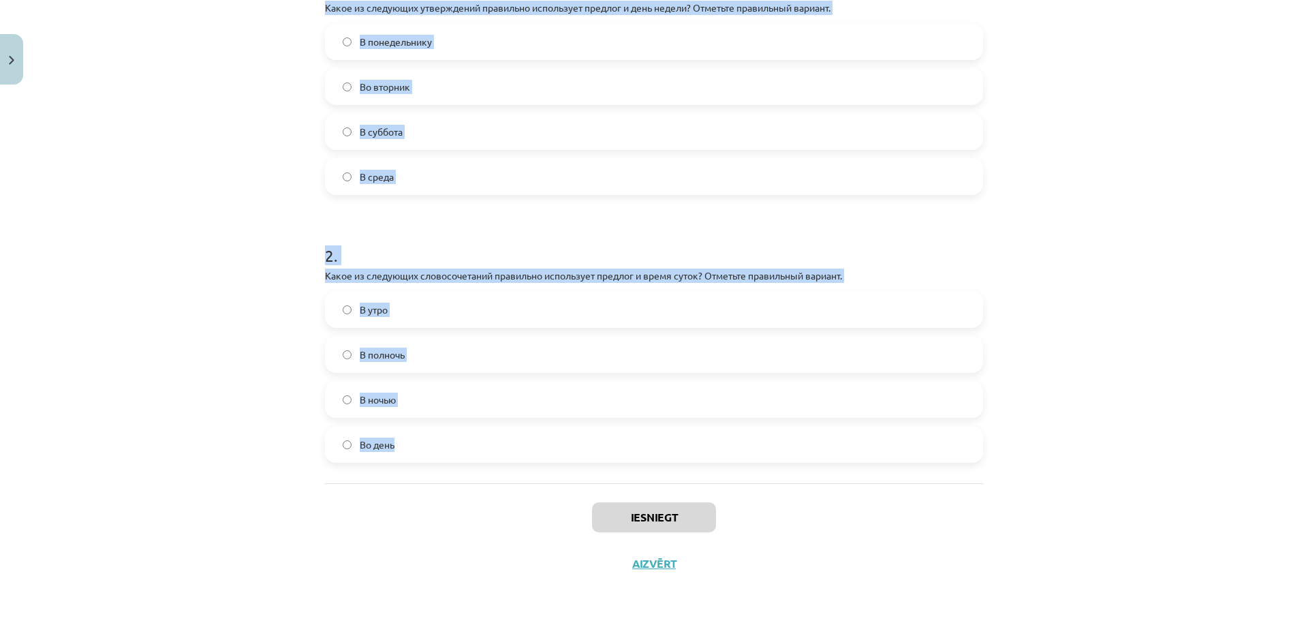
drag, startPoint x: 320, startPoint y: 270, endPoint x: 575, endPoint y: 478, distance: 328.8
click at [582, 478] on div "Mācību tēma: Krievu valodas b1 - 11. klases 1.ieskaites mācību materiāls #7 📅 §…" at bounding box center [654, 310] width 1308 height 621
copy form "1 . Какое из следующих утверждений правильно использует предлог и день недели? …"
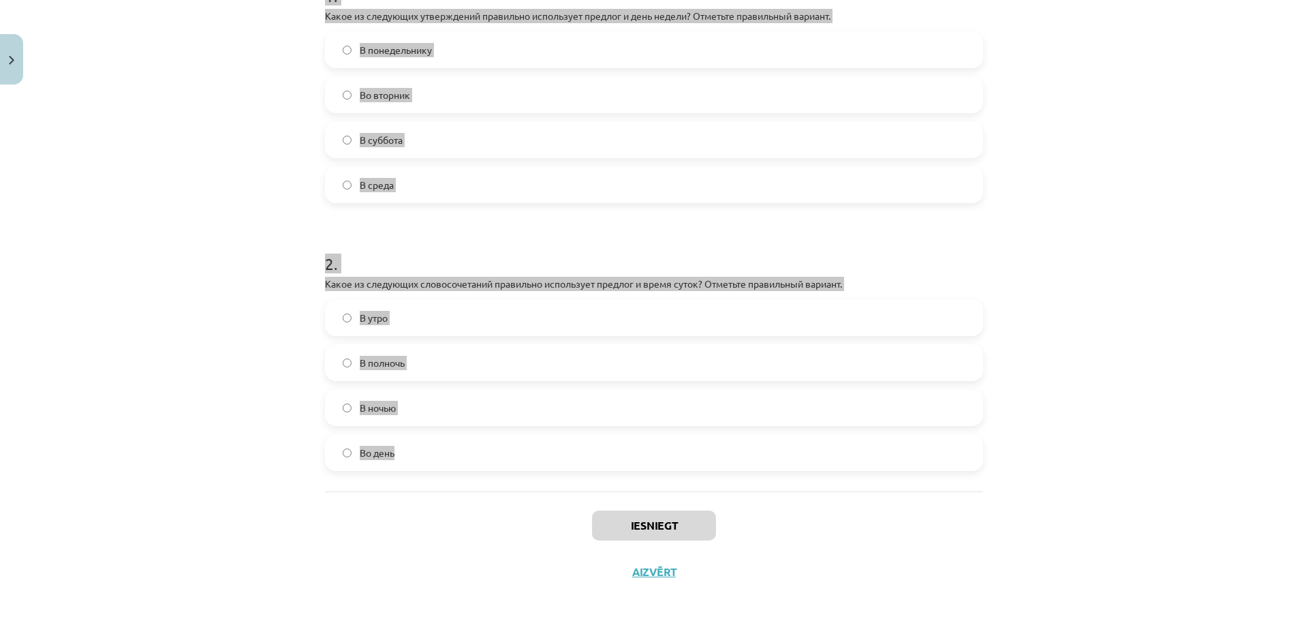
scroll to position [294, 0]
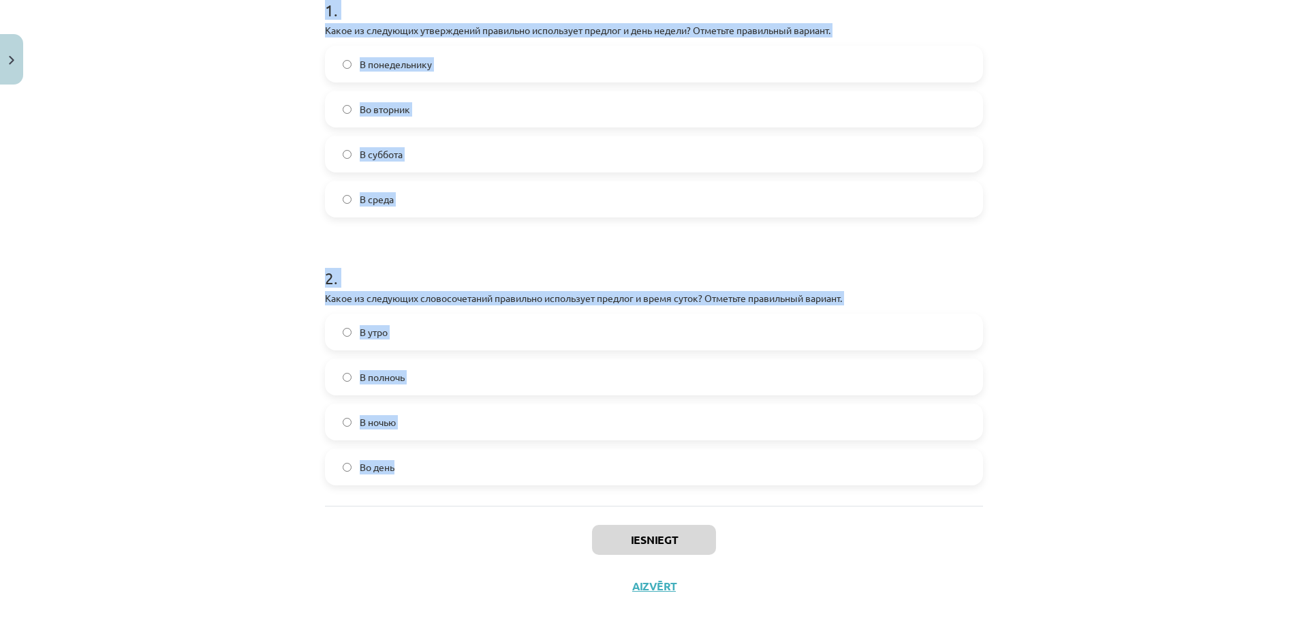
click at [431, 112] on label "Во вторник" at bounding box center [653, 109] width 655 height 34
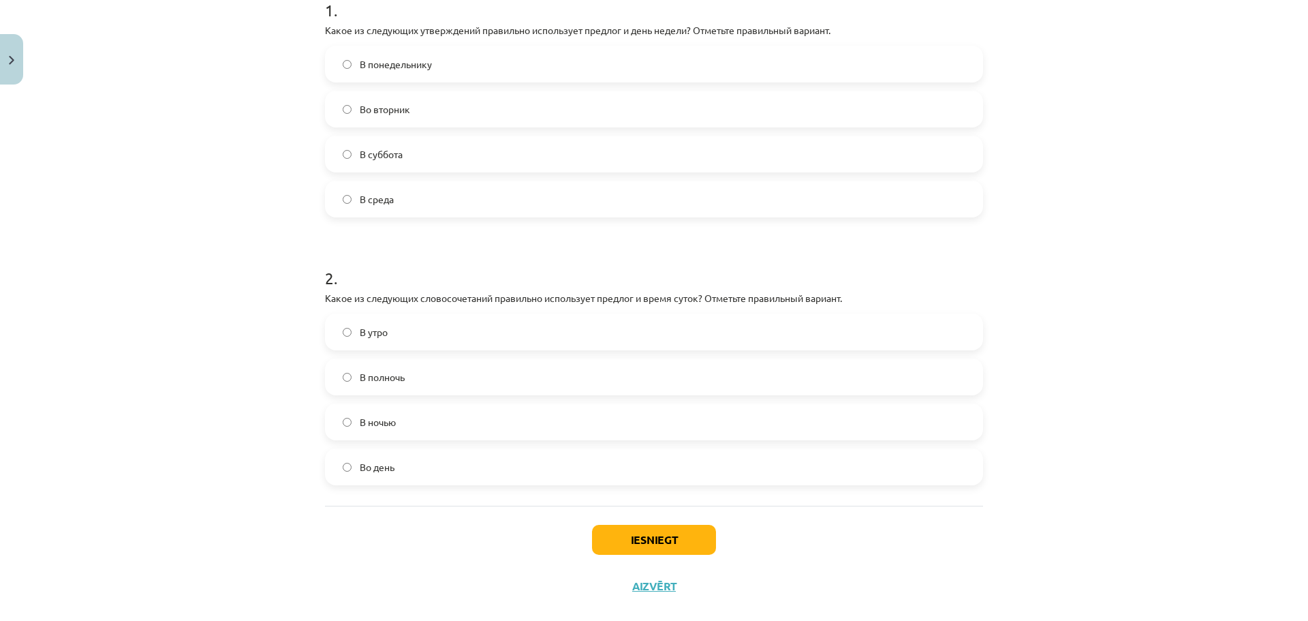
click at [405, 376] on label "В полночь" at bounding box center [653, 377] width 655 height 34
click at [636, 525] on button "Iesniegt" at bounding box center [654, 540] width 124 height 30
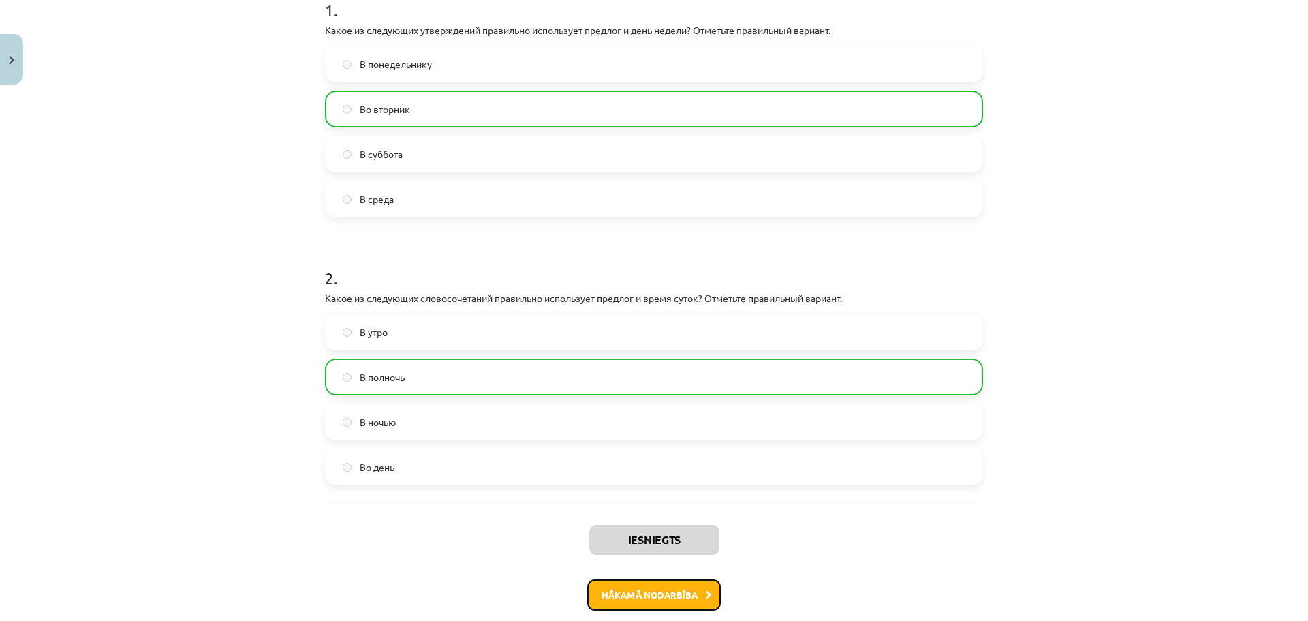
click at [699, 597] on button "Nākamā nodarbība" at bounding box center [654, 594] width 134 height 31
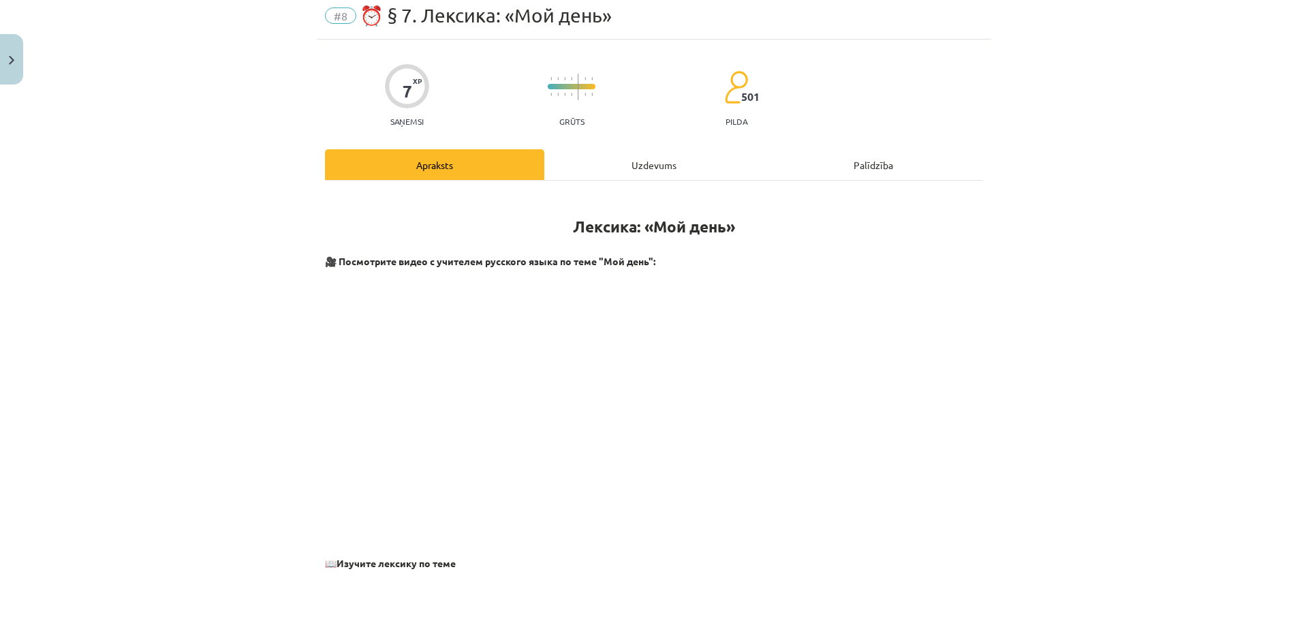
scroll to position [34, 0]
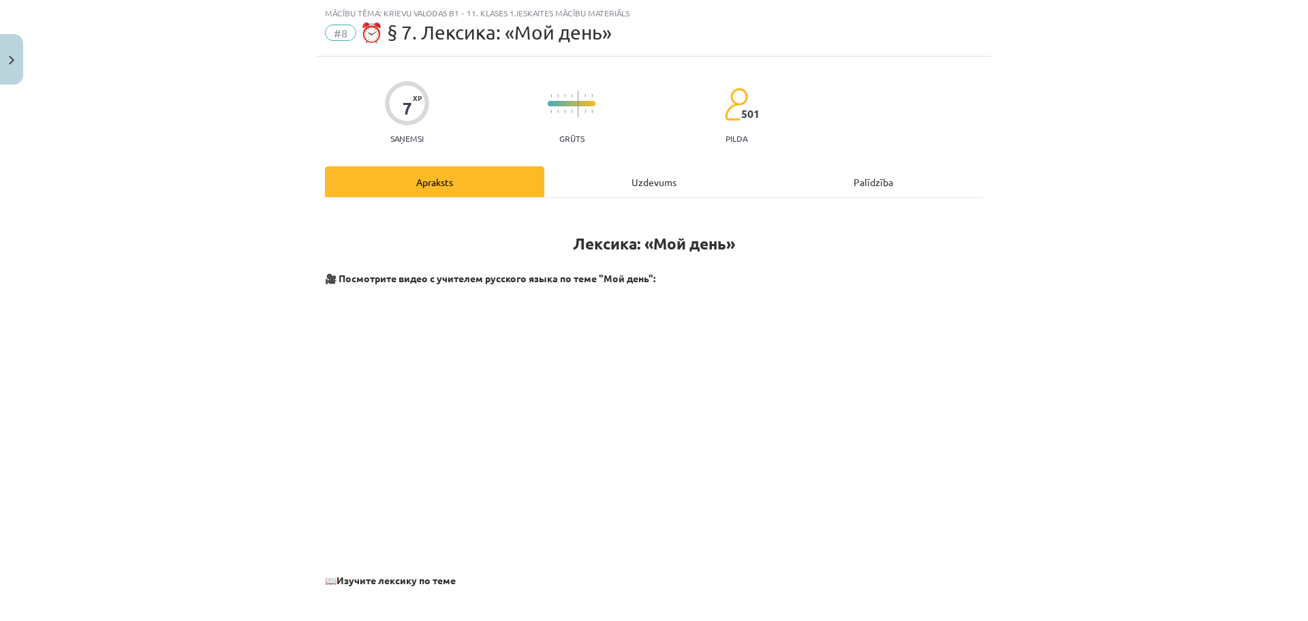
click at [637, 181] on div "Uzdevums" at bounding box center [653, 181] width 219 height 31
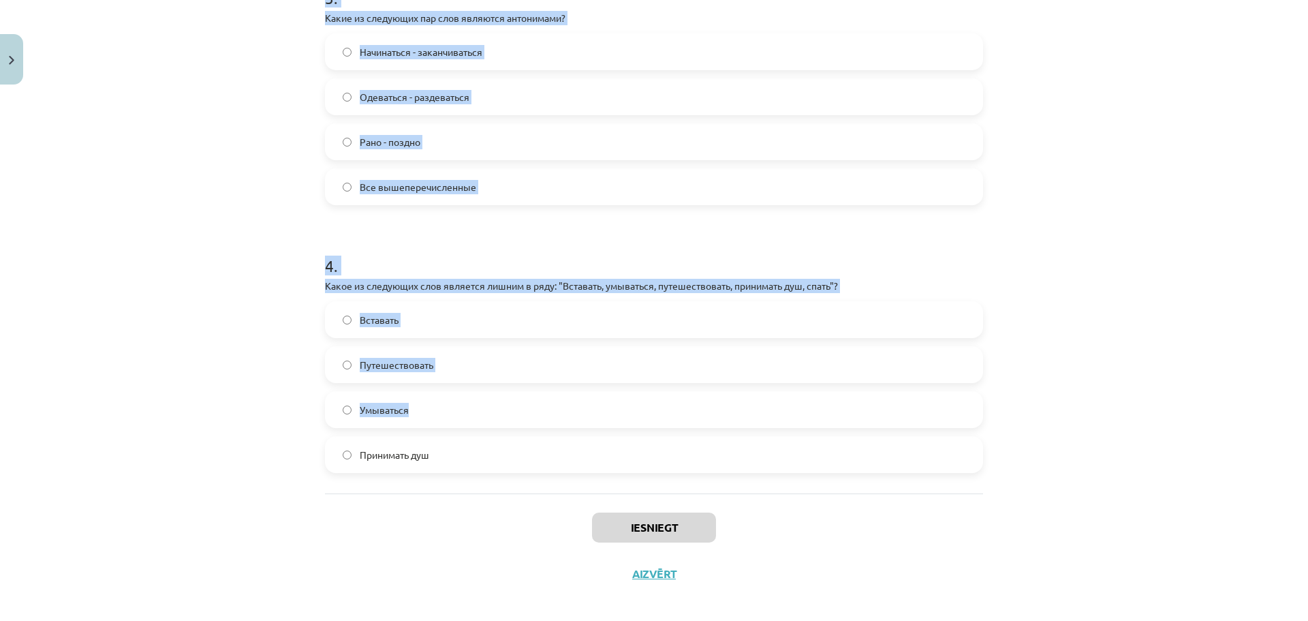
scroll to position [807, 0]
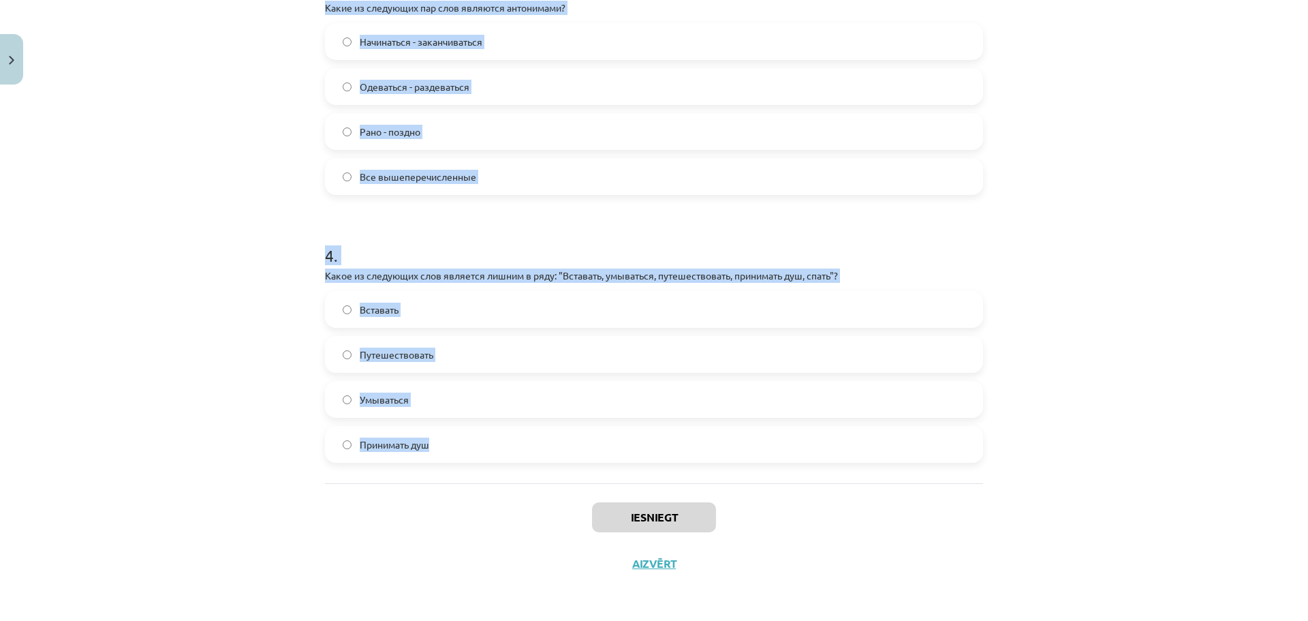
drag, startPoint x: 320, startPoint y: 273, endPoint x: 575, endPoint y: 441, distance: 305.3
copy form "1 . Какое из следующих слов является лишним в ряду: "Утром, днём, летом, вечеро…"
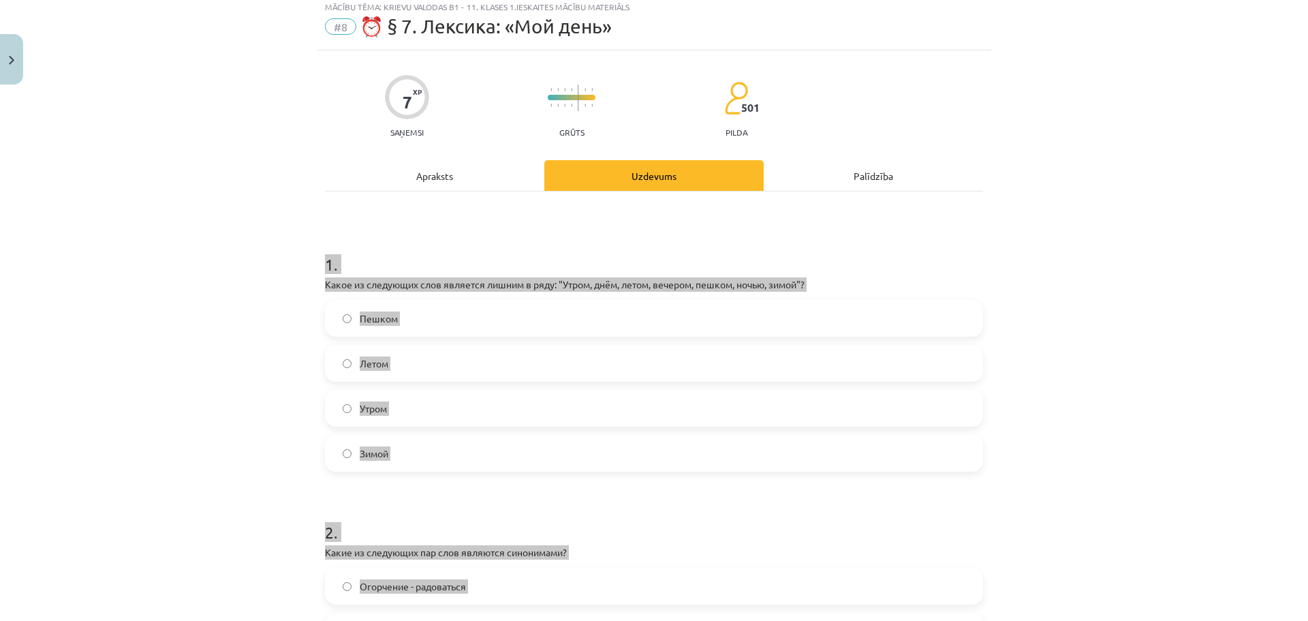
scroll to position [0, 0]
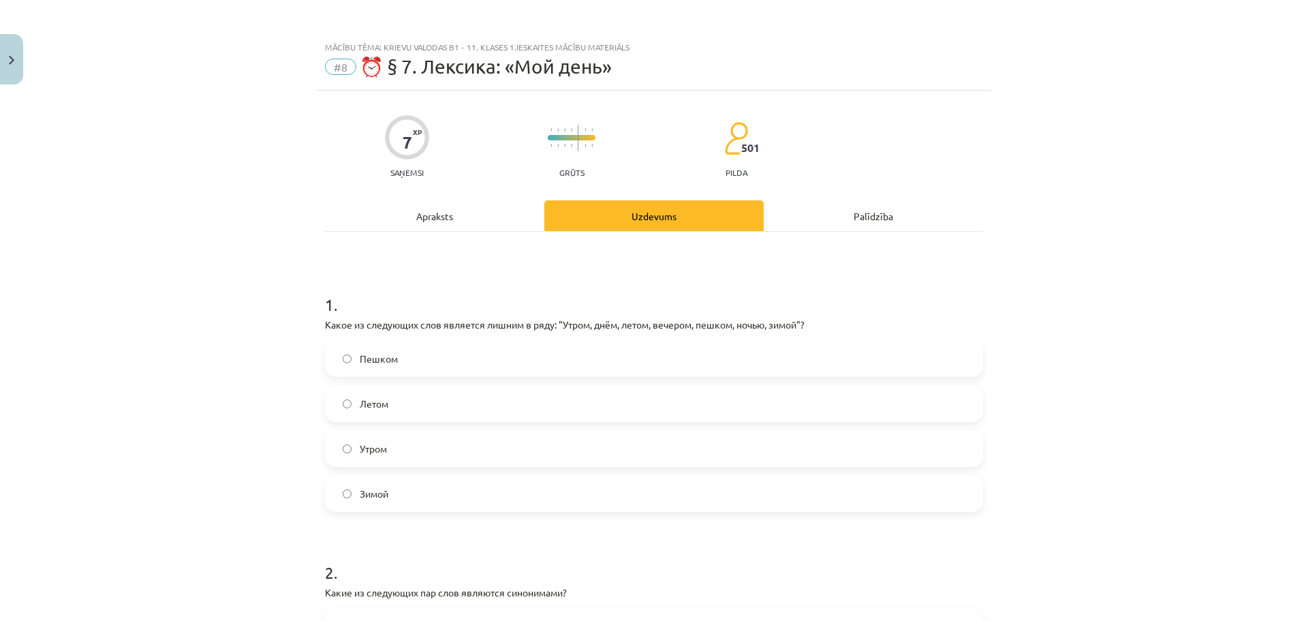
click at [248, 230] on div "Mācību tēma: Krievu valodas b1 - 11. klases 1.ieskaites mācību materiāls #8 ⏰ §…" at bounding box center [654, 310] width 1308 height 621
click at [395, 367] on label "Пешком" at bounding box center [653, 358] width 655 height 34
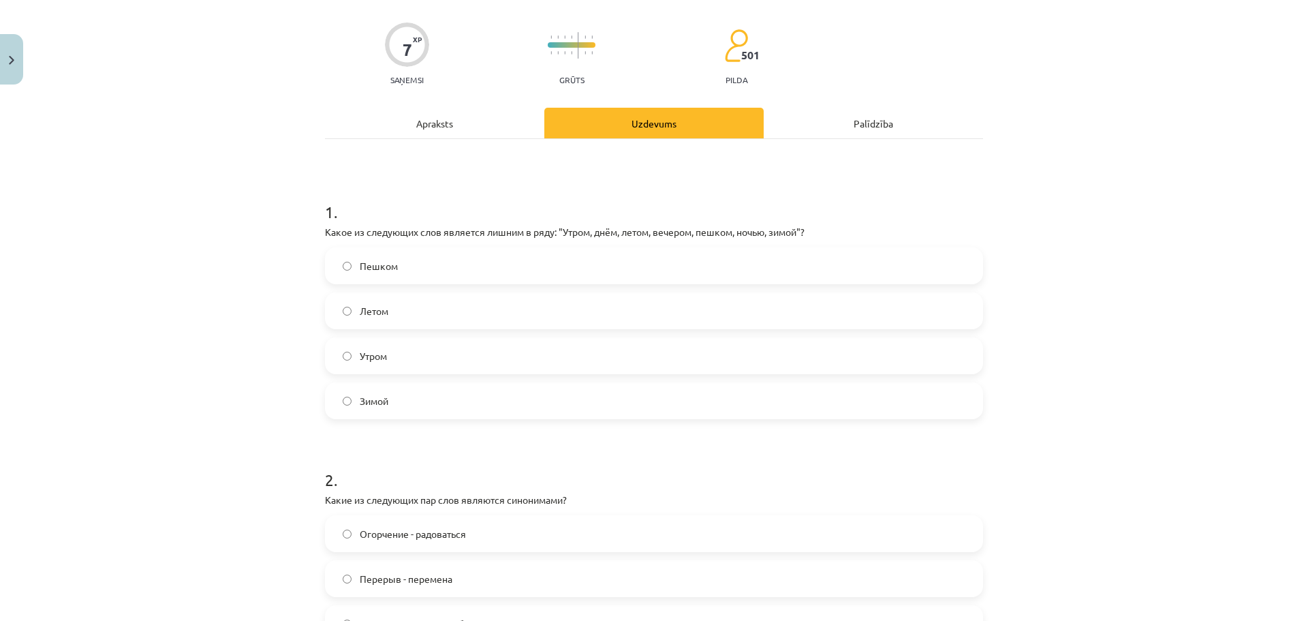
scroll to position [204, 0]
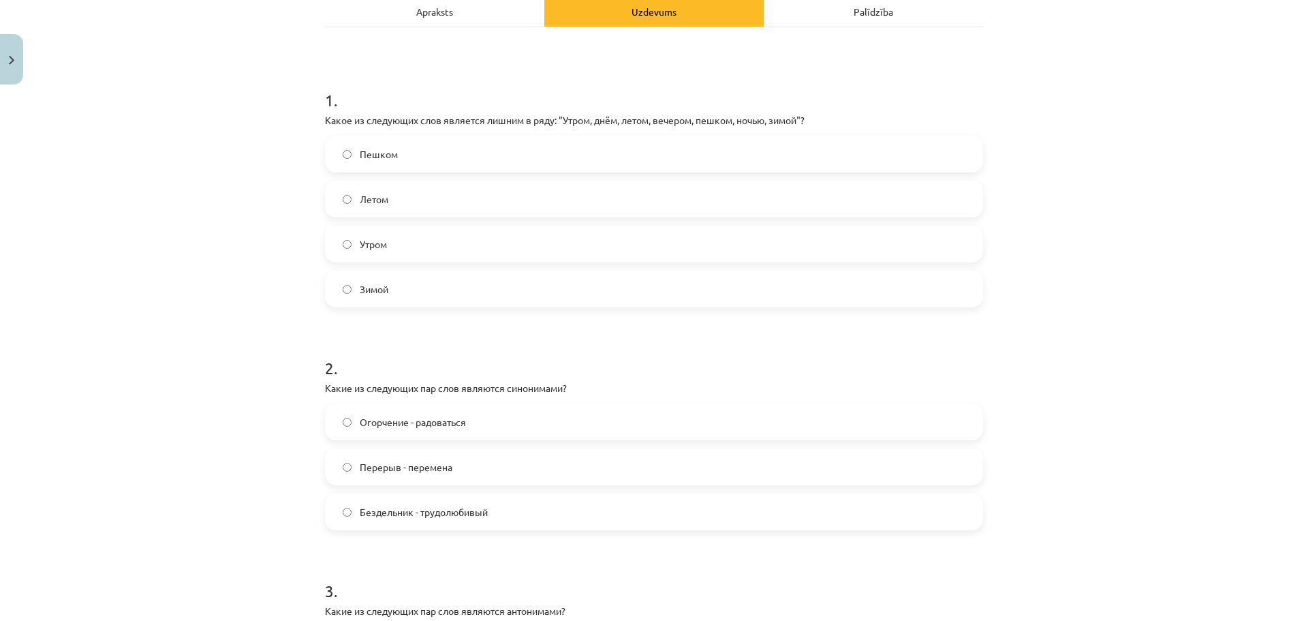
click at [431, 475] on label "Перерыв - перемена" at bounding box center [653, 467] width 655 height 34
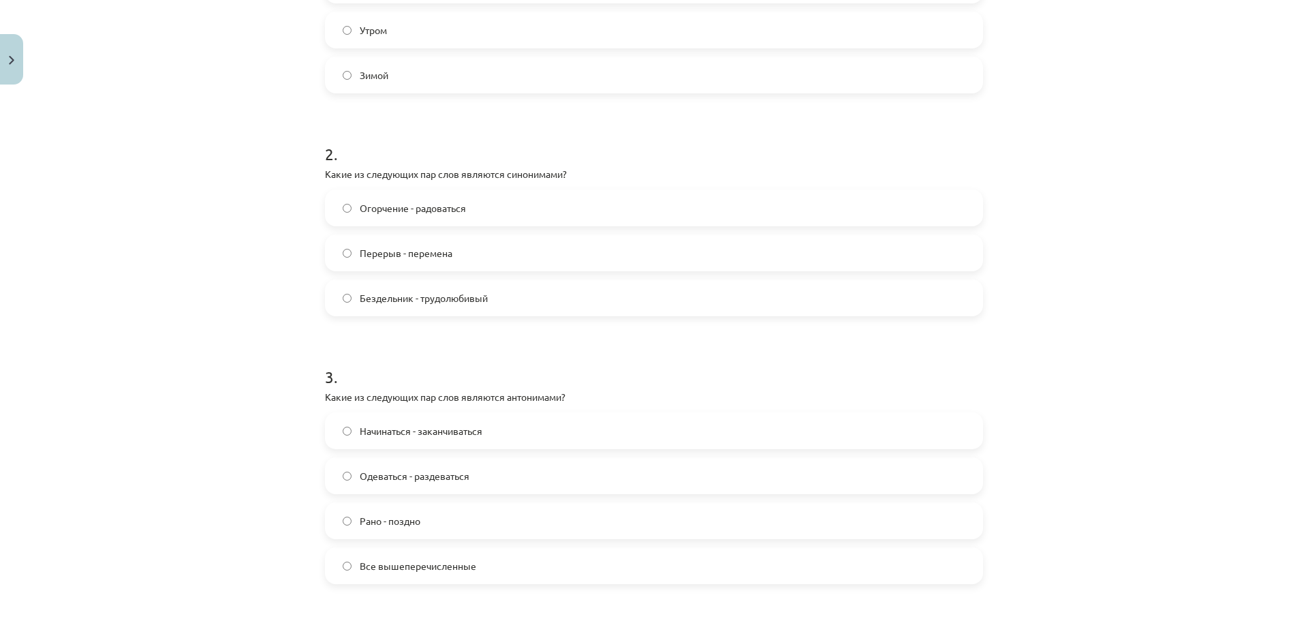
scroll to position [431, 0]
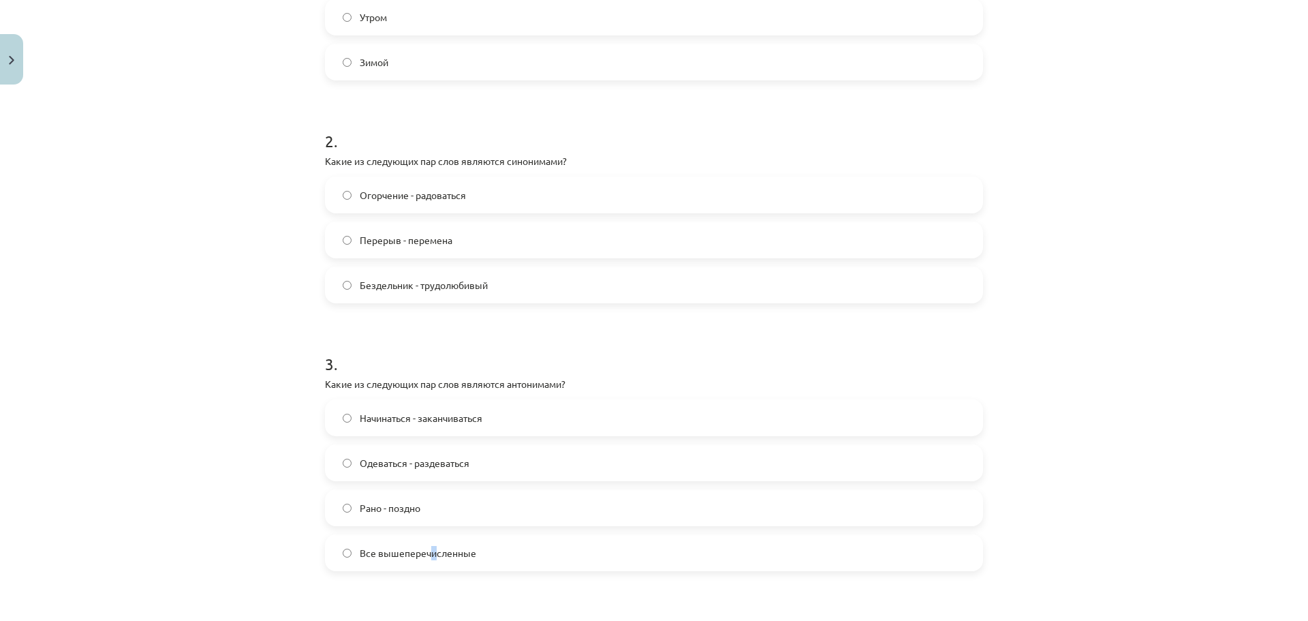
click at [429, 548] on span "Все вышеперечисленные" at bounding box center [418, 553] width 116 height 14
click at [436, 542] on label "Все вышеперечисленные" at bounding box center [653, 552] width 655 height 34
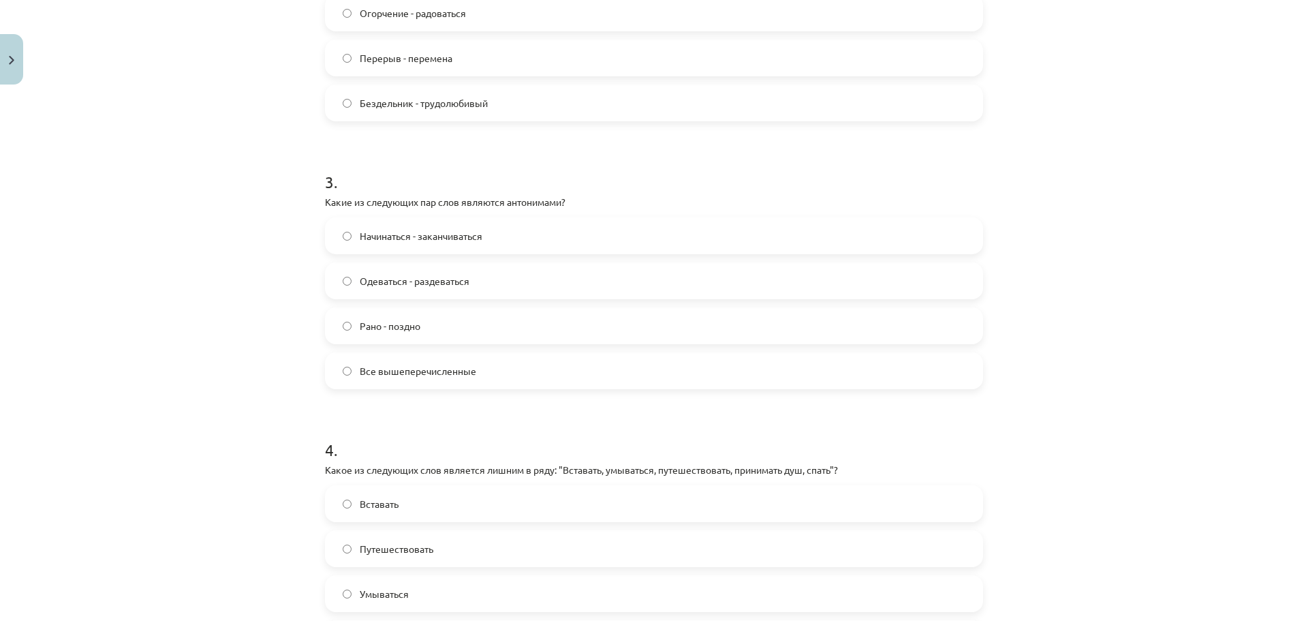
scroll to position [795, 0]
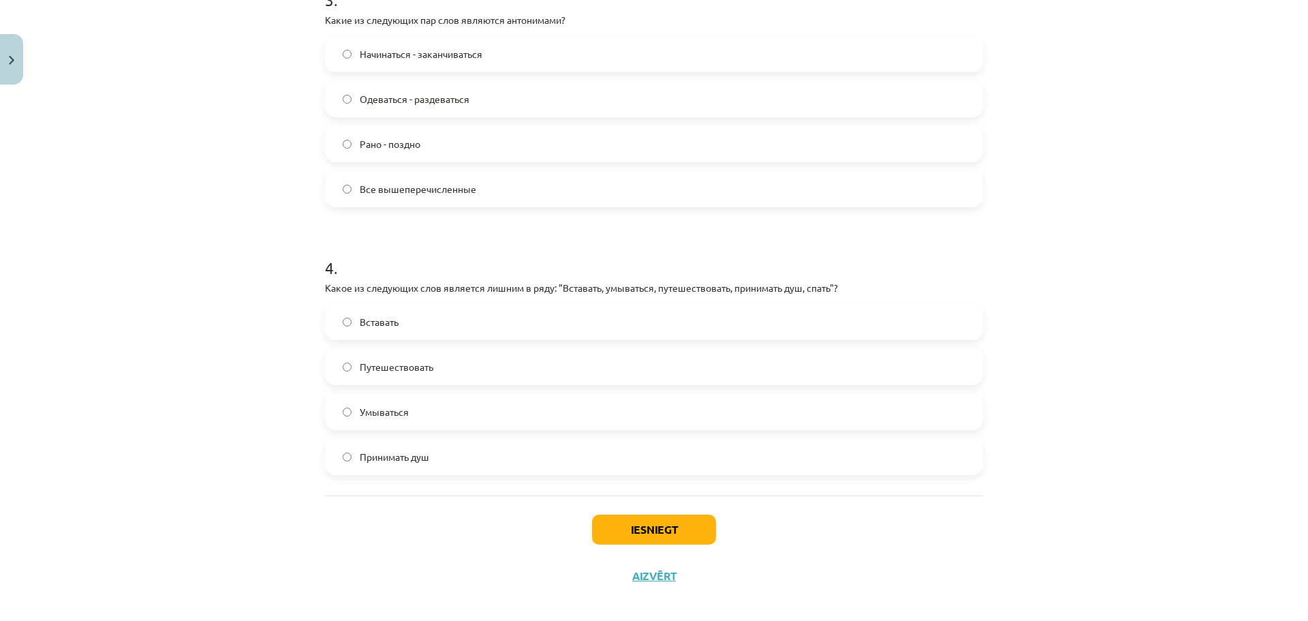
click at [393, 362] on span "Путешествовать" at bounding box center [397, 367] width 74 height 14
click at [606, 521] on button "Iesniegt" at bounding box center [654, 529] width 124 height 30
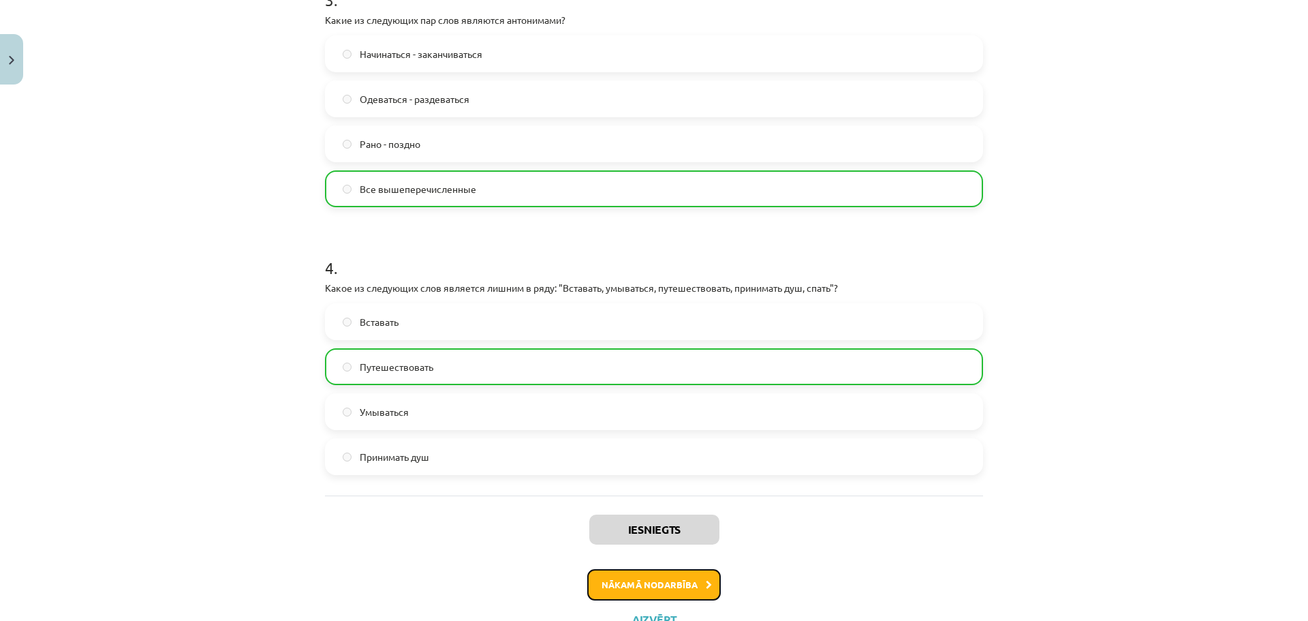
click at [621, 580] on button "Nākamā nodarbība" at bounding box center [654, 584] width 134 height 31
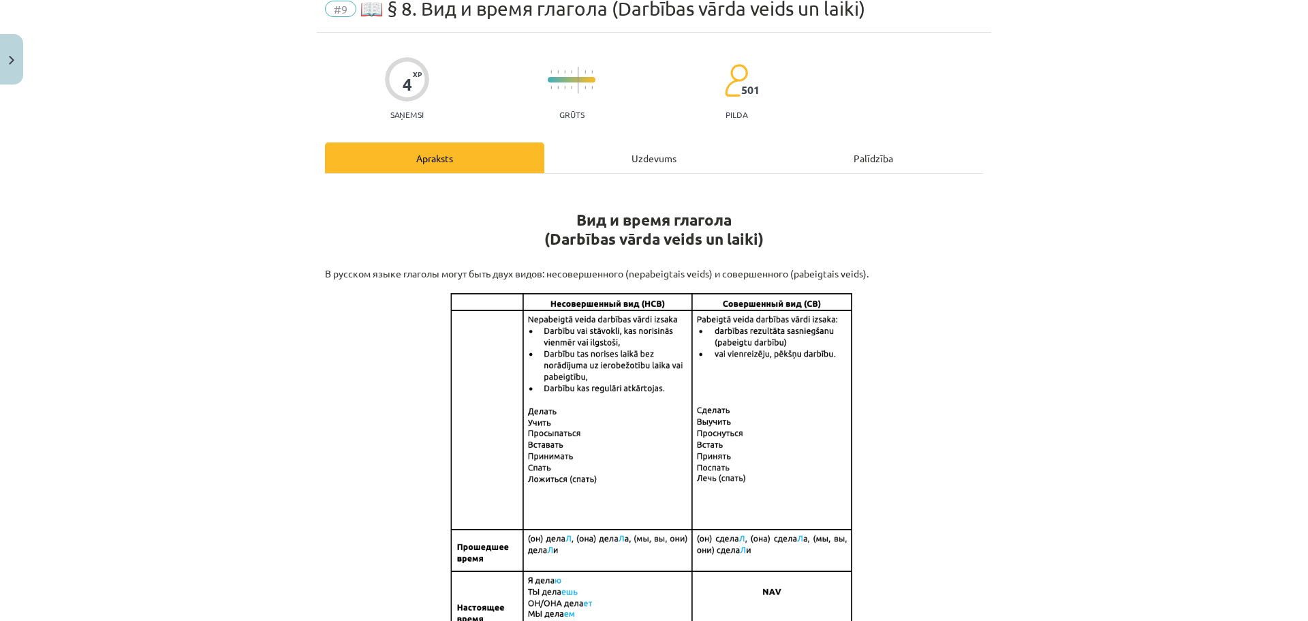
scroll to position [34, 0]
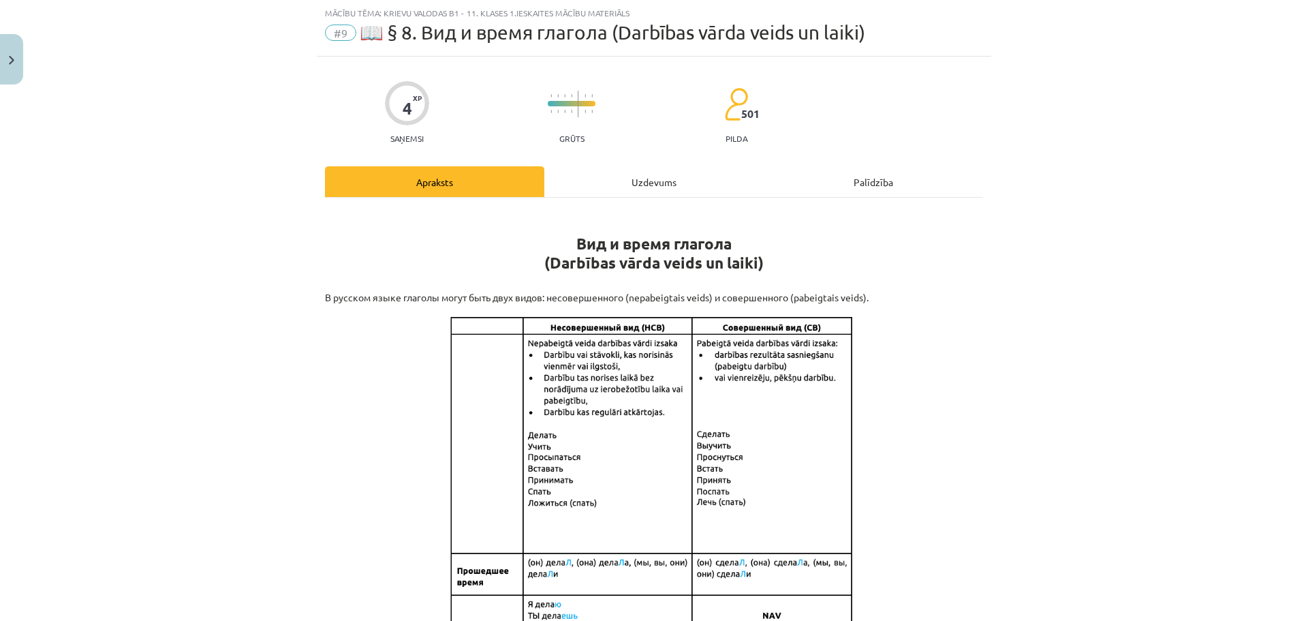
click at [623, 176] on div "Uzdevums" at bounding box center [653, 181] width 219 height 31
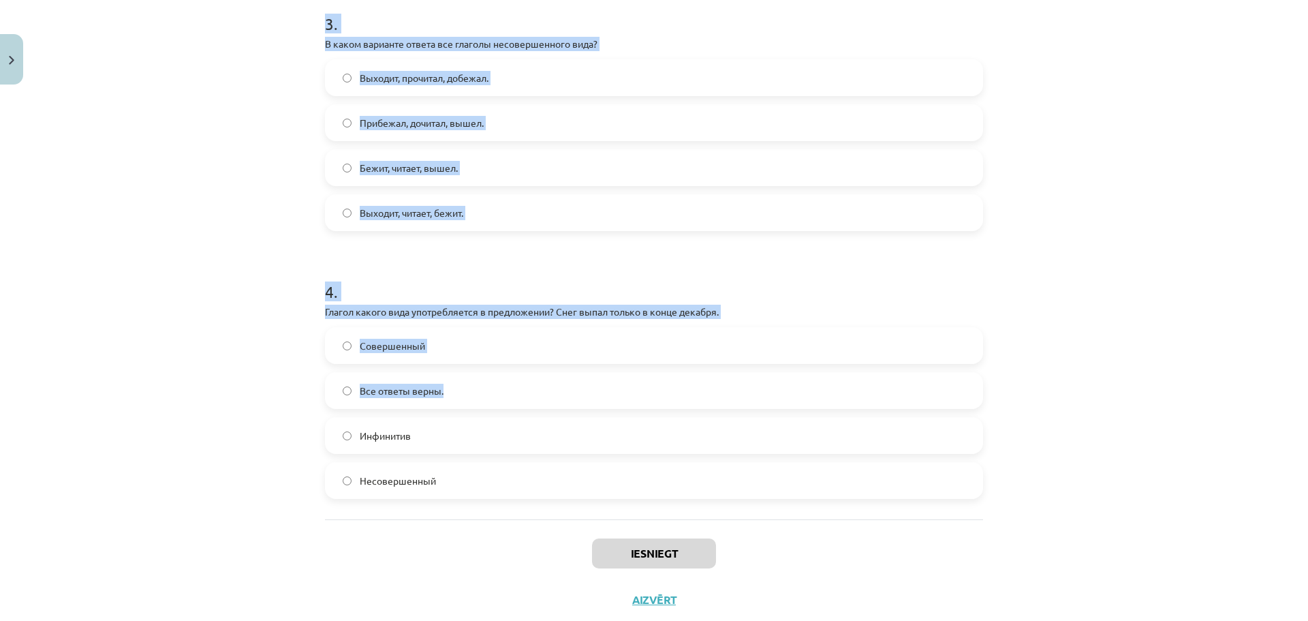
scroll to position [852, 0]
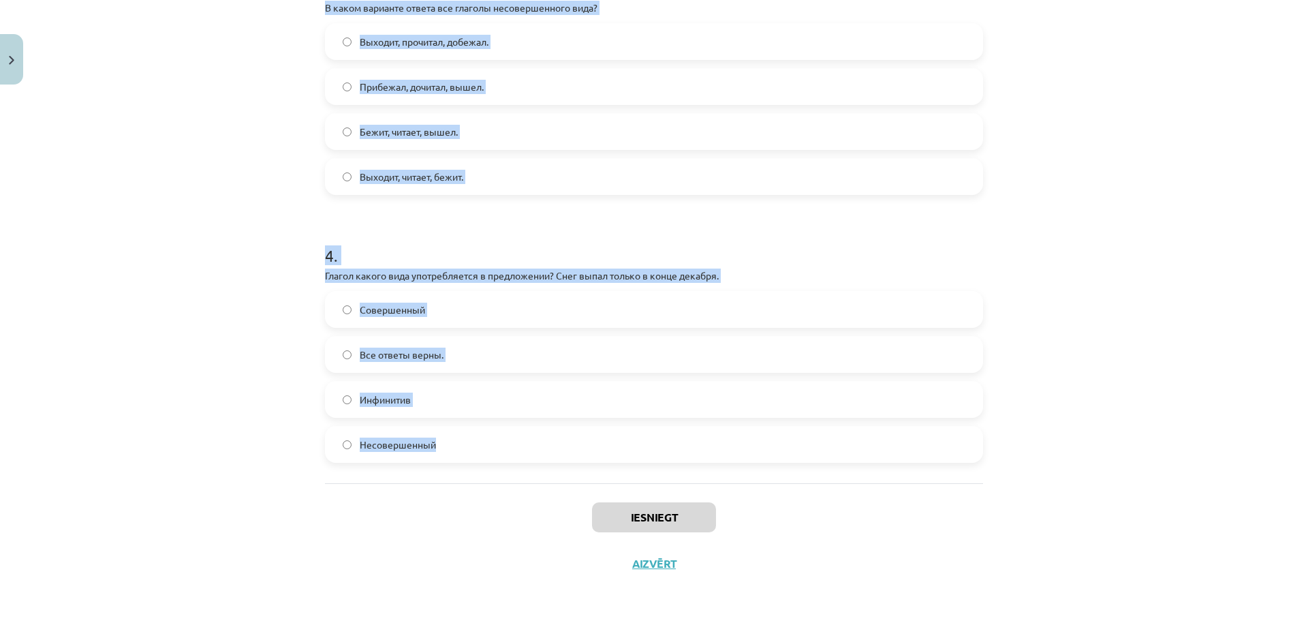
drag, startPoint x: 305, startPoint y: 260, endPoint x: 548, endPoint y: 454, distance: 310.8
click at [548, 454] on div "Mācību tēma: Krievu valodas b1 - 11. klases 1.ieskaites mācību materiāls #9 📖 §…" at bounding box center [654, 310] width 1308 height 621
copy form "1 . Глагол какого вида употребляется в предложении? Книгу мама прочитает только…"
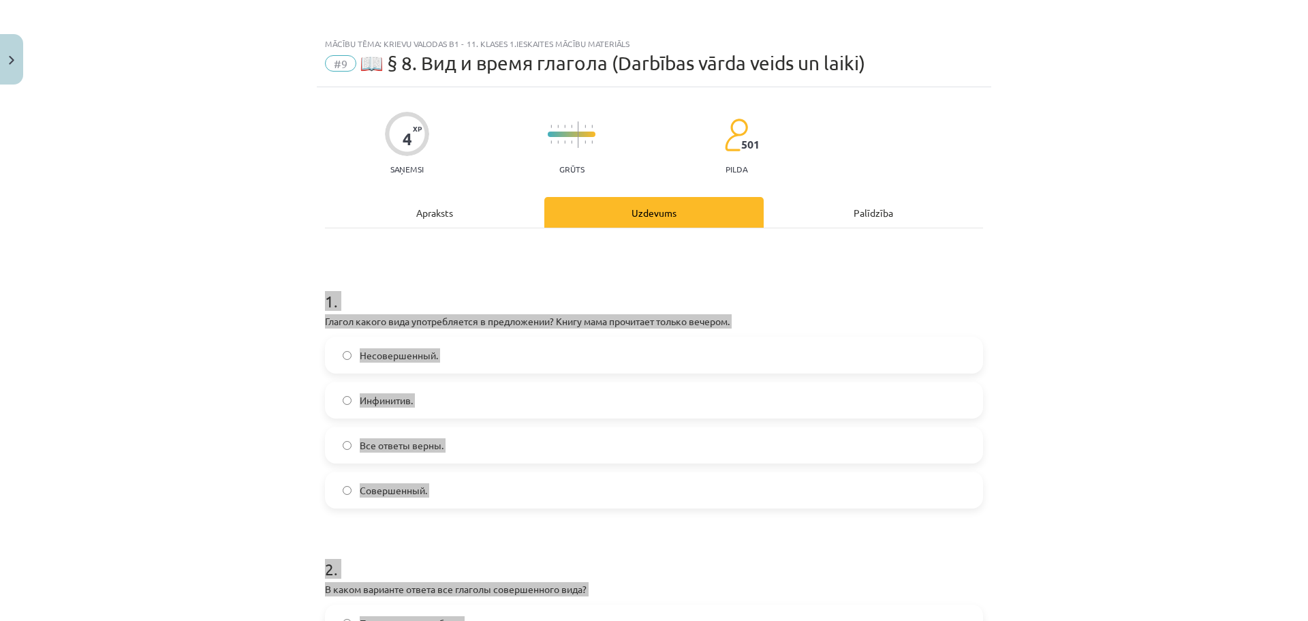
scroll to position [0, 0]
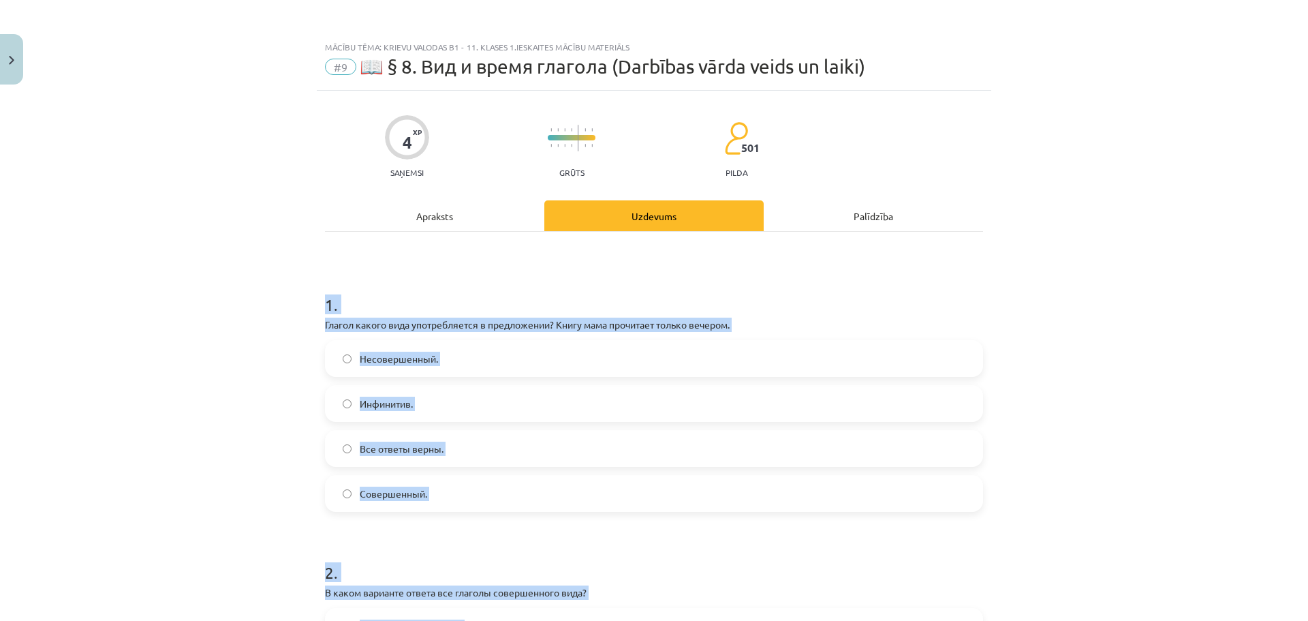
click at [1044, 276] on div "Mācību tēma: Krievu valodas b1 - 11. klases 1.ieskaites mācību materiāls #9 📖 §…" at bounding box center [654, 310] width 1308 height 621
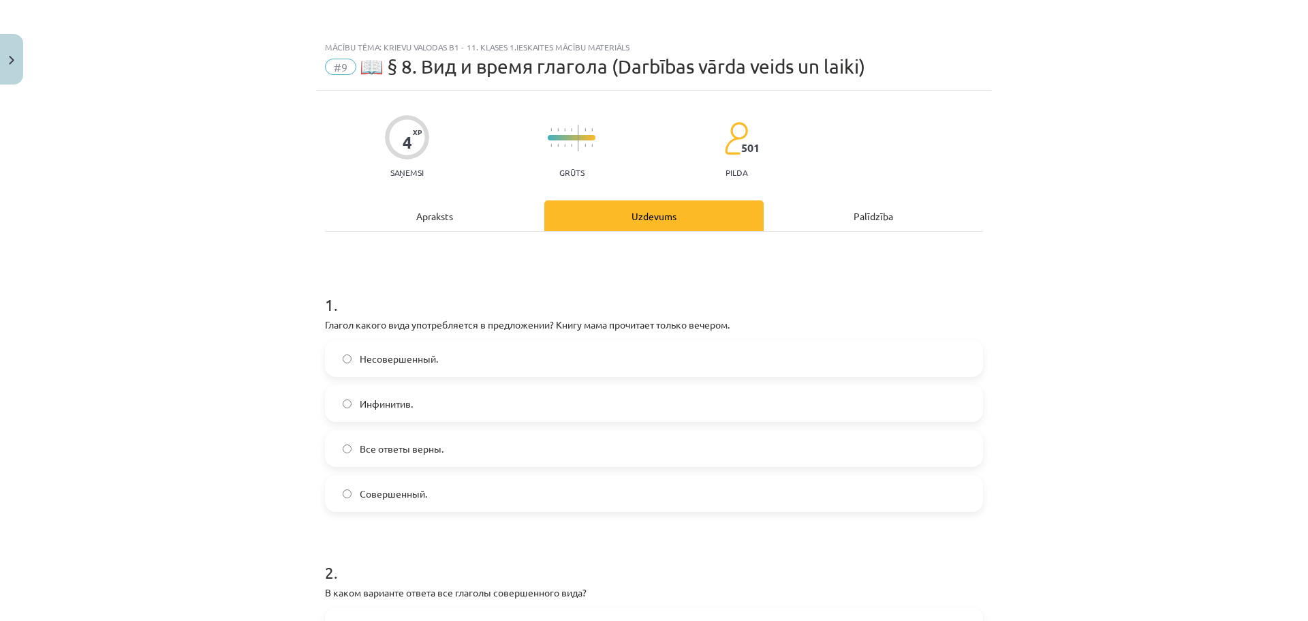
click at [420, 490] on span "Совершенный." at bounding box center [393, 493] width 67 height 14
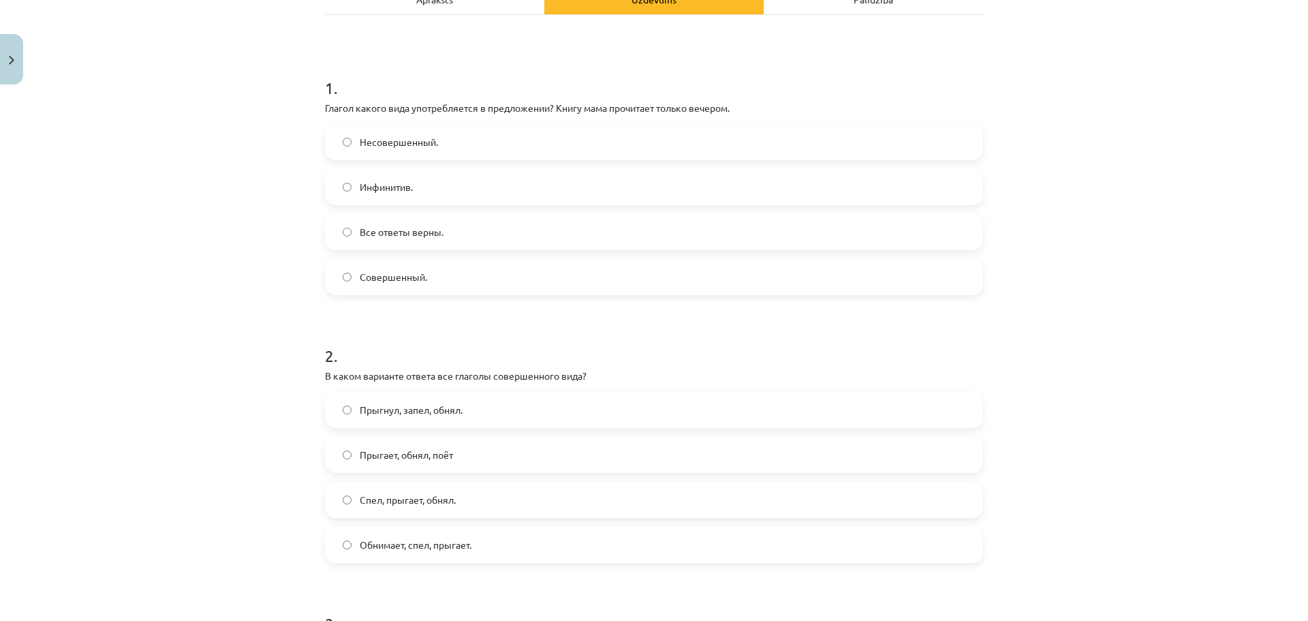
scroll to position [227, 0]
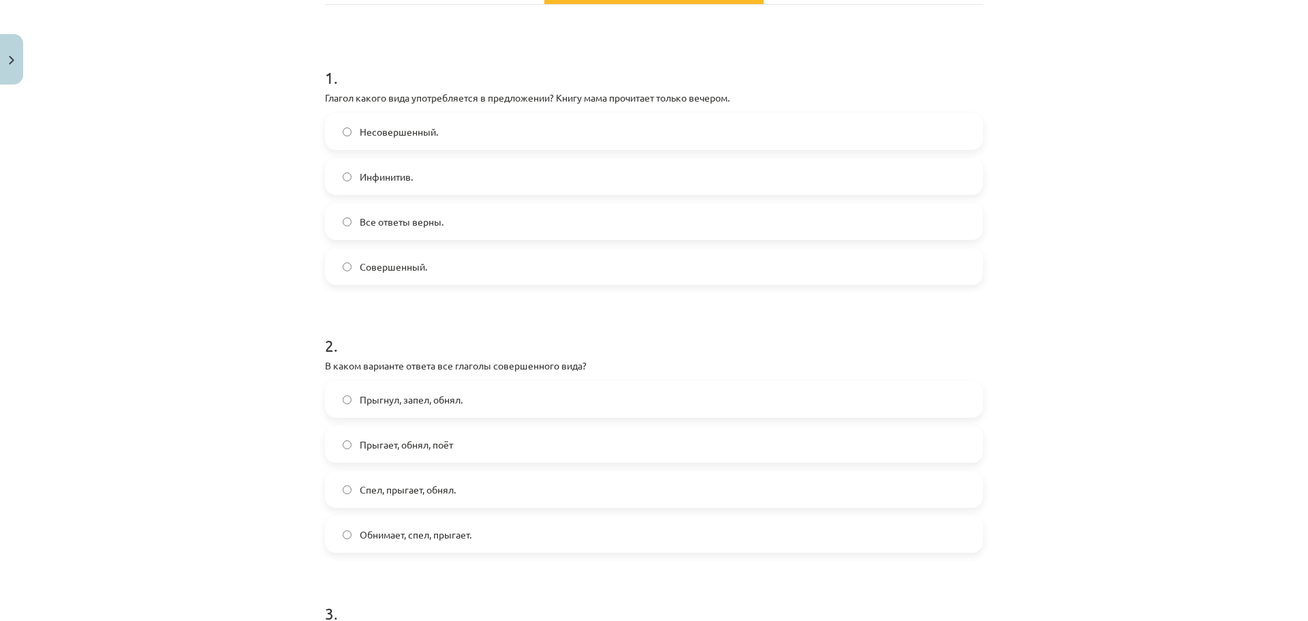
click at [450, 403] on span "Прыгнул, запел, обнял." at bounding box center [411, 399] width 103 height 14
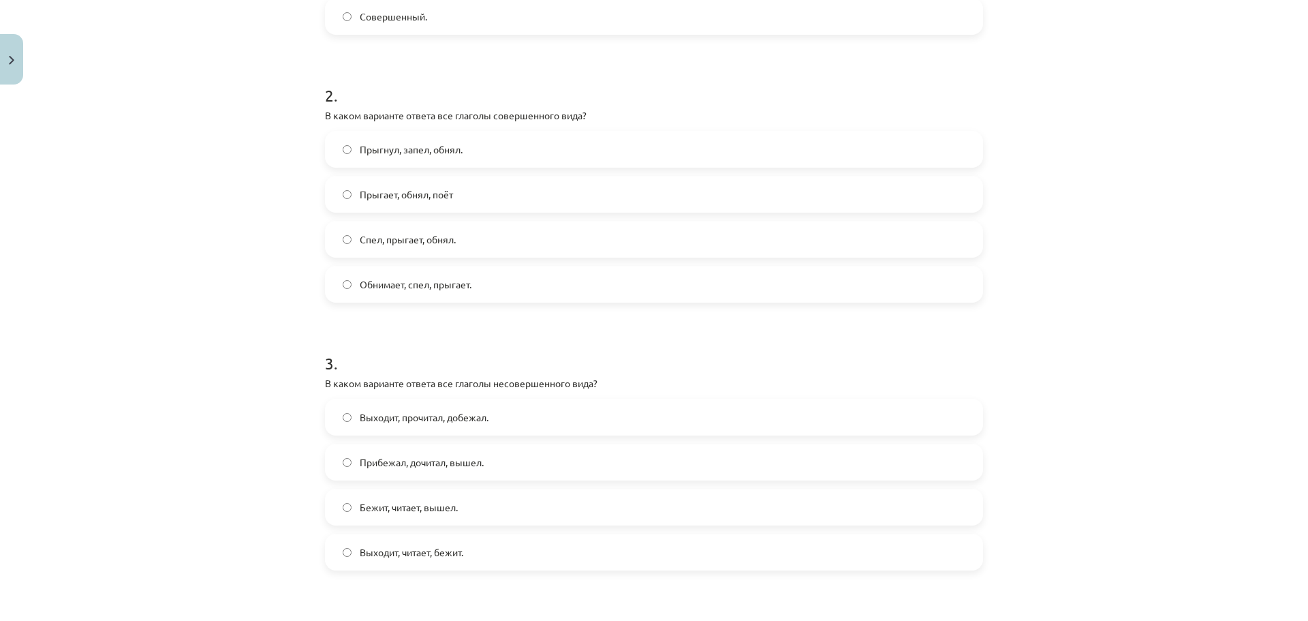
scroll to position [567, 0]
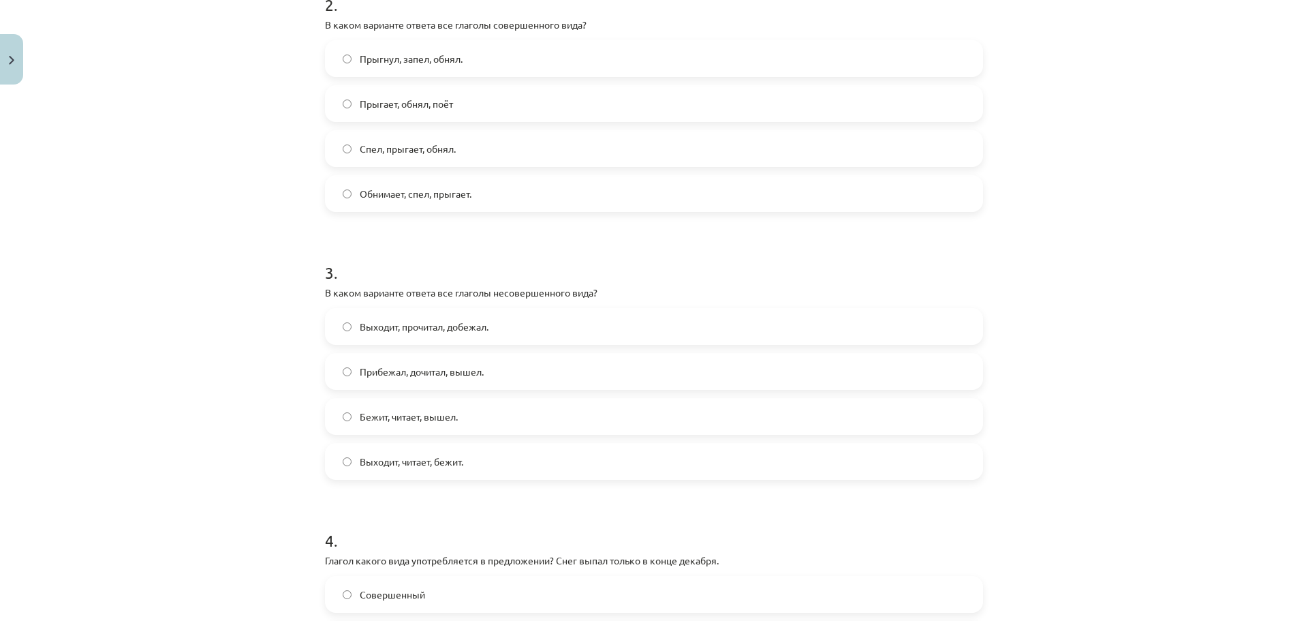
click at [438, 332] on span "Выходит, прочитал, добежал." at bounding box center [424, 327] width 129 height 14
click at [450, 459] on span "Выходит, читает, бежит." at bounding box center [412, 461] width 104 height 14
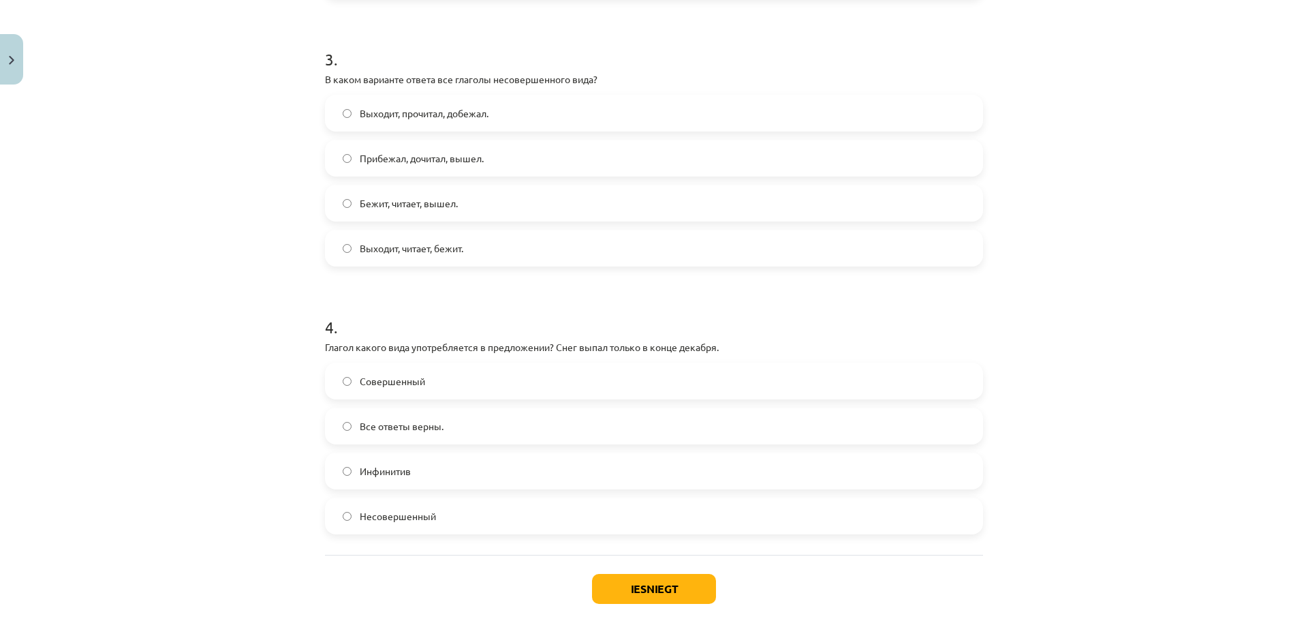
scroll to position [795, 0]
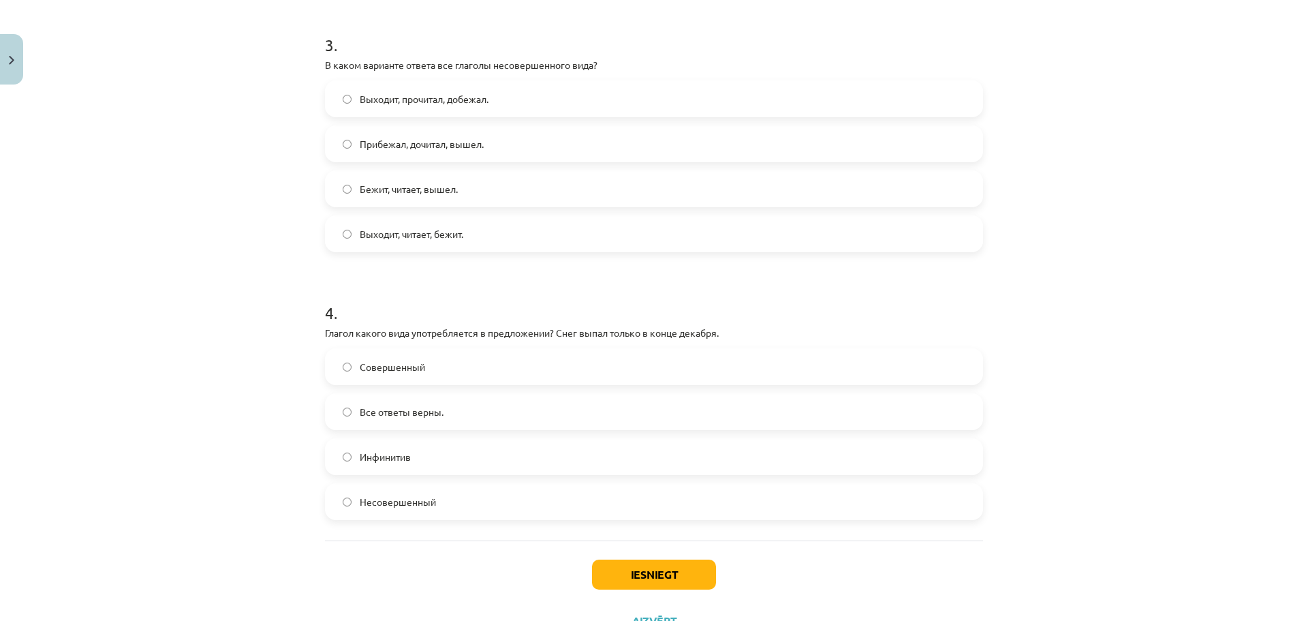
click at [420, 375] on label "Совершенный" at bounding box center [653, 366] width 655 height 34
click at [621, 570] on button "Iesniegt" at bounding box center [654, 574] width 124 height 30
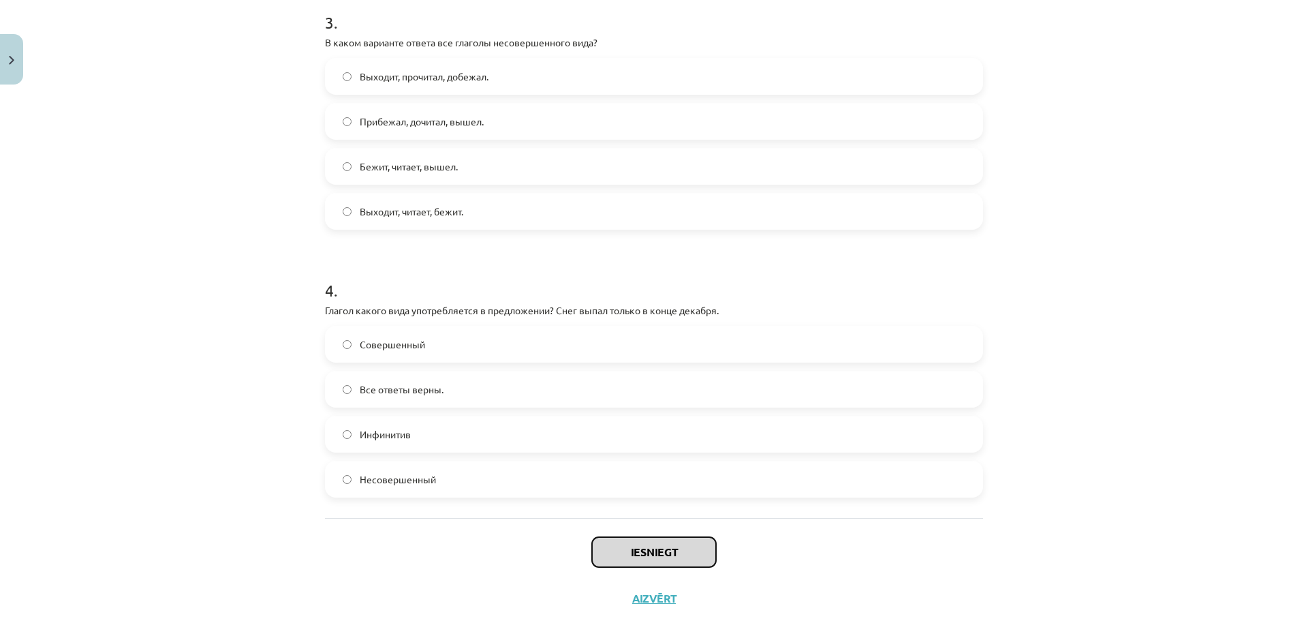
scroll to position [852, 0]
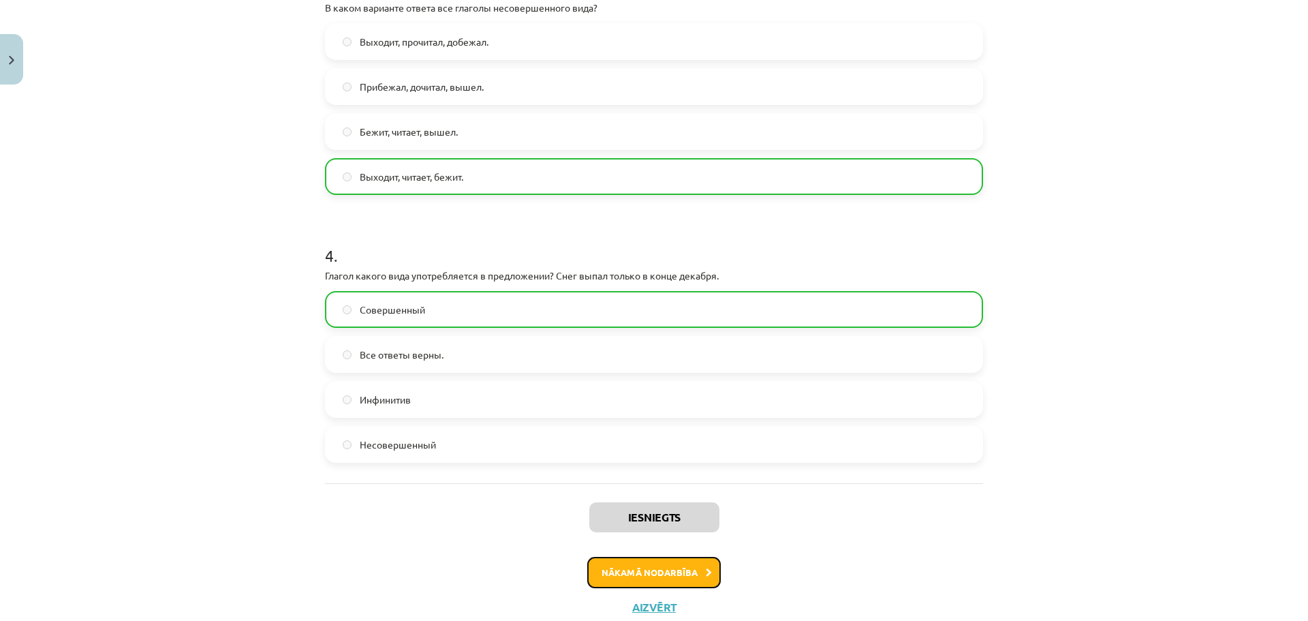
click at [642, 578] on button "Nākamā nodarbība" at bounding box center [654, 572] width 134 height 31
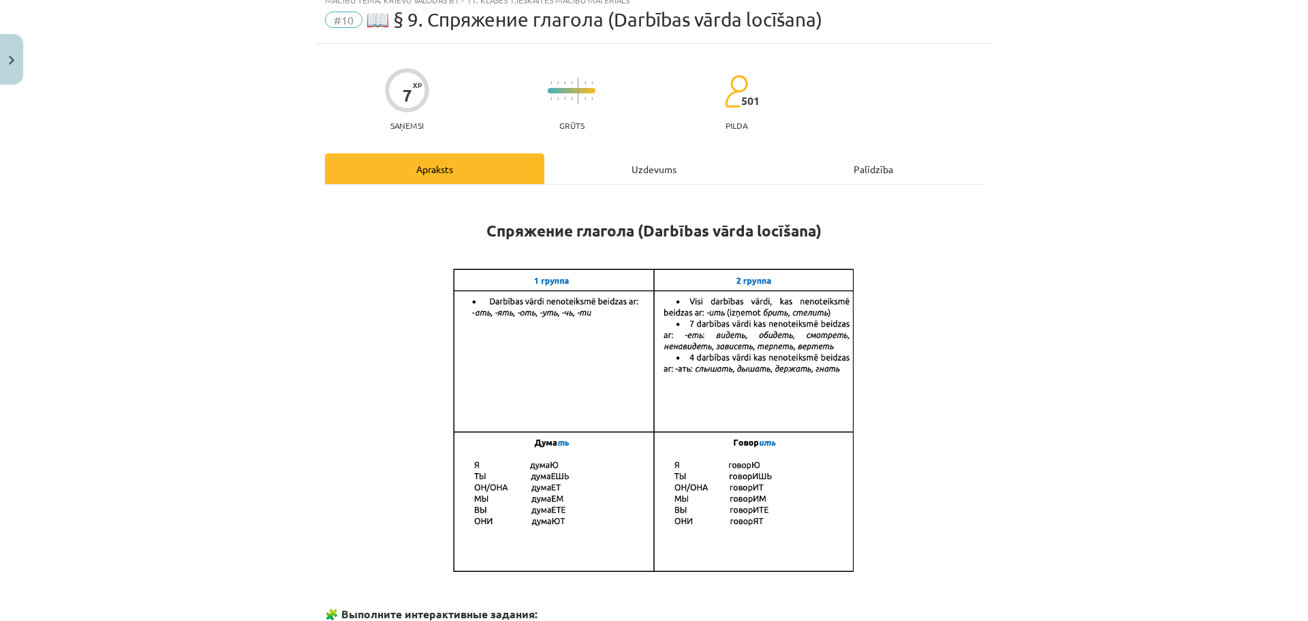
scroll to position [34, 0]
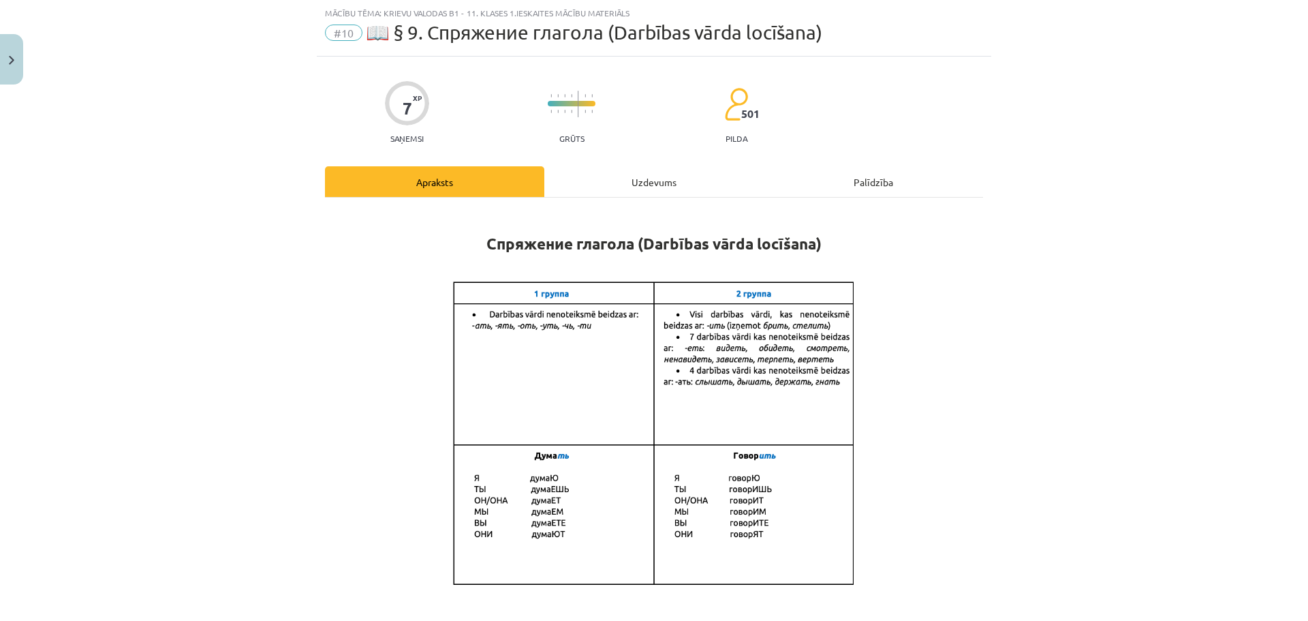
click at [644, 176] on div "Uzdevums" at bounding box center [653, 181] width 219 height 31
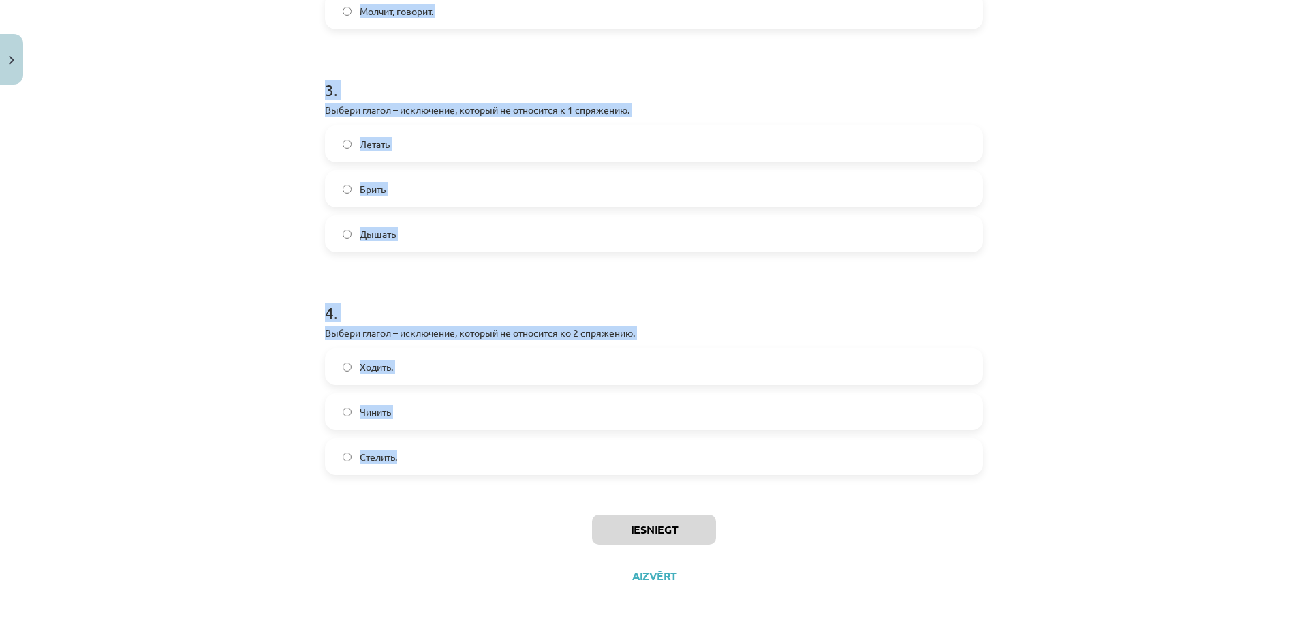
scroll to position [672, 0]
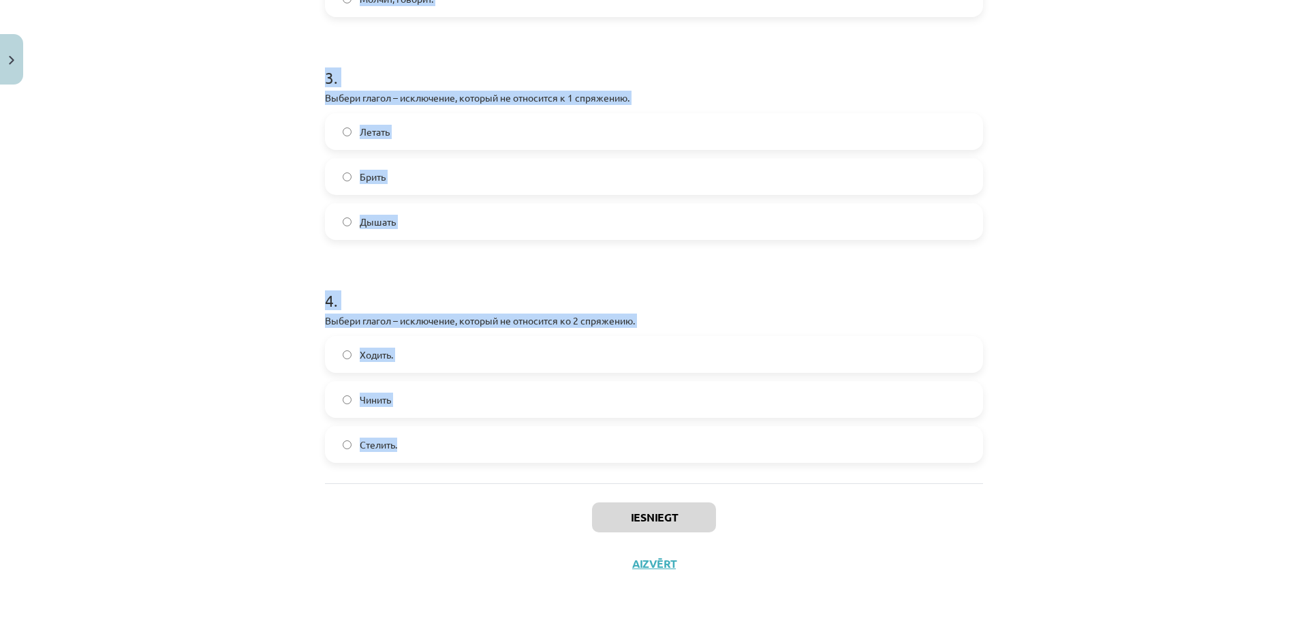
drag, startPoint x: 311, startPoint y: 271, endPoint x: 492, endPoint y: 454, distance: 257.2
click at [493, 454] on div "Mācību tēma: Krievu valodas b1 - 11. klases 1.ieskaites mācību materiāls #10 📖 …" at bounding box center [654, 310] width 1308 height 621
copy form "1 . Выбери вариант с глаголами во 2 спряжении. Молчит, говорит. Думает, читает.…"
click at [1049, 316] on div "Mācību tēma: Krievu valodas b1 - 11. klases 1.ieskaites mācību materiāls #10 📖 …" at bounding box center [654, 310] width 1308 height 621
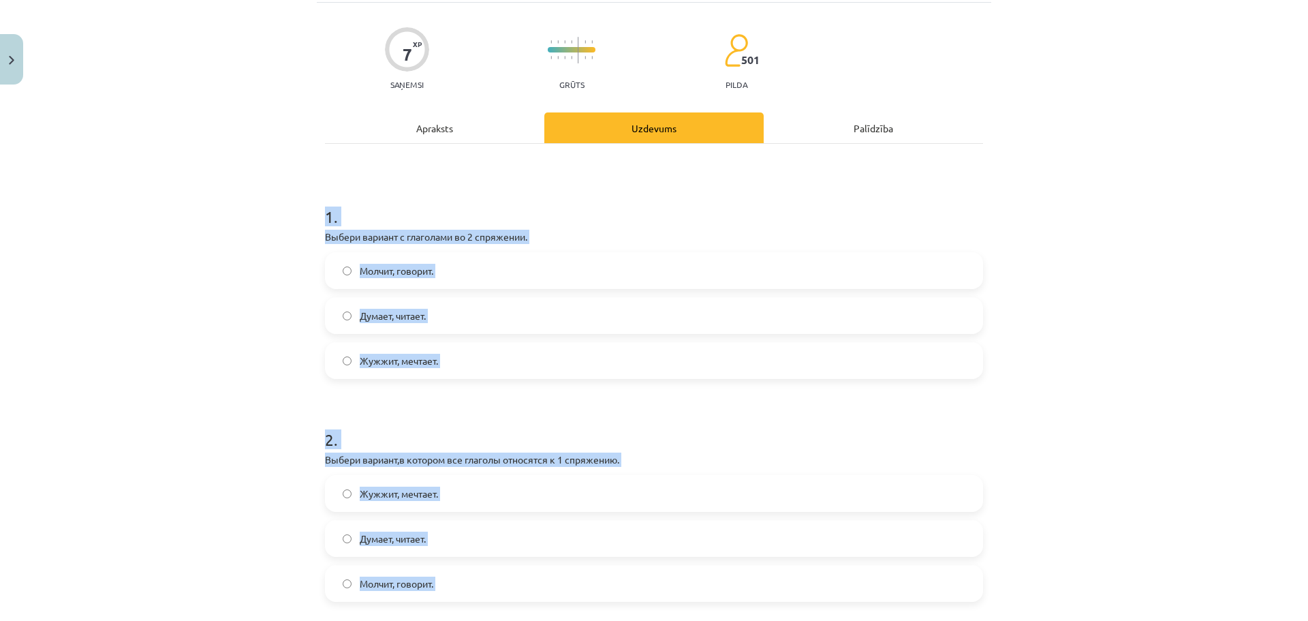
scroll to position [59, 0]
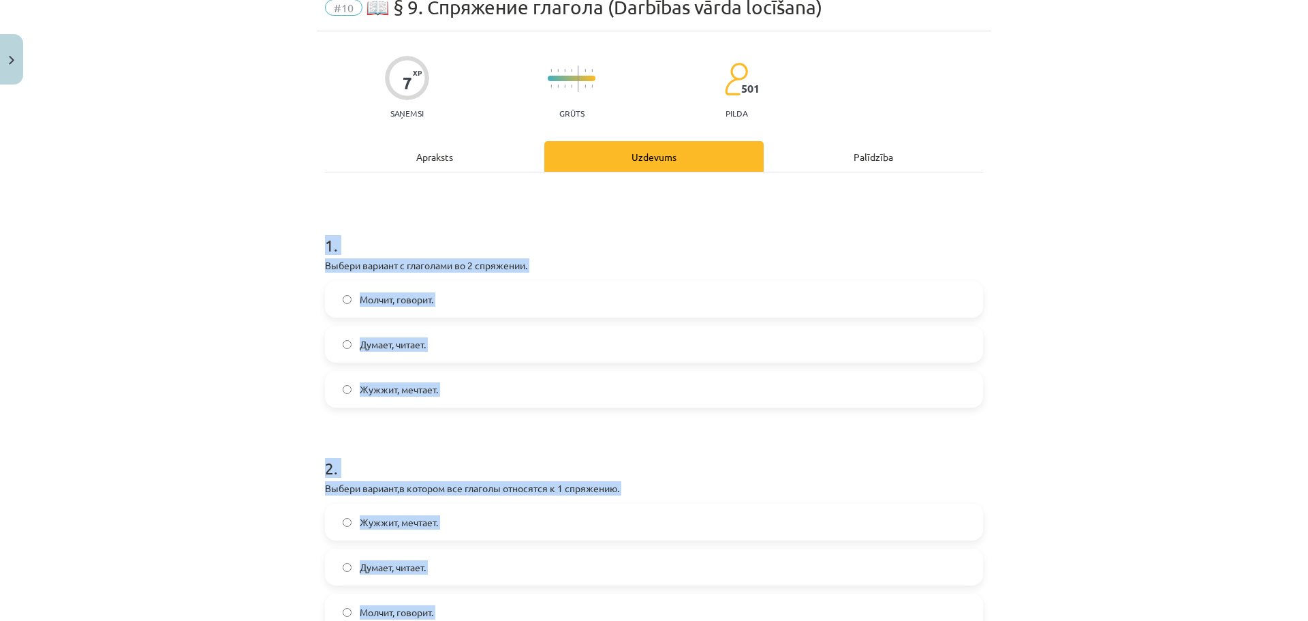
click at [419, 305] on span "Молчит, говорит." at bounding box center [397, 299] width 74 height 14
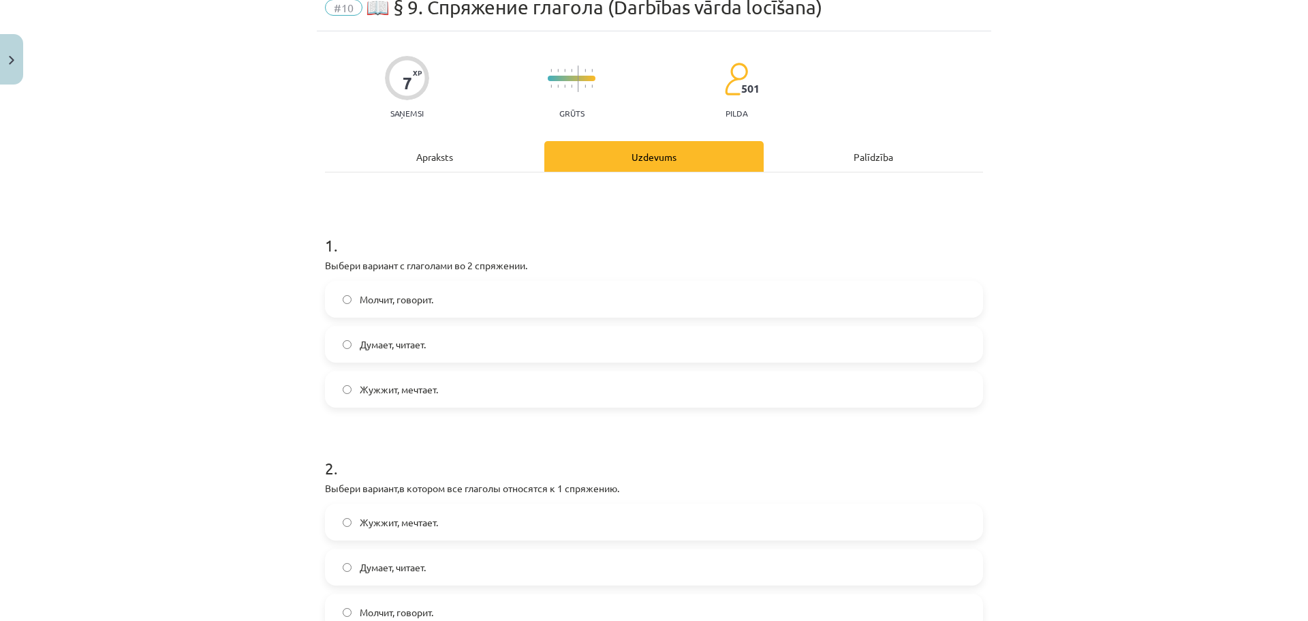
scroll to position [173, 0]
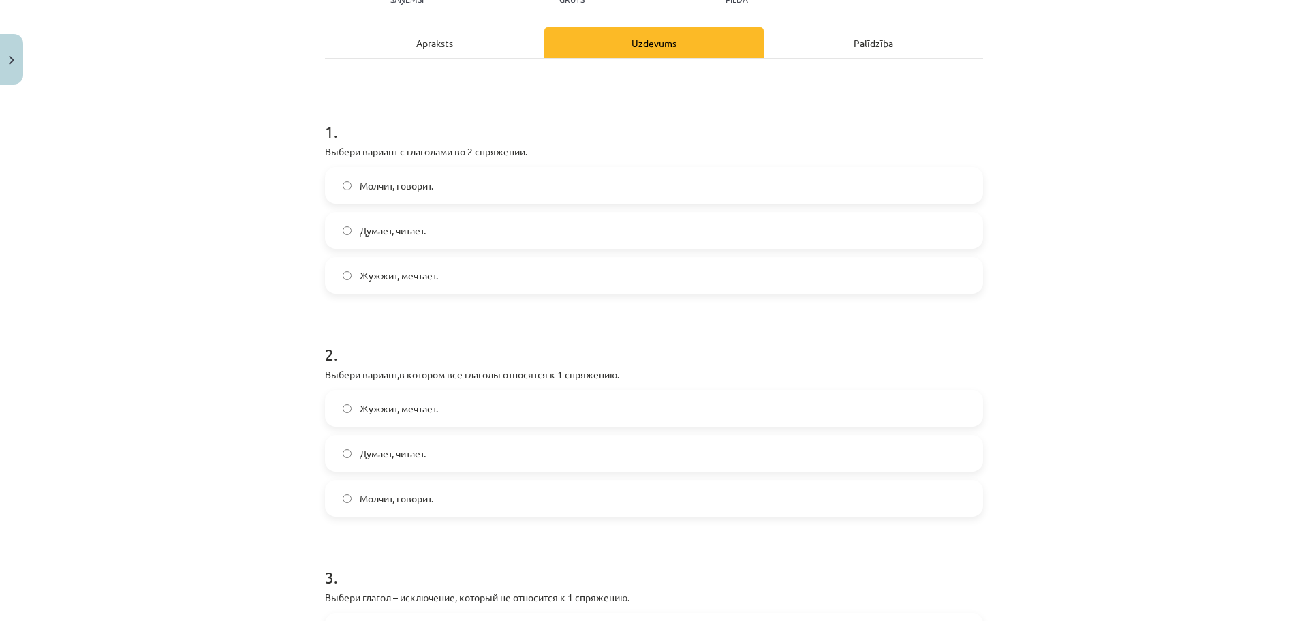
click at [424, 448] on span "Думает, читает." at bounding box center [393, 453] width 66 height 14
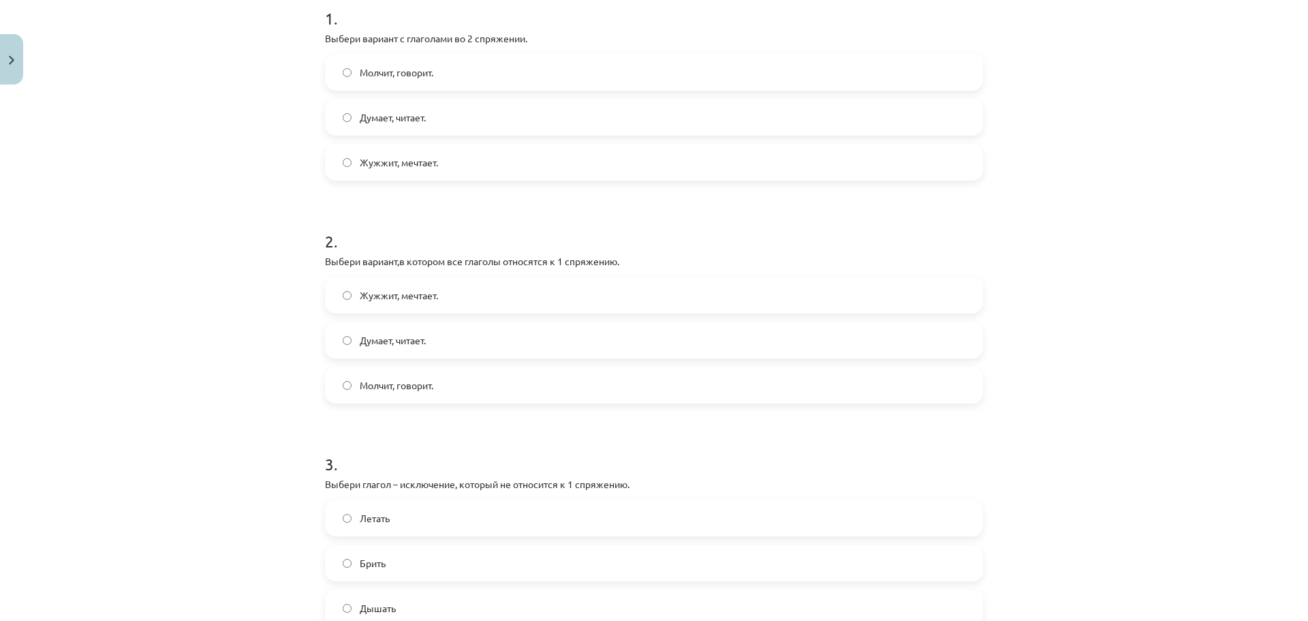
scroll to position [332, 0]
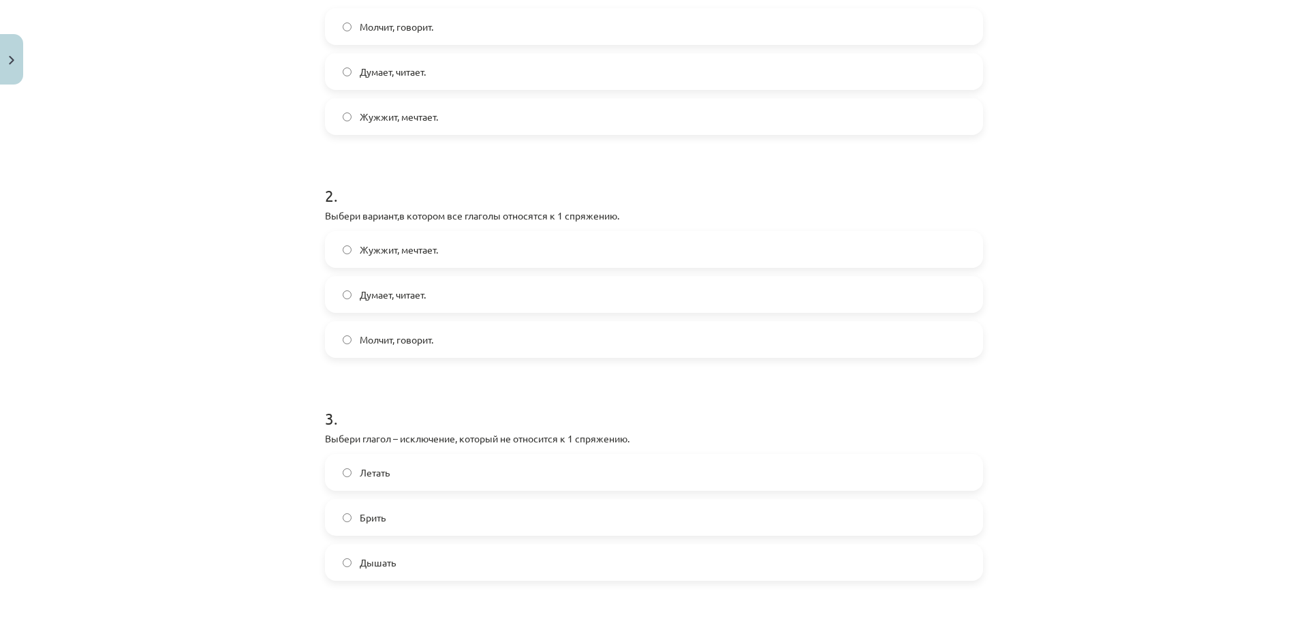
click at [403, 520] on label "Брить" at bounding box center [653, 517] width 655 height 34
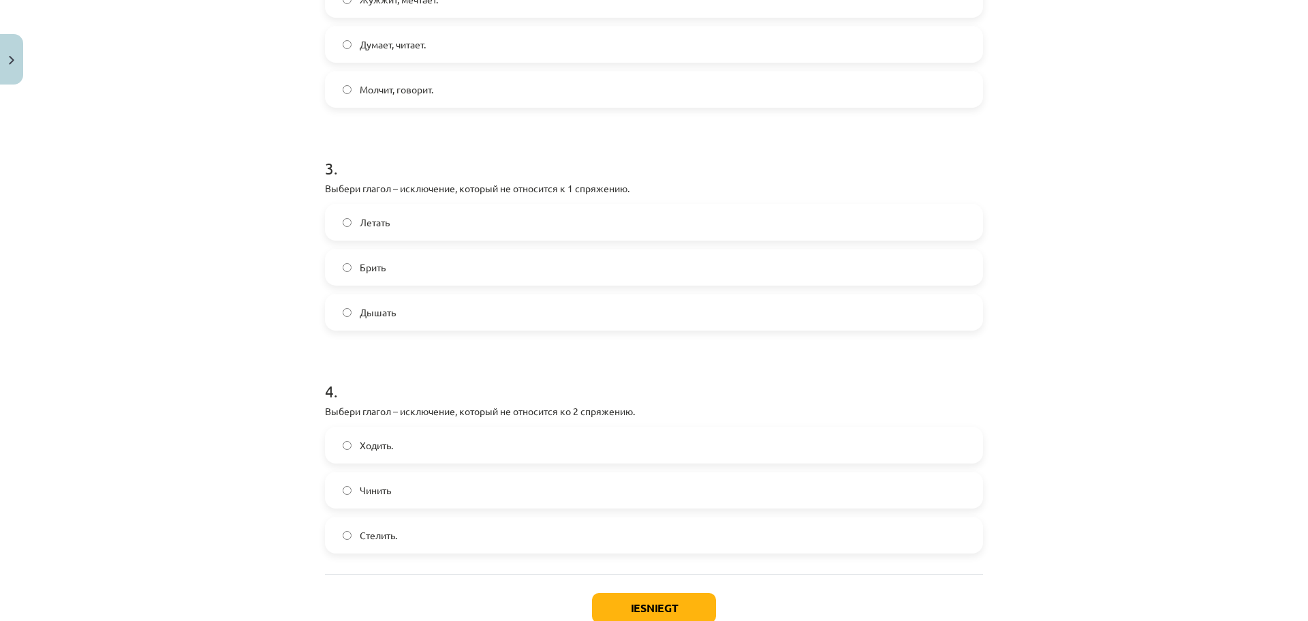
scroll to position [672, 0]
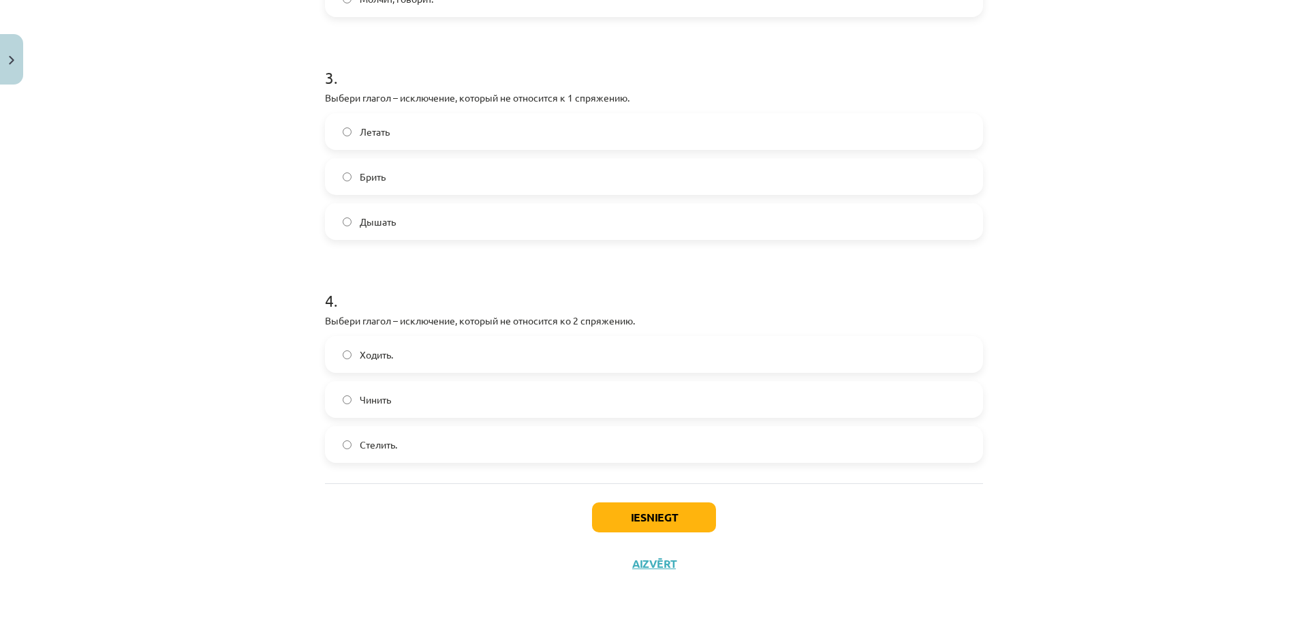
click at [404, 441] on label "Стелить." at bounding box center [653, 444] width 655 height 34
click at [644, 514] on button "Iesniegt" at bounding box center [654, 517] width 124 height 30
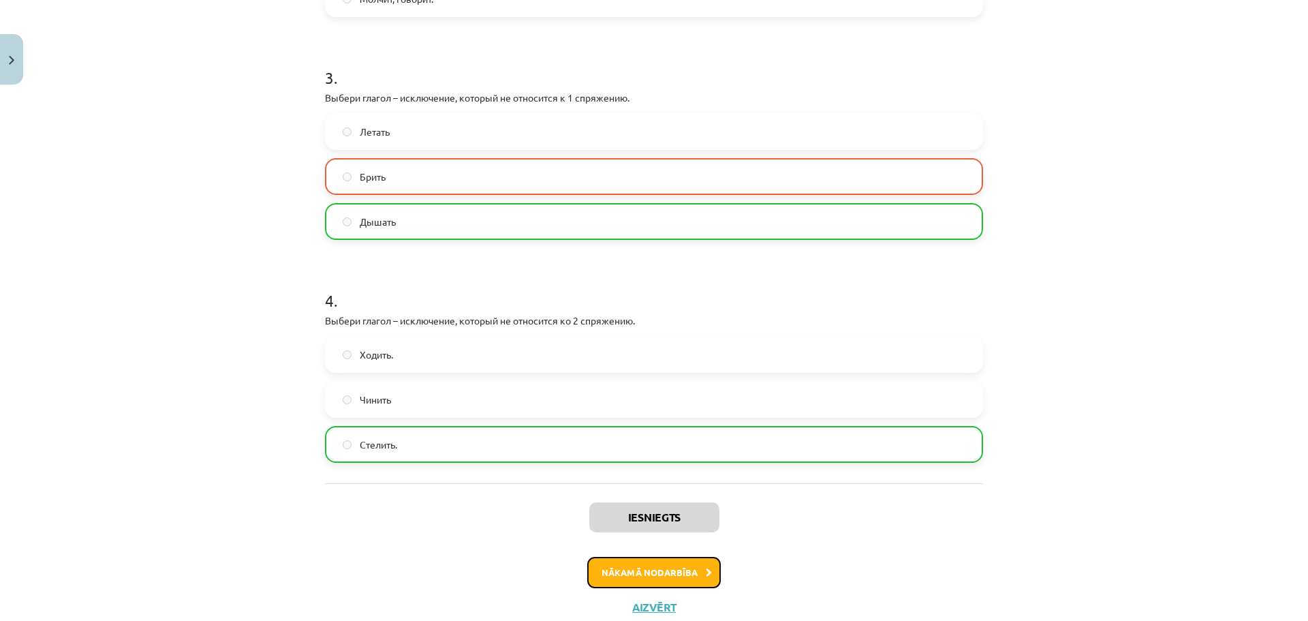
click at [662, 572] on button "Nākamā nodarbība" at bounding box center [654, 572] width 134 height 31
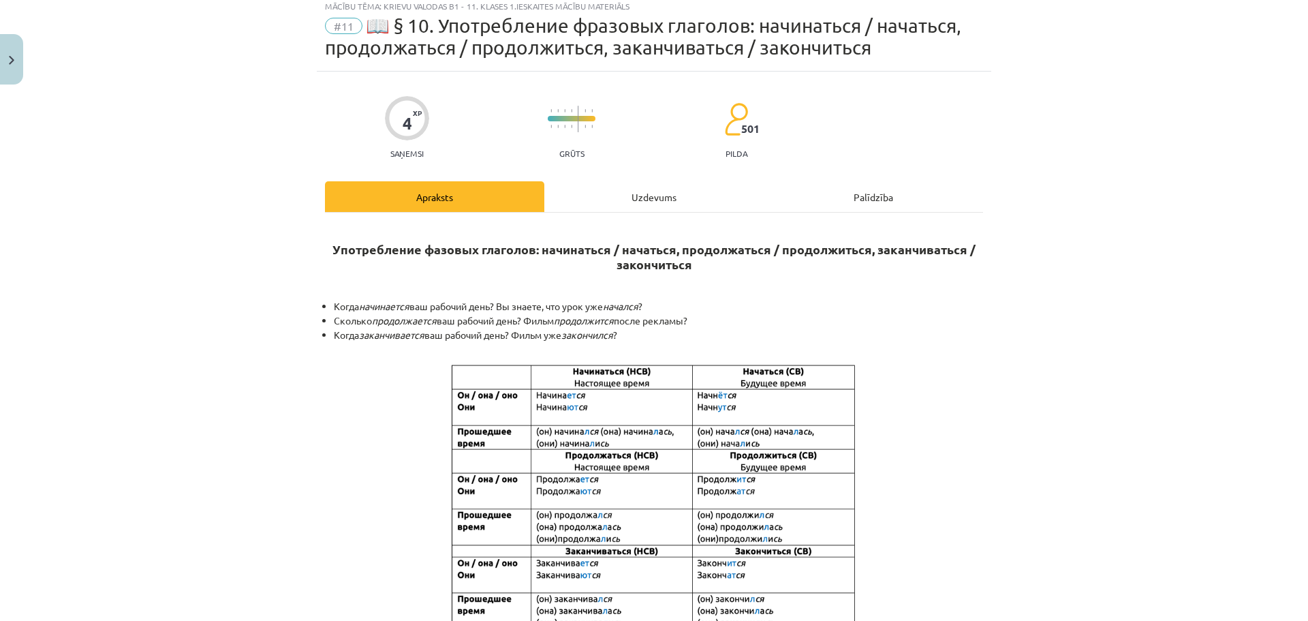
scroll to position [34, 0]
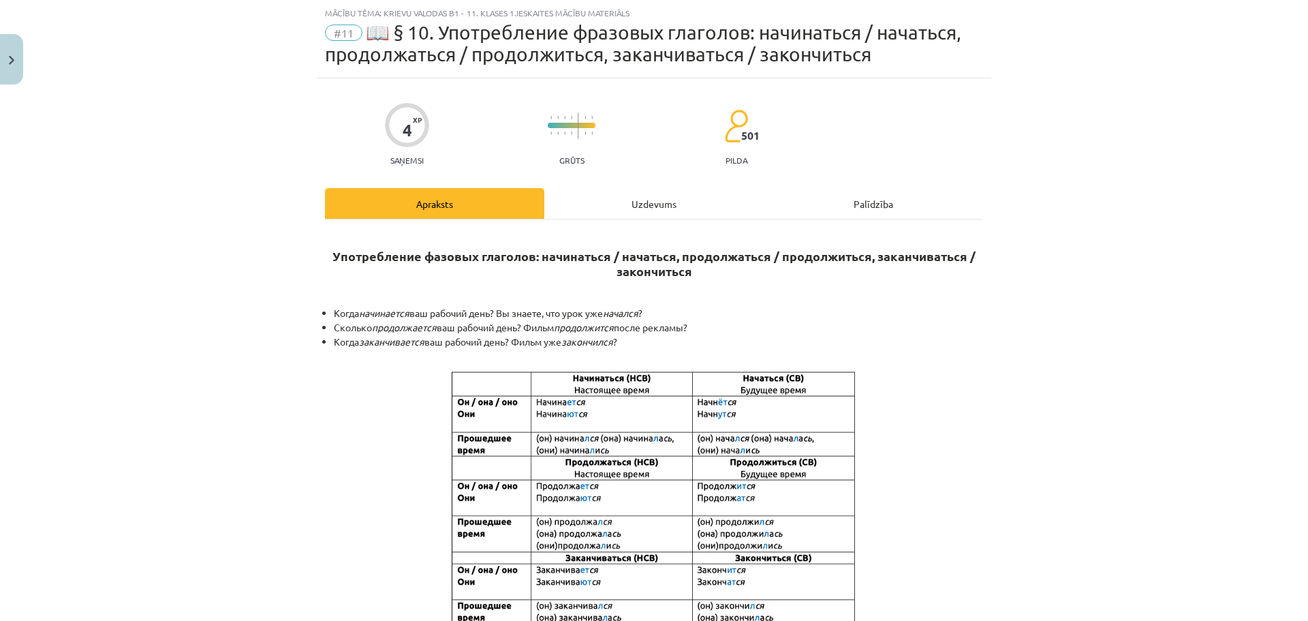
click at [622, 198] on div "Uzdevums" at bounding box center [653, 203] width 219 height 31
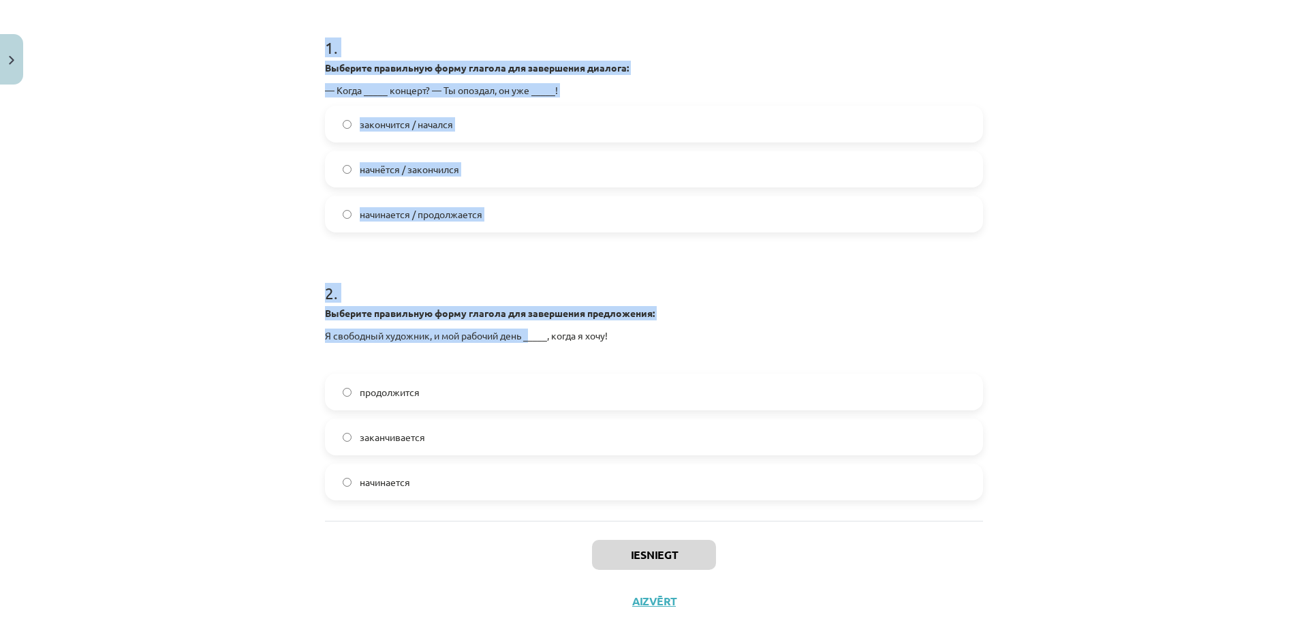
scroll to position [270, 0]
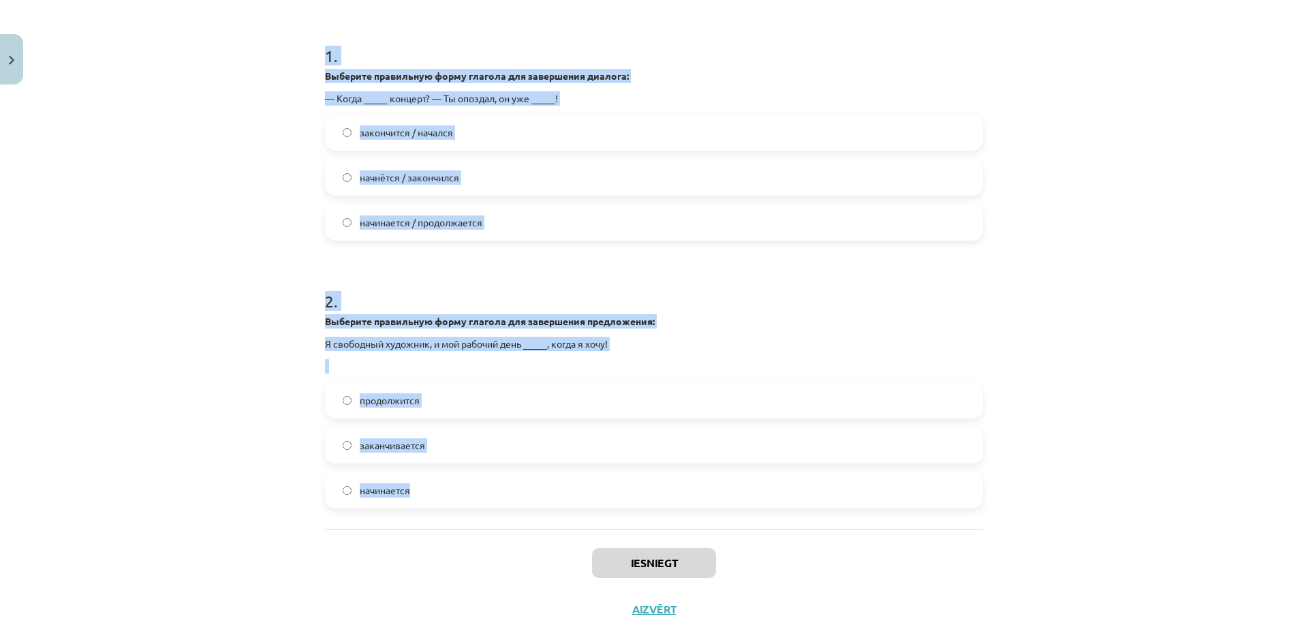
drag, startPoint x: 316, startPoint y: 294, endPoint x: 557, endPoint y: 482, distance: 305.7
click at [557, 482] on div "4 XP Saņemsi Grūts 501 pilda Apraksts Uzdevums Palīdzība 1 . Выберите правильну…" at bounding box center [654, 237] width 674 height 790
copy form "1 . Выберите правильную форму глагола для завершения диалога: — Когда _____ кон…"
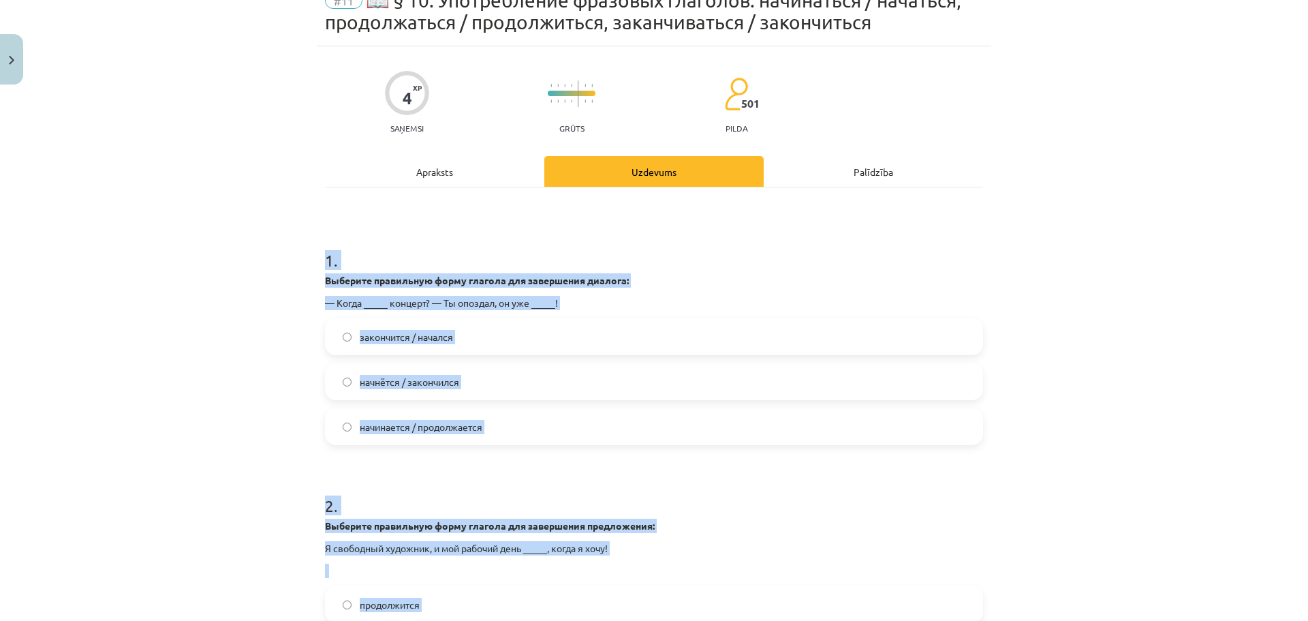
scroll to position [44, 0]
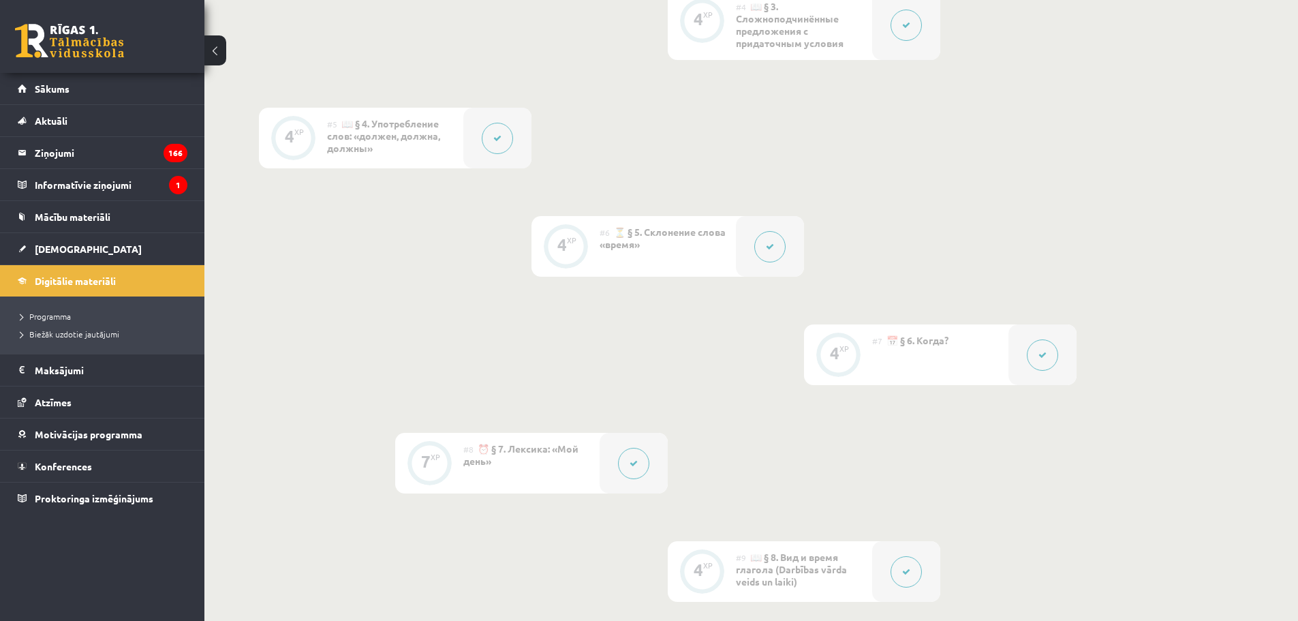
scroll to position [1317, 0]
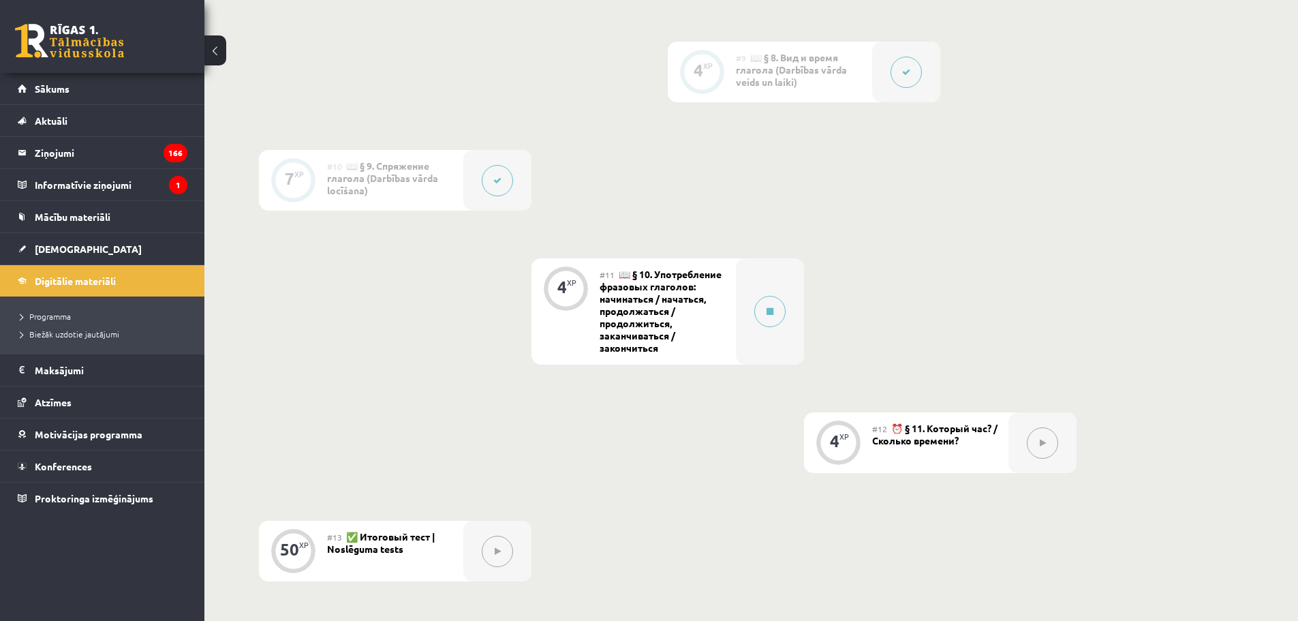
click at [693, 305] on div "#11 📖 § 10. Употребление фразовых глаголов: начинаться / начаться, продолжаться…" at bounding box center [668, 311] width 136 height 106
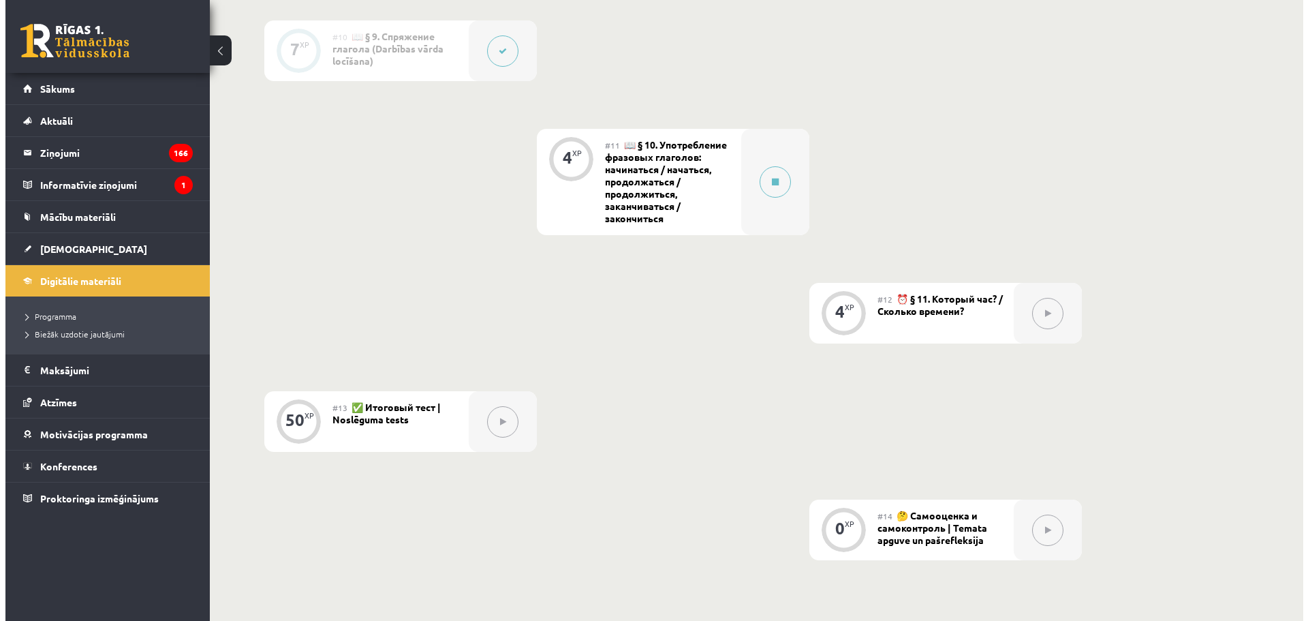
scroll to position [1431, 0]
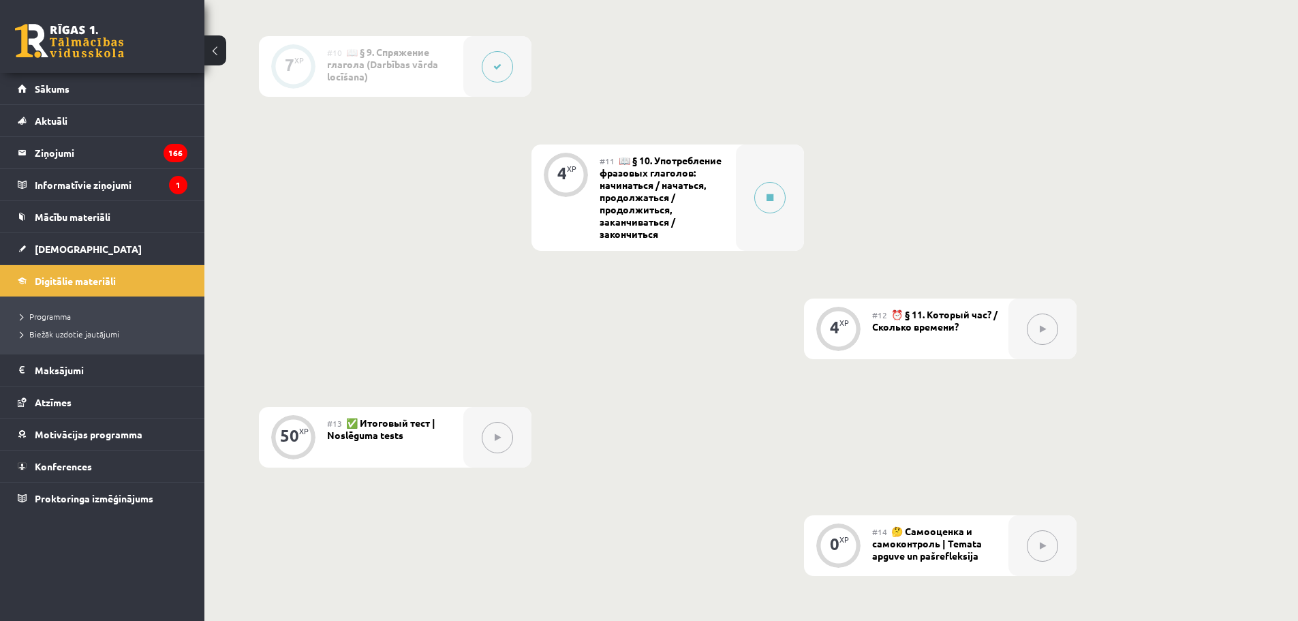
click at [671, 187] on span "📖 § 10. Употребление фразовых глаголов: начинаться / начаться, продолжаться / п…" at bounding box center [661, 197] width 122 height 86
click at [779, 201] on button at bounding box center [769, 197] width 31 height 31
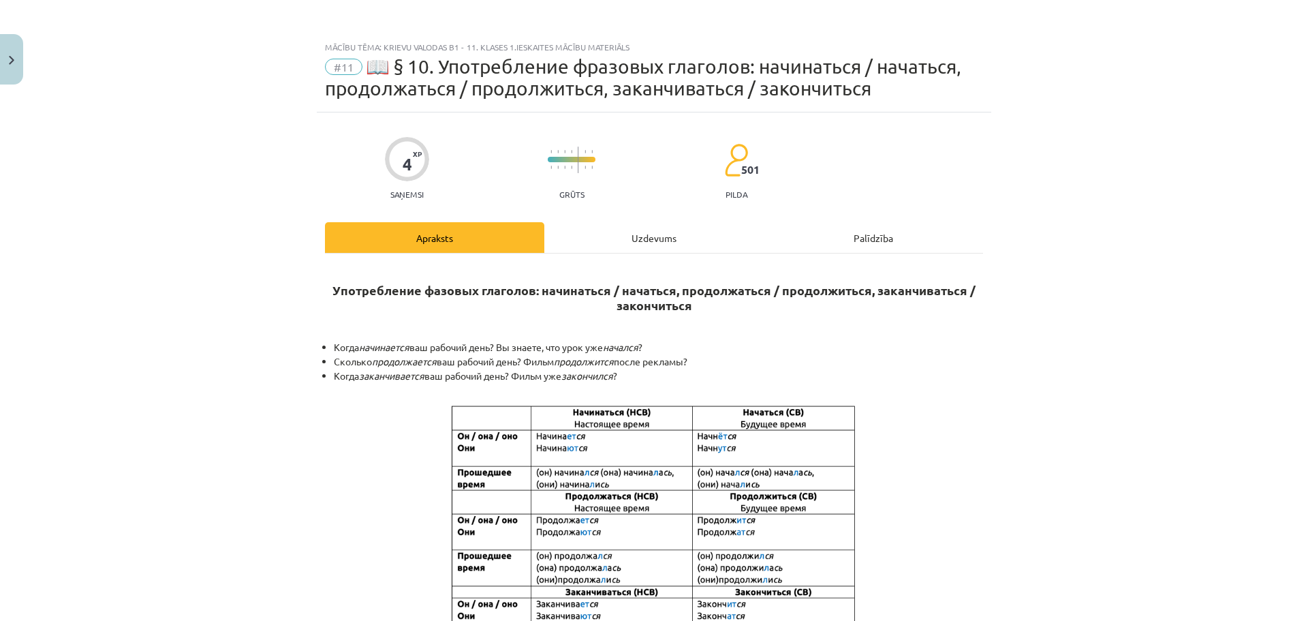
click at [701, 236] on div "Uzdevums" at bounding box center [653, 237] width 219 height 31
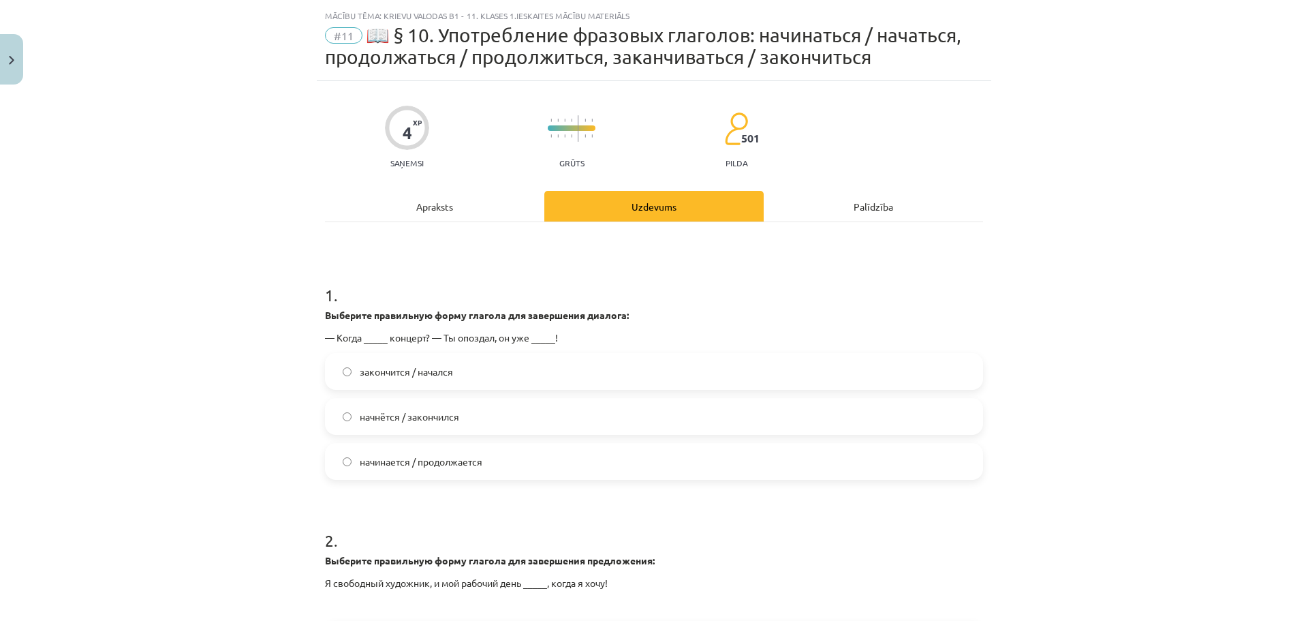
scroll to position [34, 0]
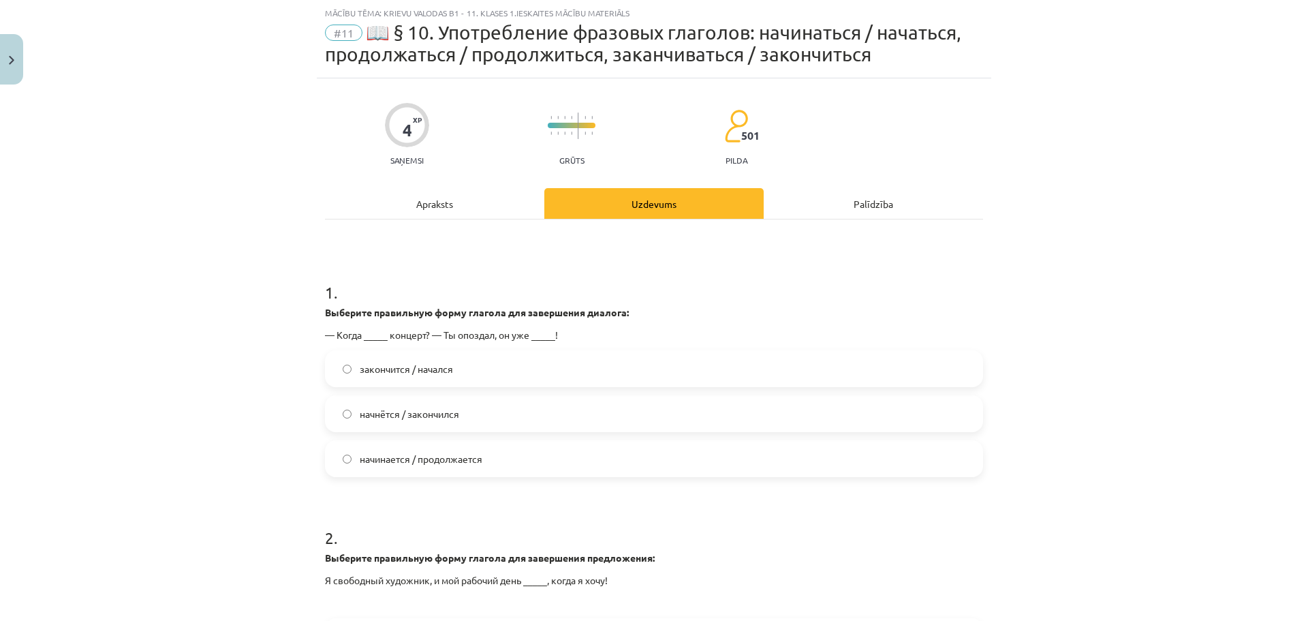
click at [420, 463] on span "начинается / продолжается" at bounding box center [421, 459] width 123 height 14
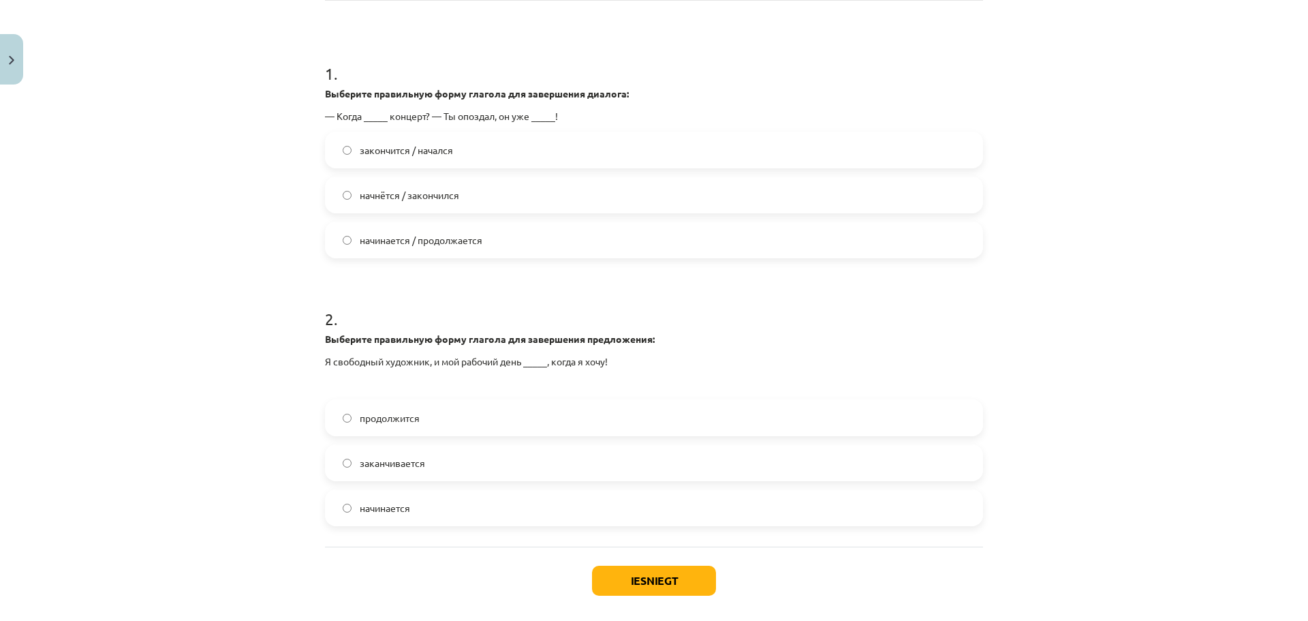
scroll to position [261, 0]
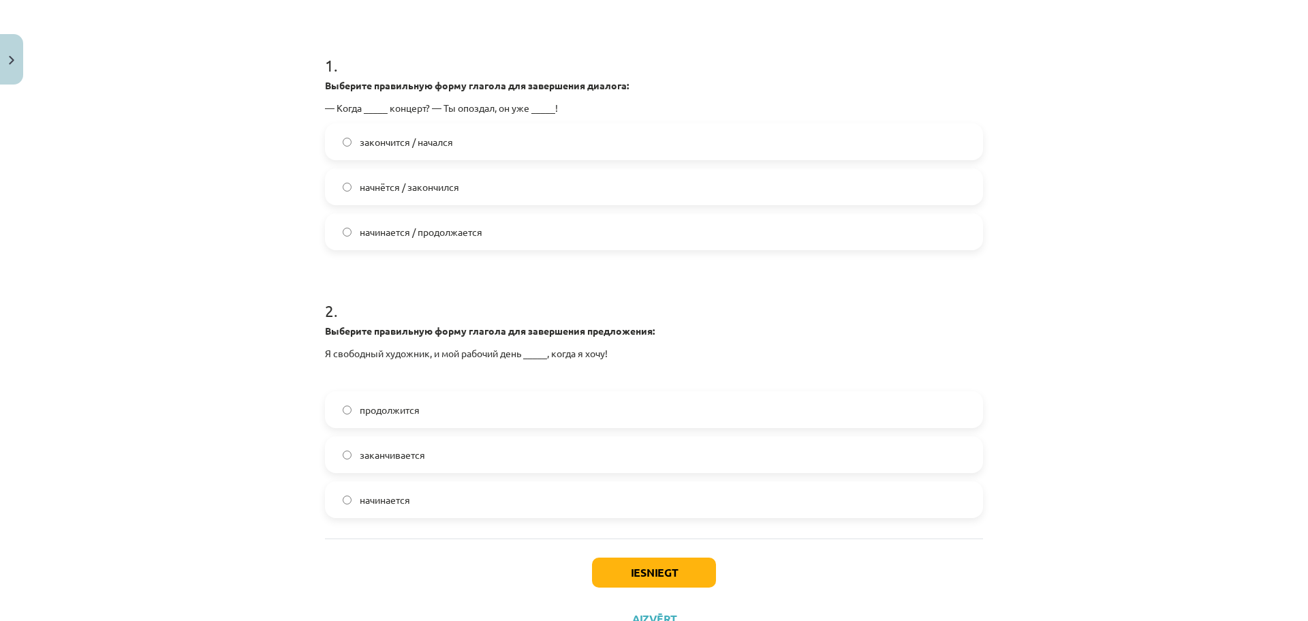
click at [433, 191] on span "начнётся / закончился" at bounding box center [409, 187] width 99 height 14
click at [420, 492] on label "начинается" at bounding box center [653, 499] width 655 height 34
click at [628, 566] on button "Iesniegt" at bounding box center [654, 572] width 124 height 30
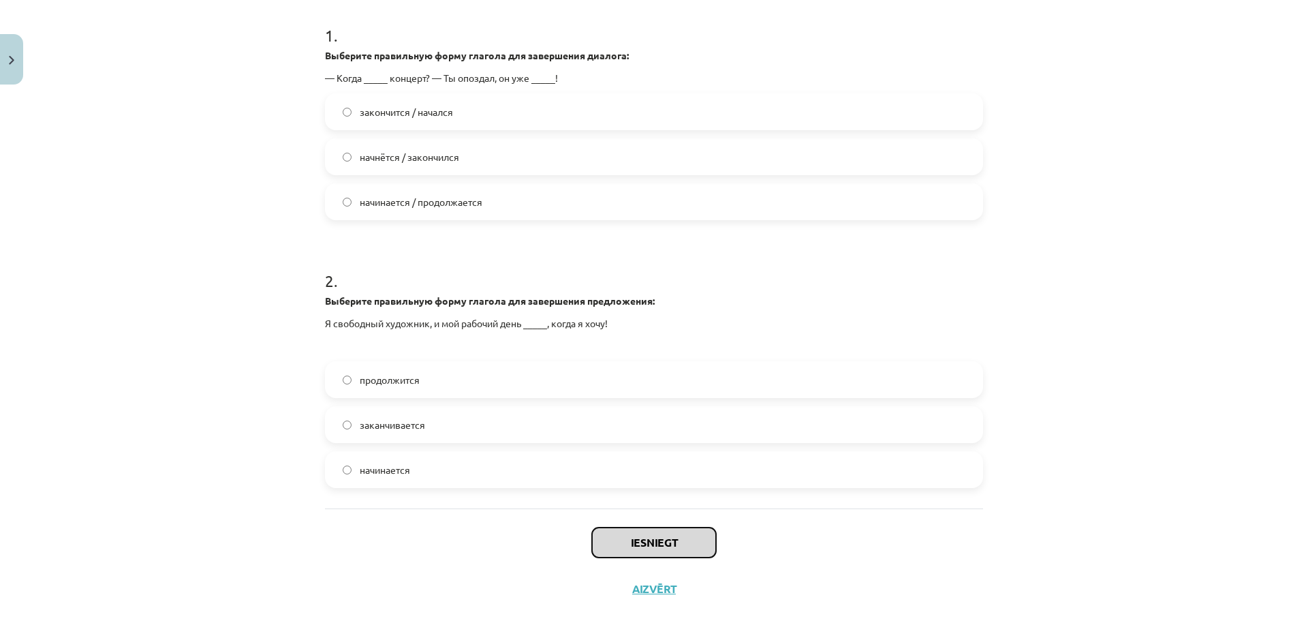
scroll to position [316, 0]
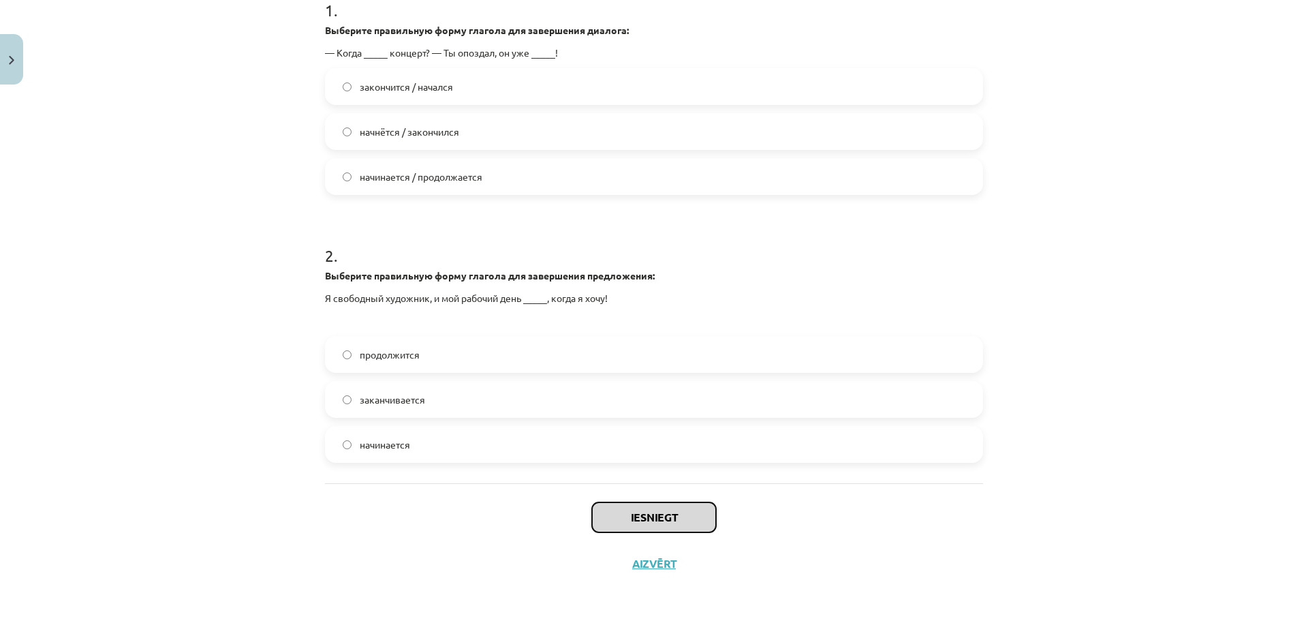
click at [658, 514] on button "Iesniegt" at bounding box center [654, 517] width 124 height 30
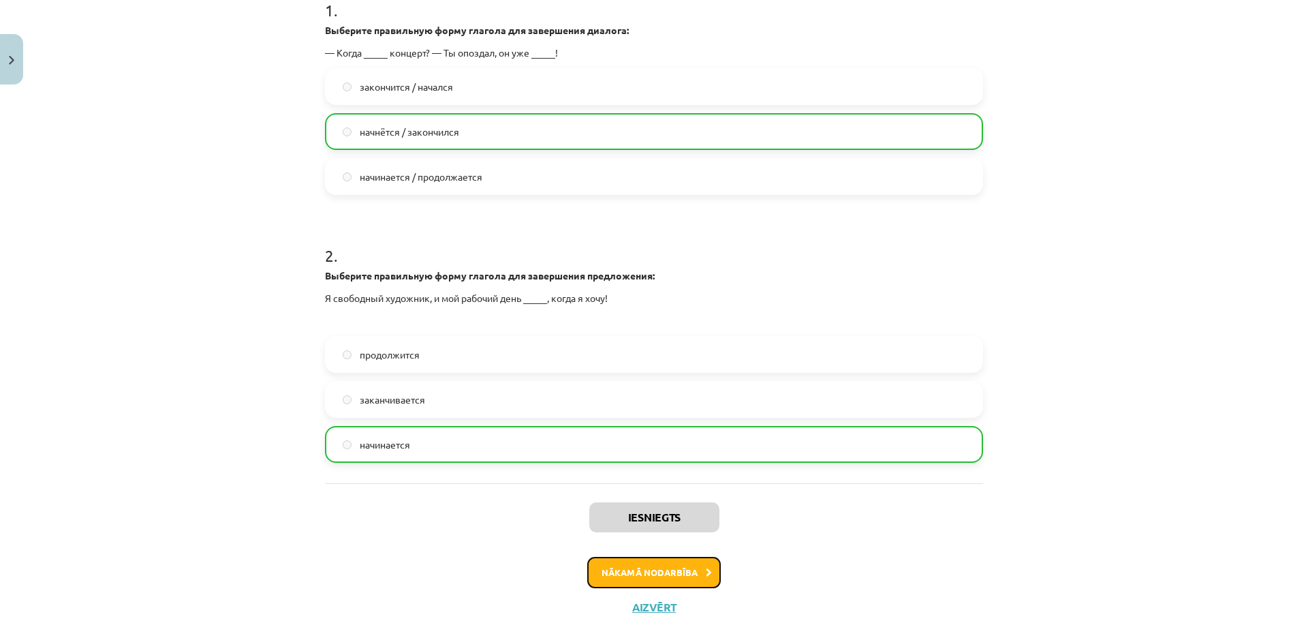
click at [648, 578] on button "Nākamā nodarbība" at bounding box center [654, 572] width 134 height 31
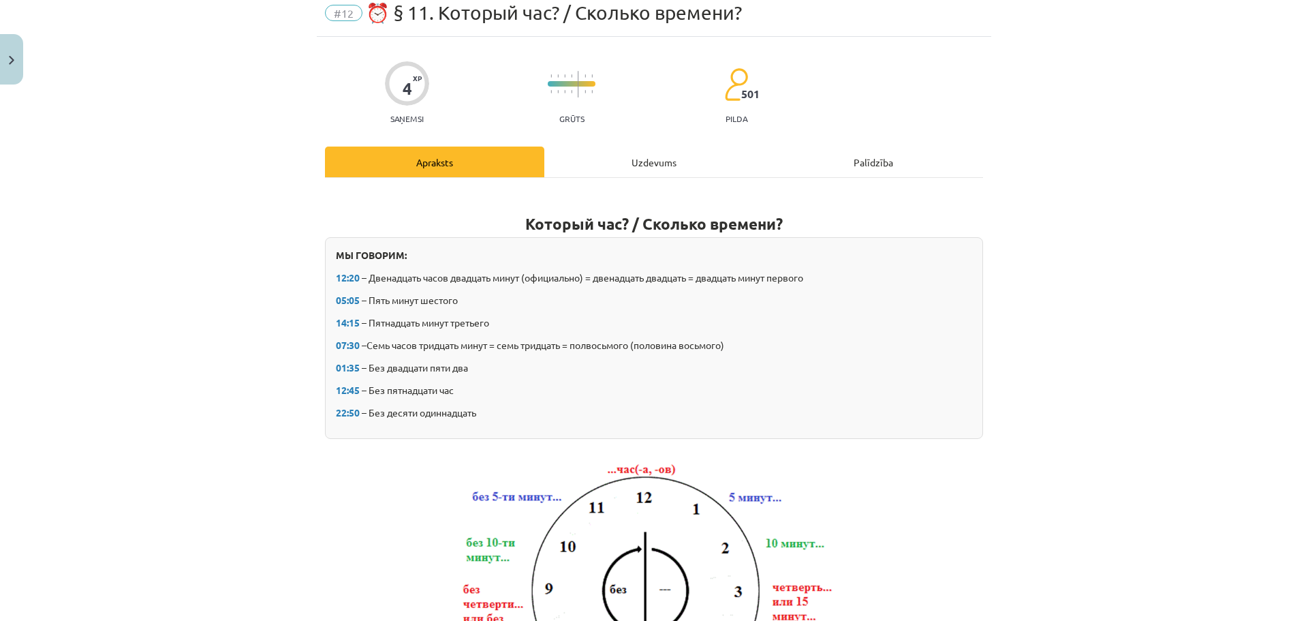
scroll to position [34, 0]
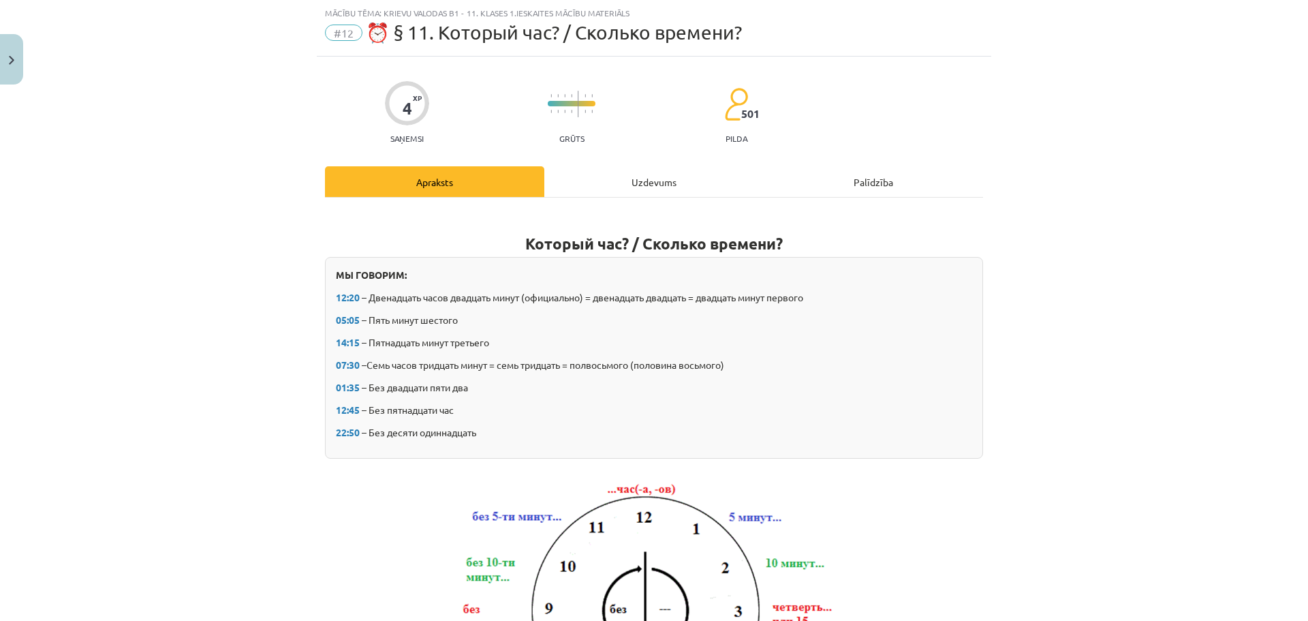
click at [620, 185] on div "Uzdevums" at bounding box center [653, 181] width 219 height 31
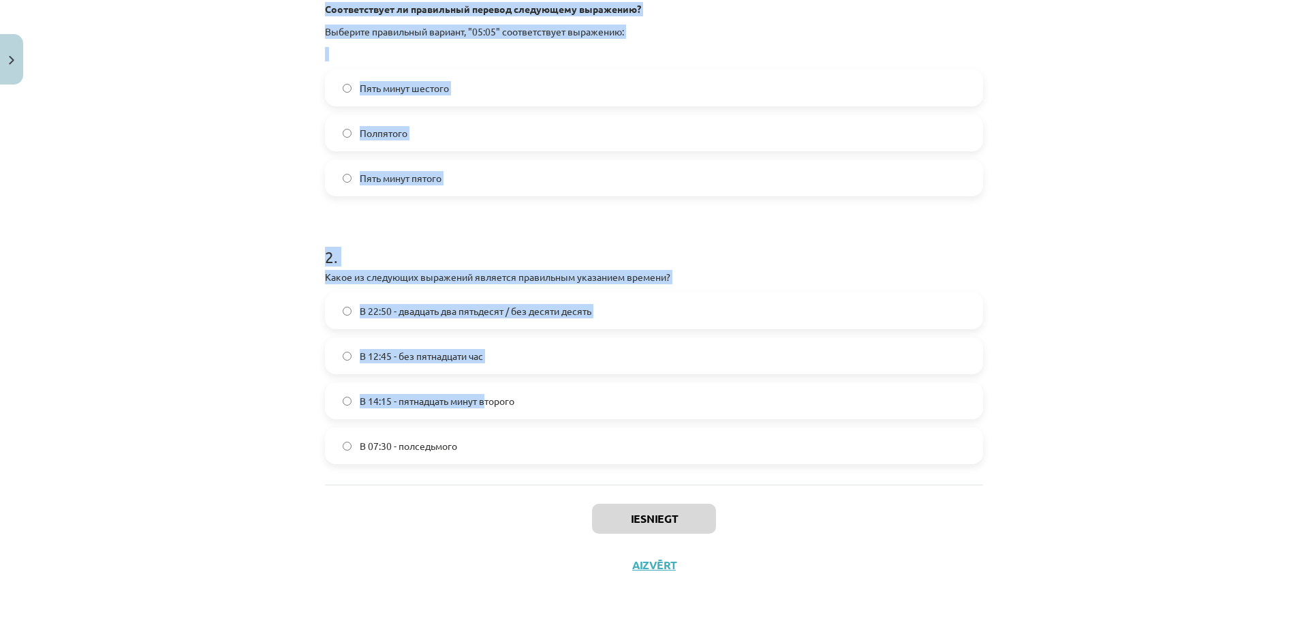
scroll to position [317, 0]
drag, startPoint x: 320, startPoint y: 271, endPoint x: 550, endPoint y: 443, distance: 287.6
click at [550, 443] on form "1 . Соответствует ли правильный перевод следующему выражению? Выберите правильн…" at bounding box center [654, 208] width 658 height 508
copy form "1 . Соответствует ли правильный перевод следующему выражению? Выберите правильн…"
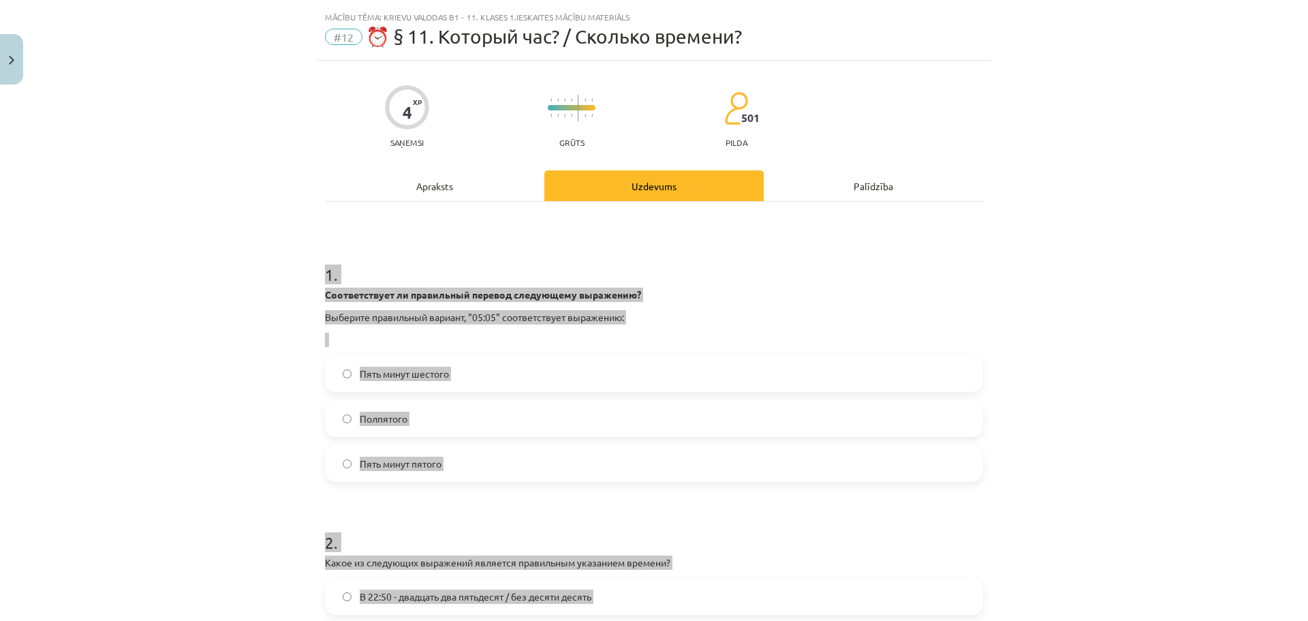
scroll to position [22, 0]
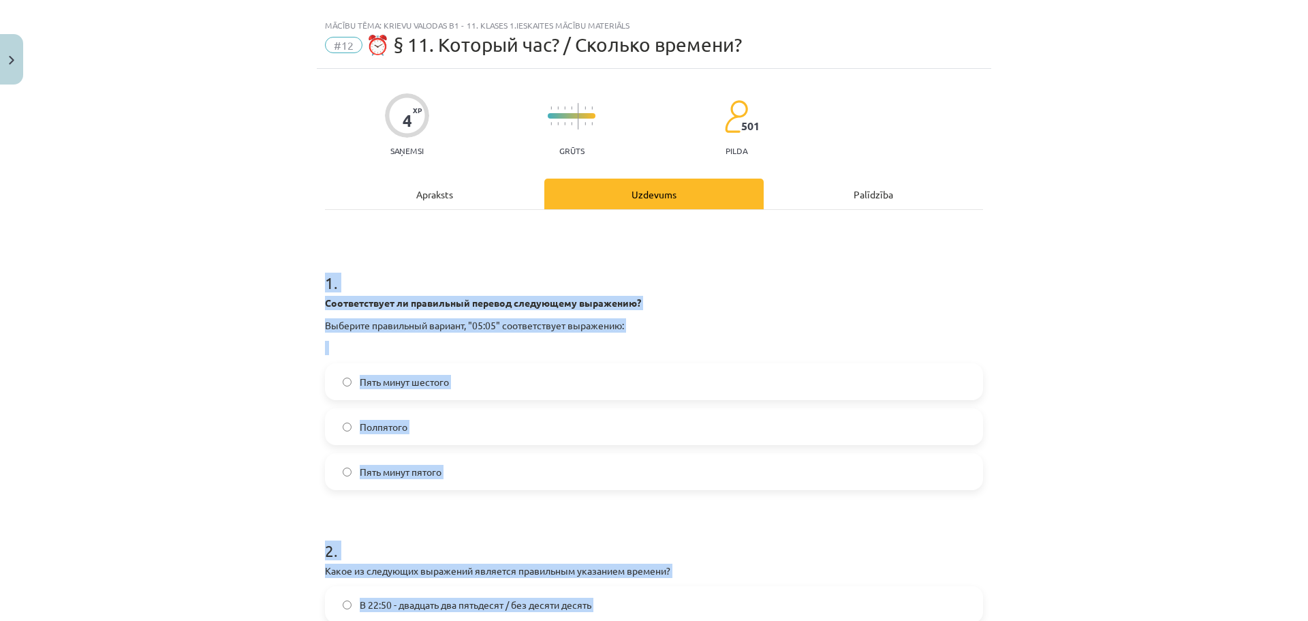
click at [1048, 326] on div "Mācību tēma: Krievu valodas b1 - 11. klases 1.ieskaites mācību materiāls #12 ⏰ …" at bounding box center [654, 310] width 1308 height 621
click at [417, 380] on span "Пять минут шестого" at bounding box center [404, 382] width 89 height 14
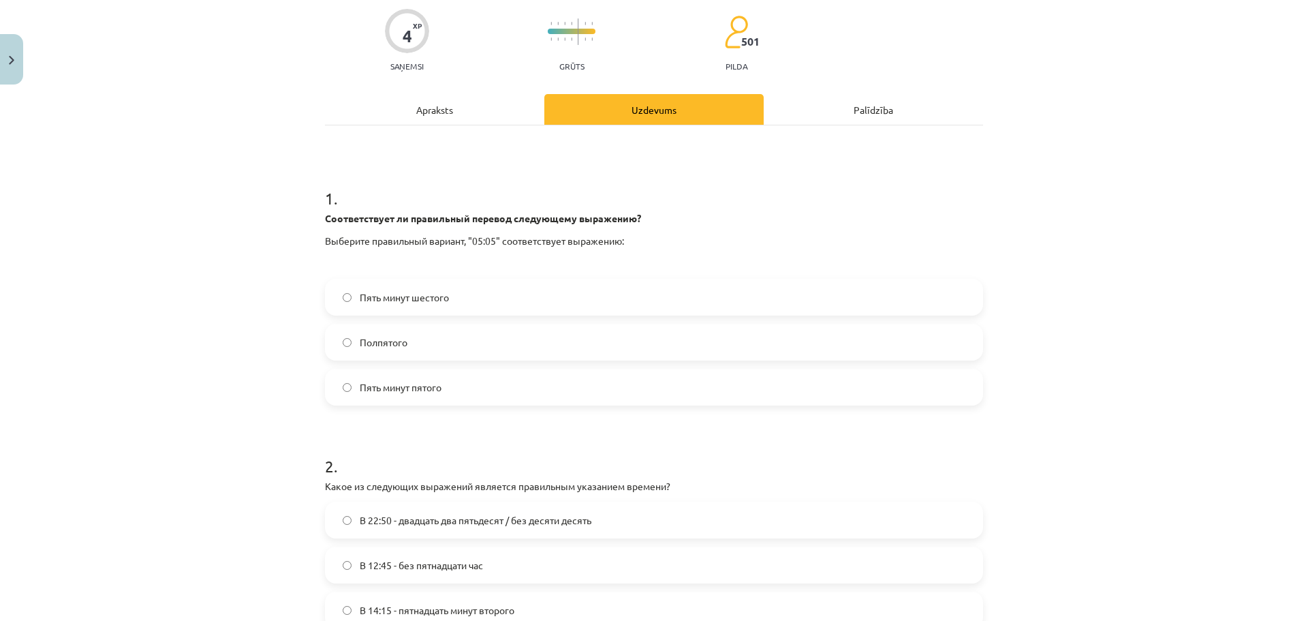
scroll to position [317, 0]
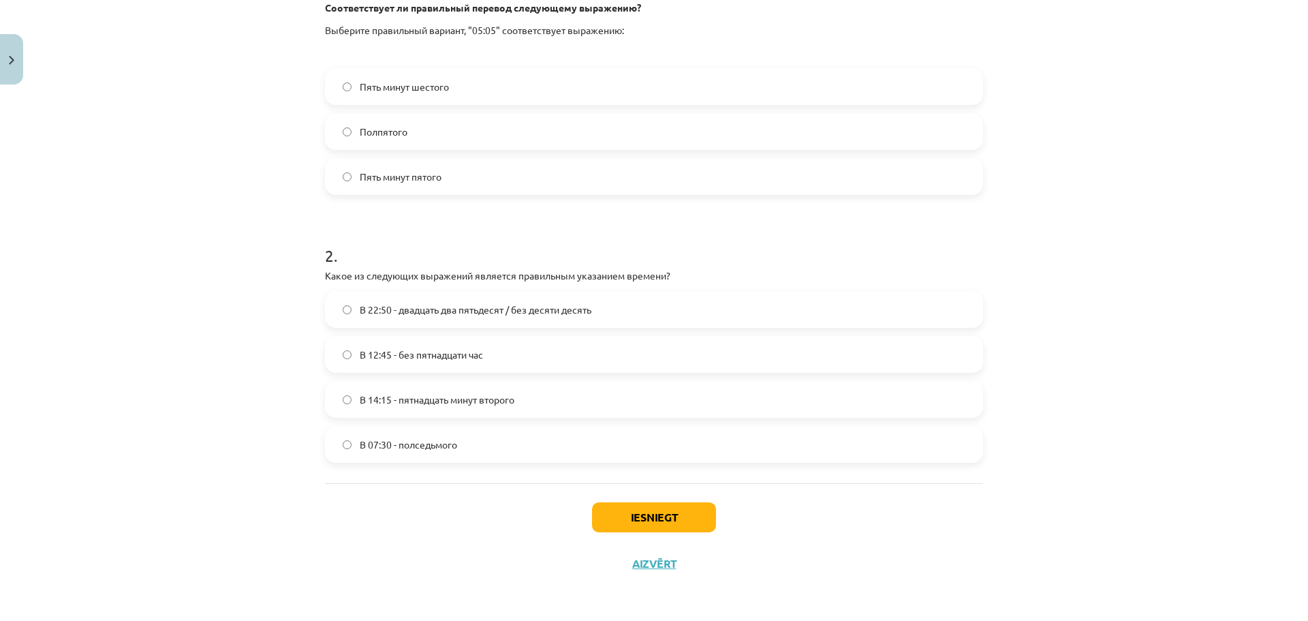
click at [418, 308] on span "В 22:50 - двадцать два пятьдесят / без десяти десять" at bounding box center [476, 309] width 232 height 14
click at [638, 520] on button "Iesniegt" at bounding box center [654, 517] width 124 height 30
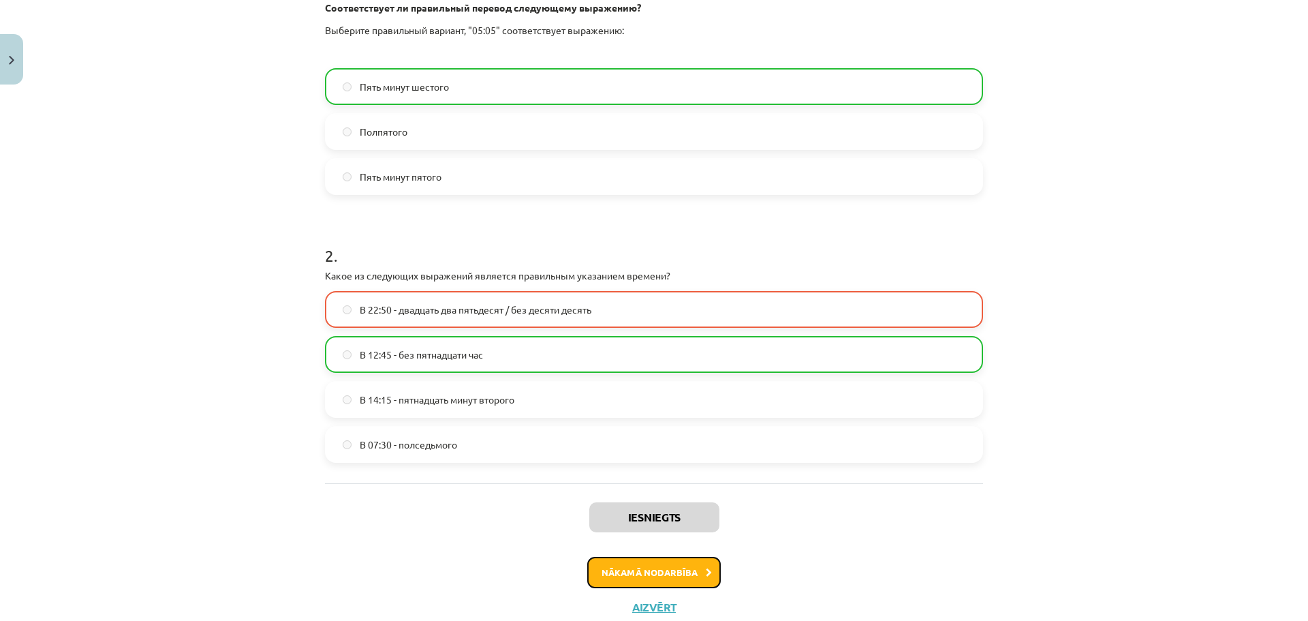
click at [666, 568] on button "Nākamā nodarbība" at bounding box center [654, 572] width 134 height 31
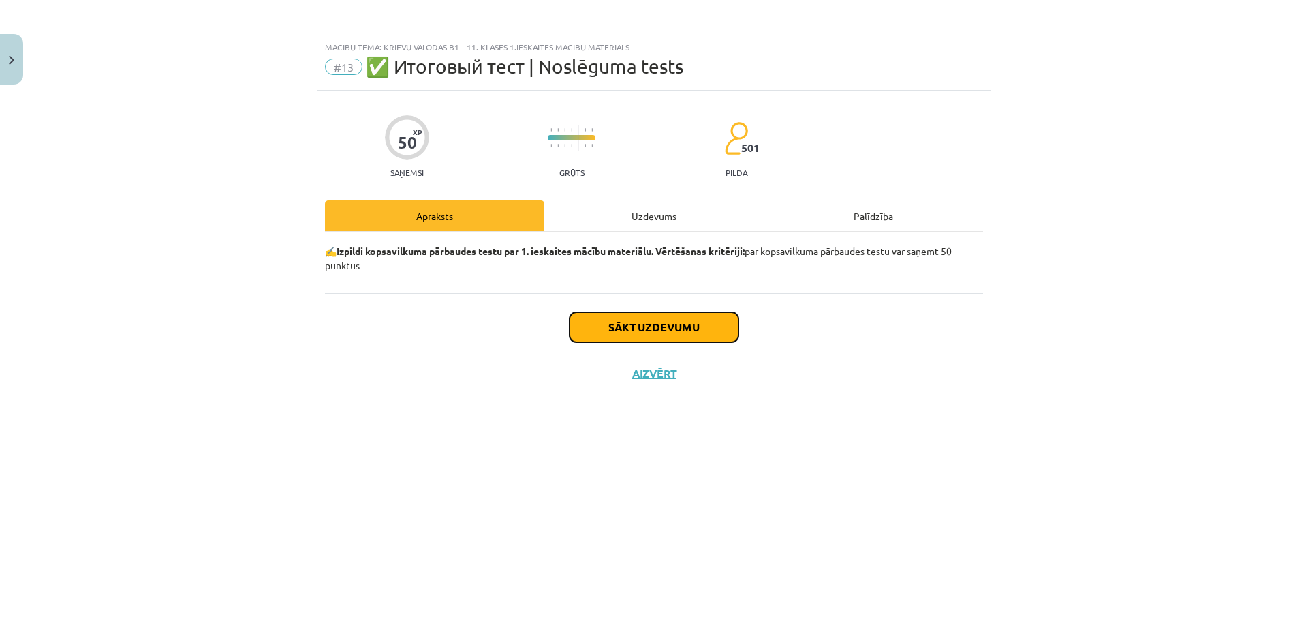
click at [670, 330] on button "Sākt uzdevumu" at bounding box center [654, 327] width 169 height 30
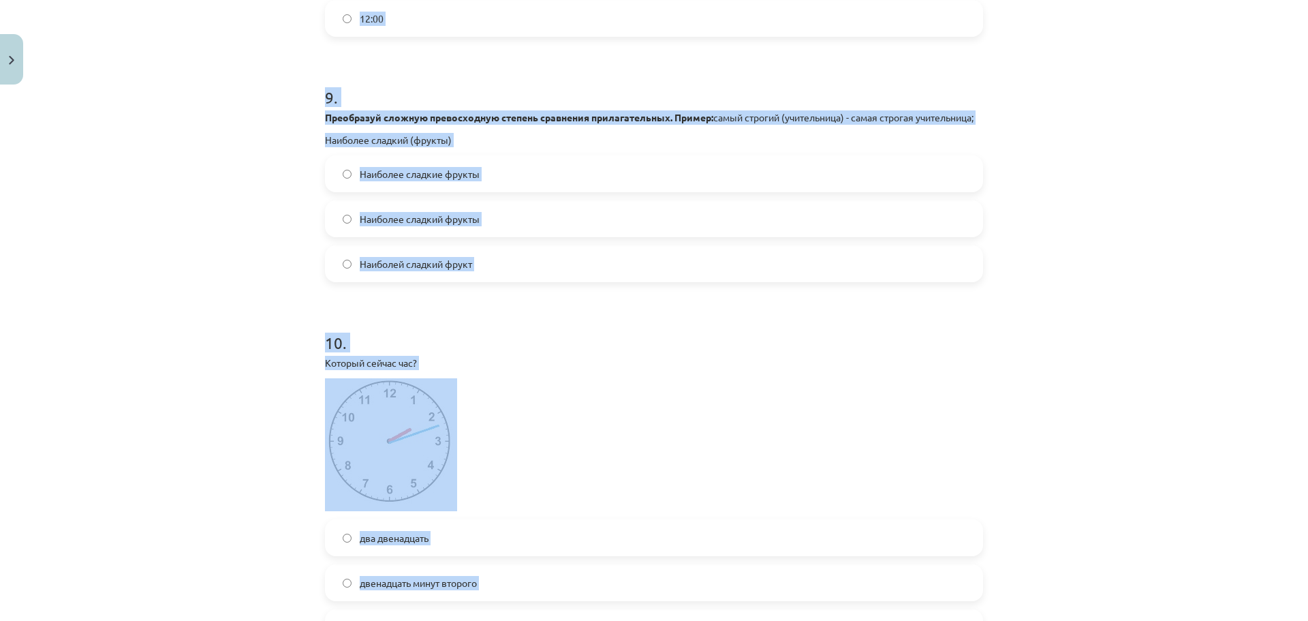
scroll to position [2530, 0]
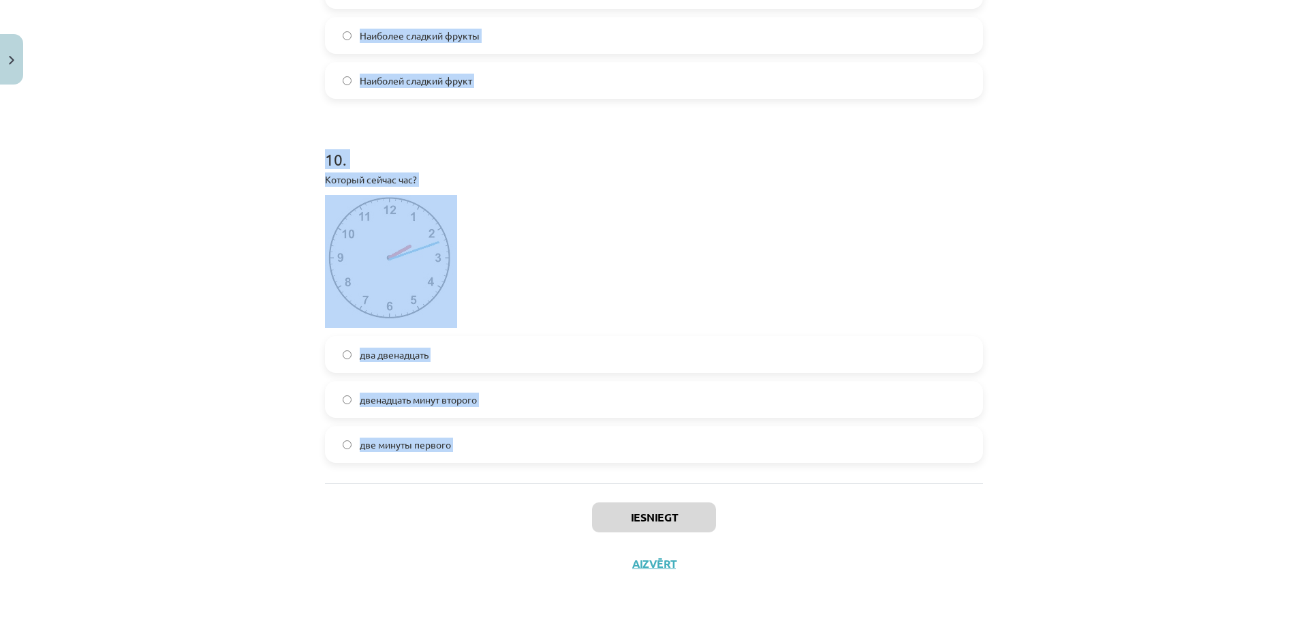
drag, startPoint x: 341, startPoint y: 300, endPoint x: 575, endPoint y: 485, distance: 297.8
click at [575, 485] on div "Mācību tēma: Krievu valodas b1 - 11. klases 1.ieskaites mācību materiāls #13 ✅ …" at bounding box center [654, 310] width 1308 height 621
copy form "1 . Сколько видов имеет глагол ? 2 1 3 4 2 . Укажите сложноподчинённое предложе…"
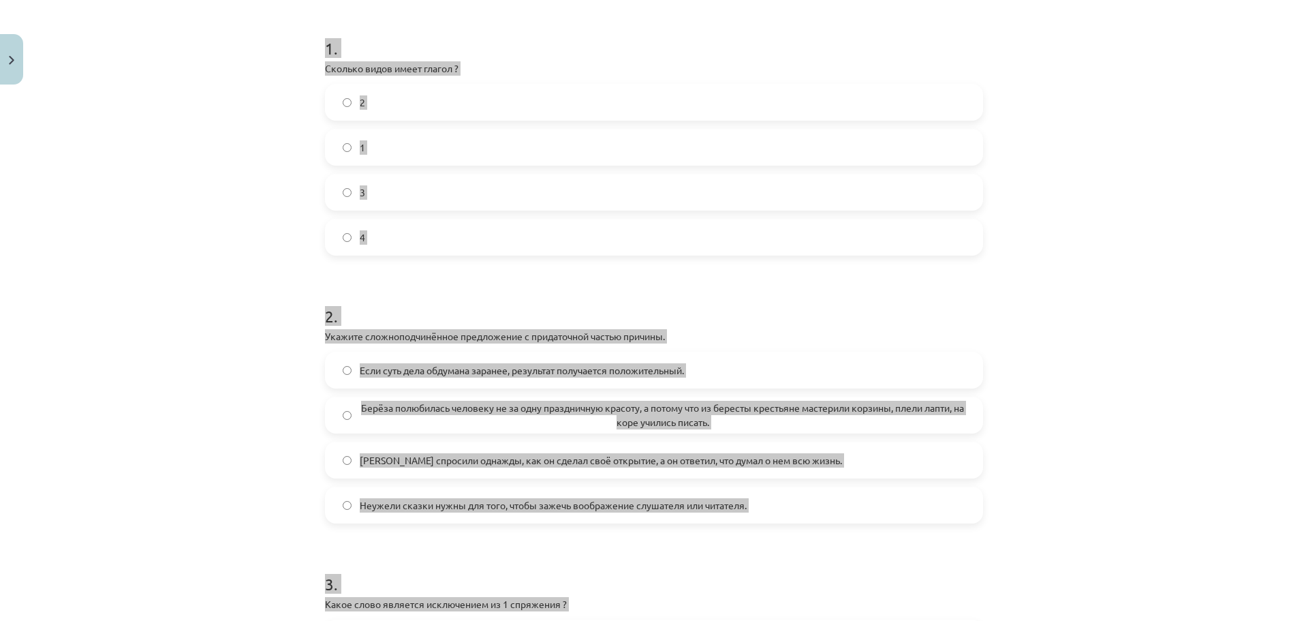
scroll to position [214, 0]
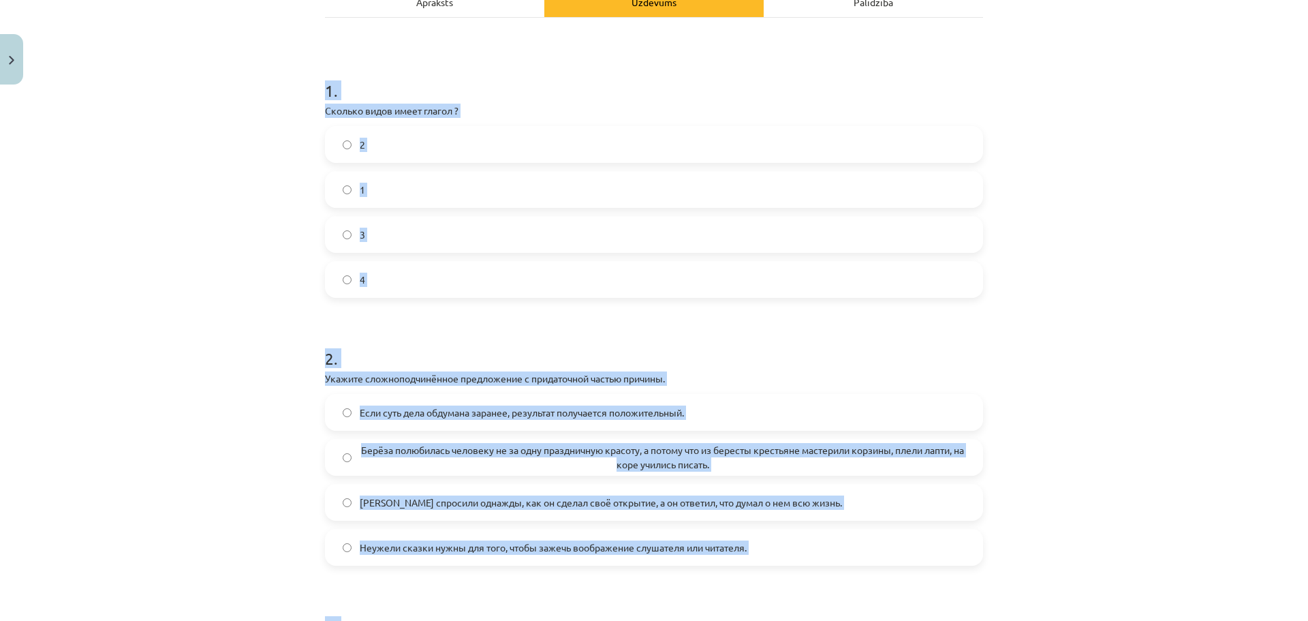
click at [122, 215] on div "Mācību tēma: Krievu valodas b1 - 11. klases 1.ieskaites mācību materiāls #13 ✅ …" at bounding box center [654, 310] width 1308 height 621
click at [401, 149] on label "2" at bounding box center [653, 144] width 655 height 34
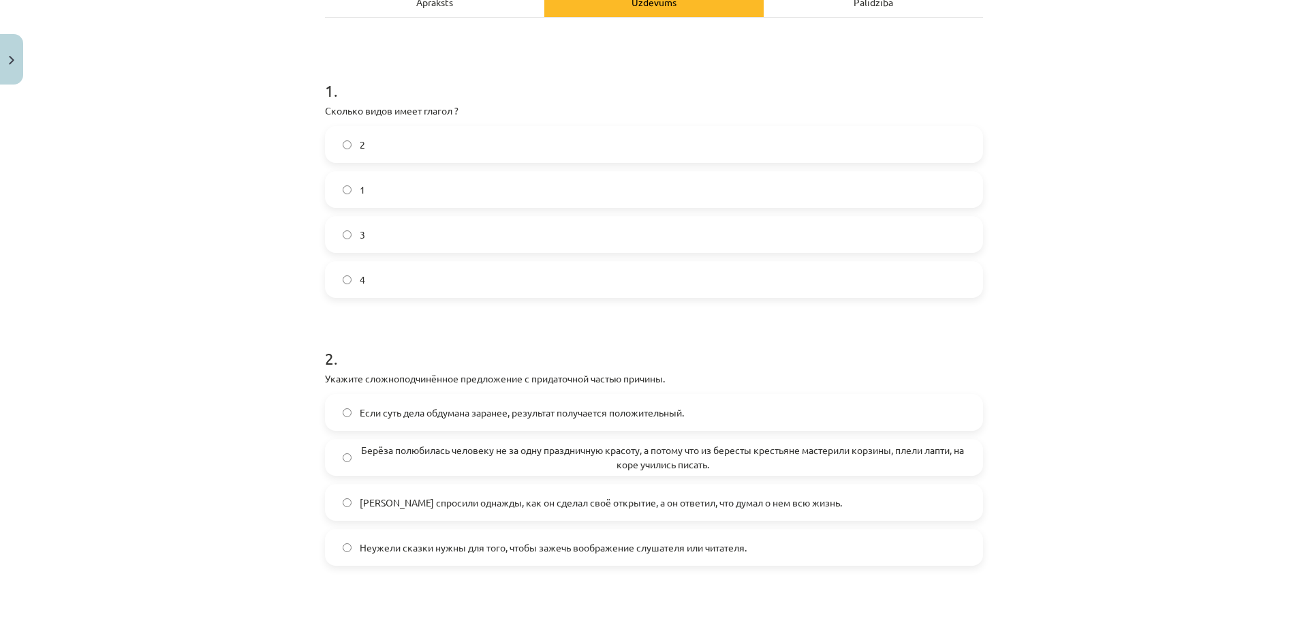
click at [456, 456] on span "Берёза полюбилась человеку не за одну праздничную красоту, а потому что из бере…" at bounding box center [663, 457] width 606 height 29
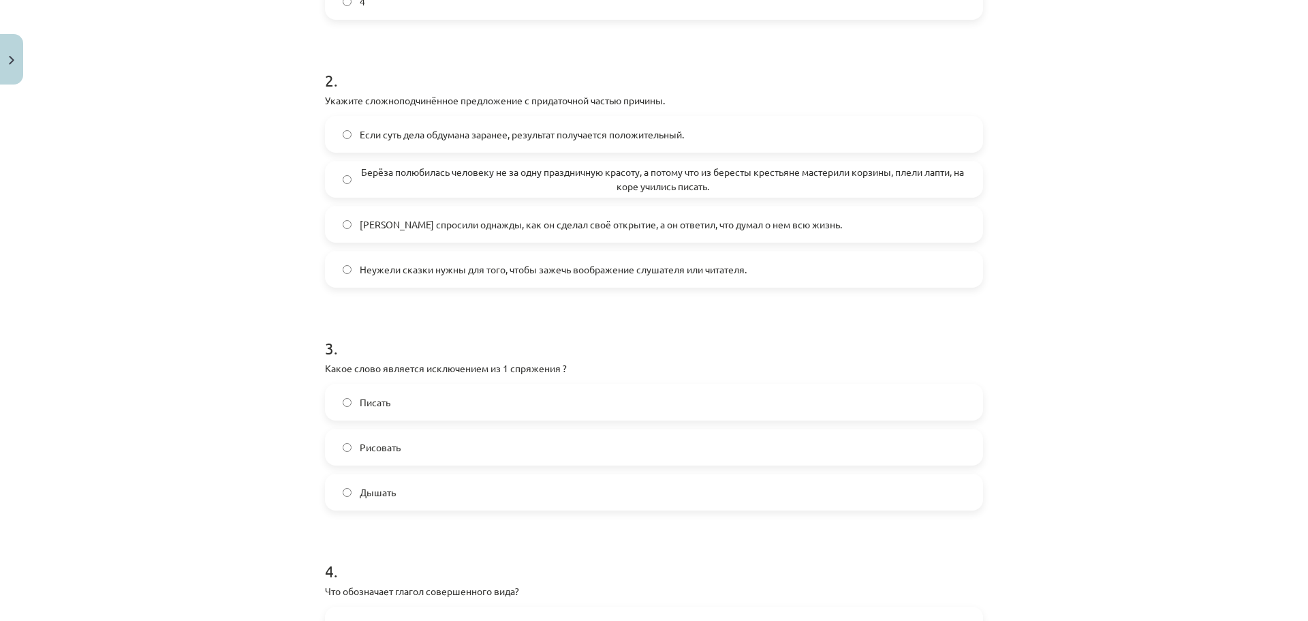
scroll to position [509, 0]
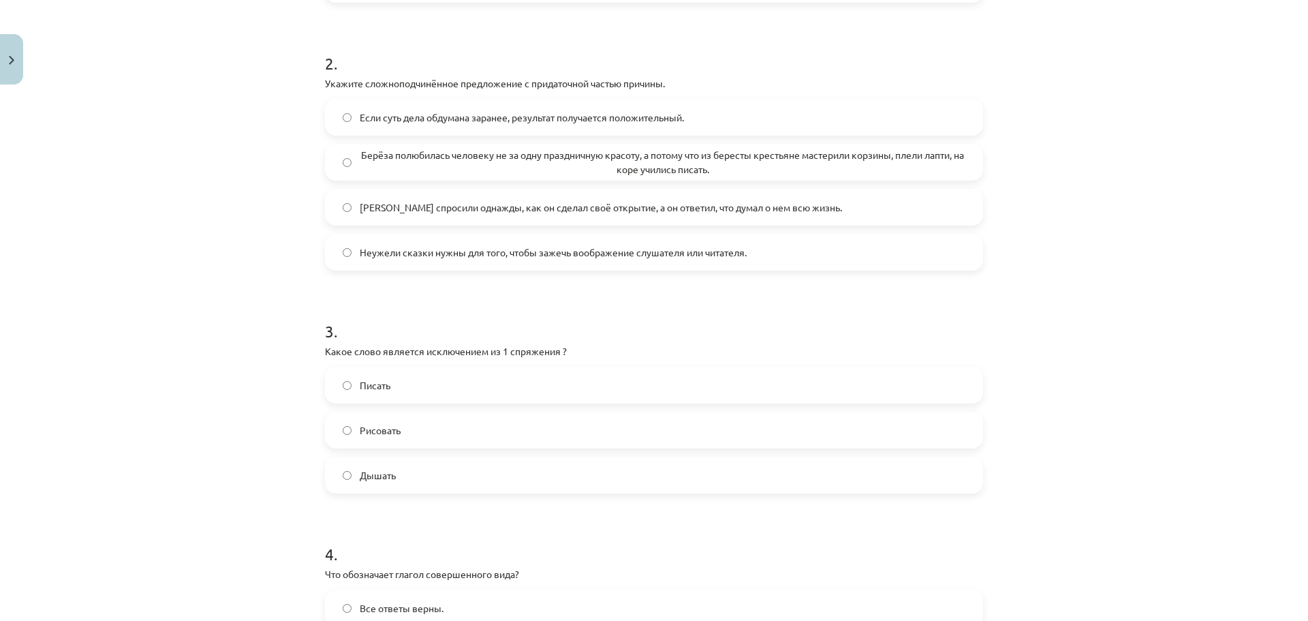
click at [392, 465] on label "Дышать" at bounding box center [653, 475] width 655 height 34
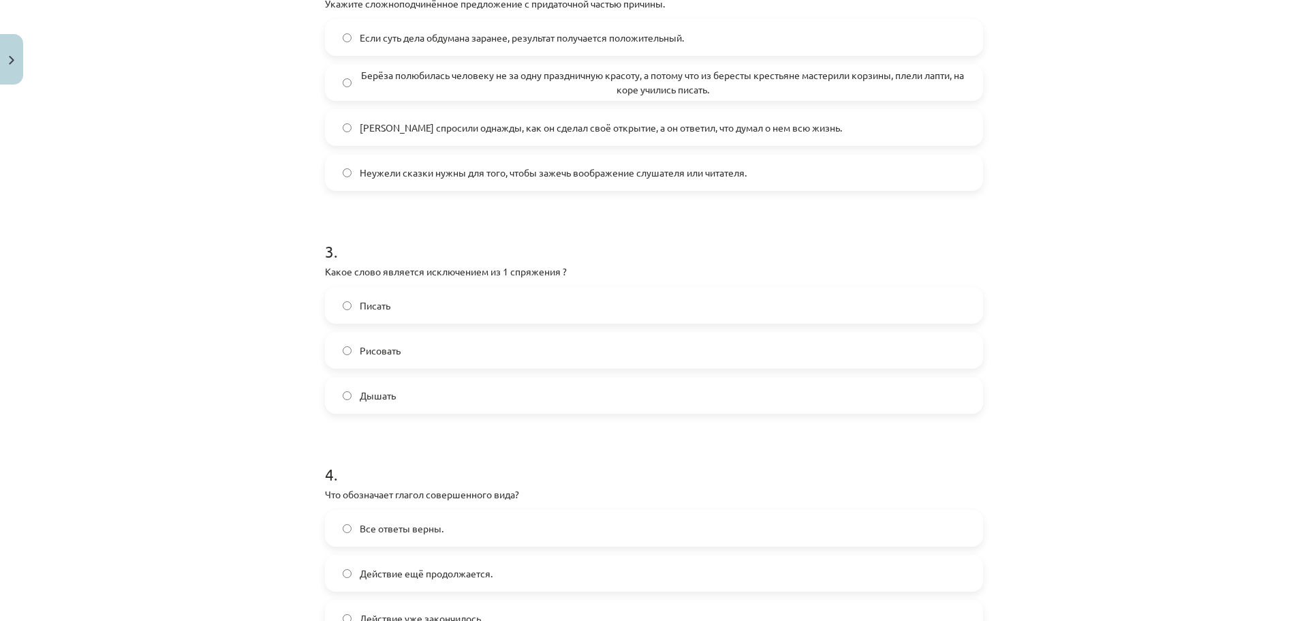
scroll to position [736, 0]
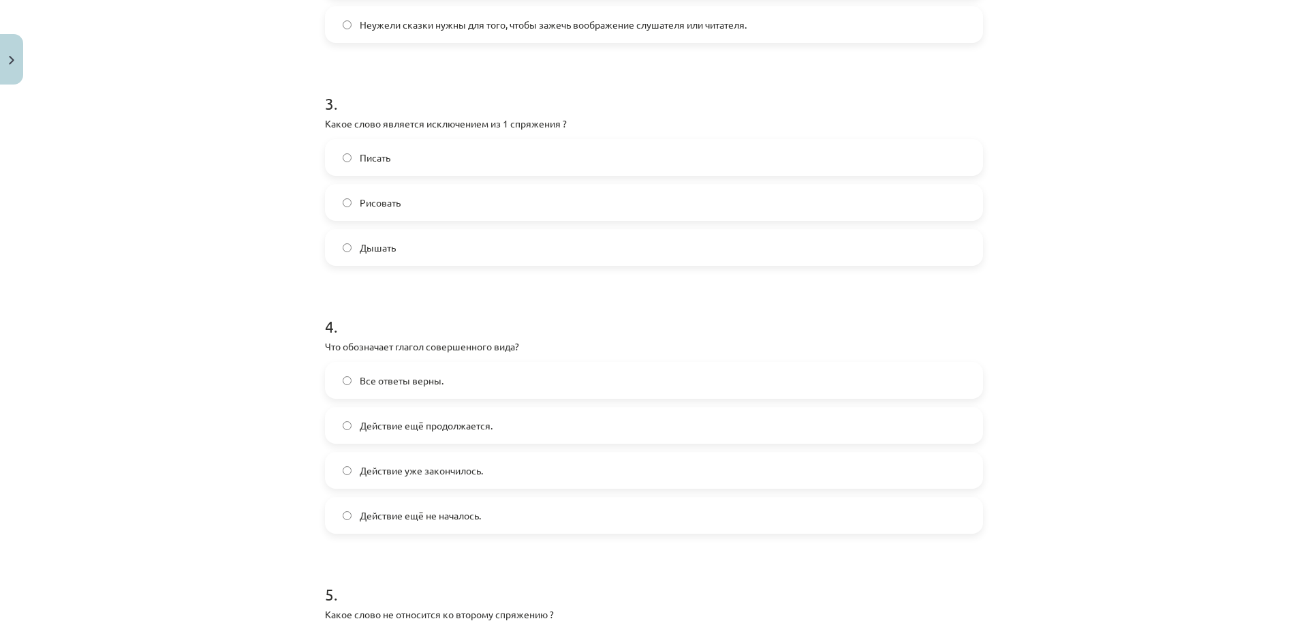
click at [459, 471] on span "Действие уже закончилось." at bounding box center [421, 470] width 123 height 14
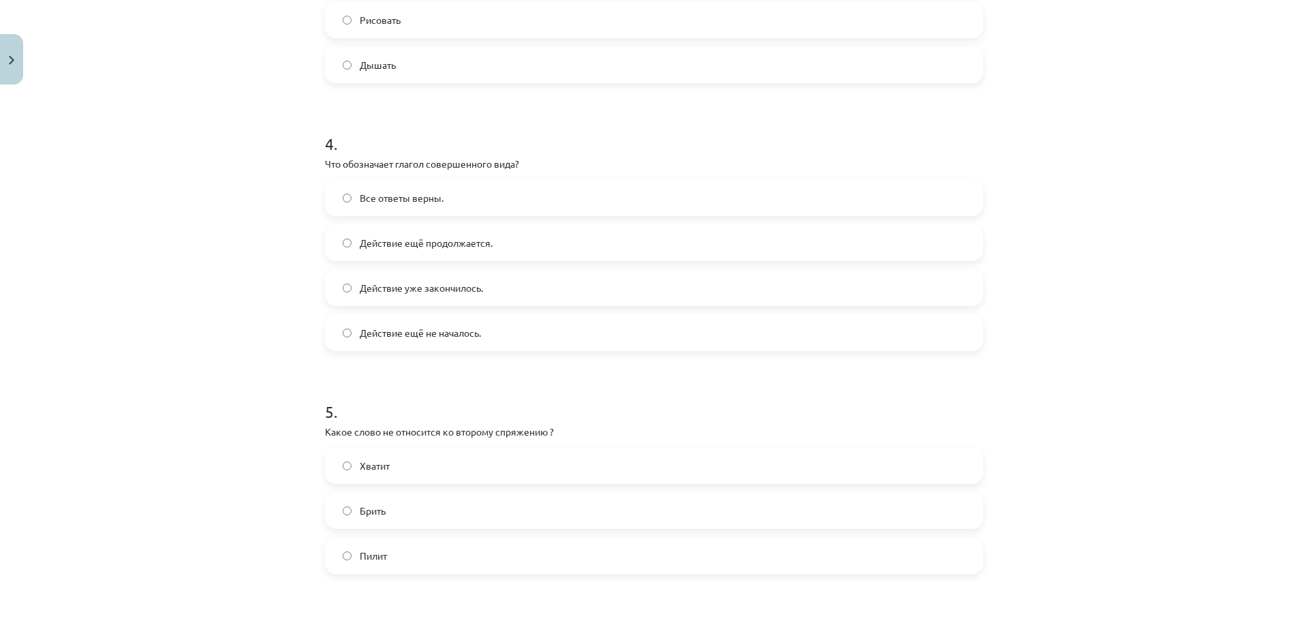
scroll to position [1009, 0]
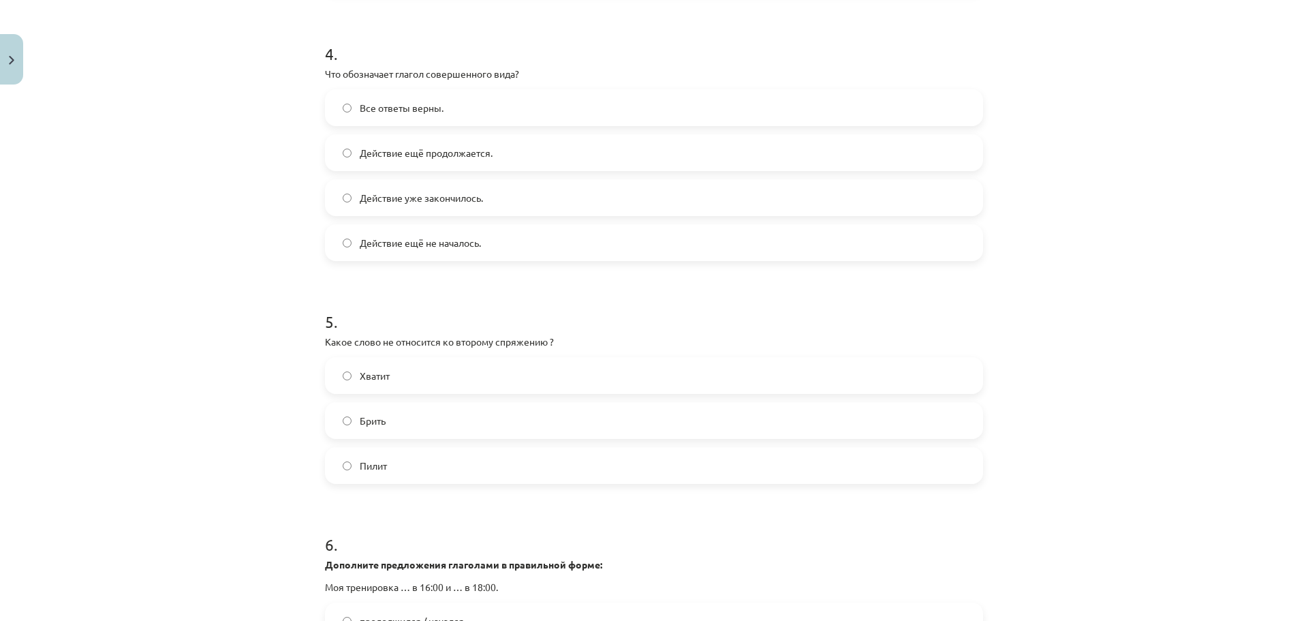
click at [424, 375] on label "Хватит" at bounding box center [653, 375] width 655 height 34
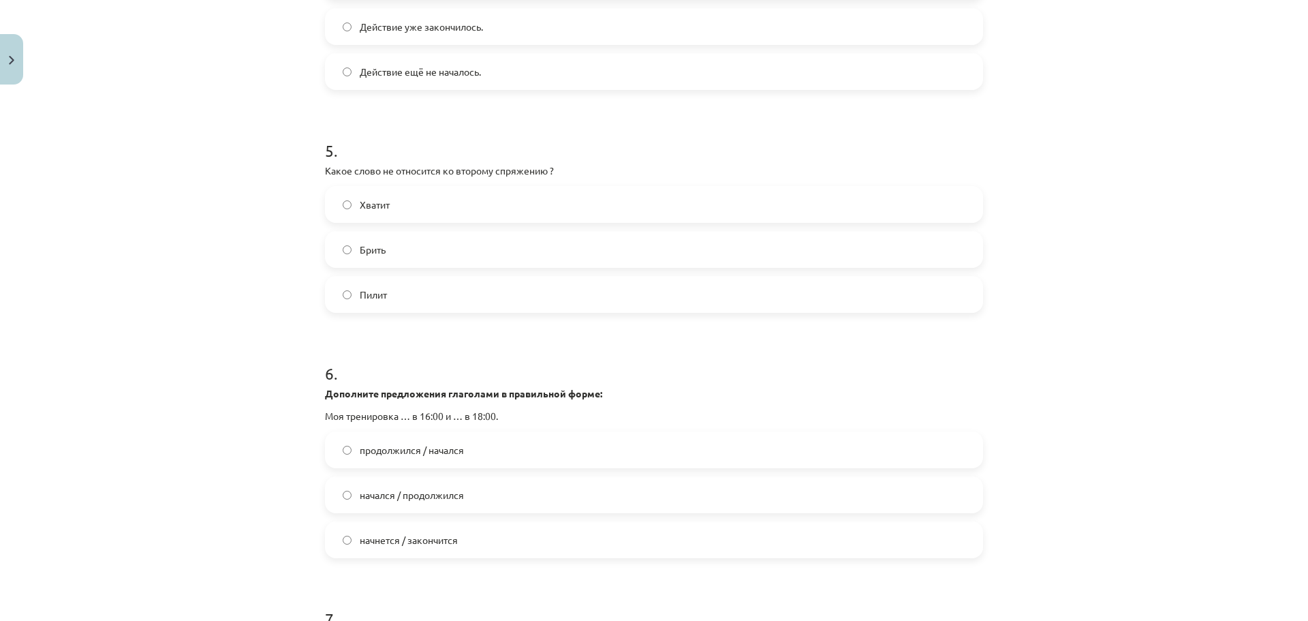
scroll to position [1190, 0]
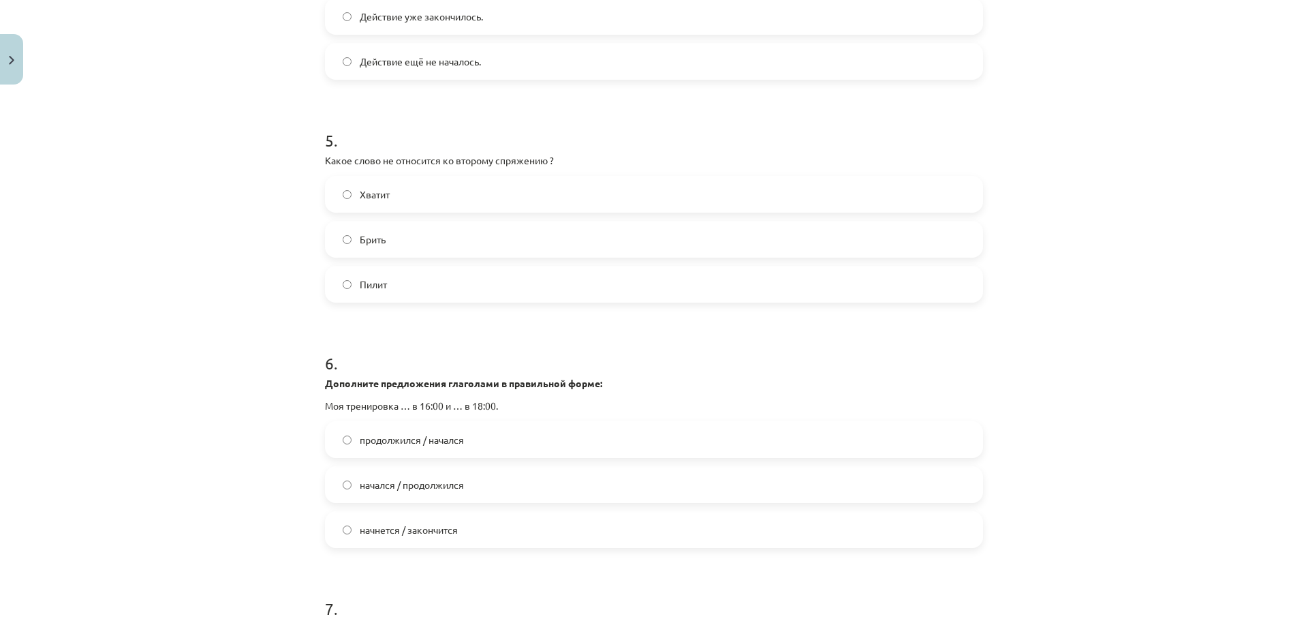
click at [441, 533] on span "начнется / закончится" at bounding box center [409, 530] width 98 height 14
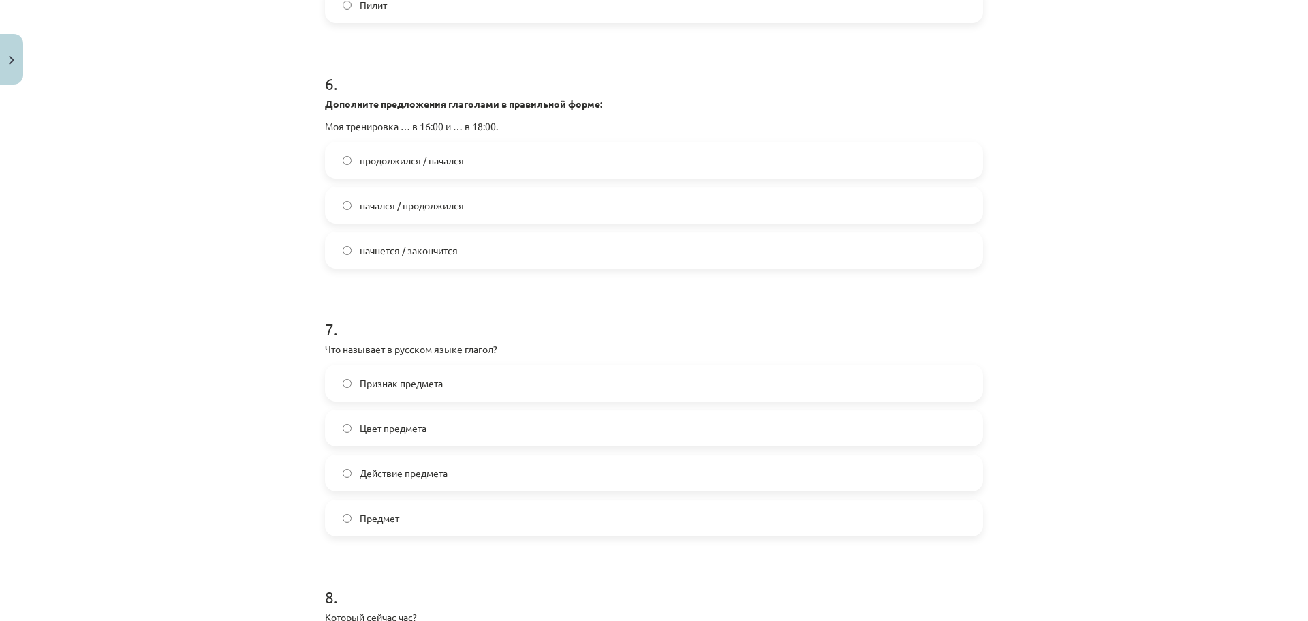
scroll to position [1576, 0]
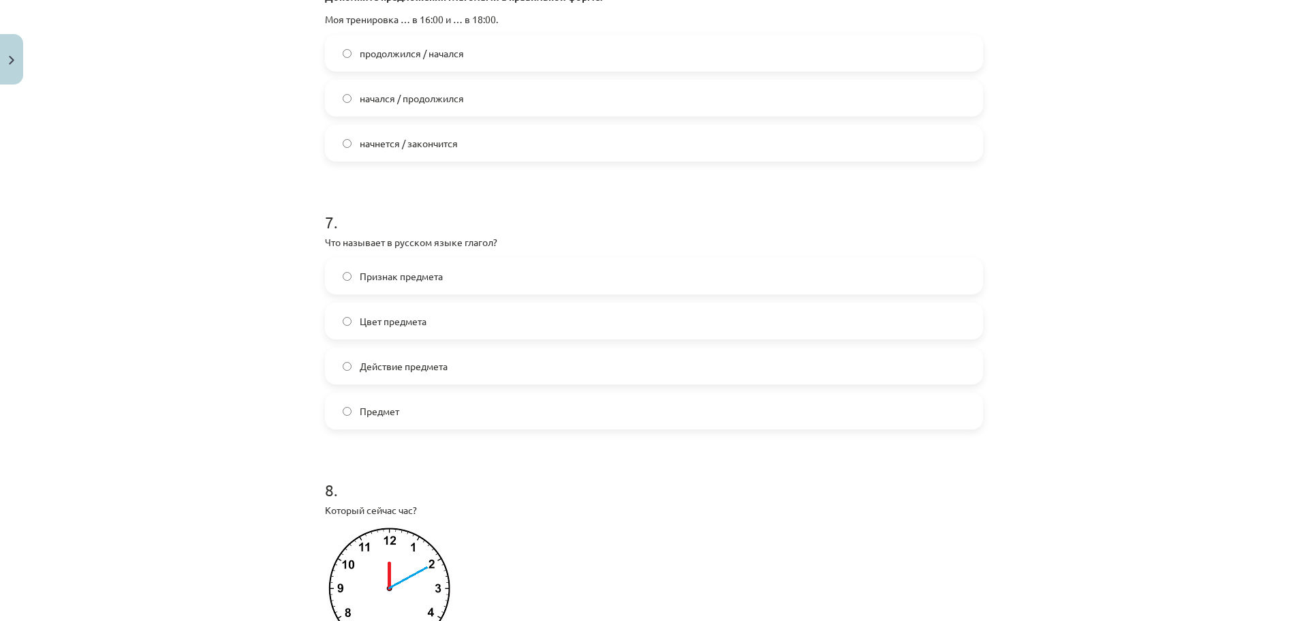
click at [433, 367] on span "Действие предмета" at bounding box center [404, 366] width 88 height 14
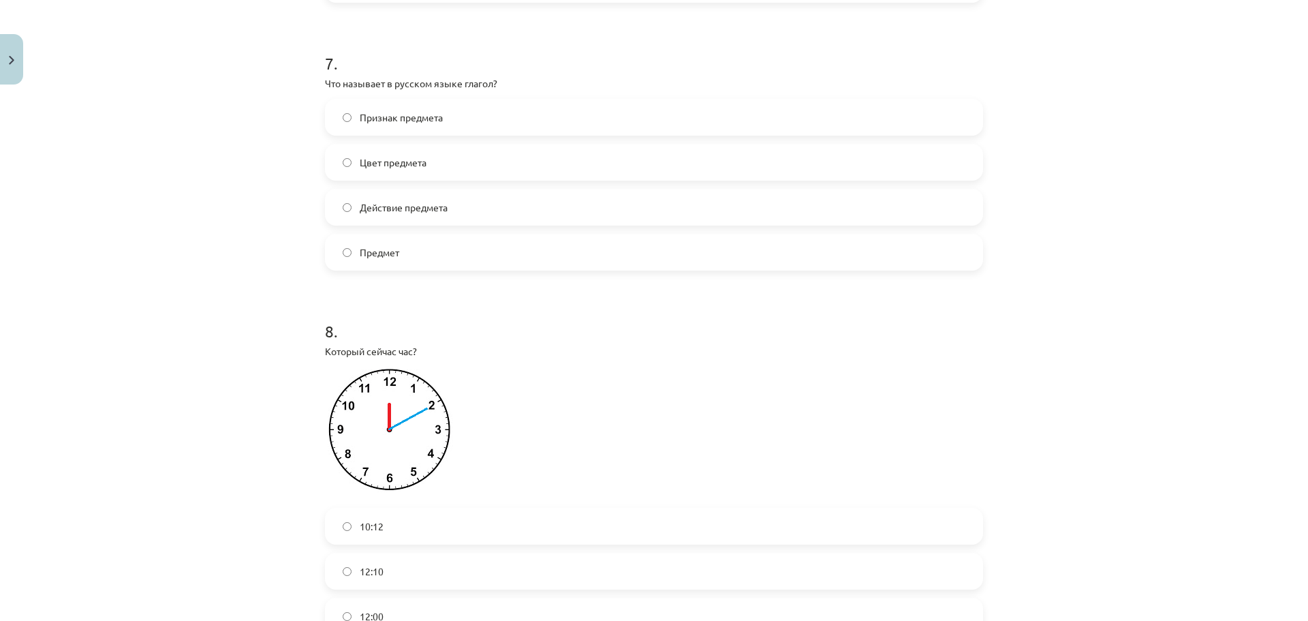
scroll to position [1849, 0]
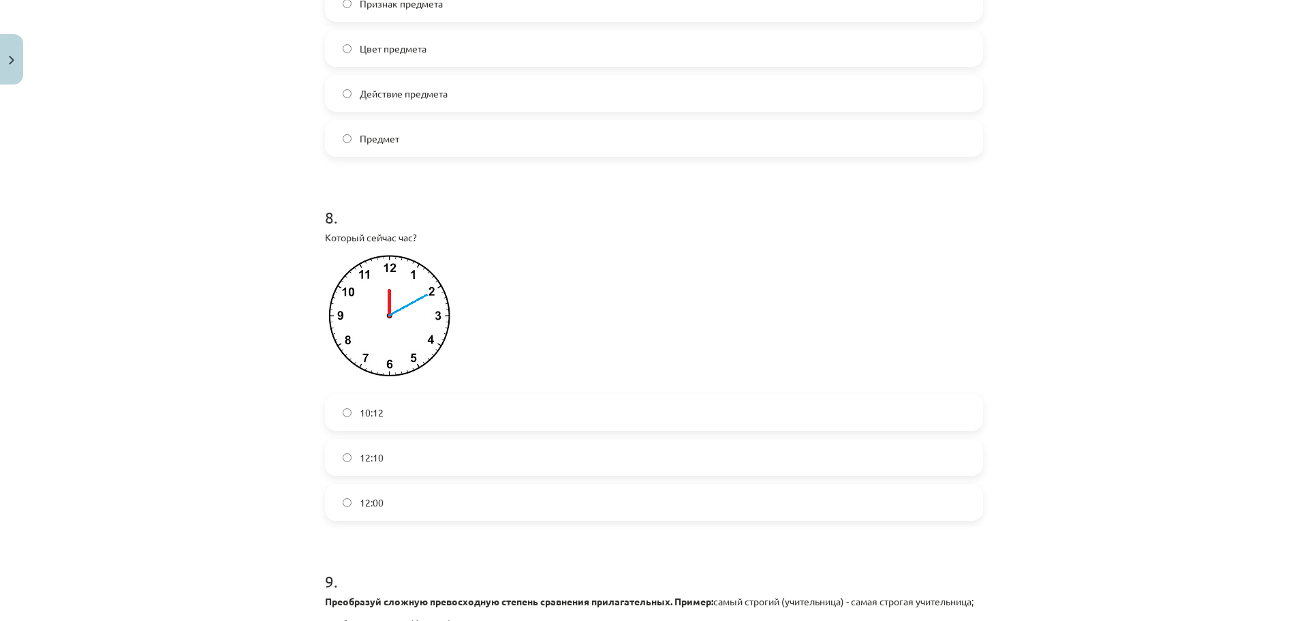
click at [409, 458] on label "12:10" at bounding box center [653, 457] width 655 height 34
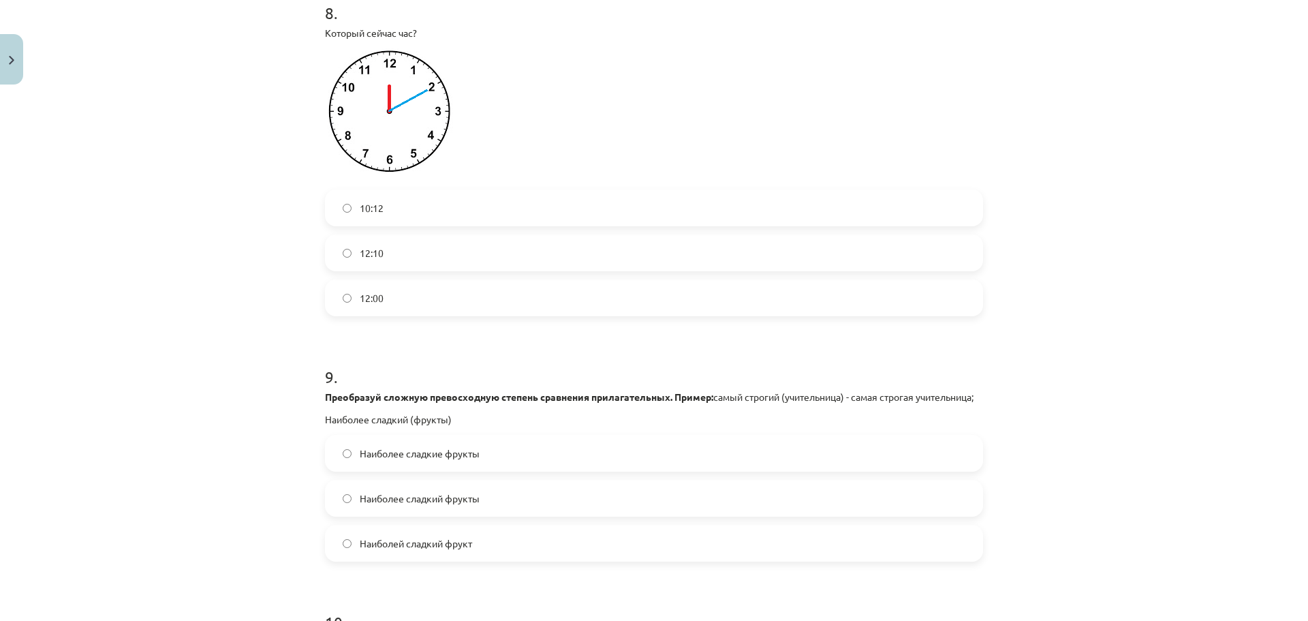
scroll to position [2099, 0]
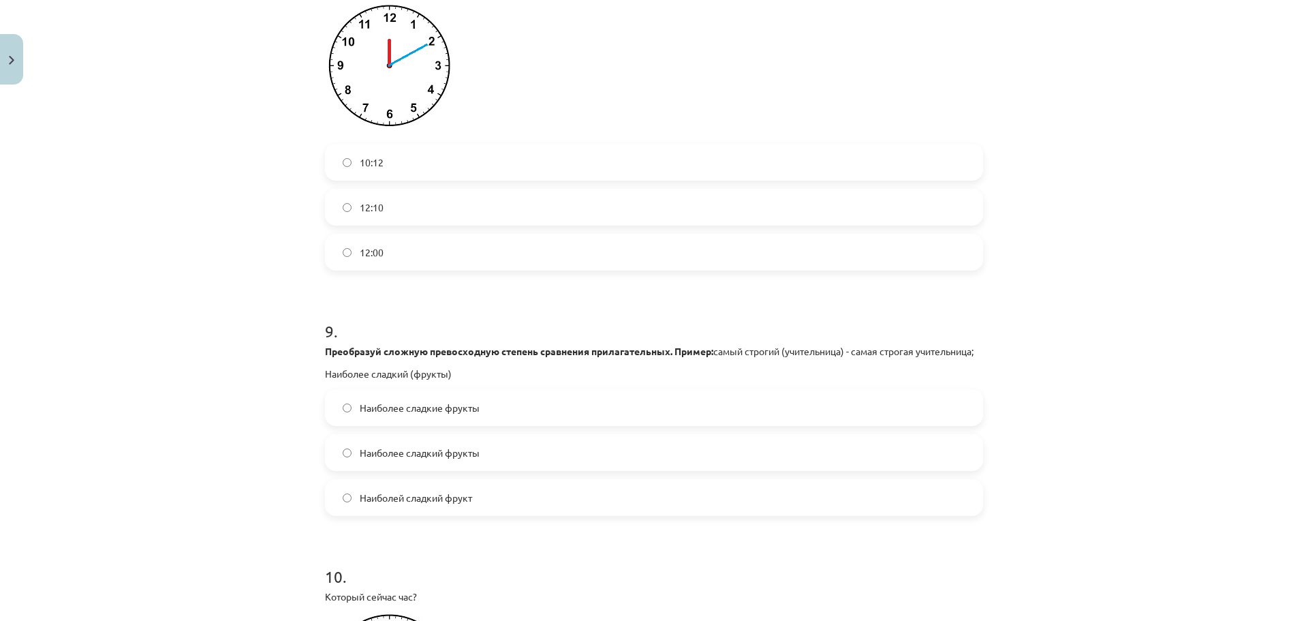
click at [434, 415] on span "Наиболее сладкие фрукты" at bounding box center [420, 408] width 120 height 14
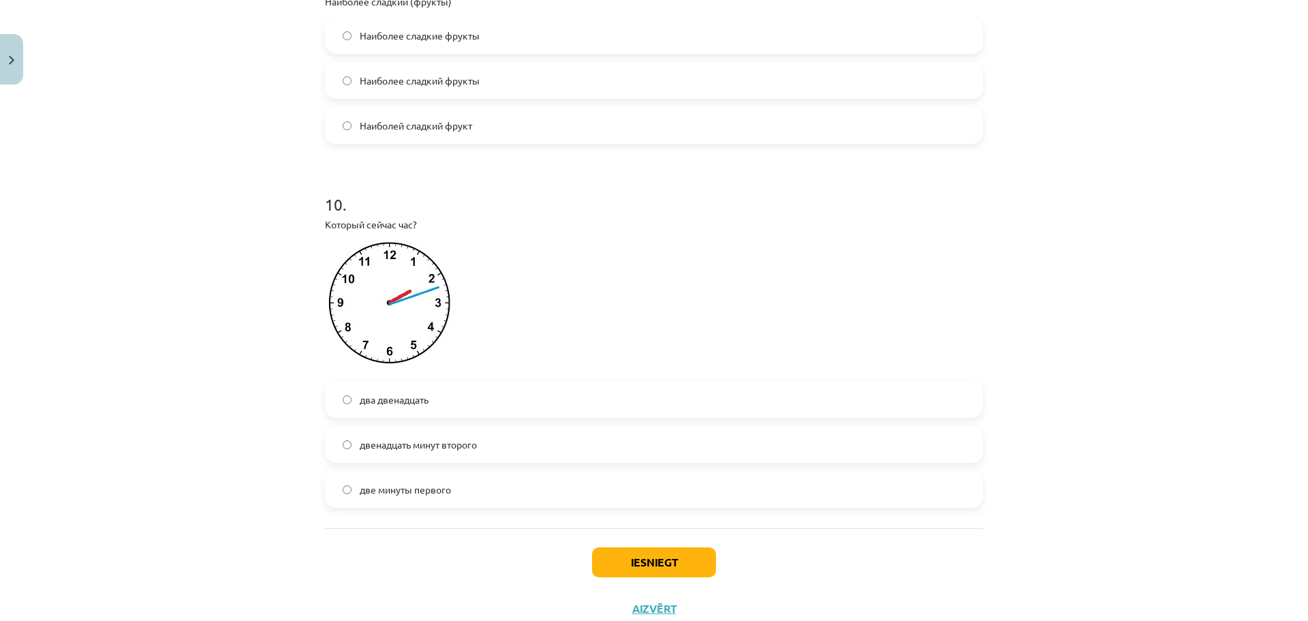
scroll to position [2485, 0]
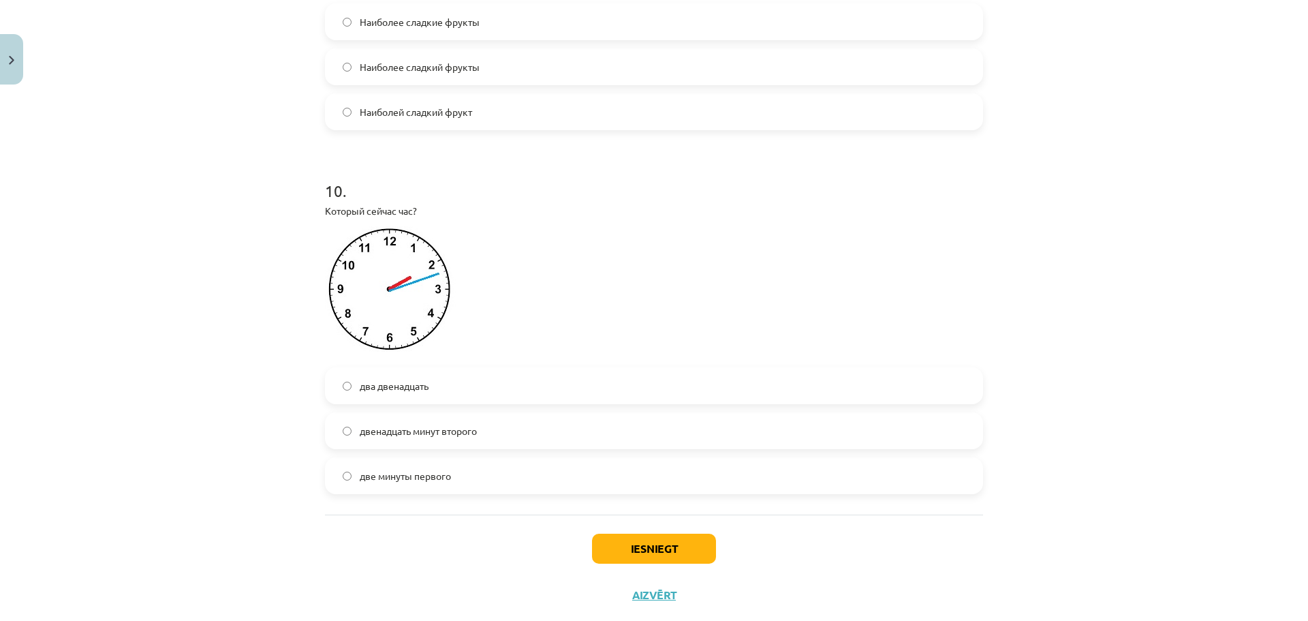
click at [437, 438] on span "двенадцать минут второго" at bounding box center [418, 431] width 117 height 14
click at [625, 561] on button "Iesniegt" at bounding box center [654, 548] width 124 height 30
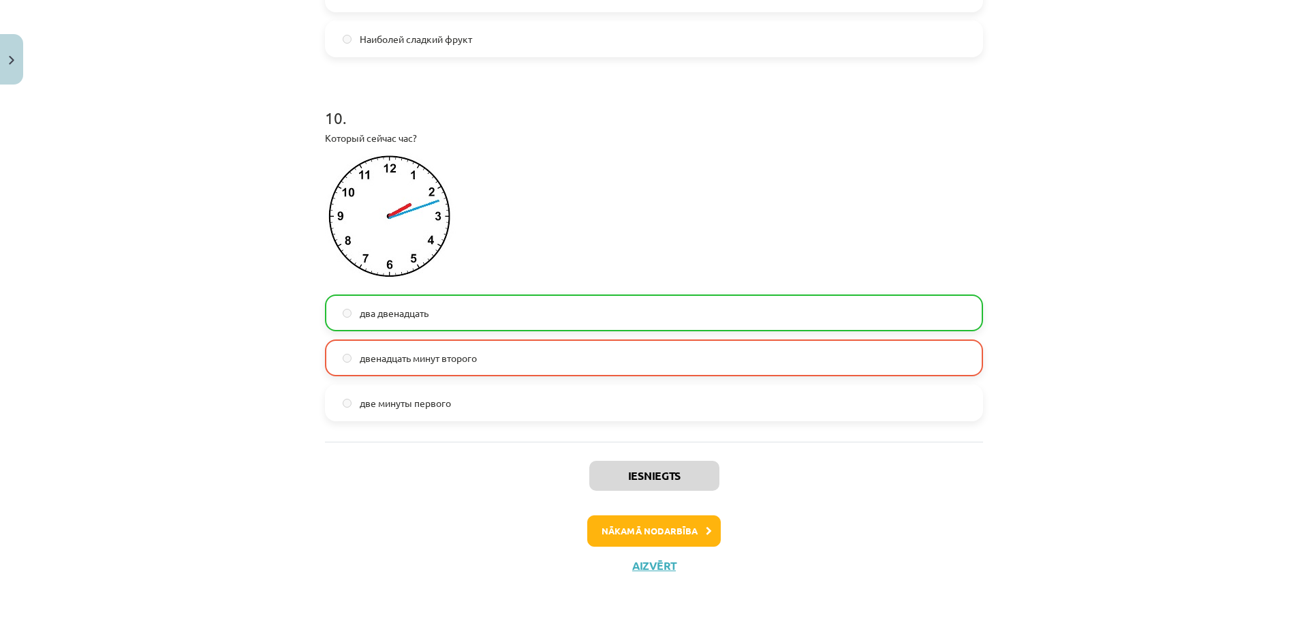
scroll to position [2574, 0]
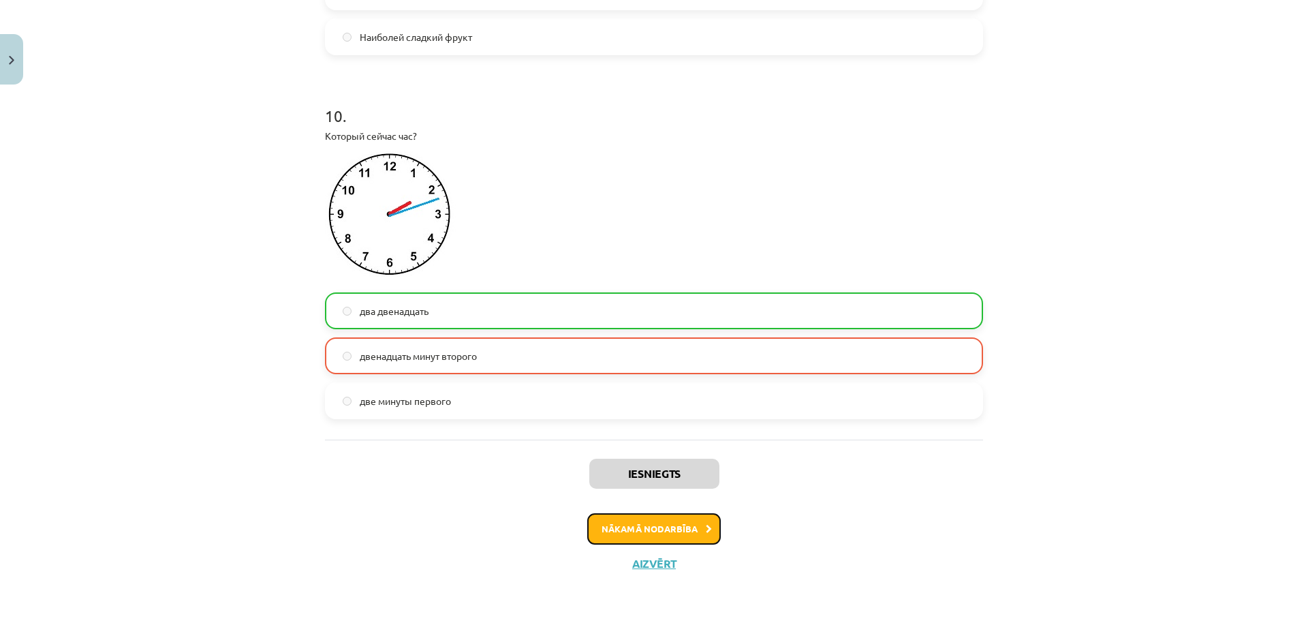
click at [670, 527] on button "Nākamā nodarbība" at bounding box center [654, 528] width 134 height 31
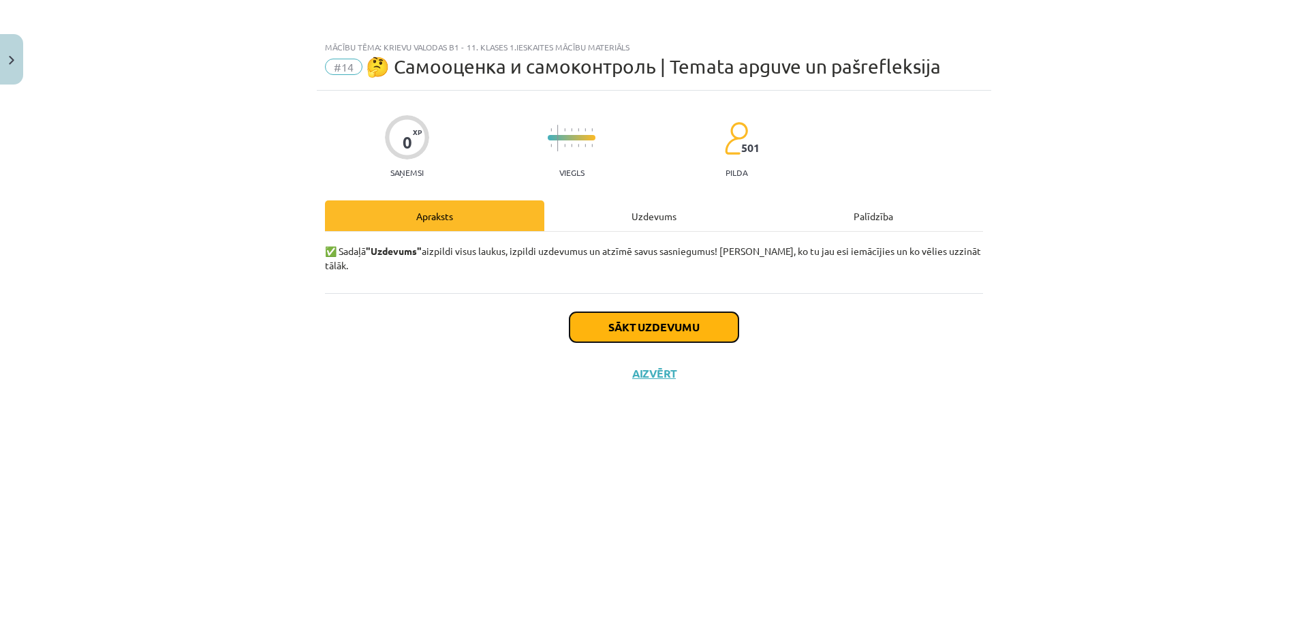
click at [688, 315] on button "Sākt uzdevumu" at bounding box center [654, 327] width 169 height 30
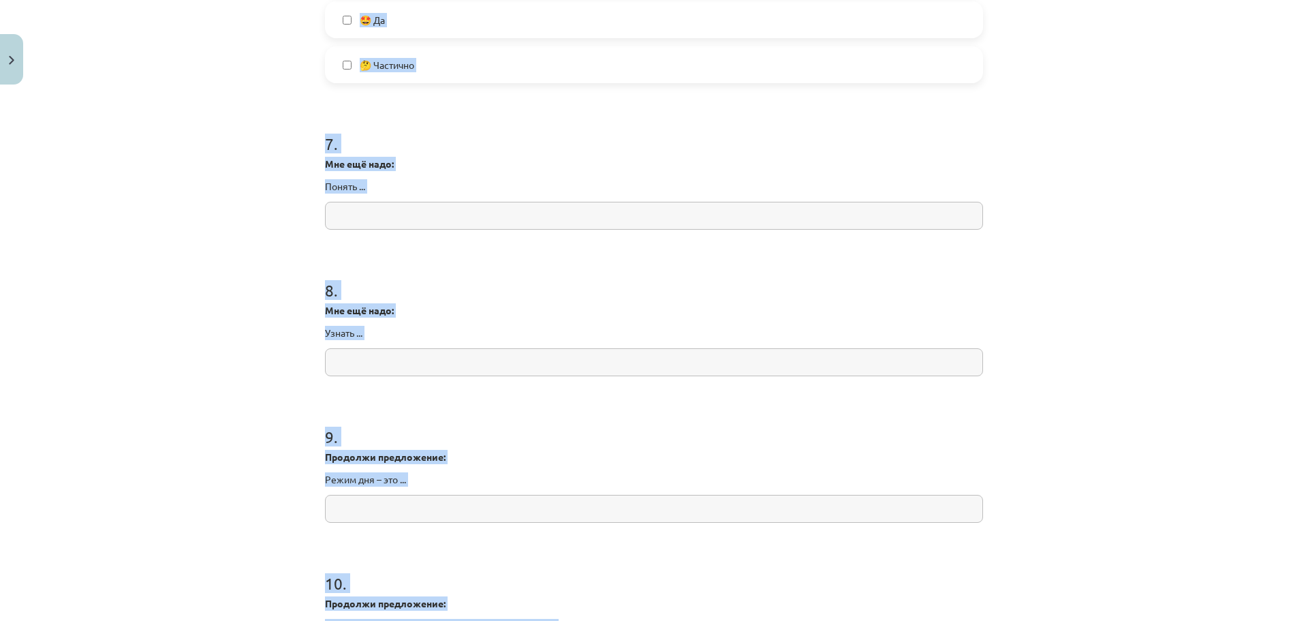
scroll to position [1696, 0]
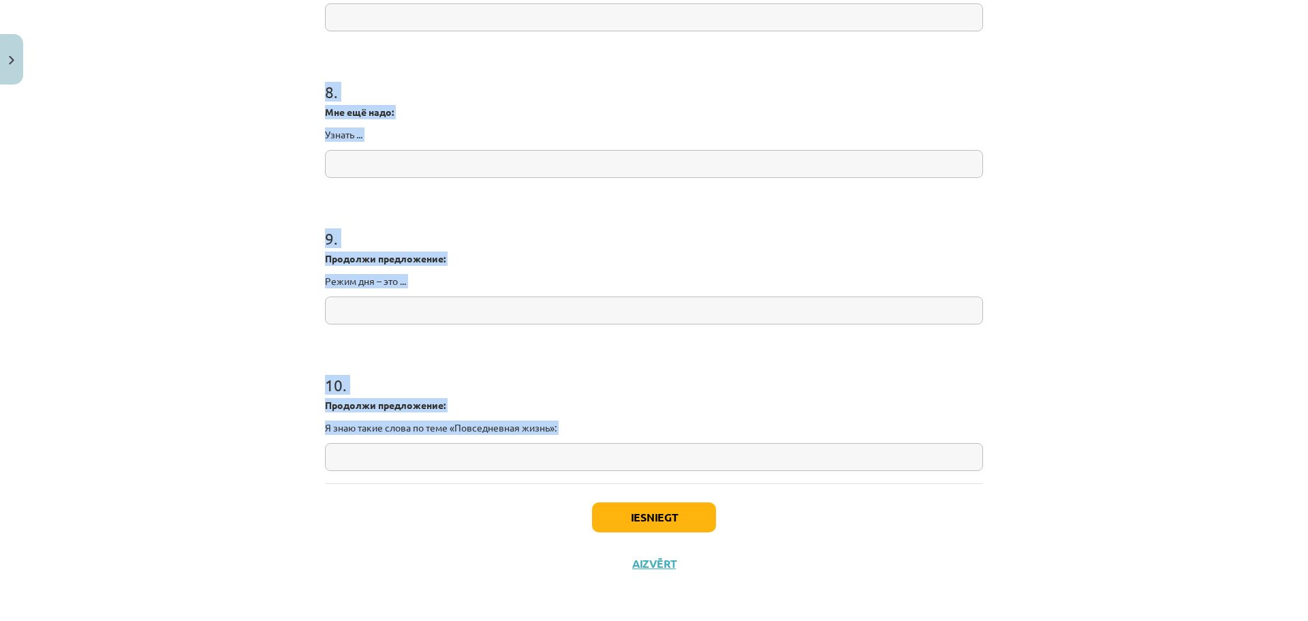
drag, startPoint x: 339, startPoint y: 302, endPoint x: 553, endPoint y: 509, distance: 297.8
click at [555, 509] on div "Mācību tēma: Krievu valodas b1 - 11. klases 1.ieskaites mācību materiāls #14 🤔 …" at bounding box center [654, 310] width 1308 height 621
copy form "1 . Я научился/ась понимать слова и использовать выражения по теме: «Повседневн…"
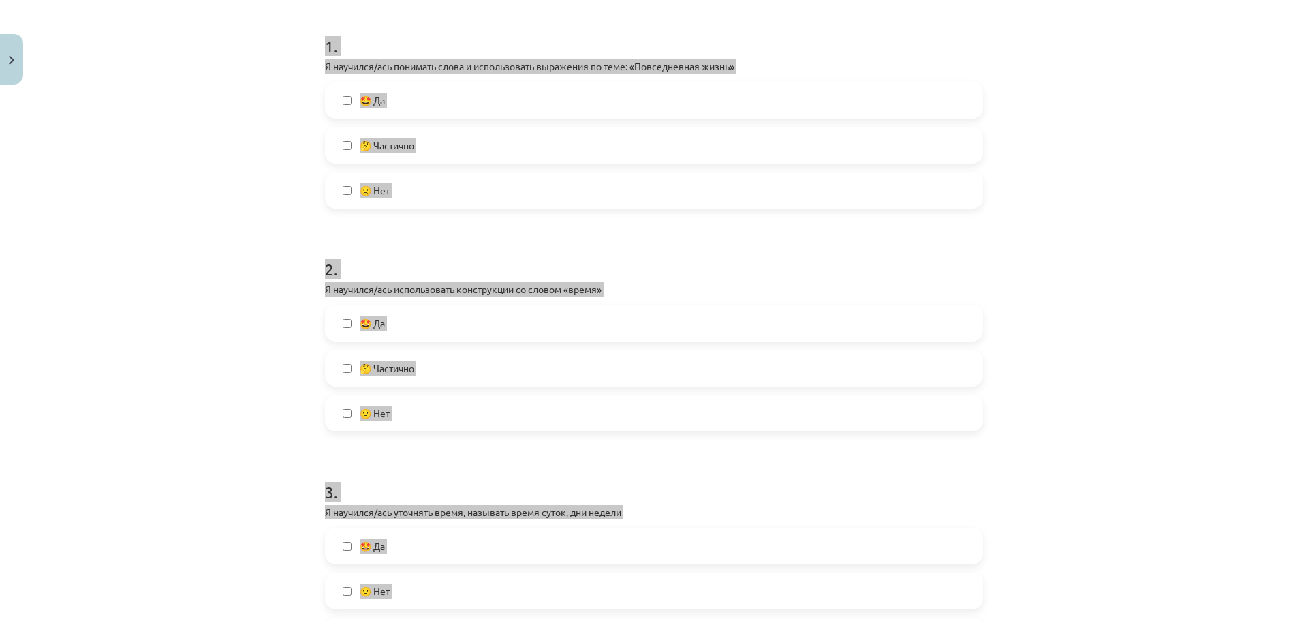
scroll to position [0, 0]
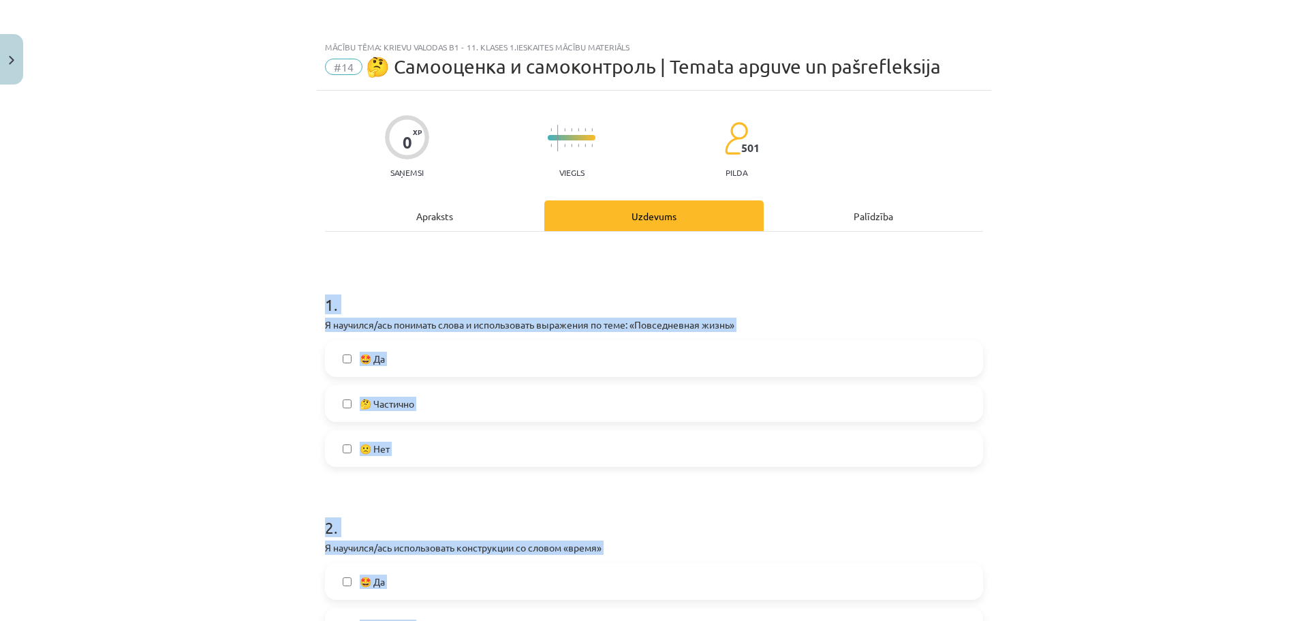
click at [219, 317] on div "Mācību tēma: Krievu valodas b1 - 11. klases 1.ieskaites mācību materiāls #14 🤔 …" at bounding box center [654, 310] width 1308 height 621
click at [369, 361] on span "🤩 Да" at bounding box center [372, 359] width 25 height 14
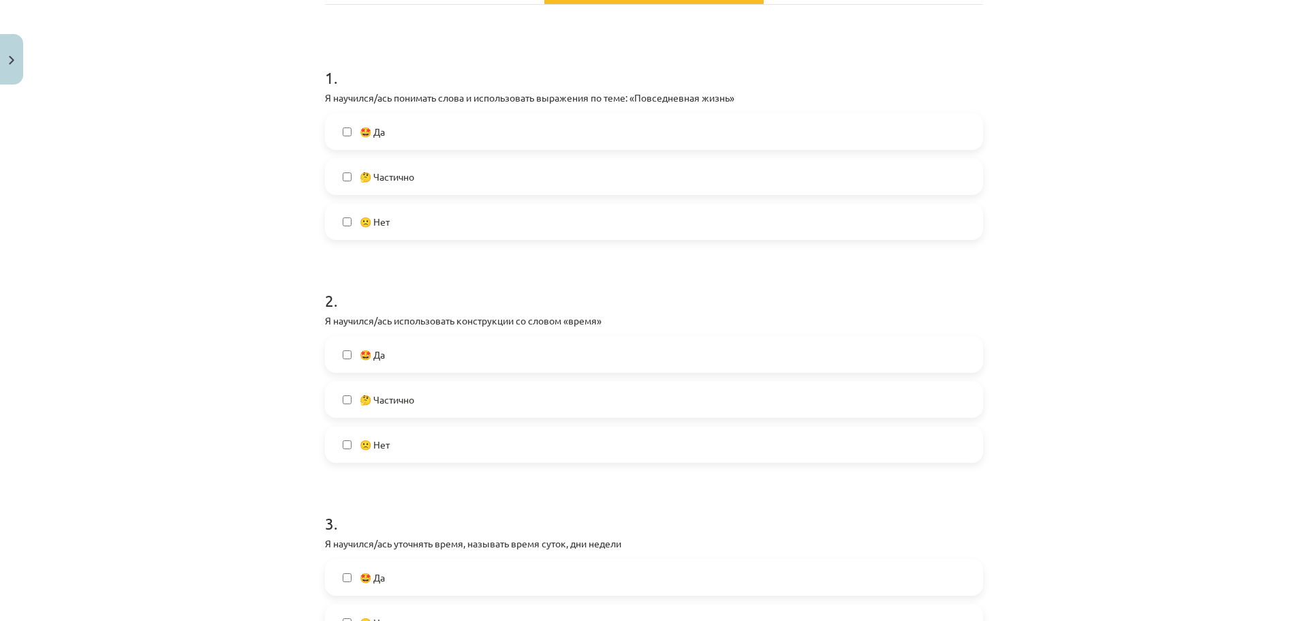
click at [371, 364] on label "🤩 Да" at bounding box center [653, 354] width 655 height 34
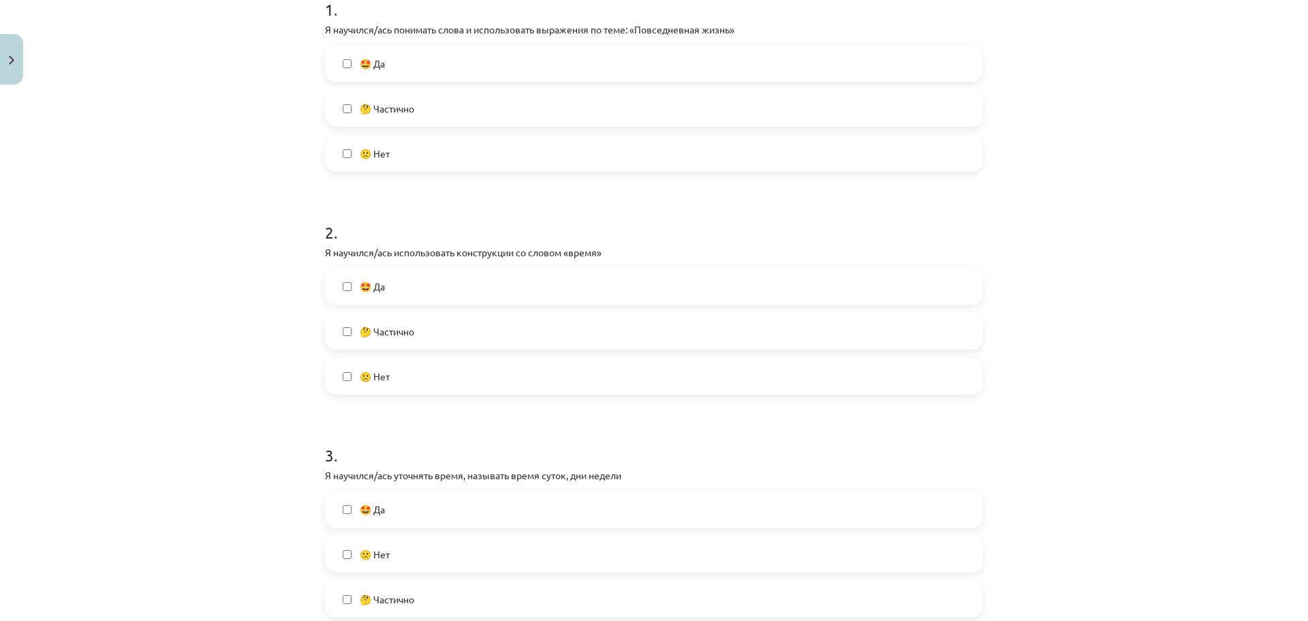
scroll to position [567, 0]
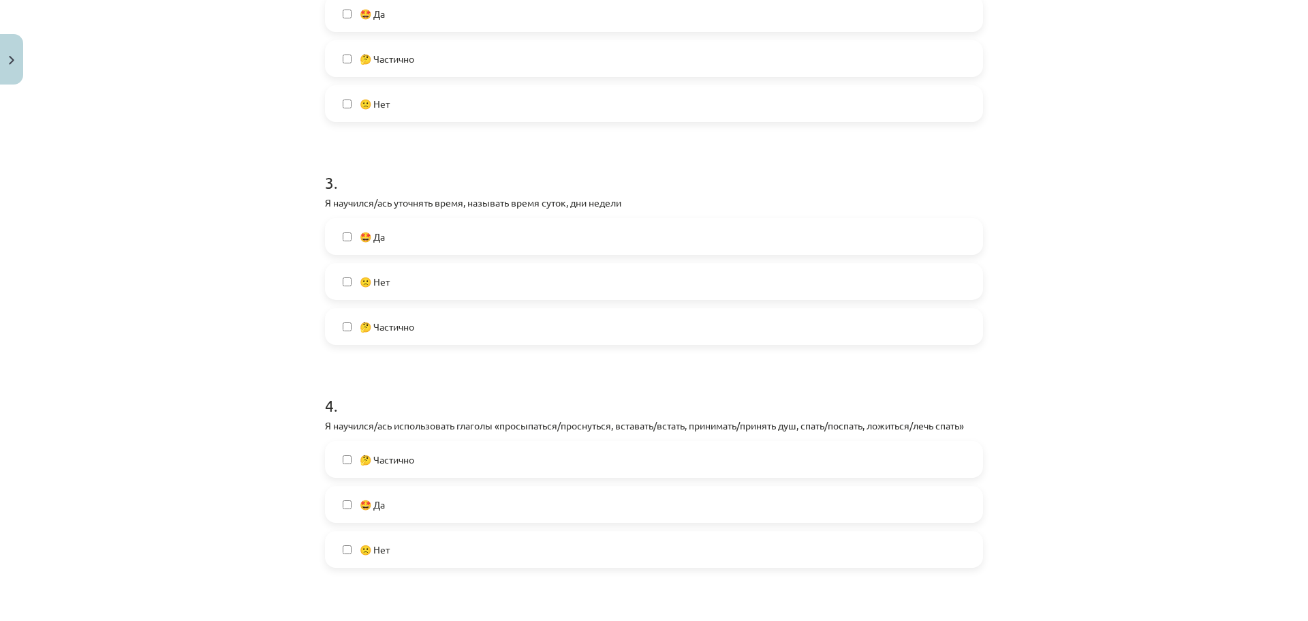
click at [372, 242] on span "🤩 Да" at bounding box center [372, 237] width 25 height 14
click at [370, 511] on span "🤩 Да" at bounding box center [372, 504] width 25 height 14
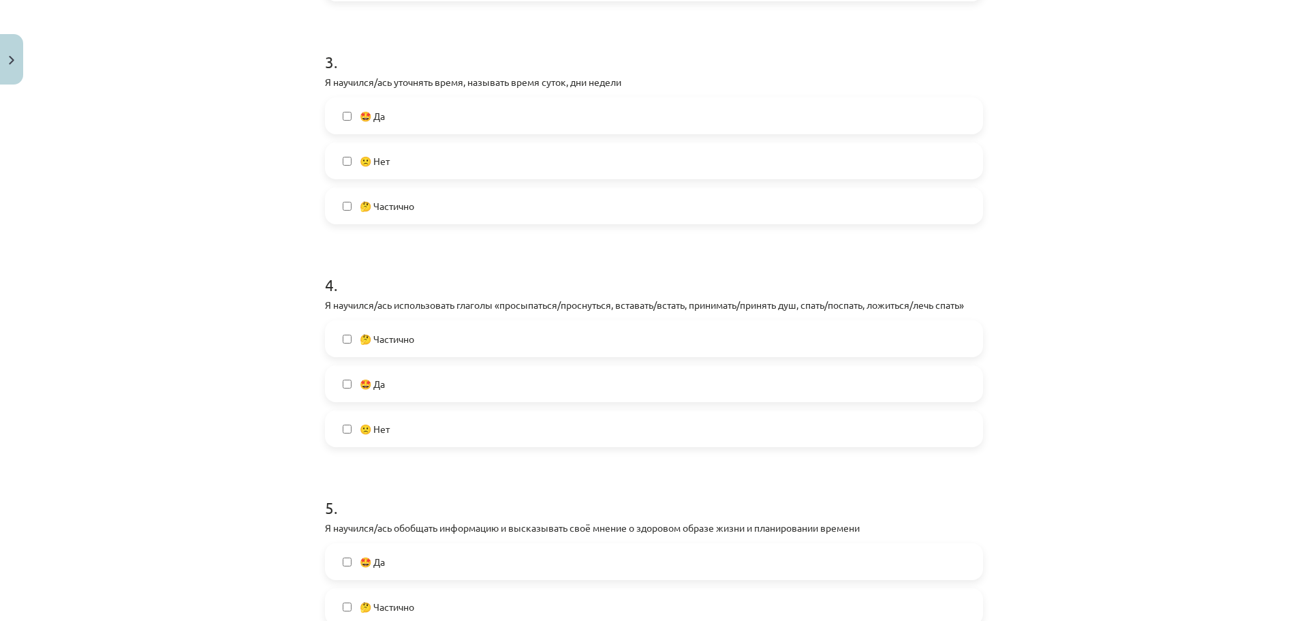
scroll to position [704, 0]
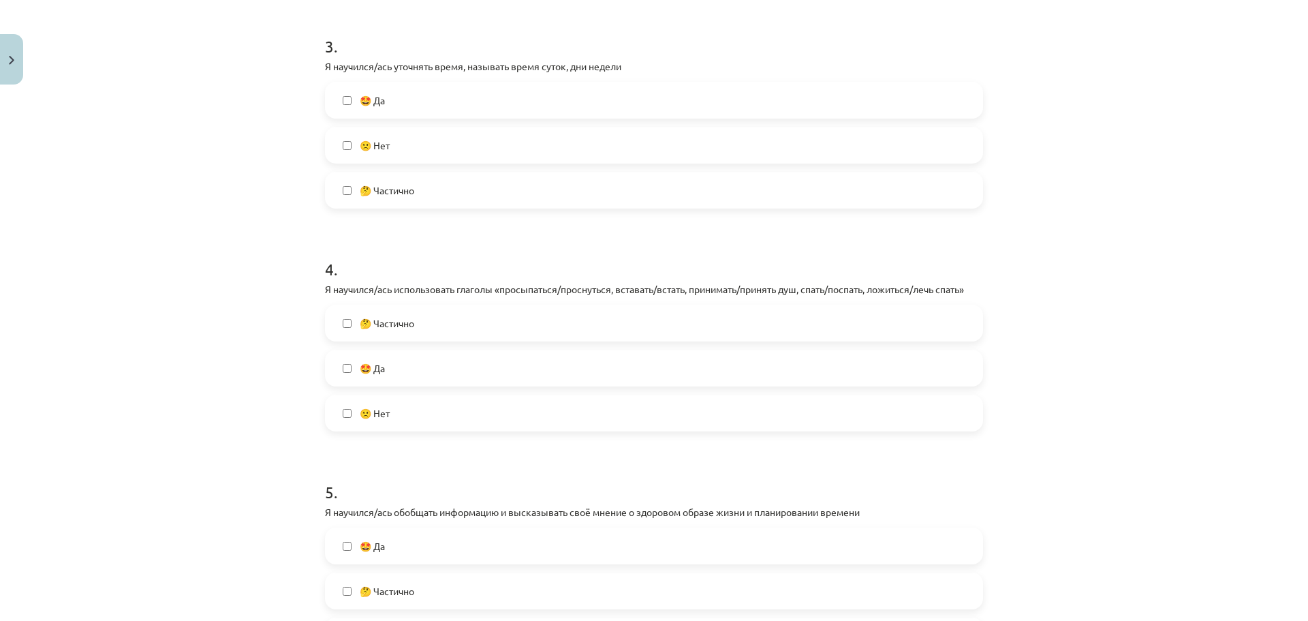
click at [373, 539] on span "🤩 Да" at bounding box center [372, 546] width 25 height 14
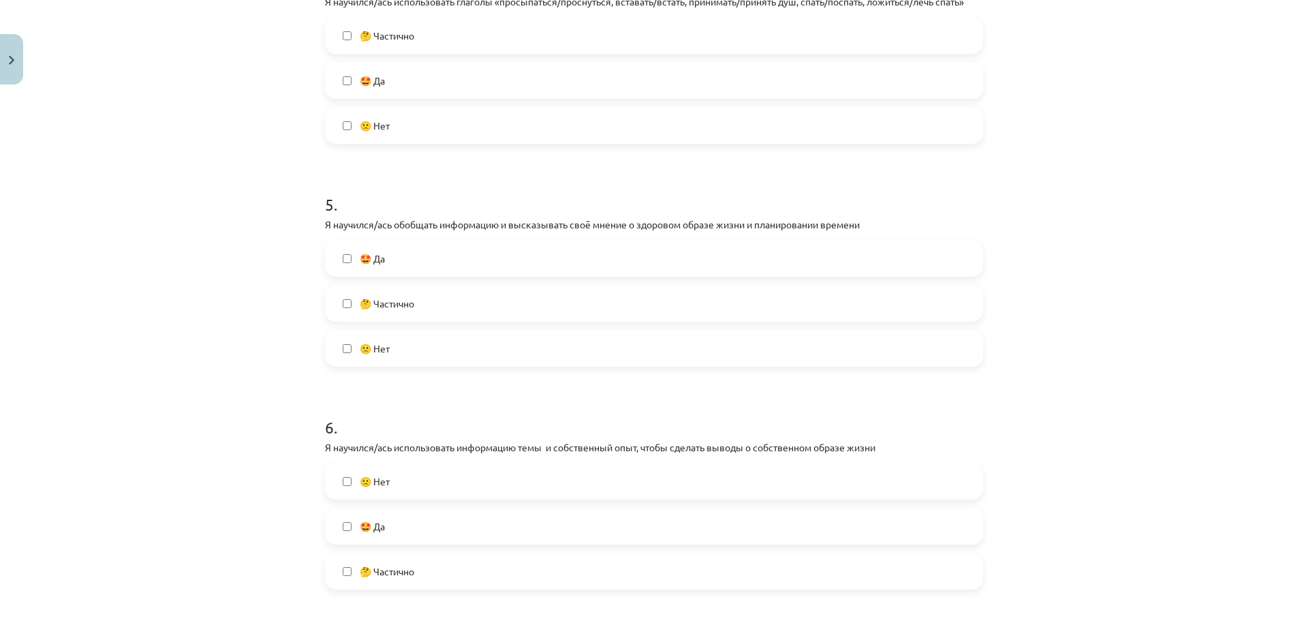
scroll to position [999, 0]
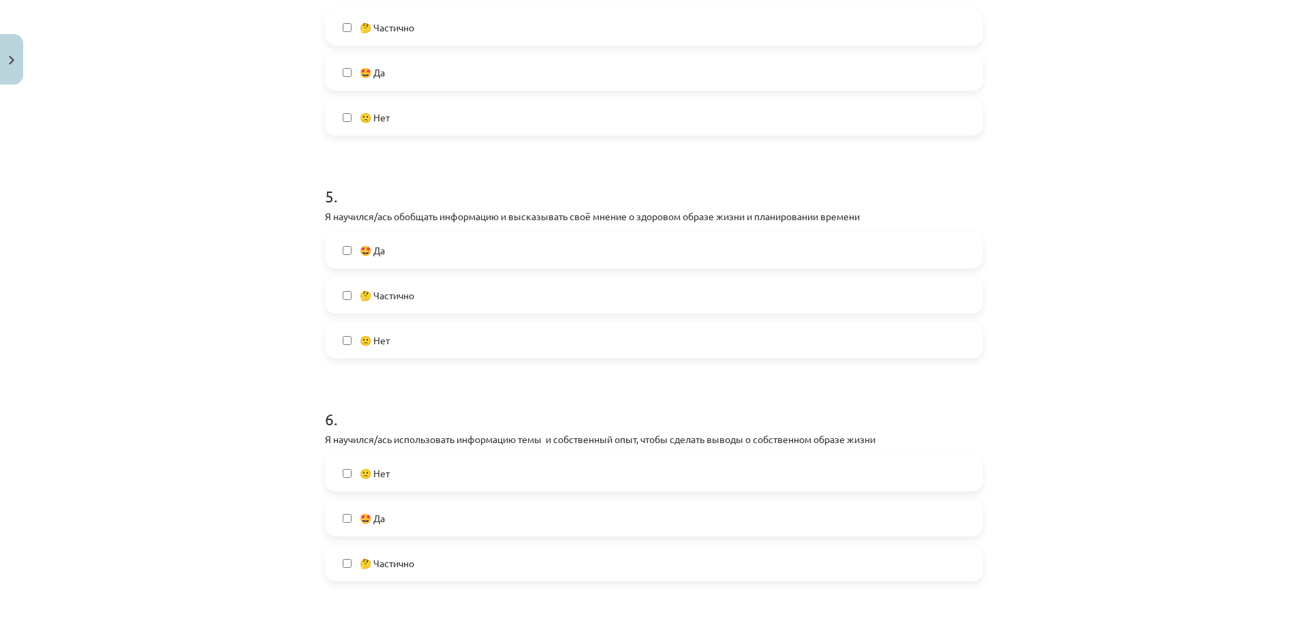
click at [394, 566] on span "🤔 Частично" at bounding box center [387, 563] width 55 height 14
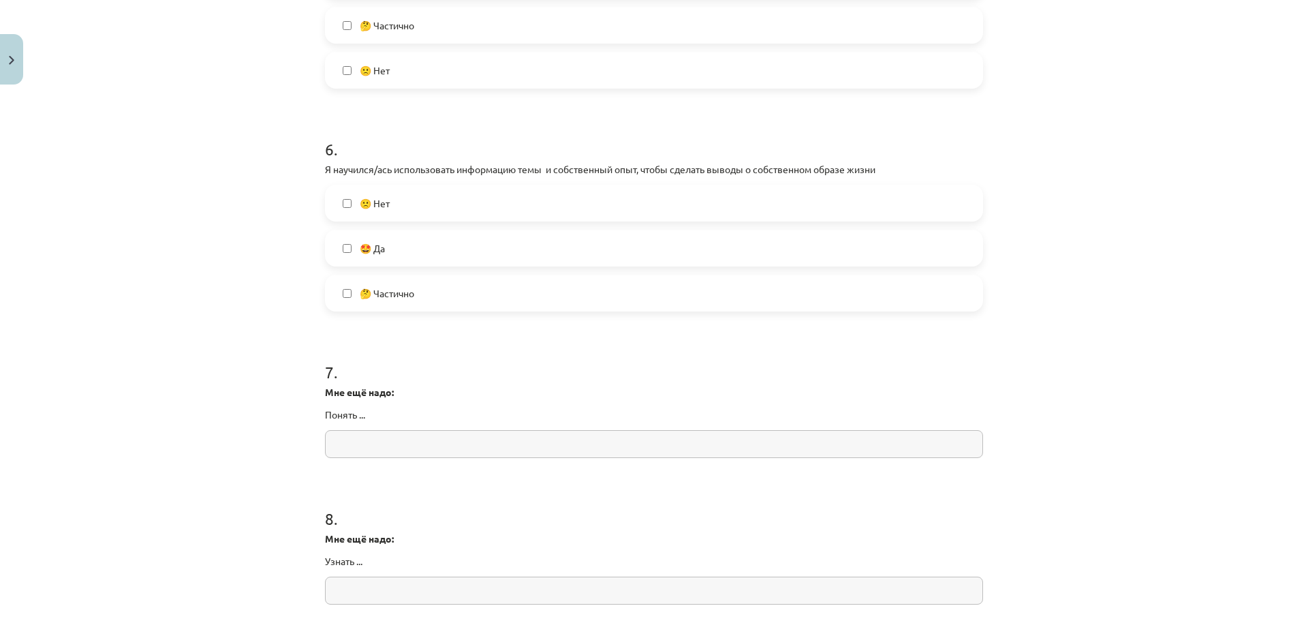
scroll to position [1294, 0]
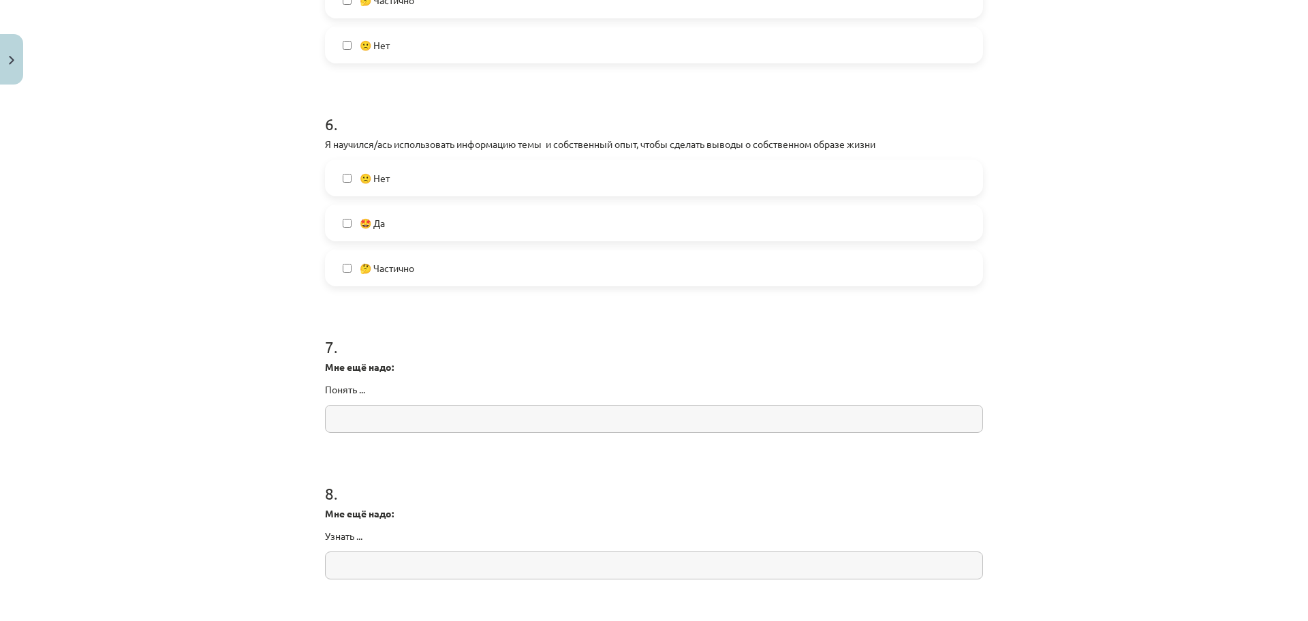
click at [697, 426] on input "text" at bounding box center [654, 419] width 658 height 28
paste input "**********"
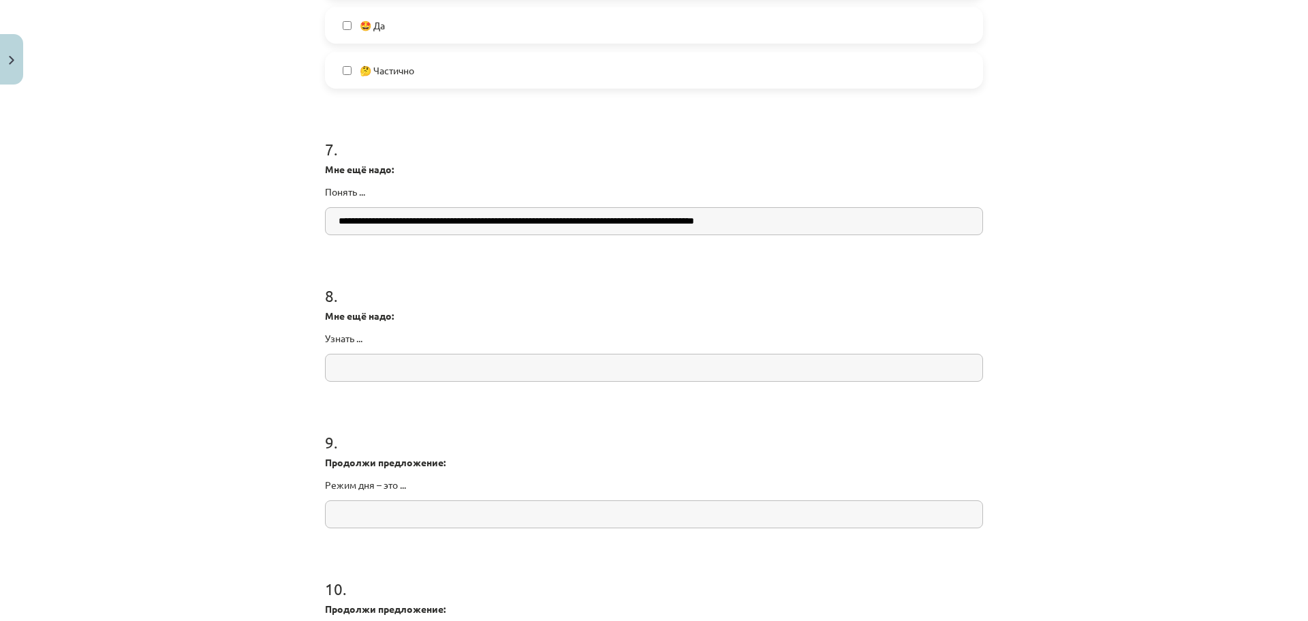
scroll to position [1499, 0]
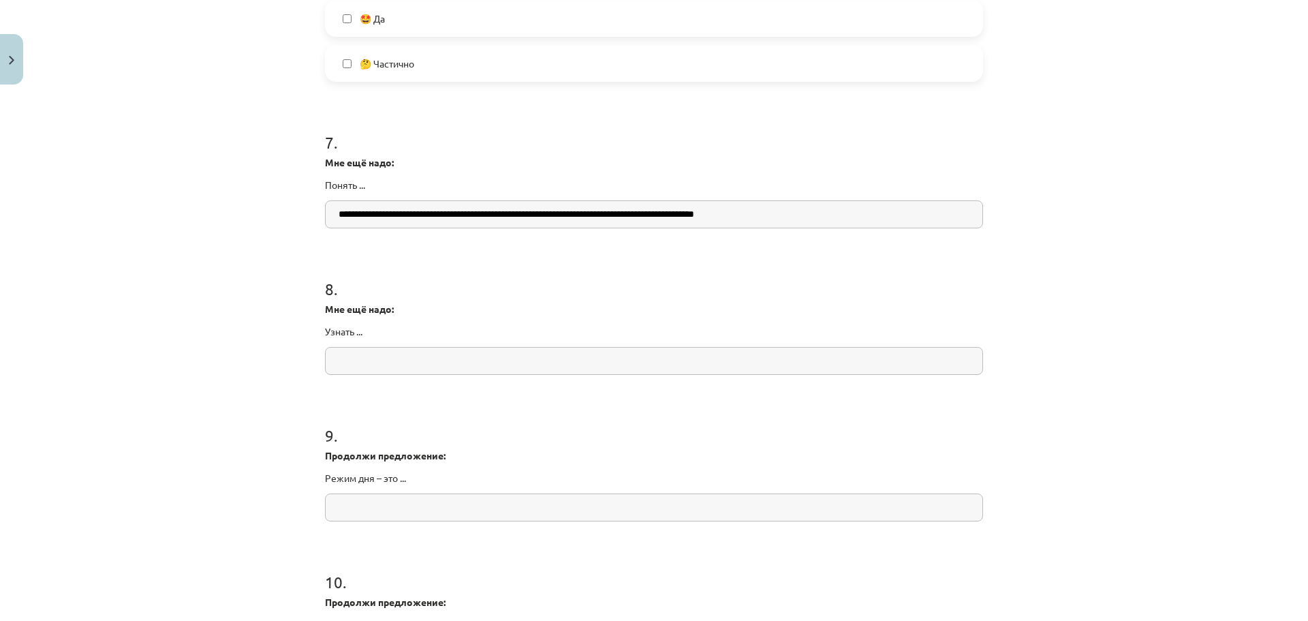
type input "**********"
click at [476, 359] on input "text" at bounding box center [654, 361] width 658 height 28
paste input "**********"
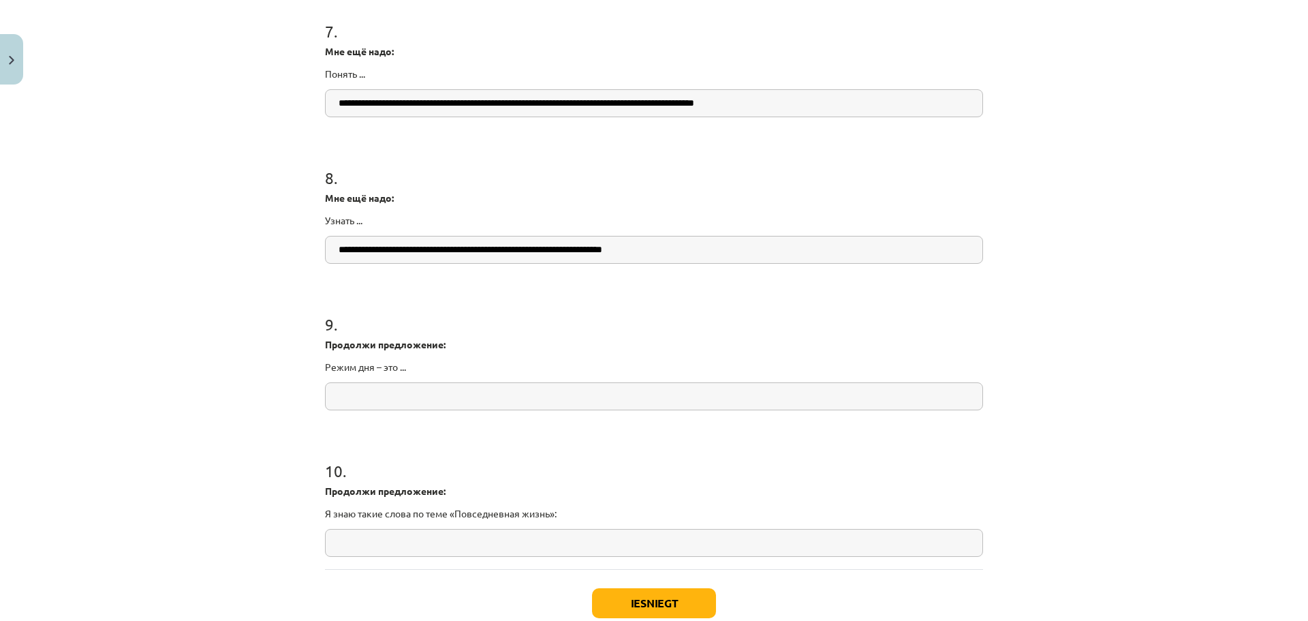
scroll to position [1657, 0]
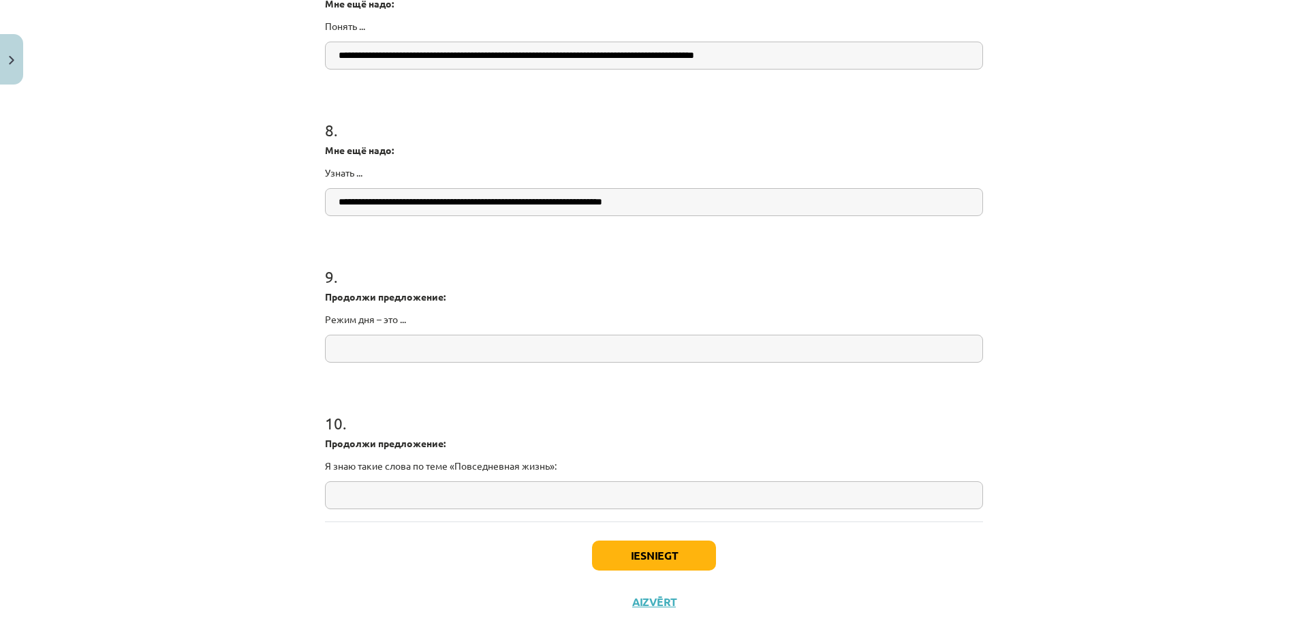
type input "**********"
click at [381, 359] on input "text" at bounding box center [654, 348] width 658 height 28
paste input "**********"
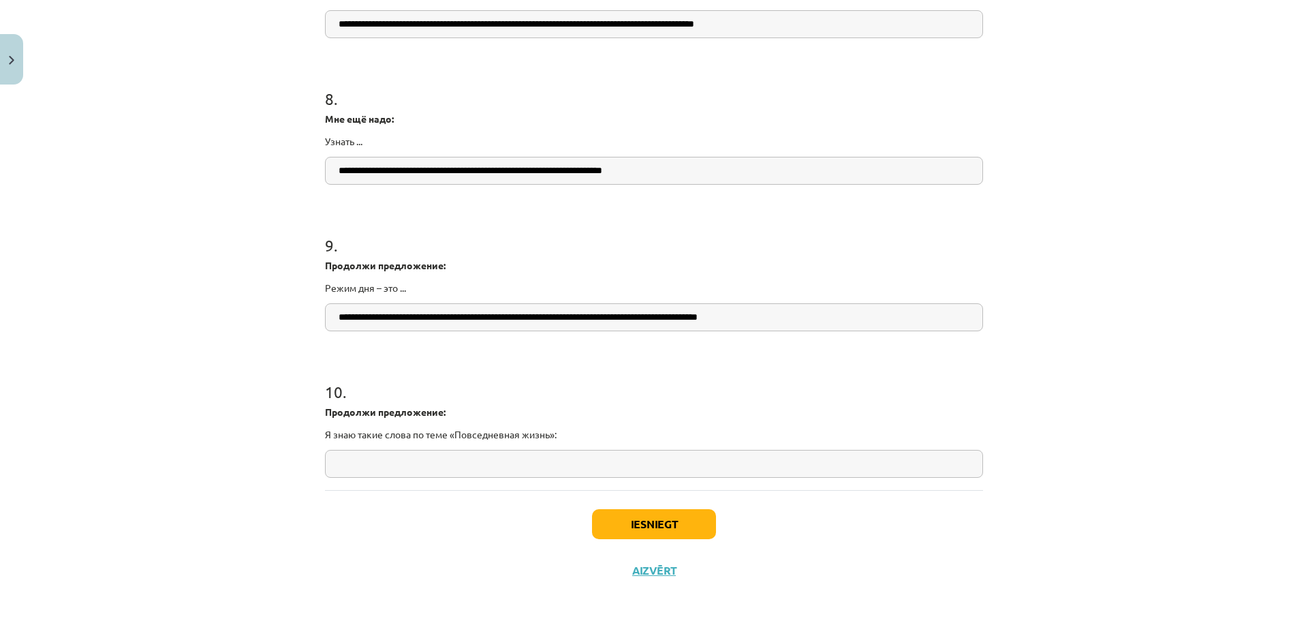
scroll to position [1696, 0]
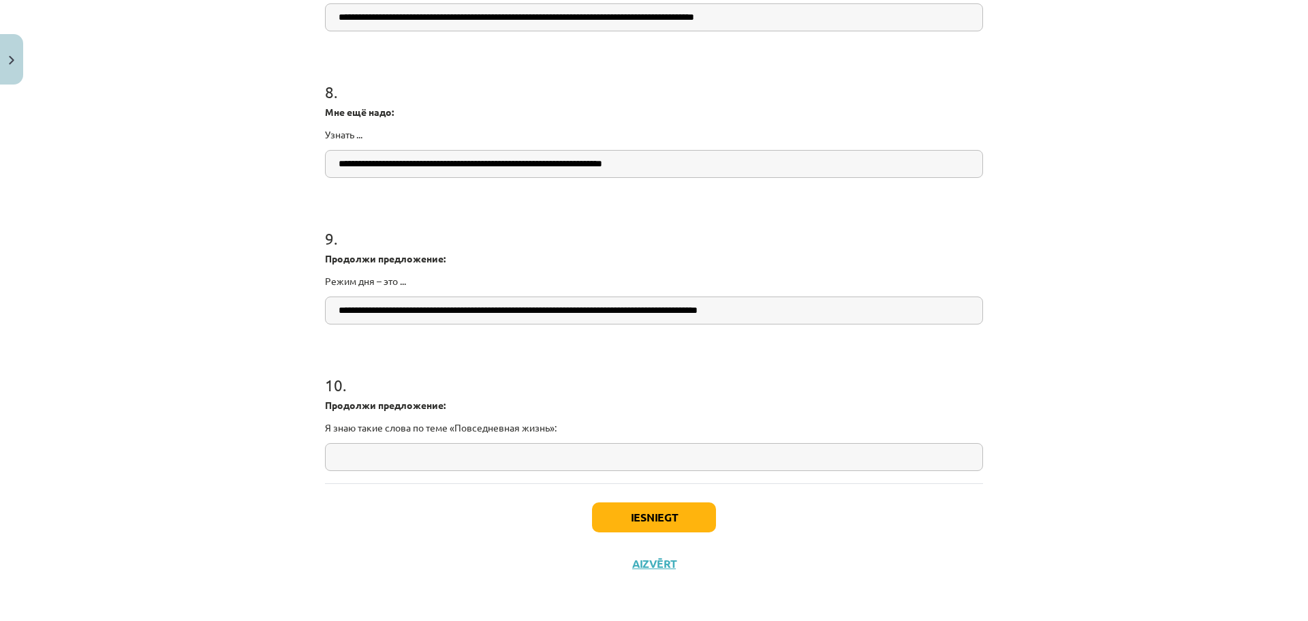
type input "**********"
click at [474, 456] on input "text" at bounding box center [654, 457] width 658 height 28
paste input "**********"
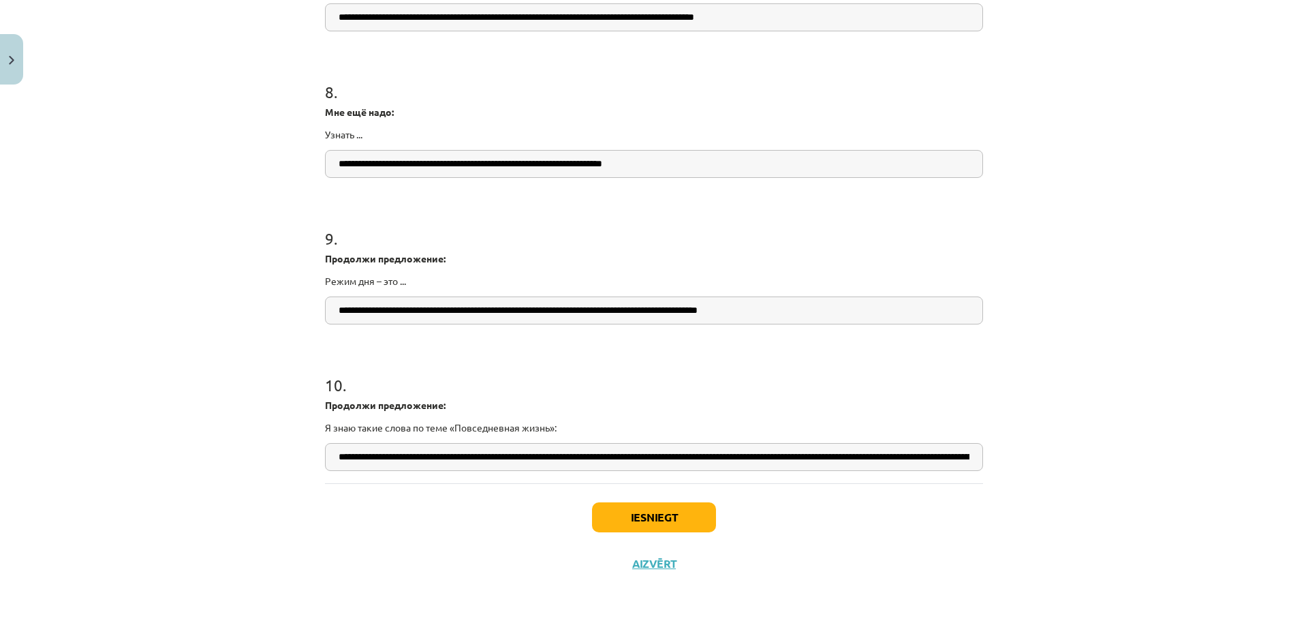
scroll to position [0, 249]
type input "**********"
click at [654, 508] on button "Iesniegt" at bounding box center [654, 517] width 124 height 30
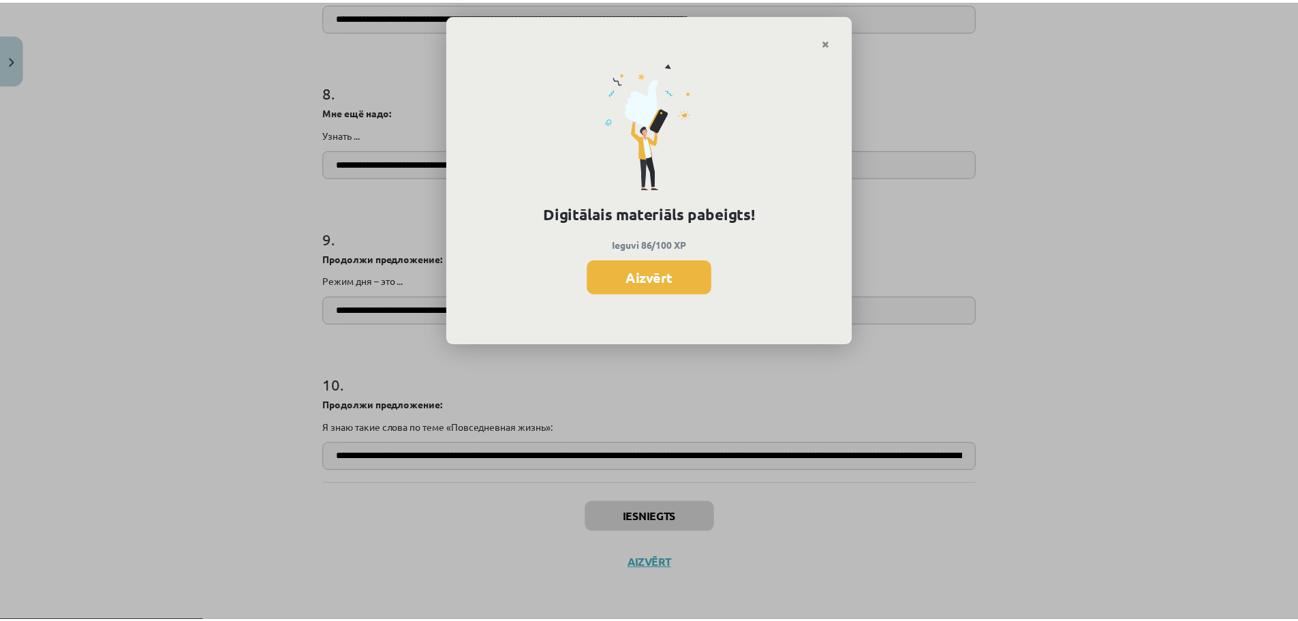
scroll to position [1429, 0]
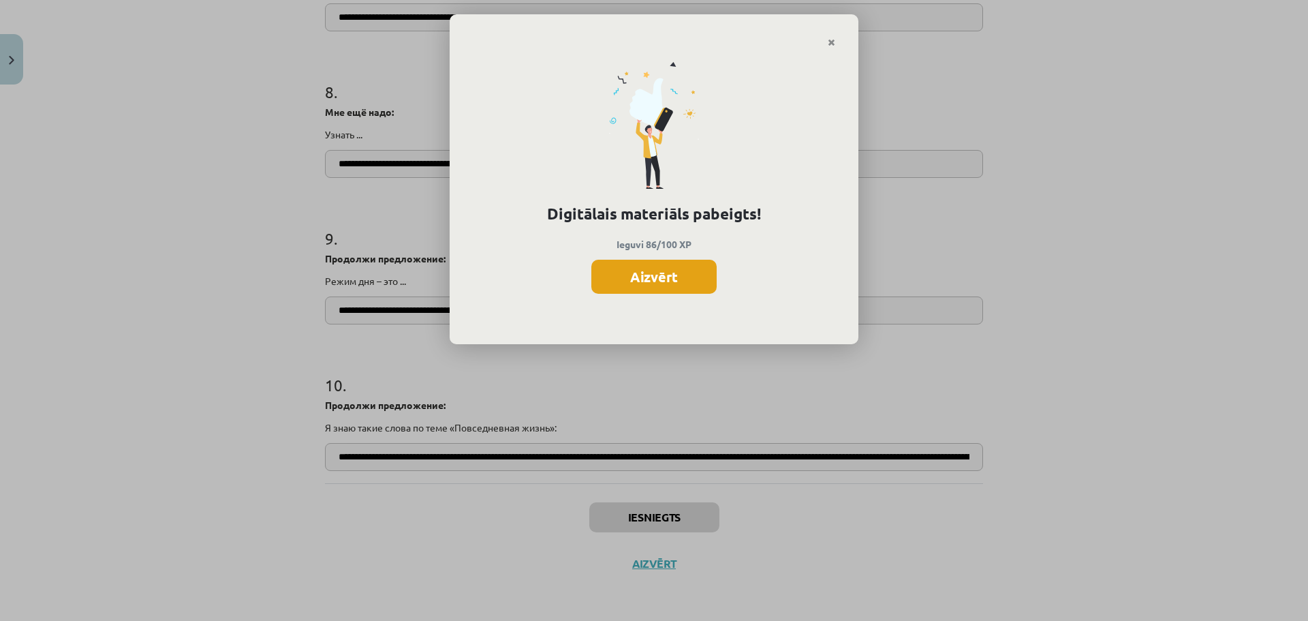
click at [673, 281] on button "Aizvērt" at bounding box center [653, 277] width 125 height 34
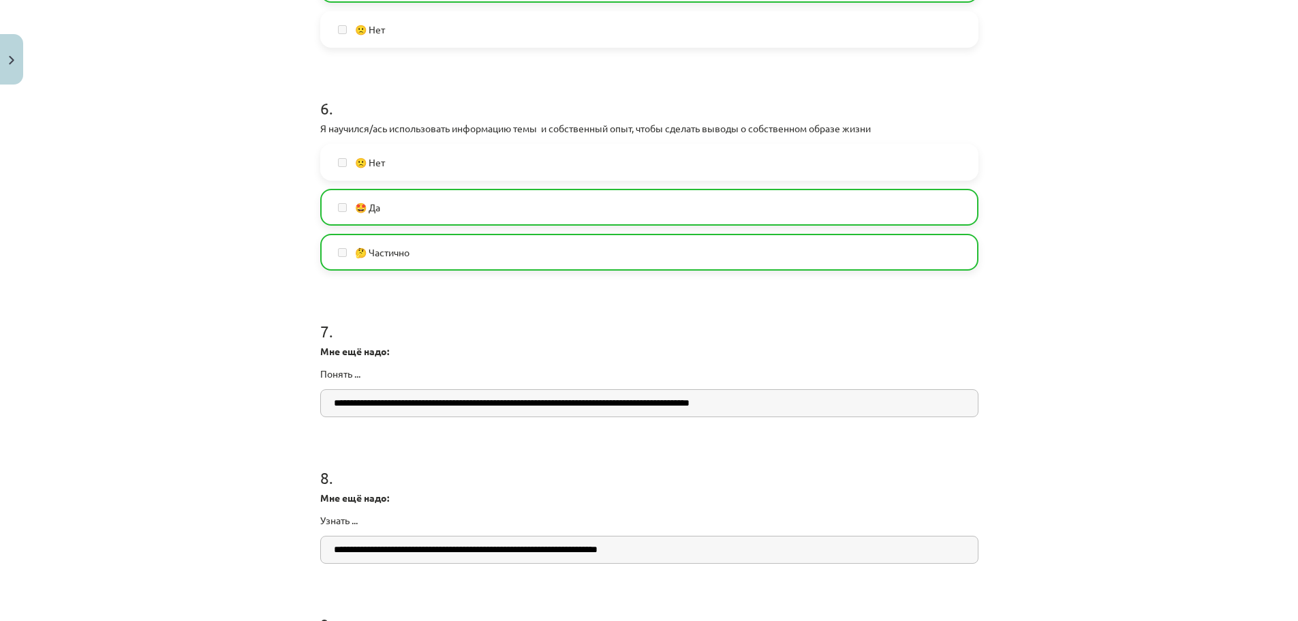
scroll to position [1696, 0]
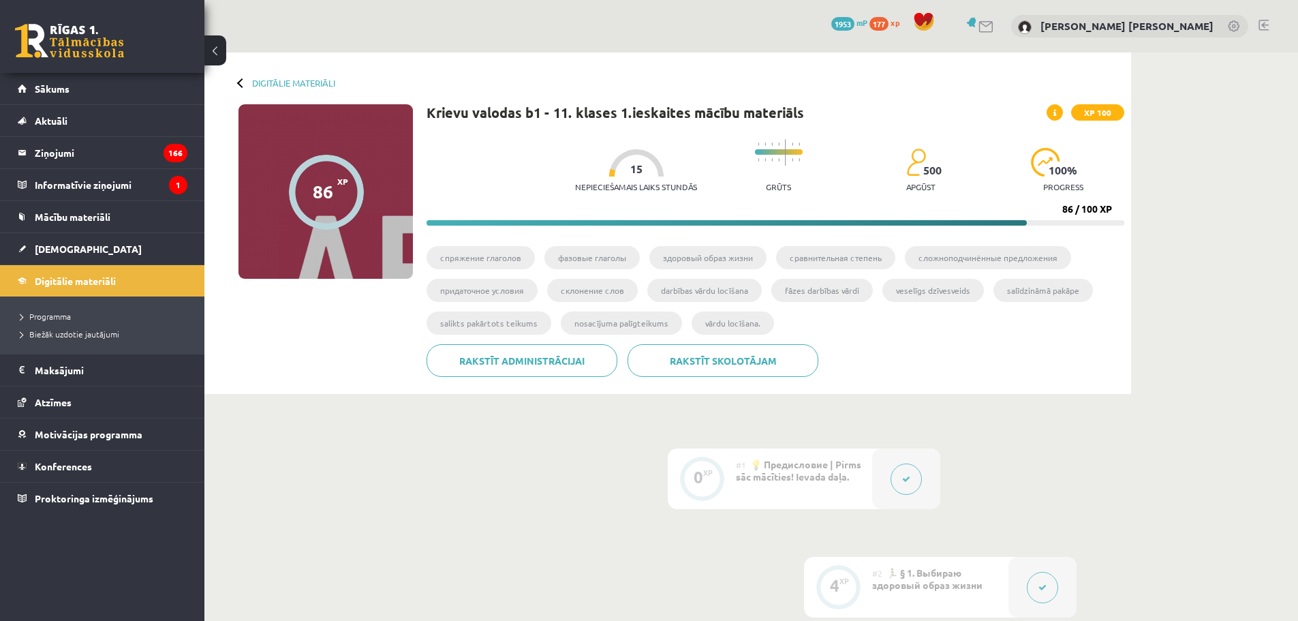
click at [77, 30] on link at bounding box center [69, 41] width 109 height 34
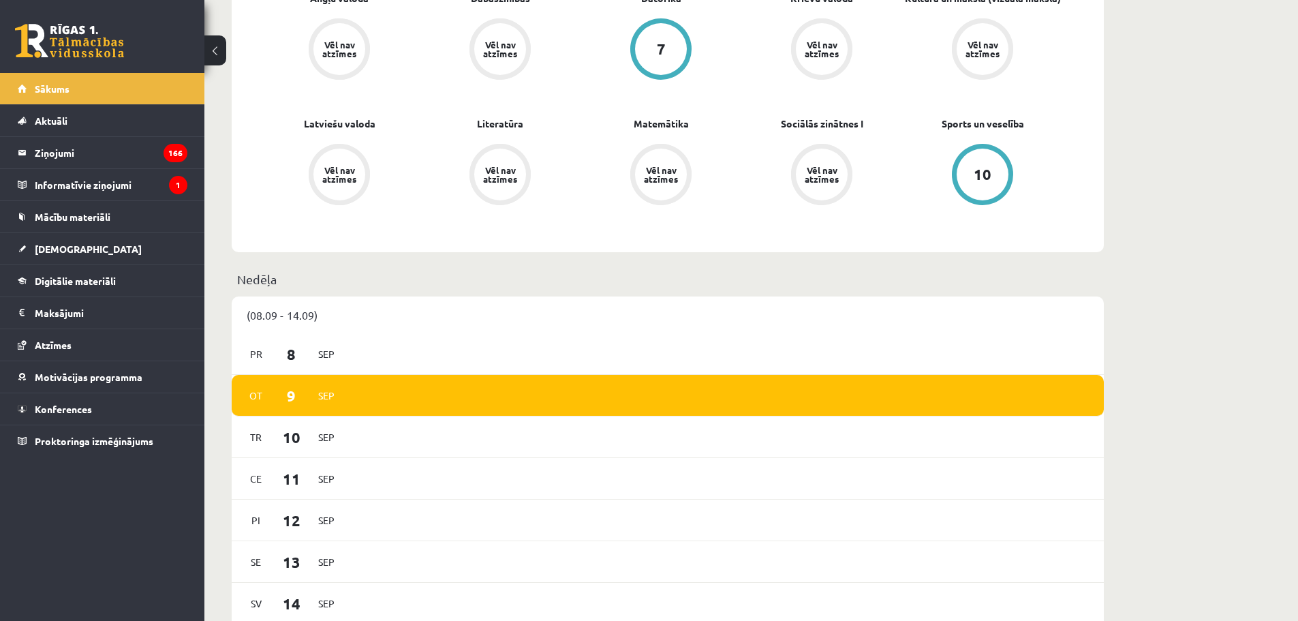
scroll to position [545, 0]
